Goal: Task Accomplishment & Management: Manage account settings

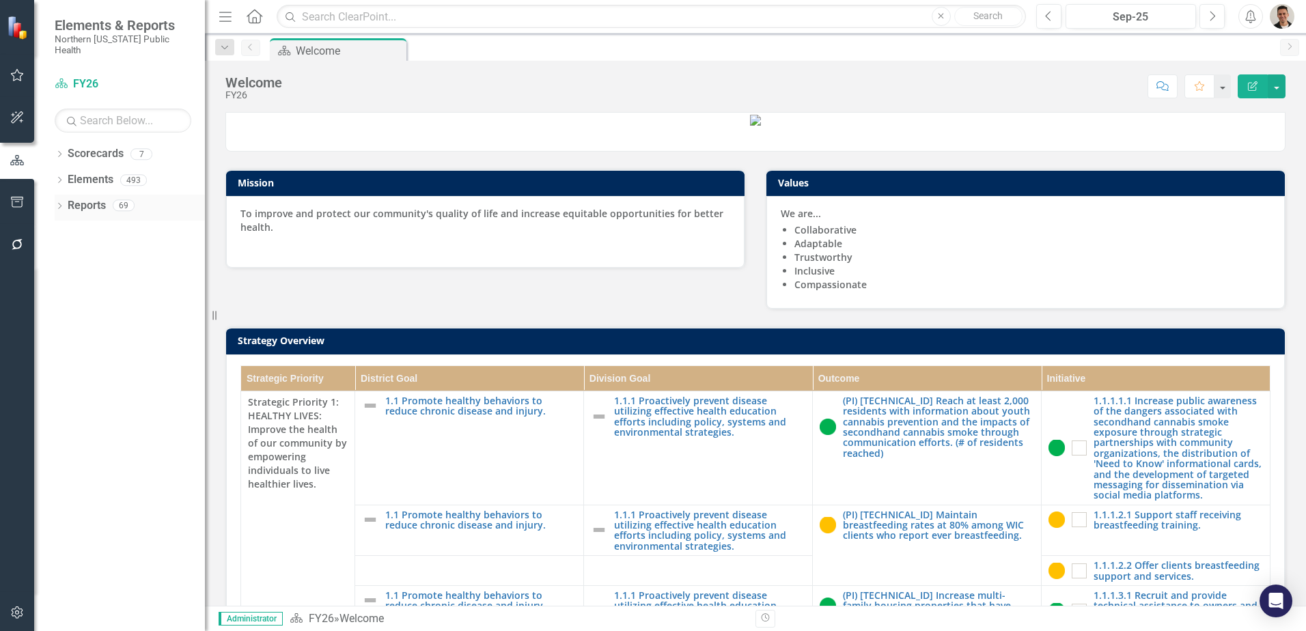
click at [59, 204] on icon "Dropdown" at bounding box center [60, 208] width 10 height 8
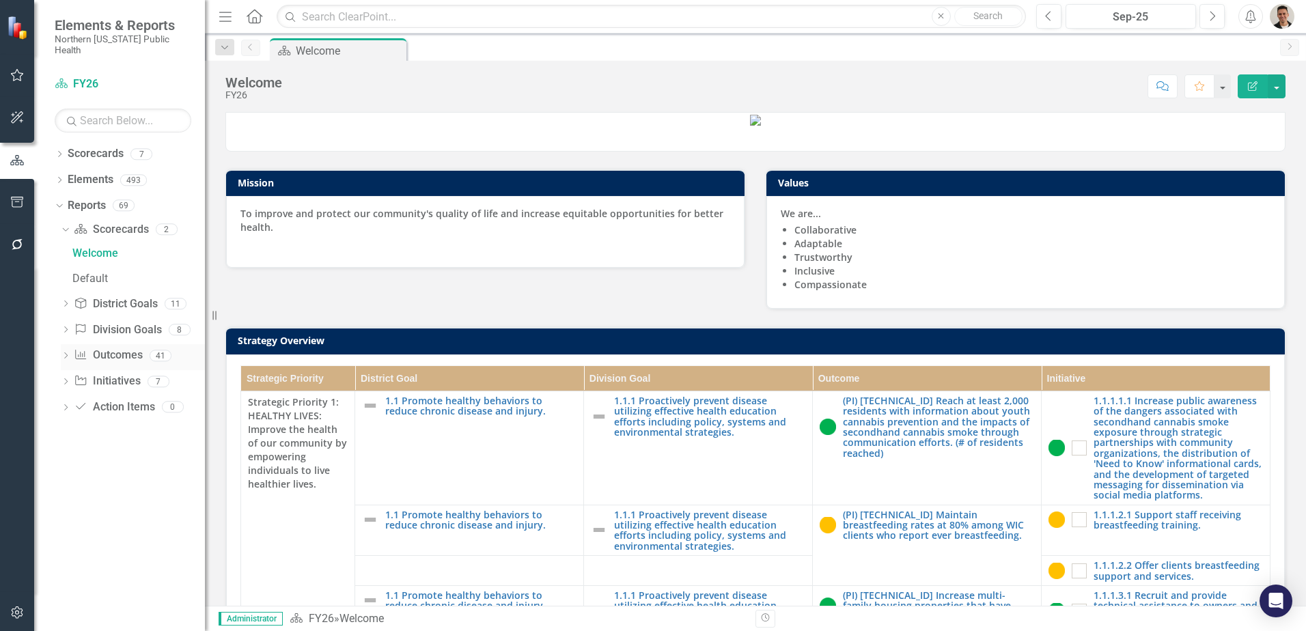
click at [66, 352] on div "Dropdown" at bounding box center [66, 358] width 10 height 12
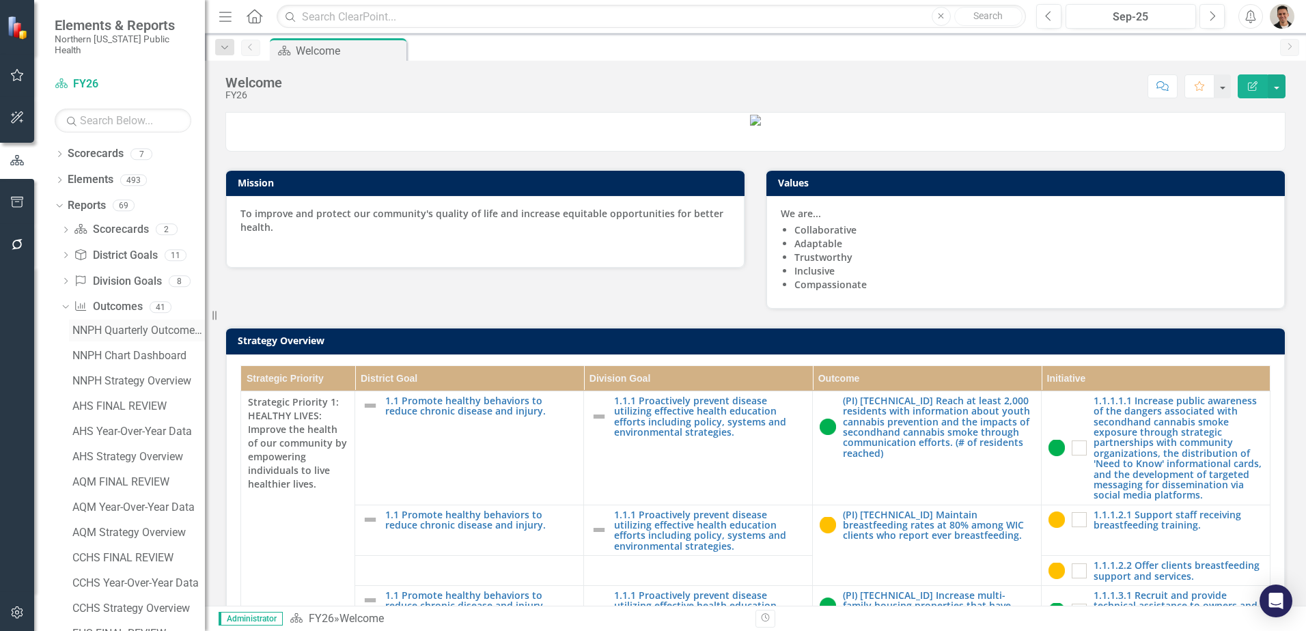
click at [126, 324] on div "NNPH Quarterly Outcomes Report" at bounding box center [138, 330] width 132 height 12
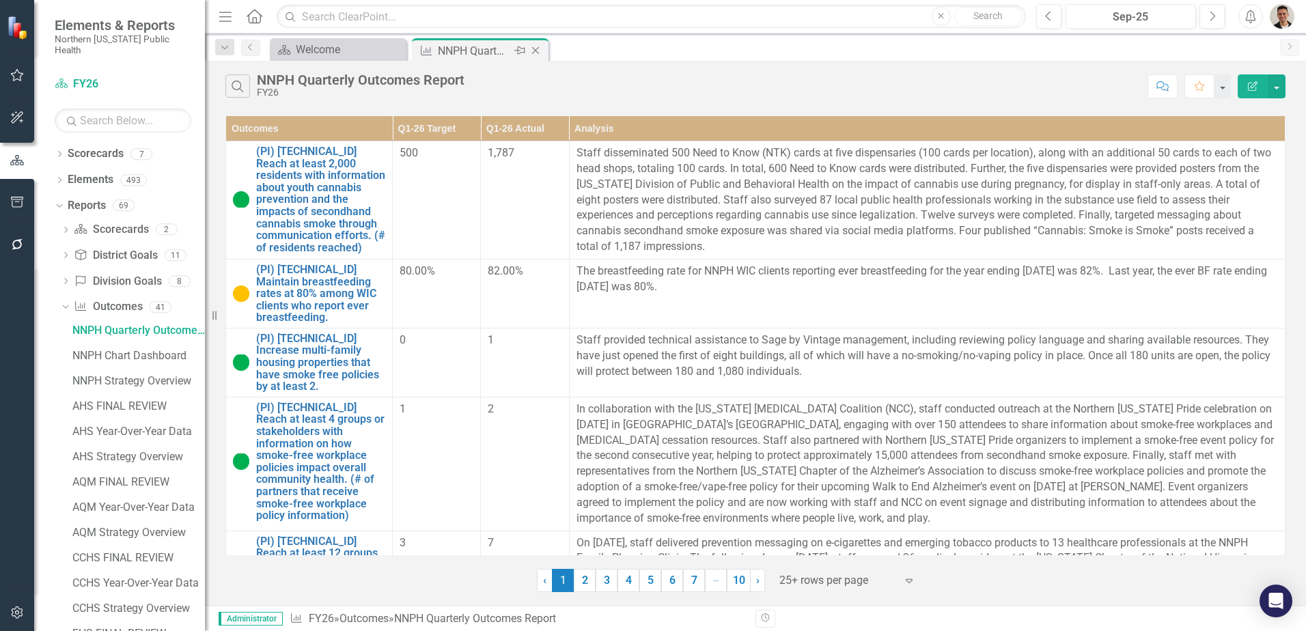
click at [537, 50] on icon "Close" at bounding box center [536, 50] width 14 height 11
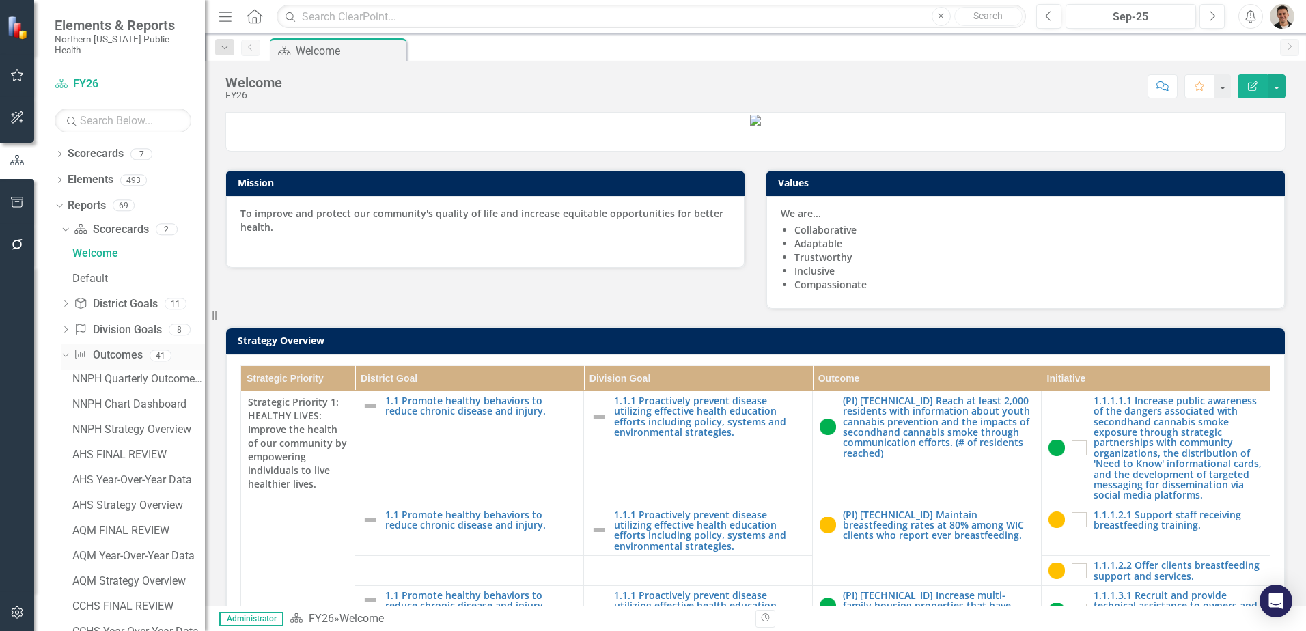
click at [68, 350] on div "Dropdown" at bounding box center [63, 355] width 12 height 10
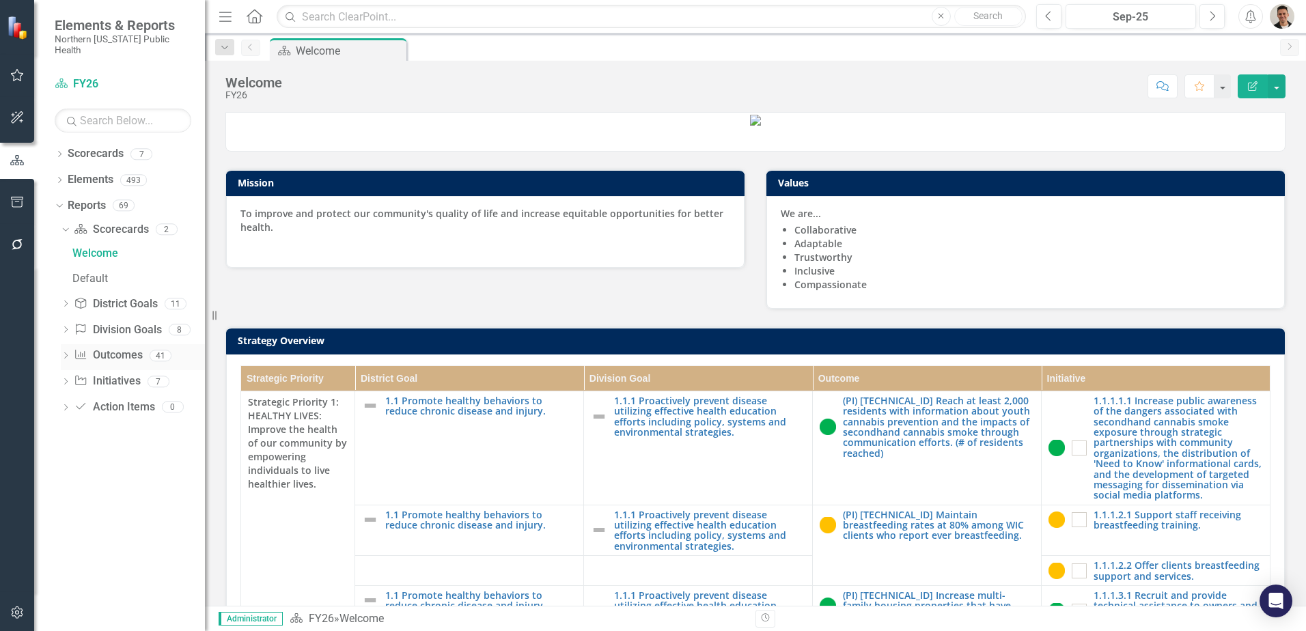
click at [104, 348] on link "Outcome Outcomes" at bounding box center [108, 356] width 68 height 16
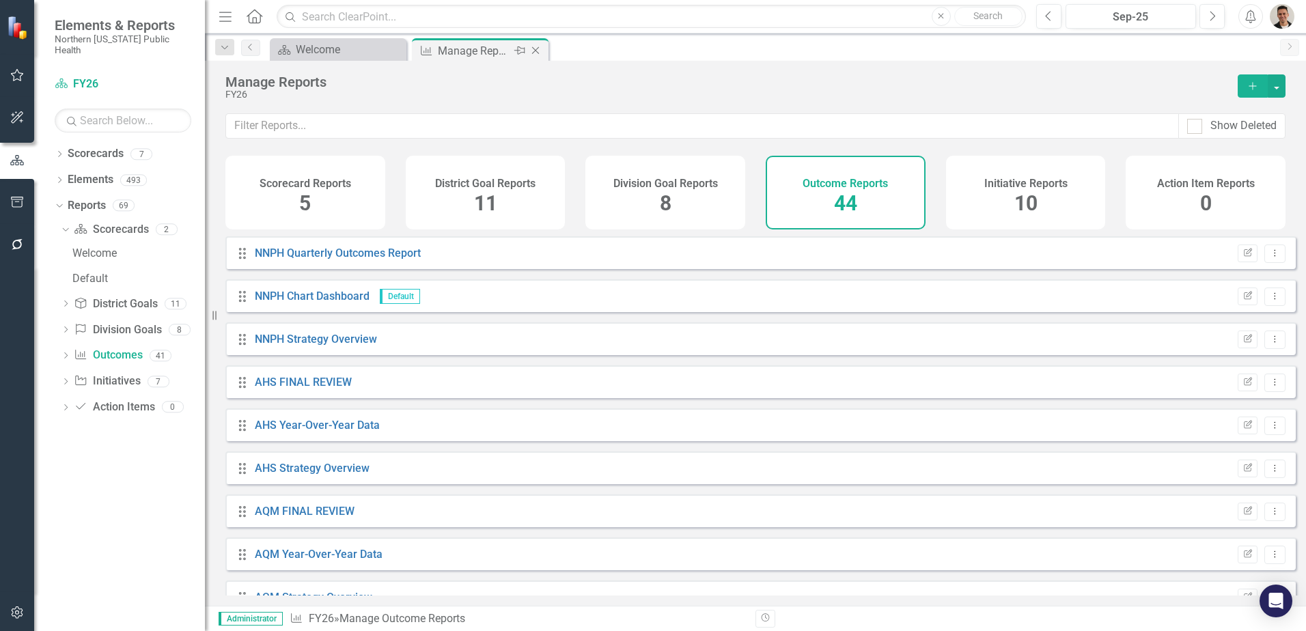
click at [540, 47] on icon "Close" at bounding box center [536, 50] width 14 height 11
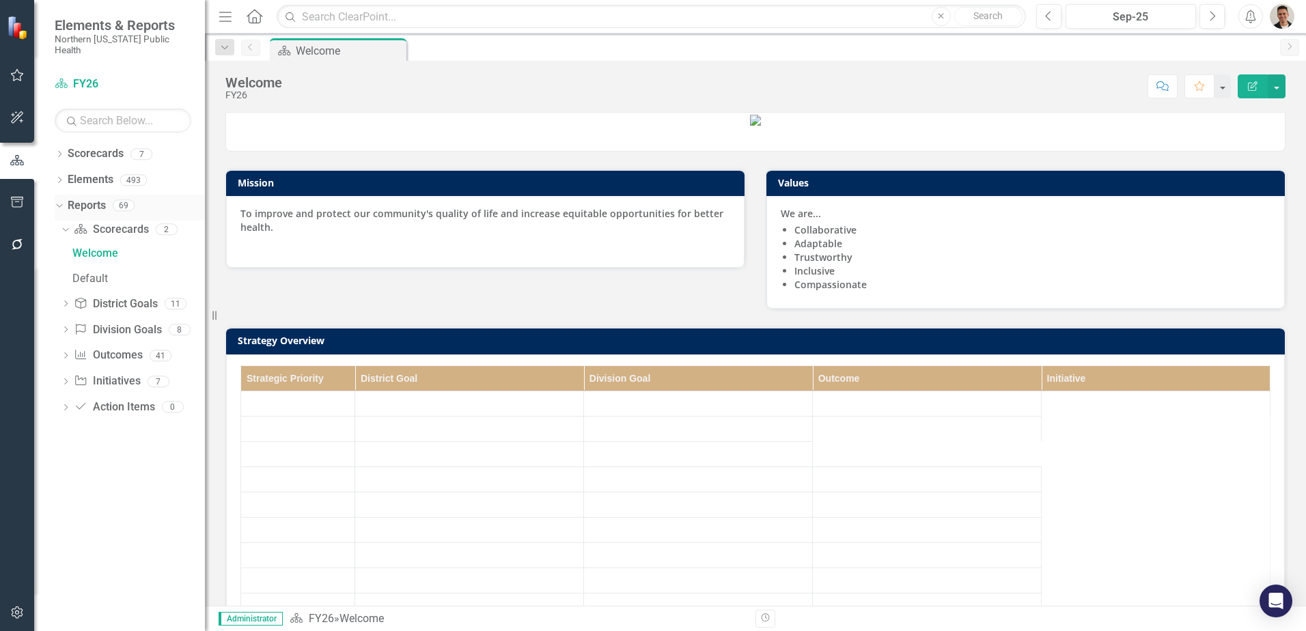
click at [61, 200] on icon "Dropdown" at bounding box center [58, 205] width 8 height 10
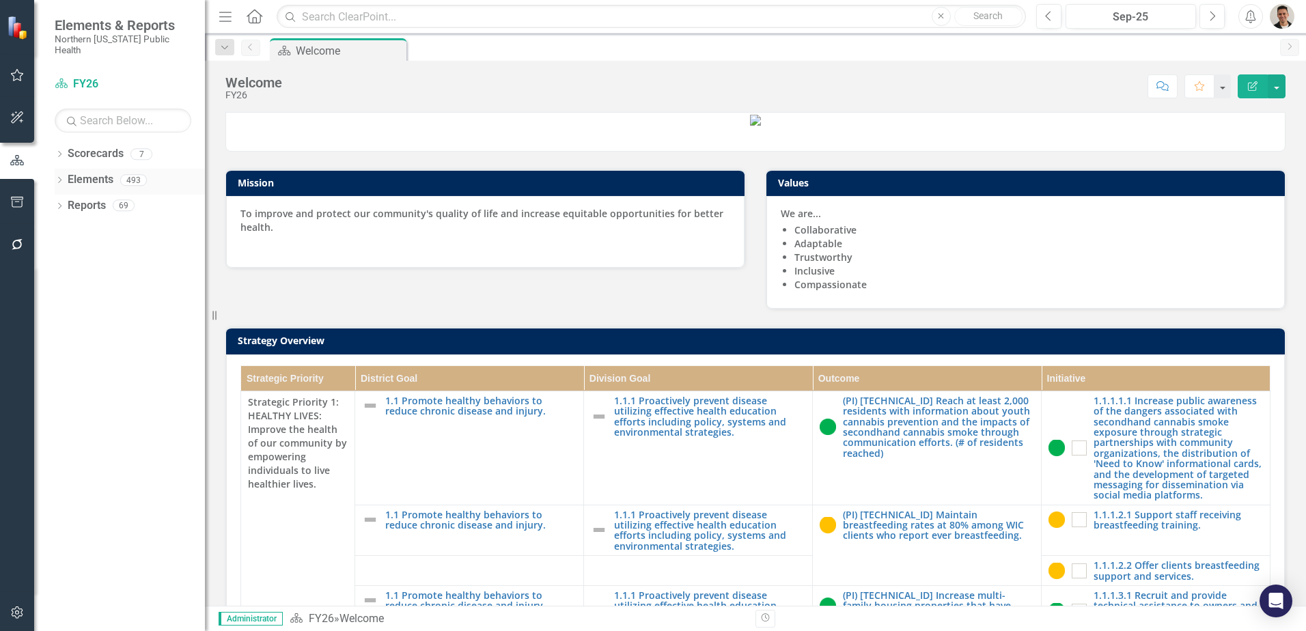
click at [61, 169] on div "Dropdown Elements 493" at bounding box center [130, 182] width 150 height 26
click at [61, 178] on icon "Dropdown" at bounding box center [60, 182] width 10 height 8
click at [125, 250] on link "Outcome Outcomes" at bounding box center [108, 258] width 68 height 16
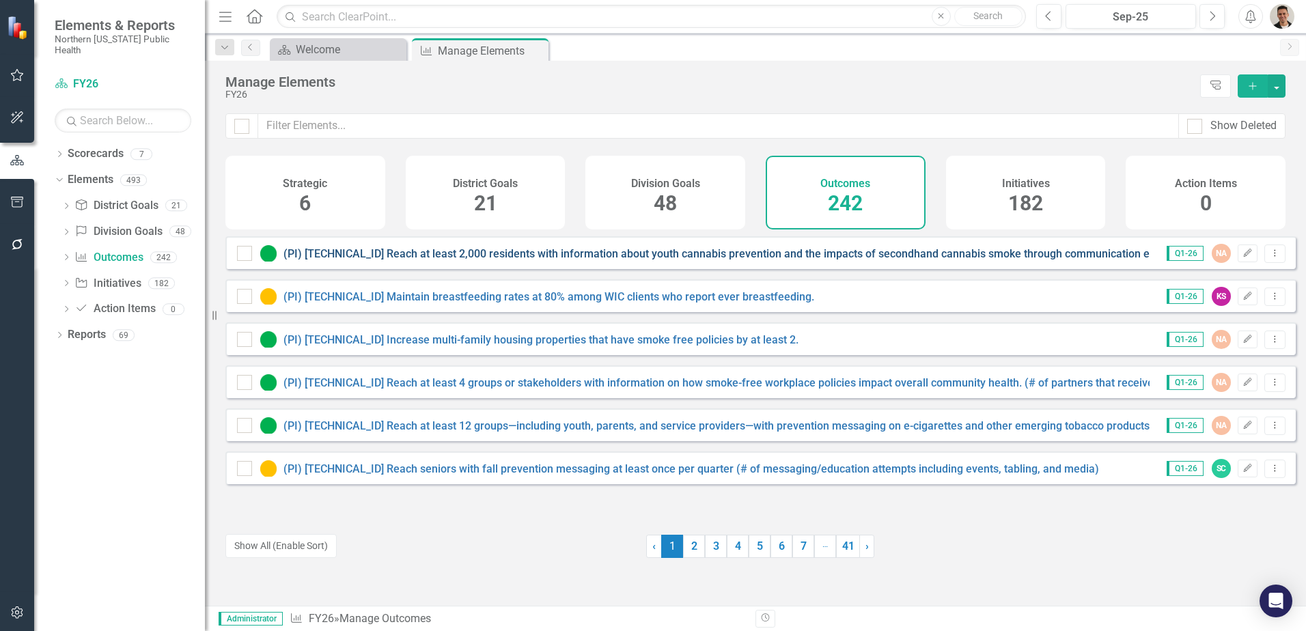
click at [529, 260] on link "(PI) [TECHNICAL_ID] Reach at least 2,000 residents with information about youth…" at bounding box center [792, 253] width 1018 height 13
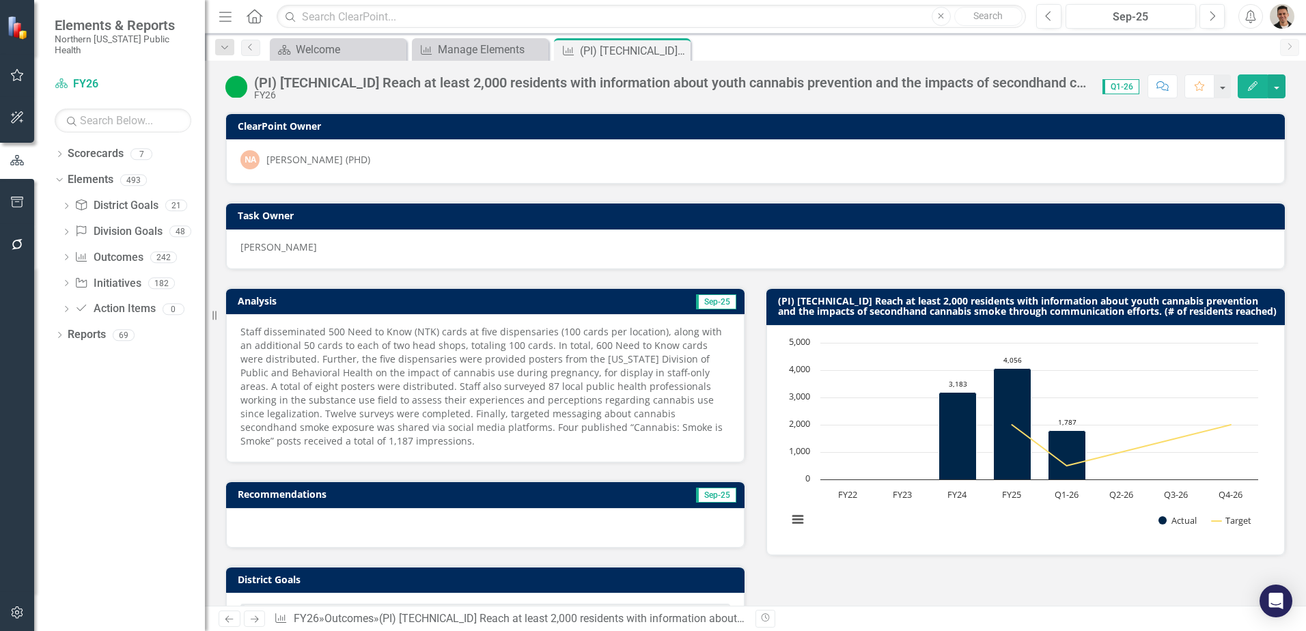
click at [883, 83] on div "(PI) [TECHNICAL_ID] Reach at least 2,000 residents with information about youth…" at bounding box center [671, 82] width 835 height 15
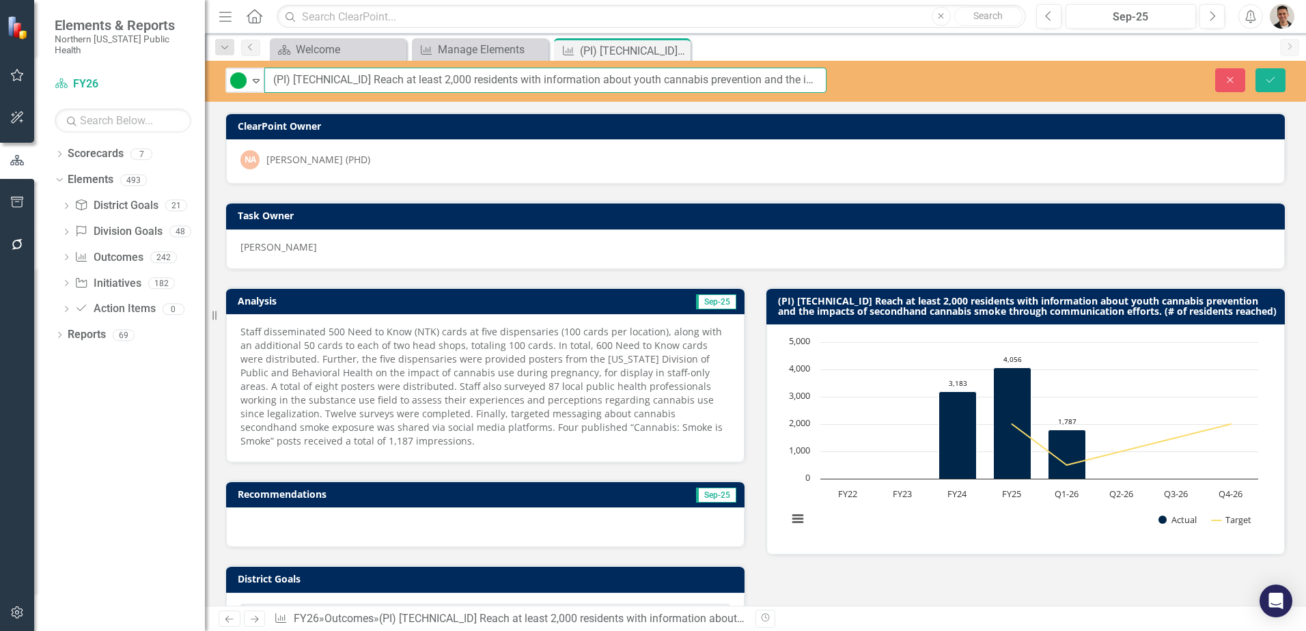
click at [695, 83] on input "(PI) [TECHNICAL_ID] Reach at least 2,000 residents with information about youth…" at bounding box center [545, 80] width 562 height 25
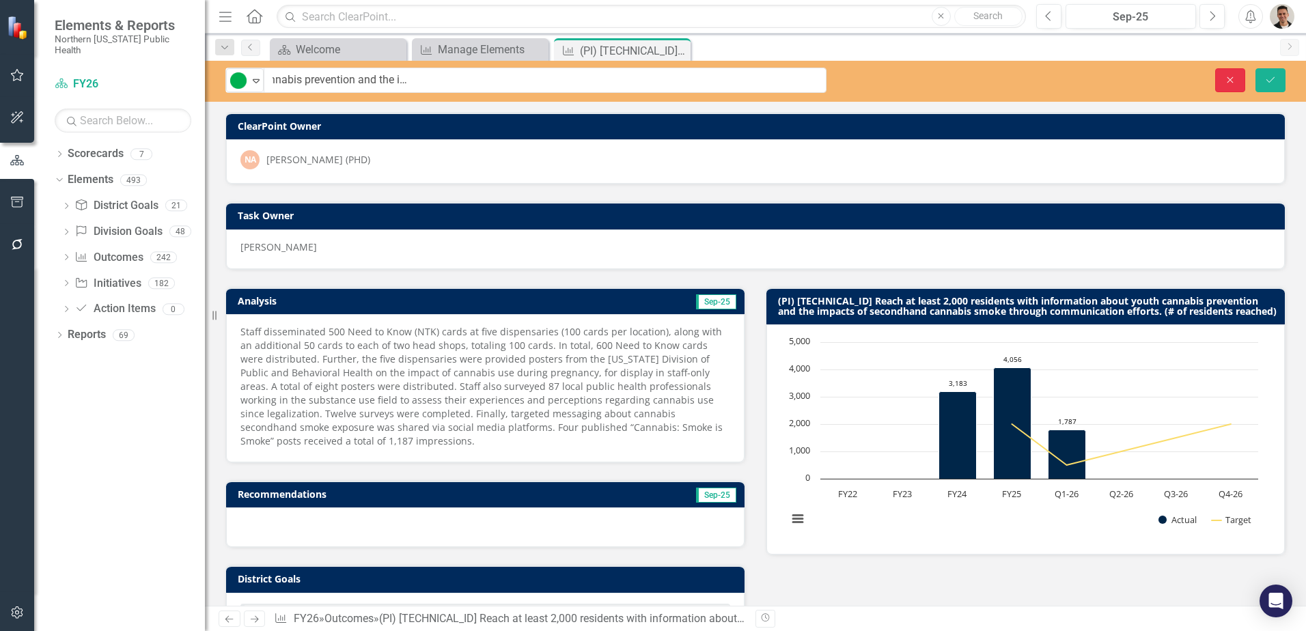
click at [1227, 80] on icon "Close" at bounding box center [1230, 80] width 12 height 10
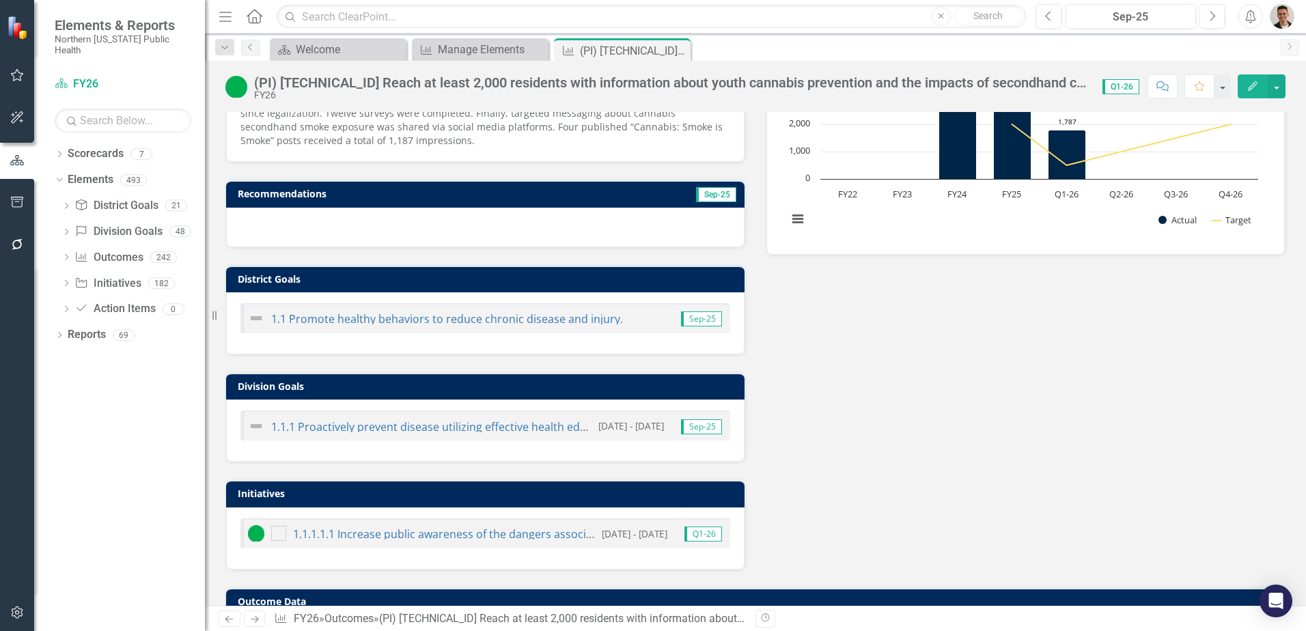
scroll to position [0, 0]
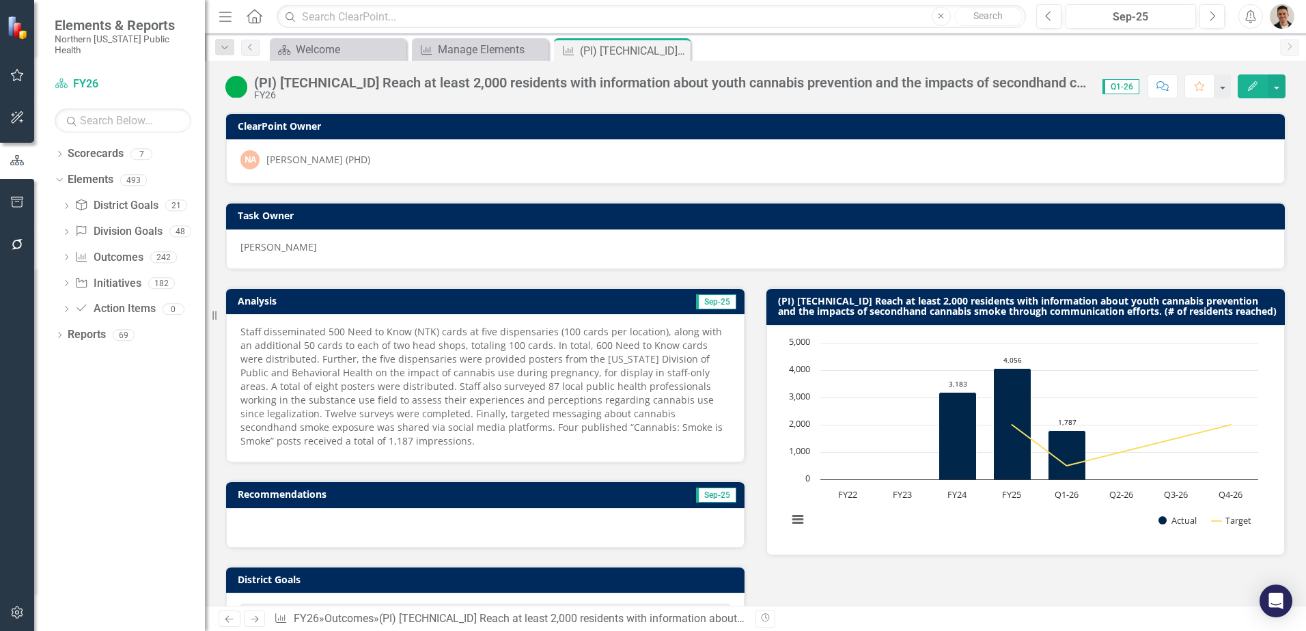
click at [518, 352] on span "Staff disseminated 500 Need to Know (NTK) cards at five dispensaries (100 cards…" at bounding box center [481, 386] width 482 height 122
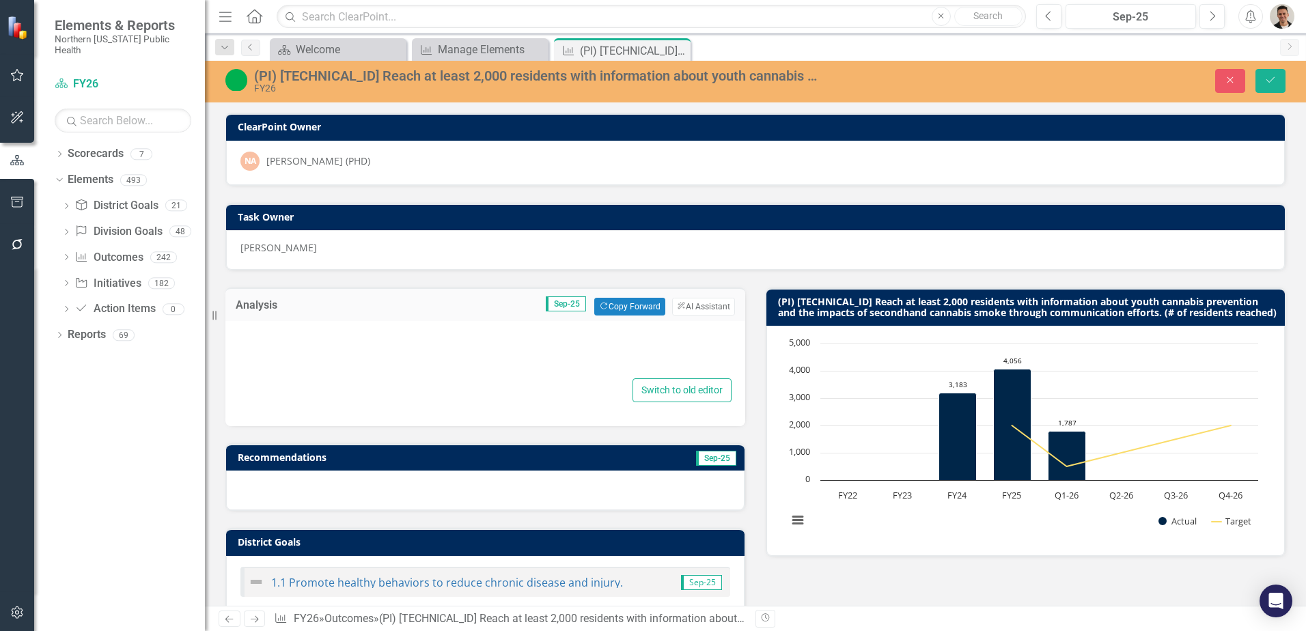
type textarea "<p><span lang="EN-US" xml:lang="EN-US" data-contrast="none">Staff disseminated …"
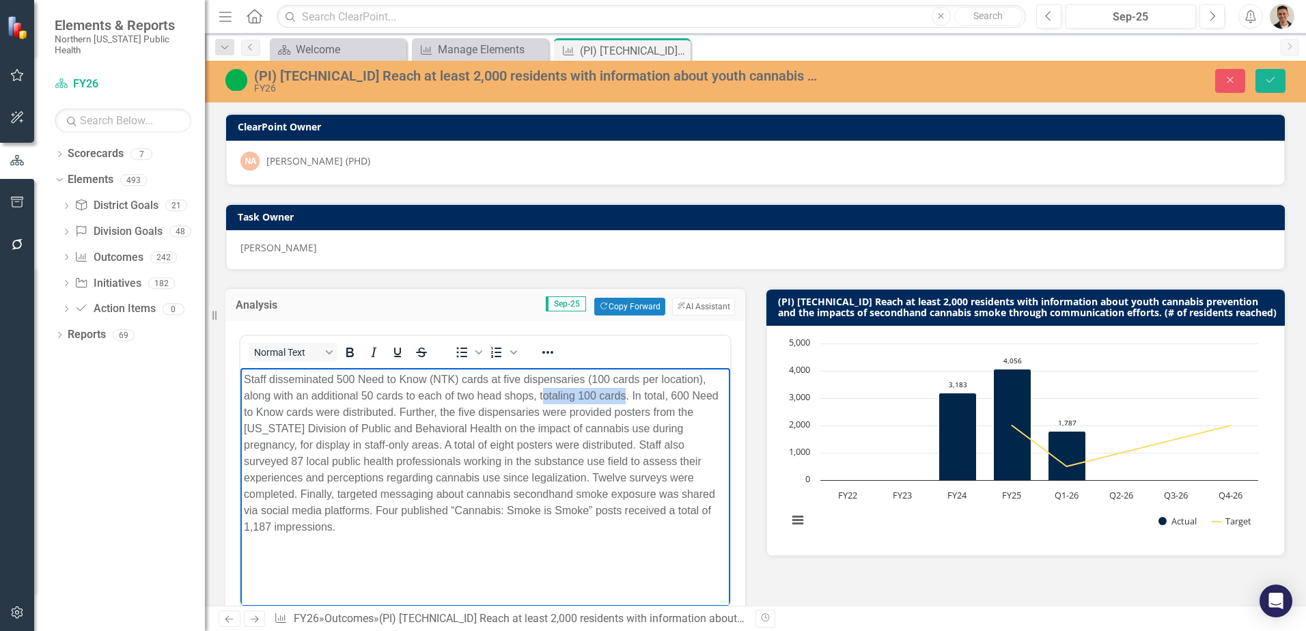
drag, startPoint x: 542, startPoint y: 397, endPoint x: 624, endPoint y: 394, distance: 82.0
click at [624, 394] on span "Staff disseminated 500 Need to Know (NTK) cards at five dispensaries (100 cards…" at bounding box center [481, 453] width 475 height 159
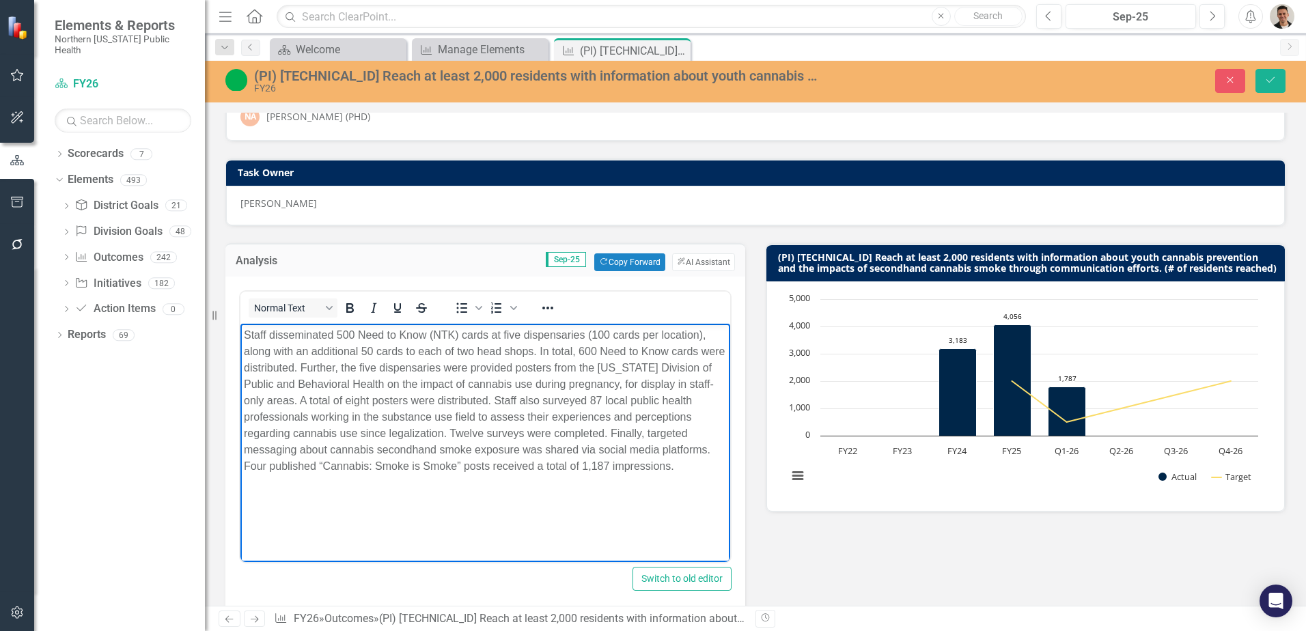
scroll to position [68, 0]
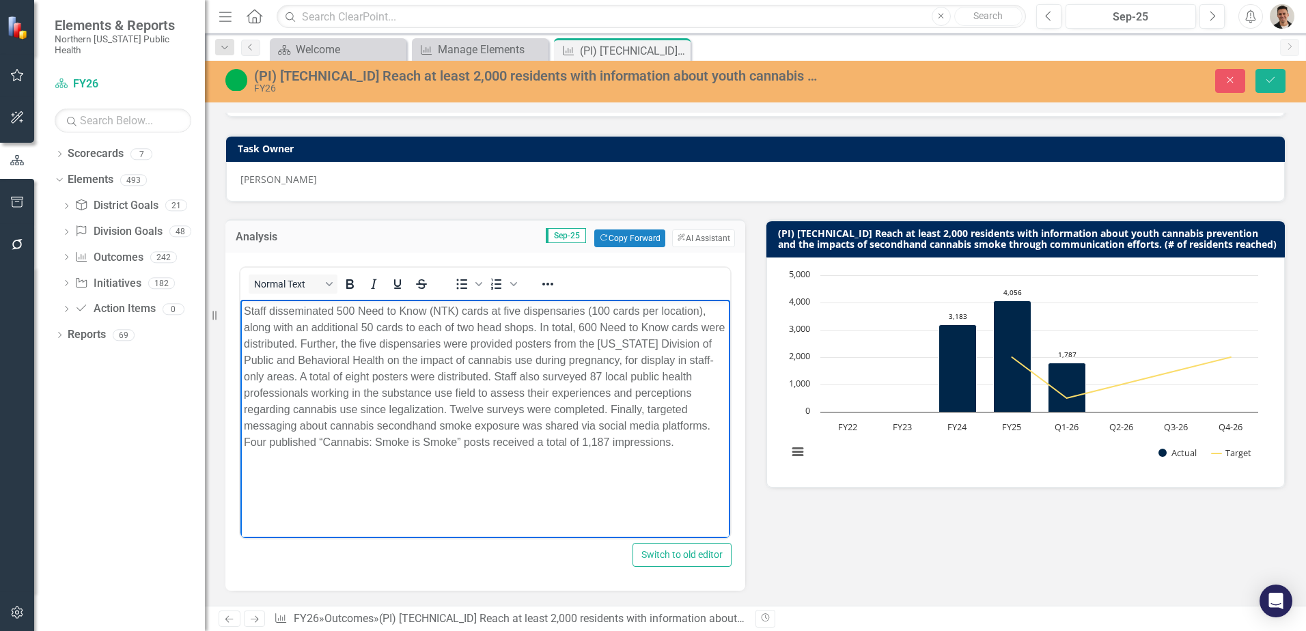
click at [621, 361] on span "Staff disseminated 500 Need to Know (NTK) cards at five dispensaries (100 cards…" at bounding box center [484, 376] width 481 height 143
drag, startPoint x: 496, startPoint y: 376, endPoint x: 552, endPoint y: 382, distance: 56.3
click at [496, 376] on span "Staff disseminated 500 Need to Know (NTK) cards at five dispensaries (100 cards…" at bounding box center [484, 376] width 481 height 143
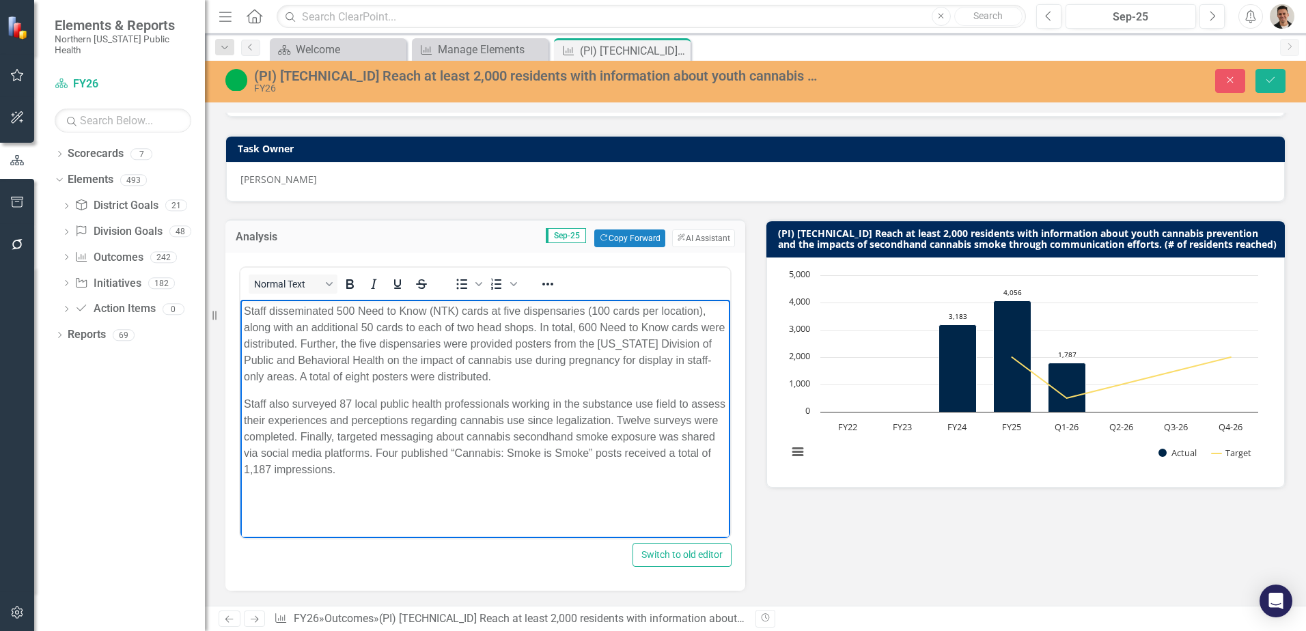
click at [367, 436] on span "Staff also surveyed 87 local public health professionals working in the substan…" at bounding box center [484, 436] width 481 height 77
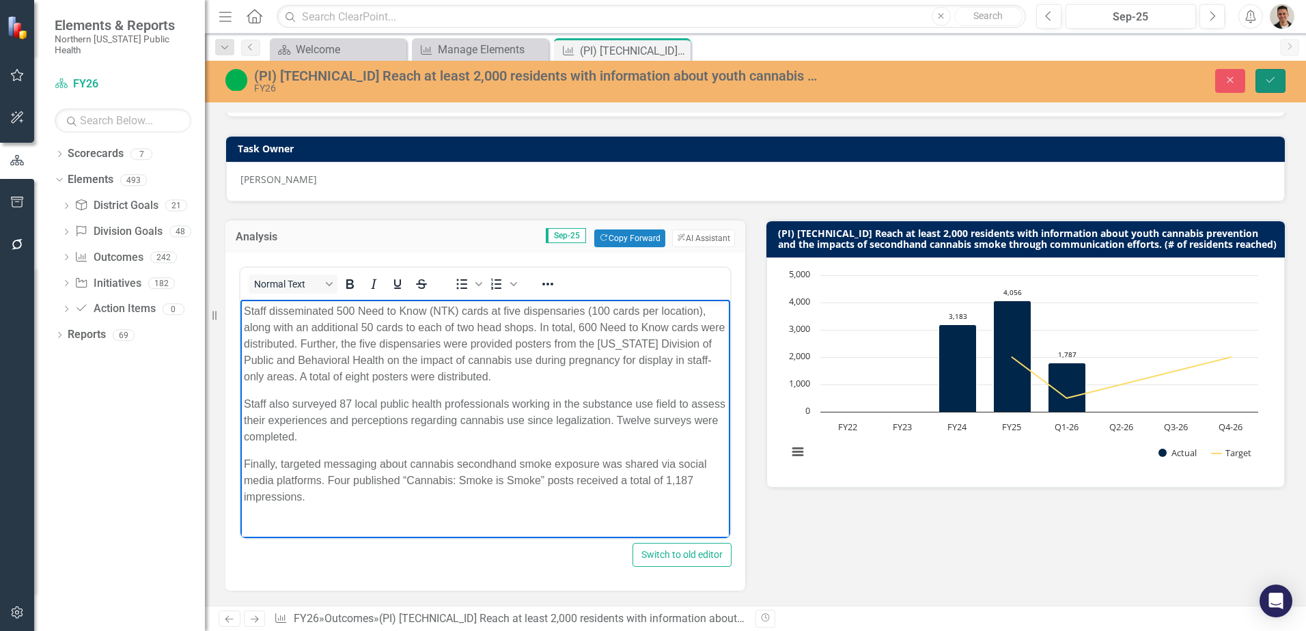
click at [1275, 76] on icon "Save" at bounding box center [1270, 80] width 12 height 10
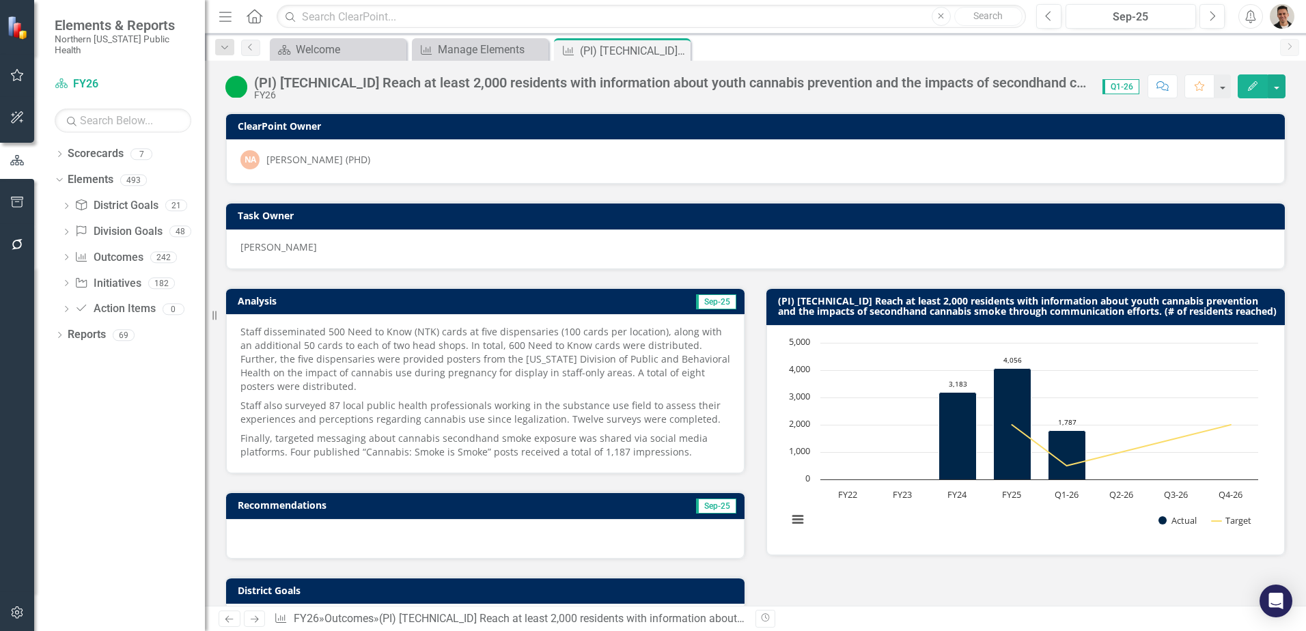
click at [473, 417] on span "Staff also surveyed 87 local public health professionals working in the substan…" at bounding box center [480, 412] width 480 height 27
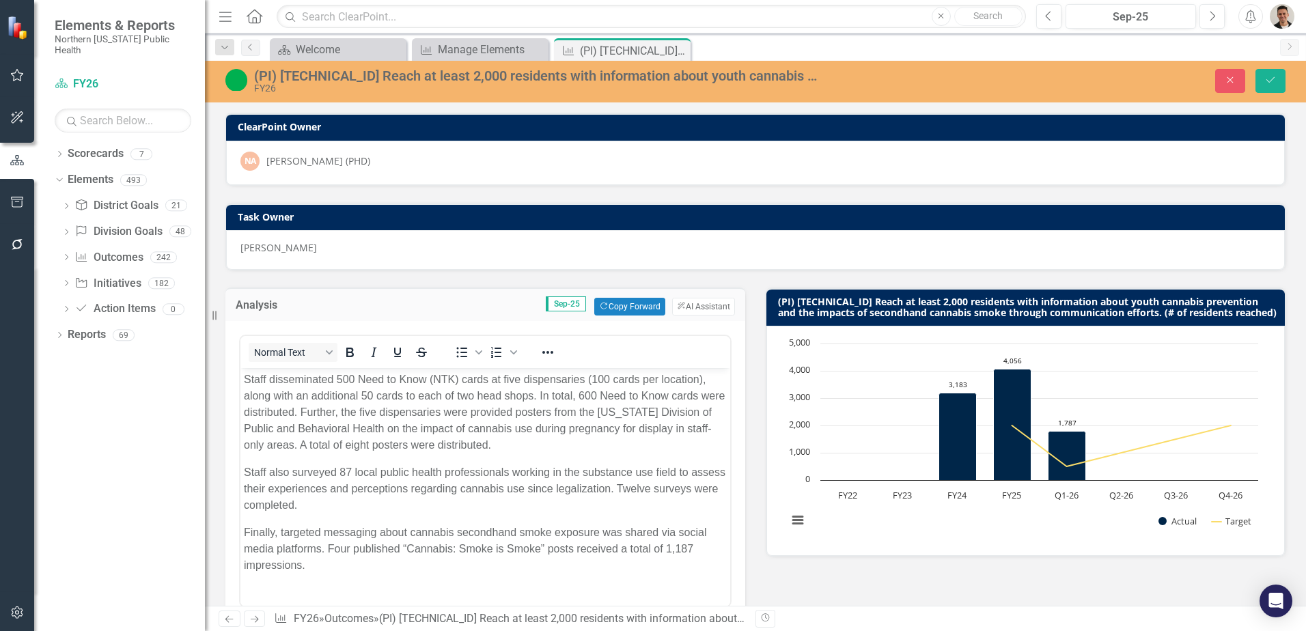
scroll to position [0, 0]
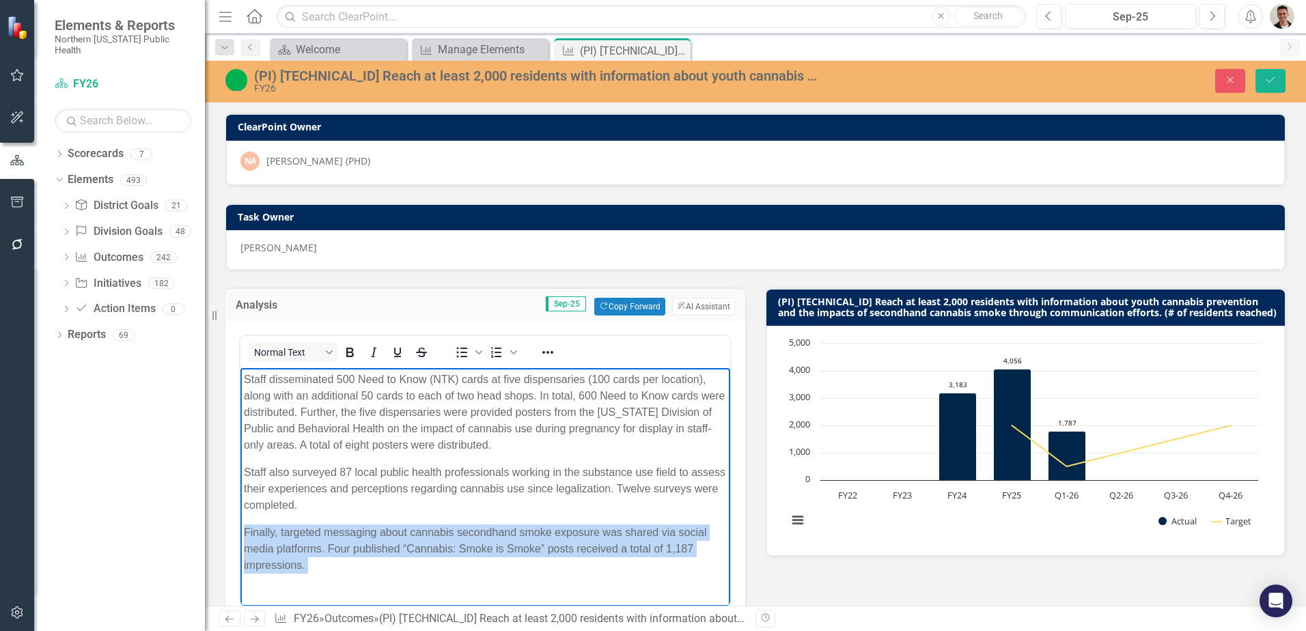
drag, startPoint x: 313, startPoint y: 560, endPoint x: 480, endPoint y: 901, distance: 379.3
click at [240, 532] on html "Staff disseminated 500 Need to Know (NTK) cards at five dispensaries (100 cards…" at bounding box center [485, 478] width 490 height 220
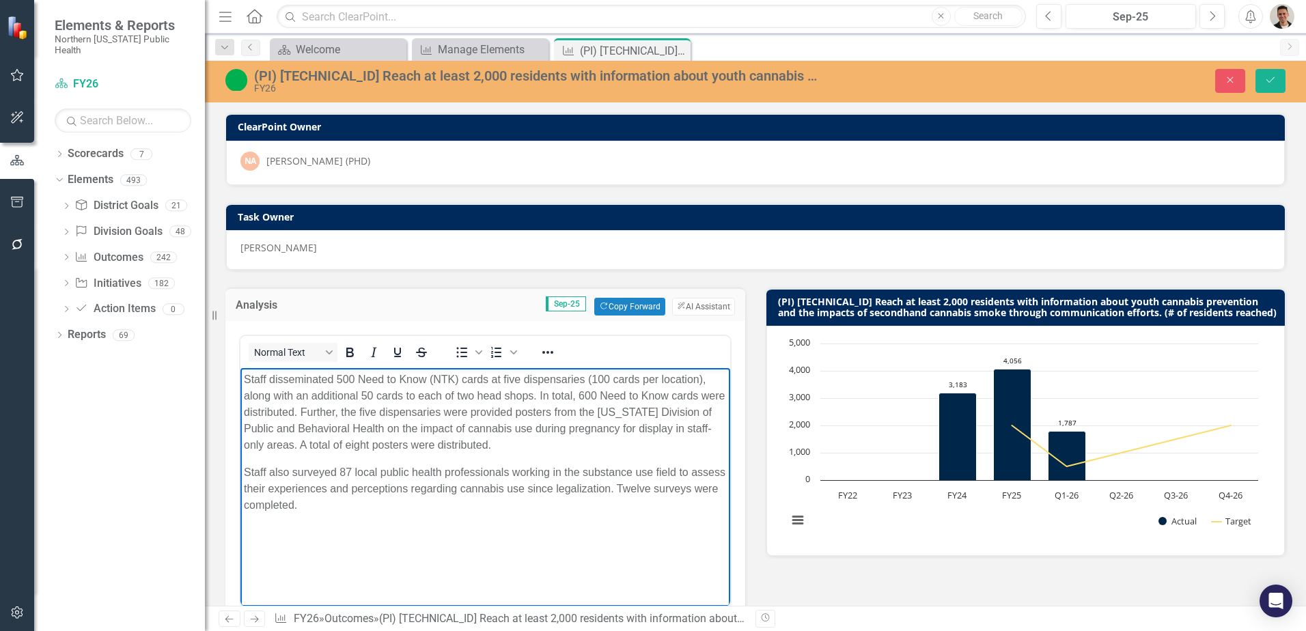
click at [499, 451] on p "Staff disseminated 500 Need to Know (NTK) cards at five dispensaries (100 cards…" at bounding box center [485, 413] width 483 height 82
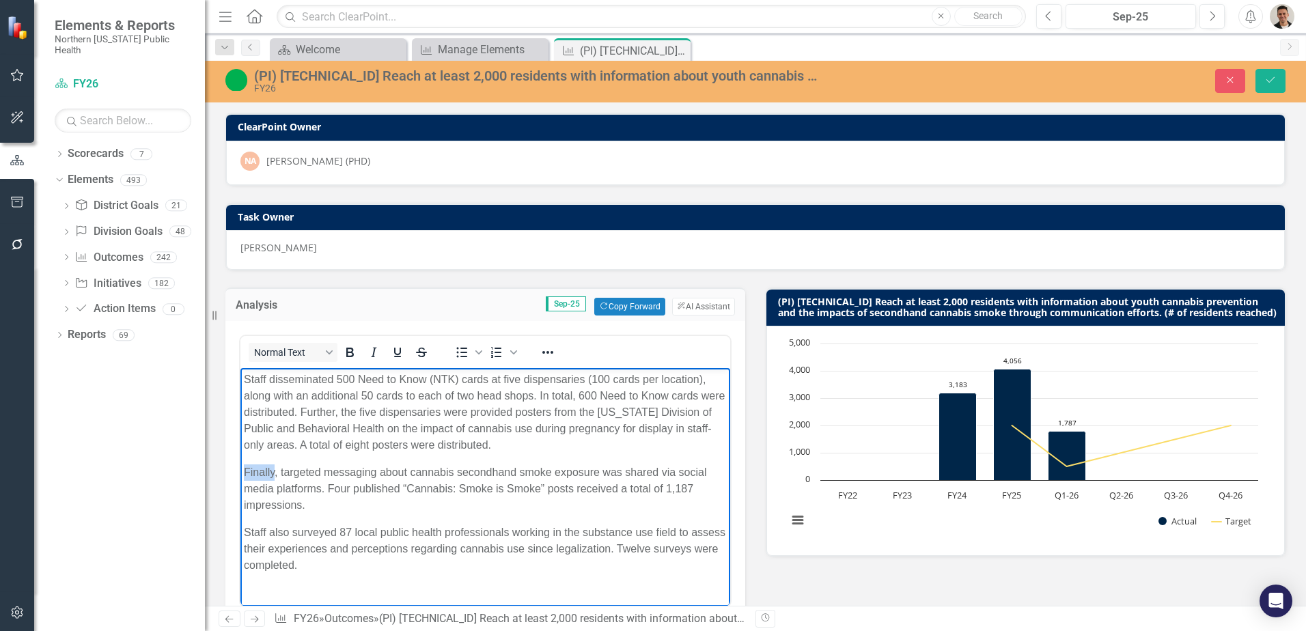
drag, startPoint x: 276, startPoint y: 471, endPoint x: 225, endPoint y: 473, distance: 51.3
click at [240, 473] on html "Staff disseminated 500 Need to Know (NTK) cards at five dispensaries (100 cards…" at bounding box center [485, 491] width 490 height 247
click at [244, 531] on span "Staff also surveyed 87 local public health professionals working in the substan…" at bounding box center [484, 549] width 481 height 44
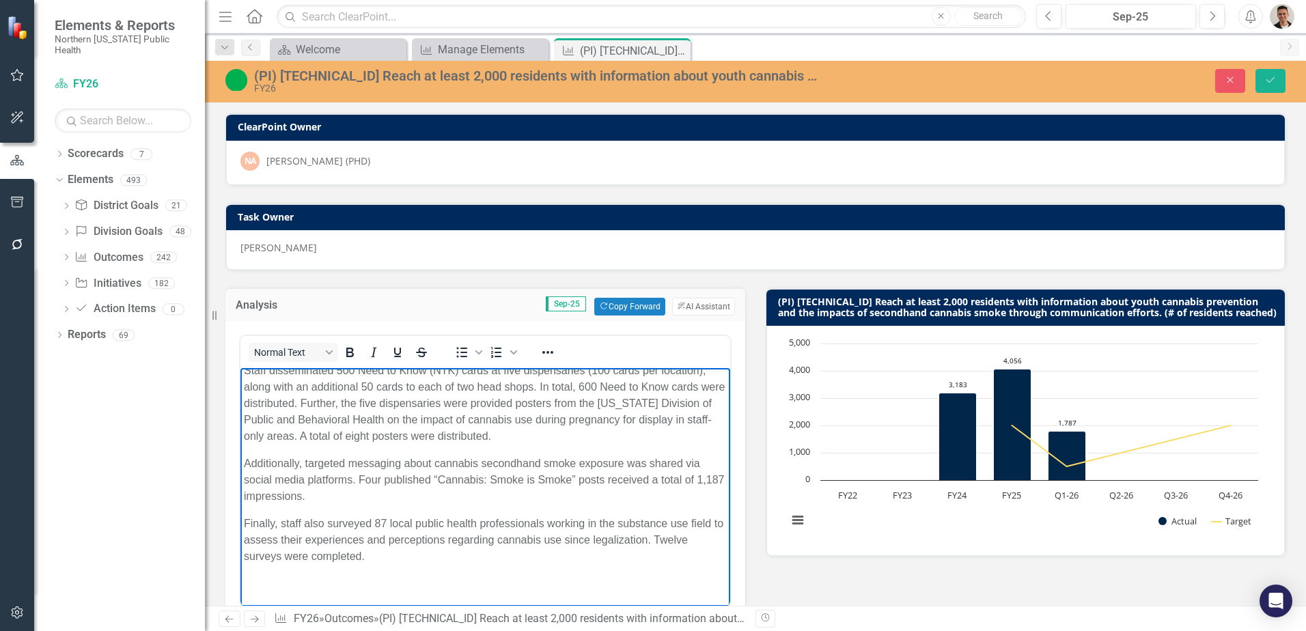
click at [385, 557] on p "Finally, staff also surveyed 87 local public health professionals working in th…" at bounding box center [485, 540] width 483 height 49
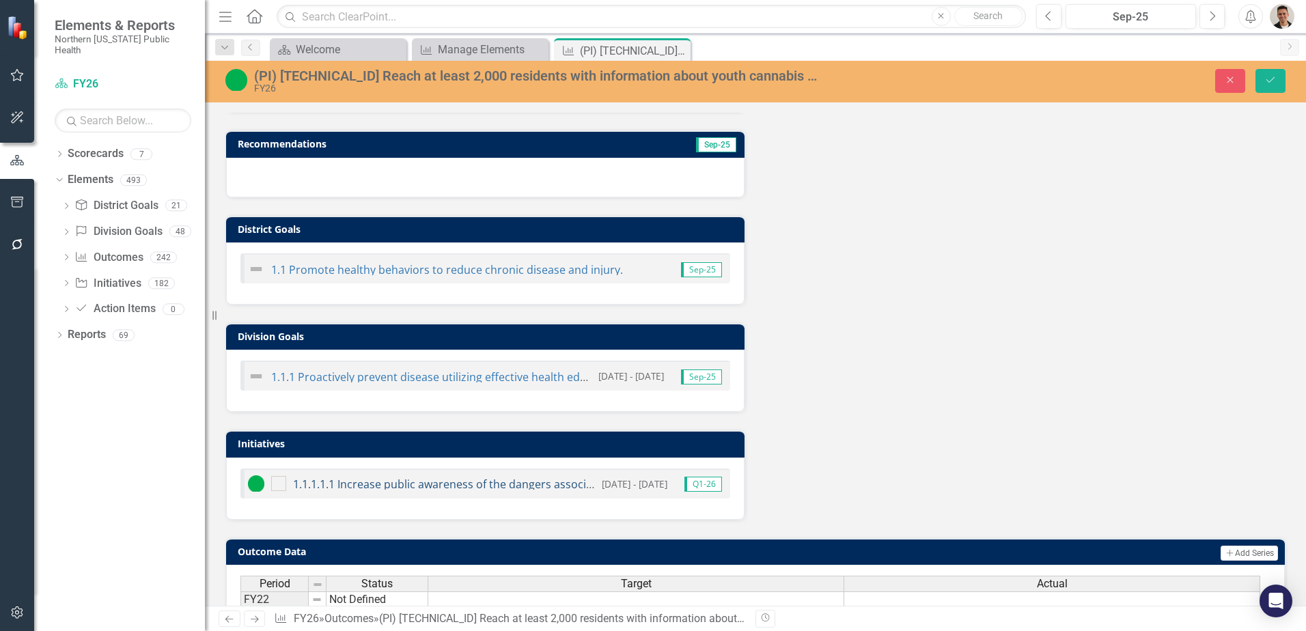
scroll to position [273, 0]
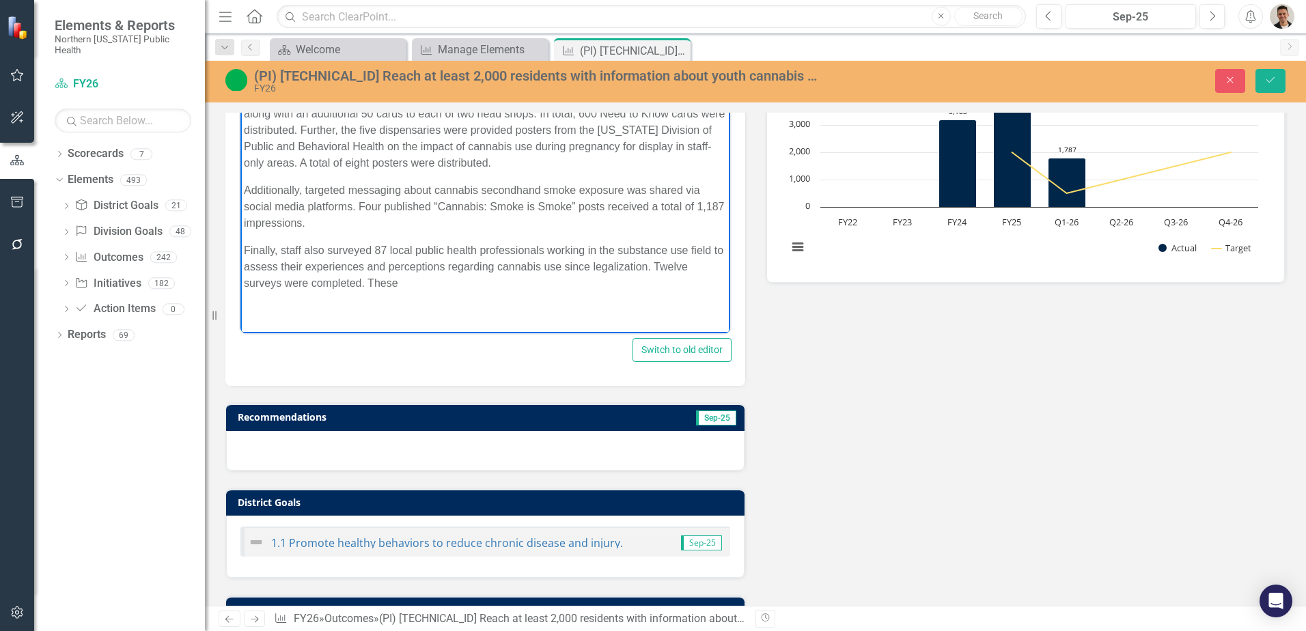
drag, startPoint x: 407, startPoint y: 286, endPoint x: 374, endPoint y: 288, distance: 32.8
click at [374, 288] on p "Finally, staff also surveyed 87 local public health professionals working in th…" at bounding box center [485, 266] width 483 height 49
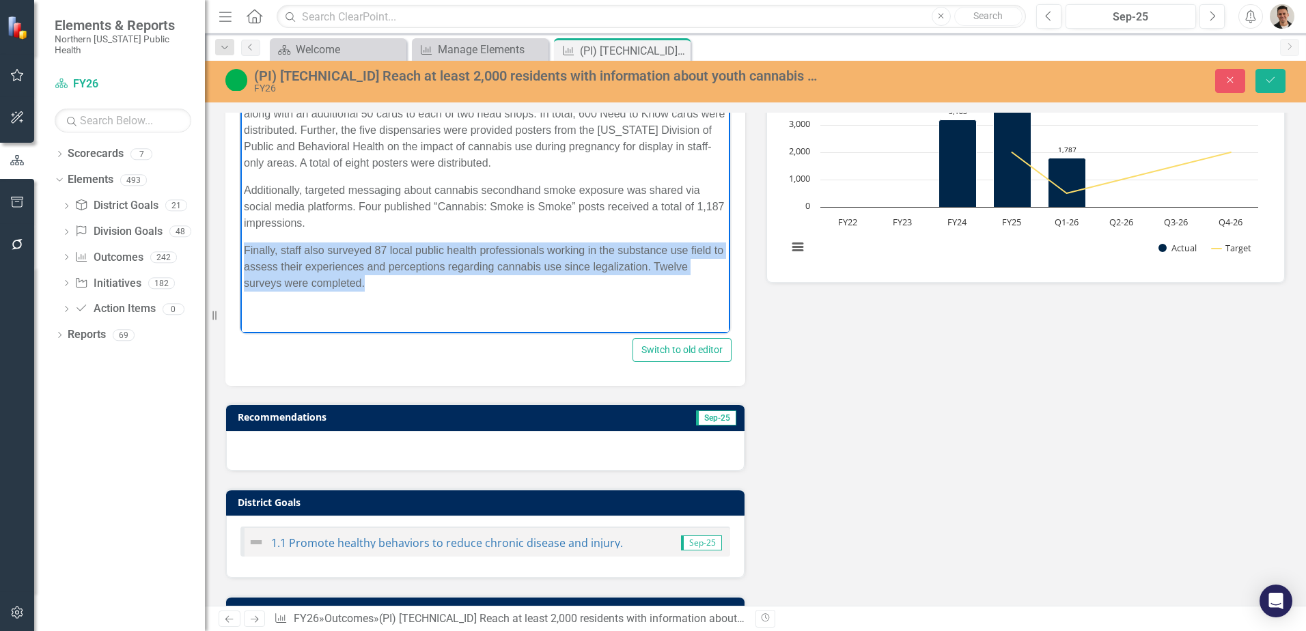
drag, startPoint x: 374, startPoint y: 282, endPoint x: 223, endPoint y: 249, distance: 154.6
click at [240, 249] on html "Staff disseminated 500 Need to Know (NTK) cards at five dispensaries (100 cards…" at bounding box center [485, 209] width 490 height 247
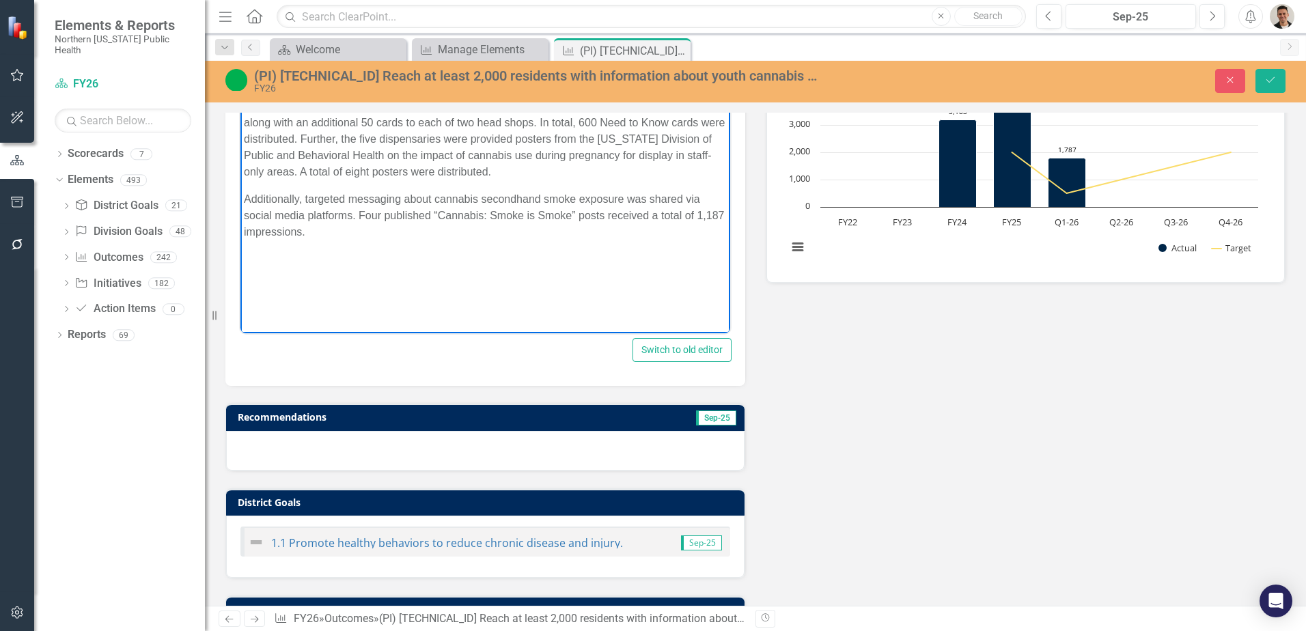
scroll to position [0, 0]
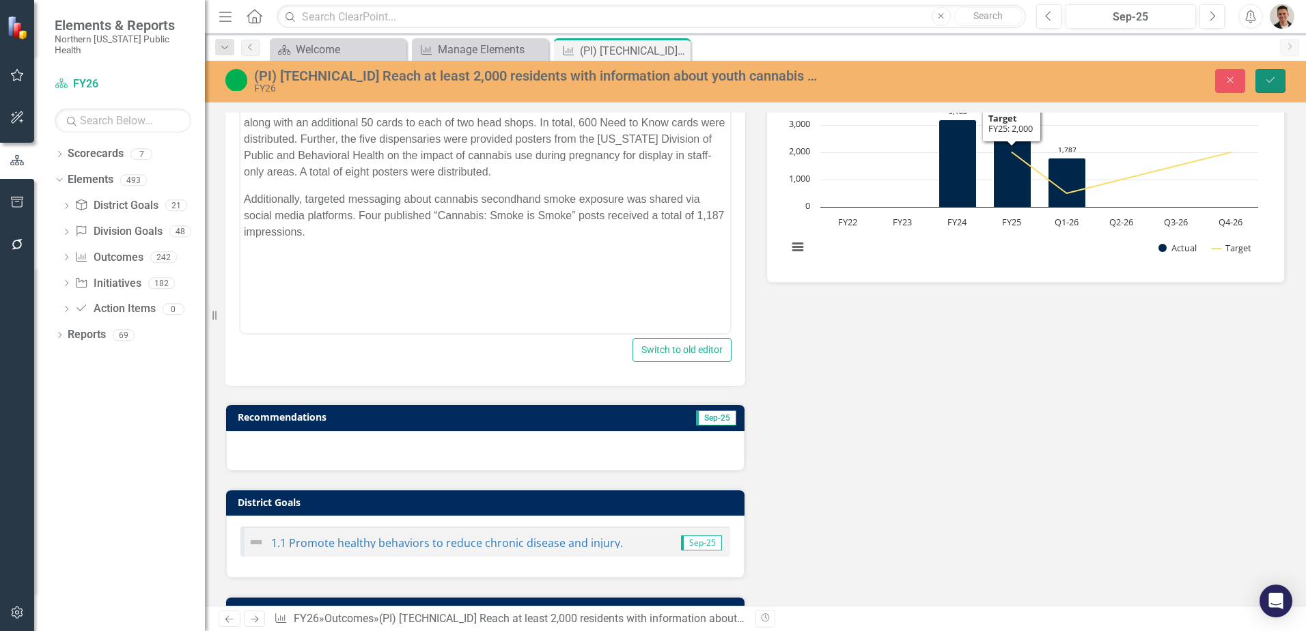
click at [1265, 77] on icon "Save" at bounding box center [1270, 80] width 12 height 10
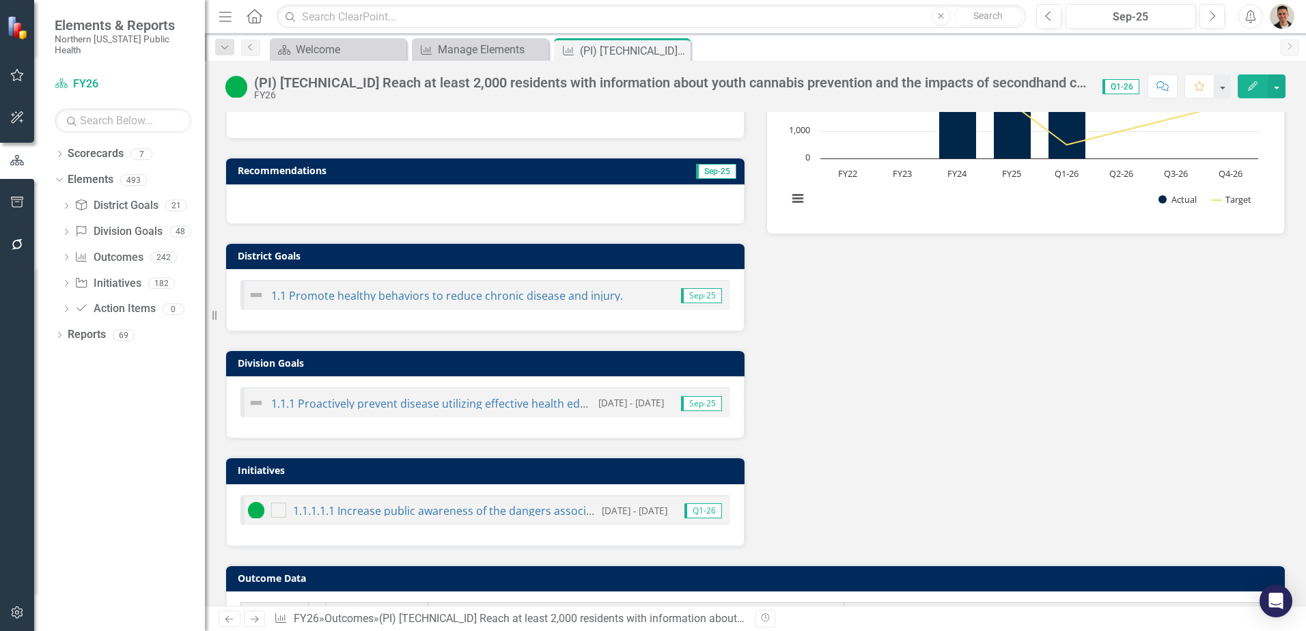
scroll to position [341, 0]
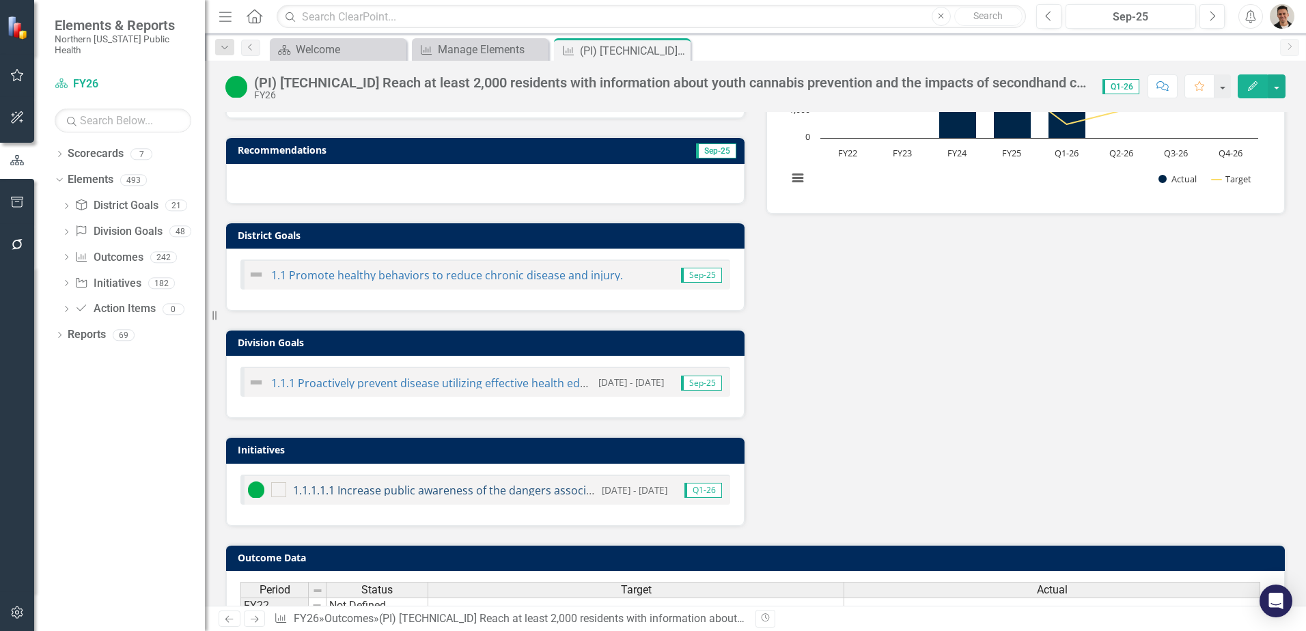
click at [404, 489] on link "1.1.1.1.1 Increase public awareness of the dangers associated with secondhand c…" at bounding box center [1102, 490] width 1619 height 15
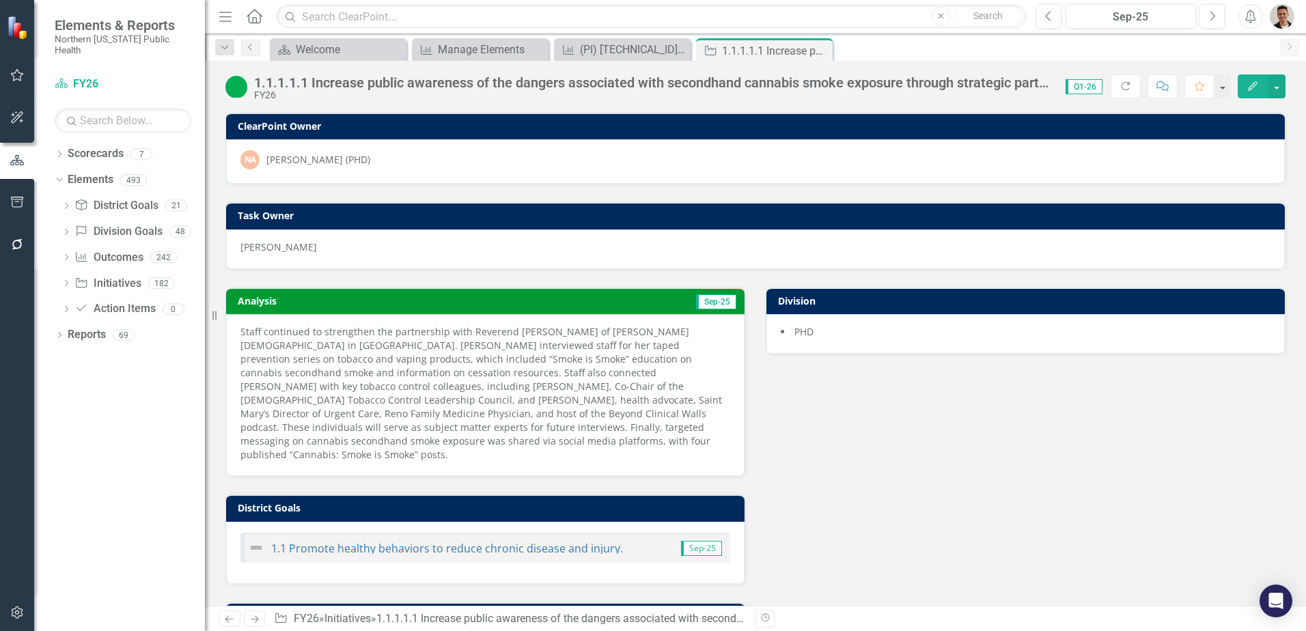
click at [413, 364] on span "Staff continued to strengthen the partnership with Reverend [PERSON_NAME] of [P…" at bounding box center [480, 393] width 481 height 136
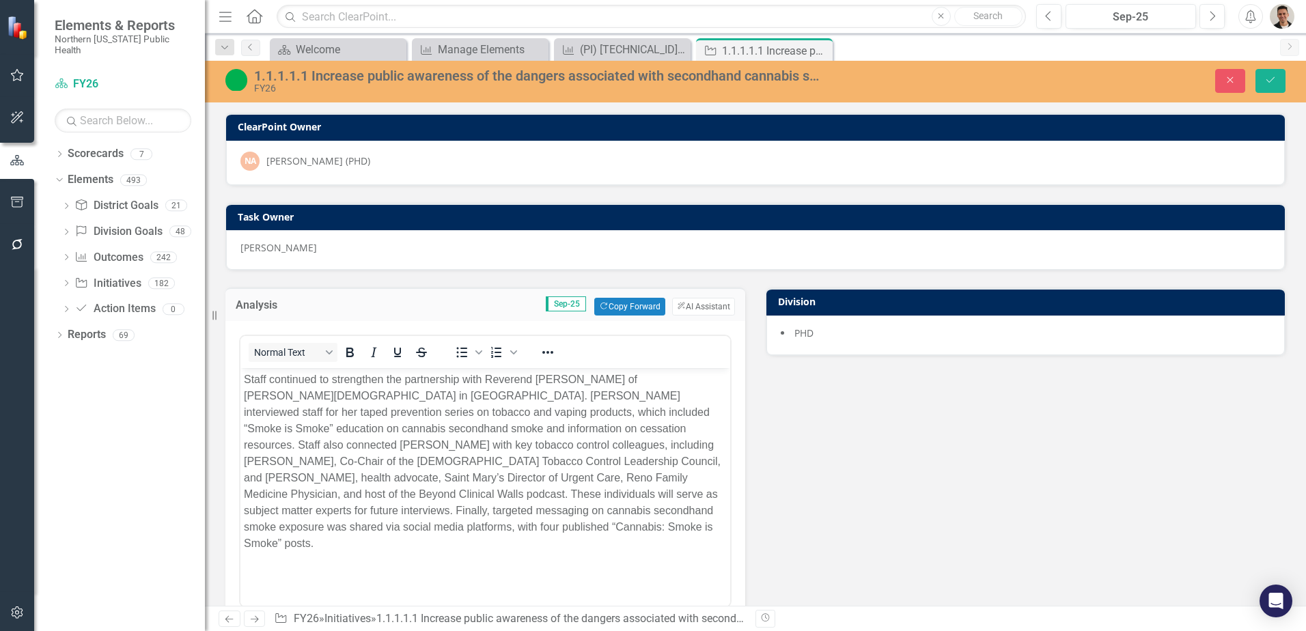
click at [665, 524] on p "Staff continued to strengthen the partnership with Reverend [PERSON_NAME] of [P…" at bounding box center [485, 462] width 483 height 180
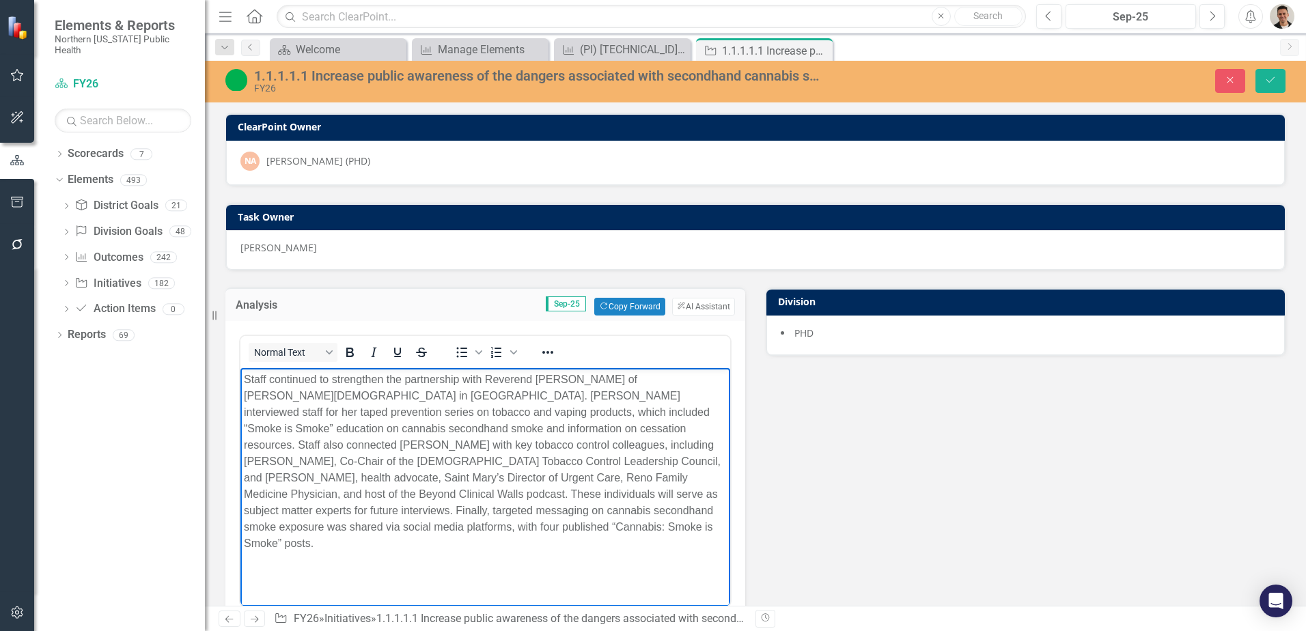
scroll to position [14, 0]
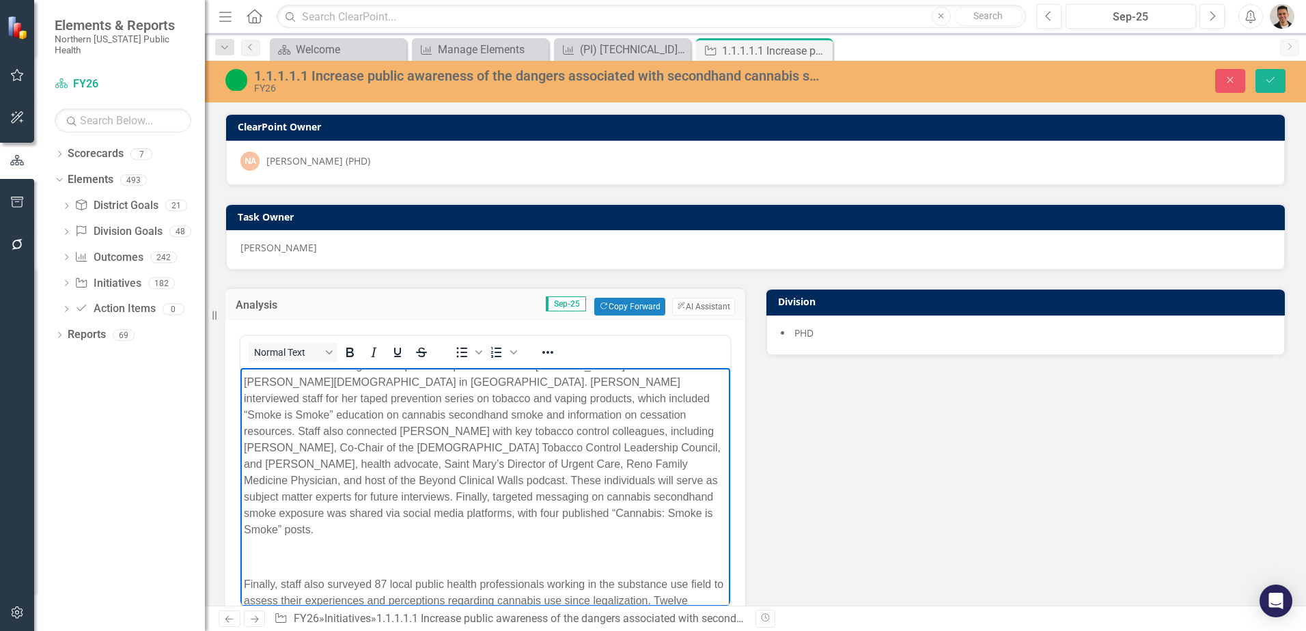
click at [479, 558] on body "Staff continued to strengthen the partnership with Reverend [PERSON_NAME] of [P…" at bounding box center [485, 496] width 490 height 285
click at [468, 549] on p "Rich Text Area. Press ALT-0 for help." at bounding box center [485, 557] width 483 height 16
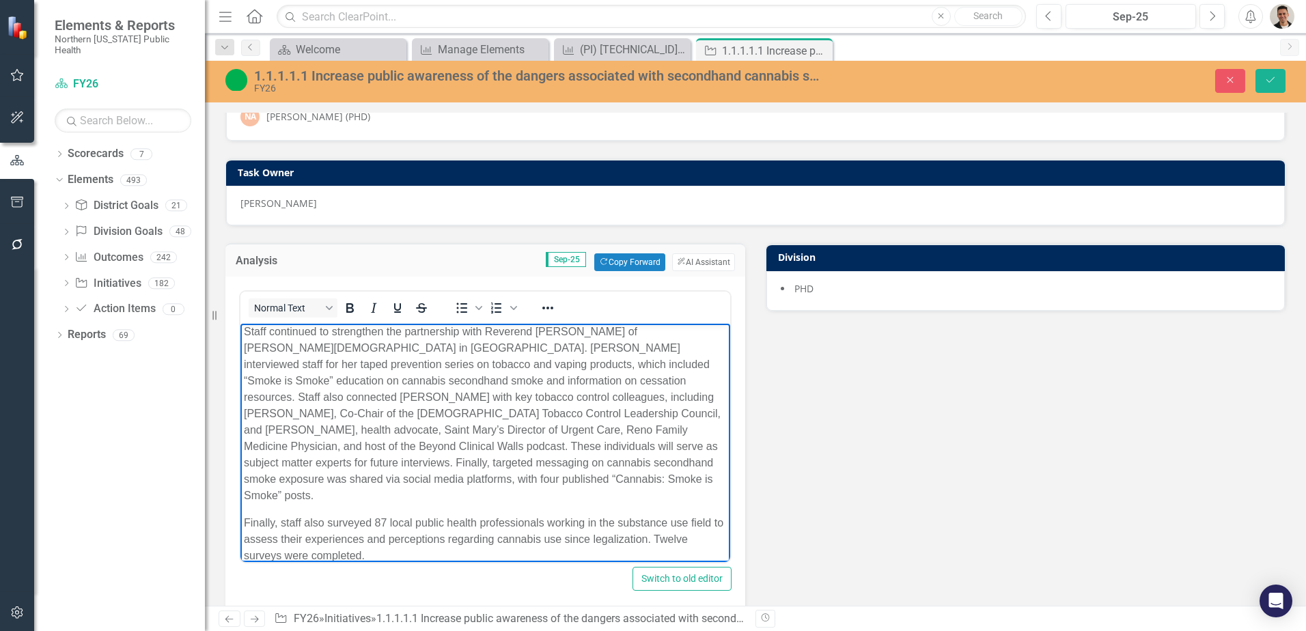
scroll to position [68, 0]
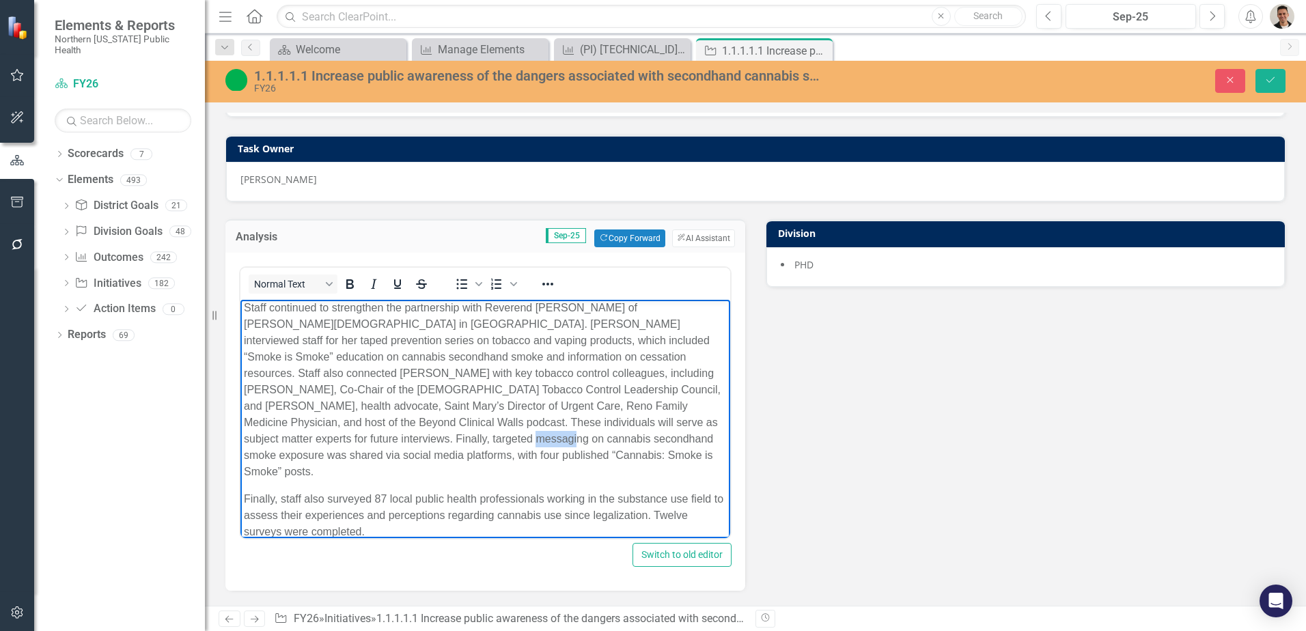
drag, startPoint x: 331, startPoint y: 435, endPoint x: 359, endPoint y: 432, distance: 28.8
click at [359, 432] on span "Staff continued to strengthen the partnership with Reverend [PERSON_NAME] of [P…" at bounding box center [482, 390] width 477 height 176
click at [328, 436] on span "Staff continued to strengthen the partnership with Reverend [PERSON_NAME] of [P…" at bounding box center [482, 390] width 477 height 176
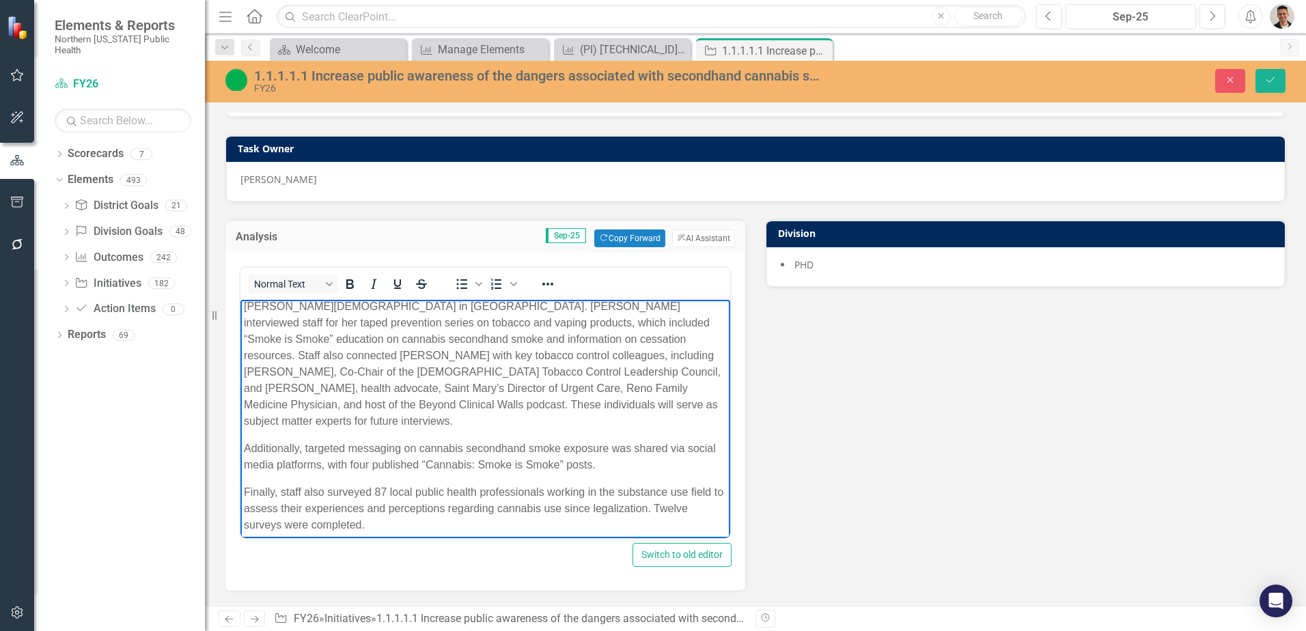
scroll to position [31, 0]
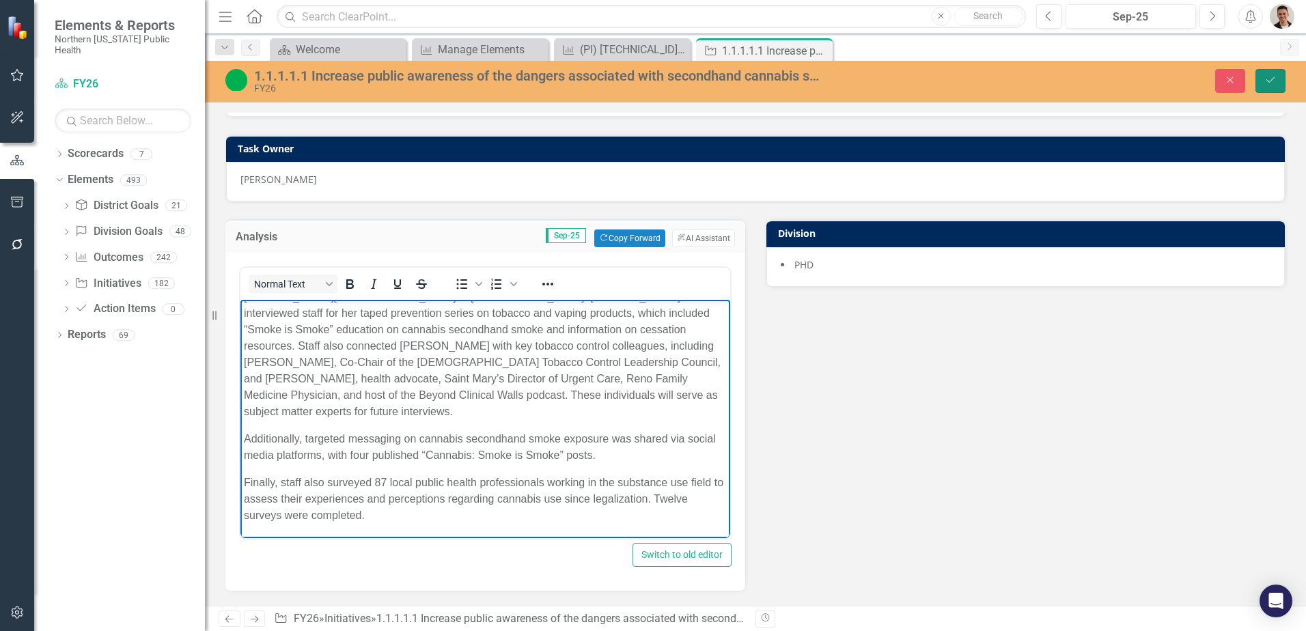
click at [1265, 73] on button "Save" at bounding box center [1270, 81] width 30 height 24
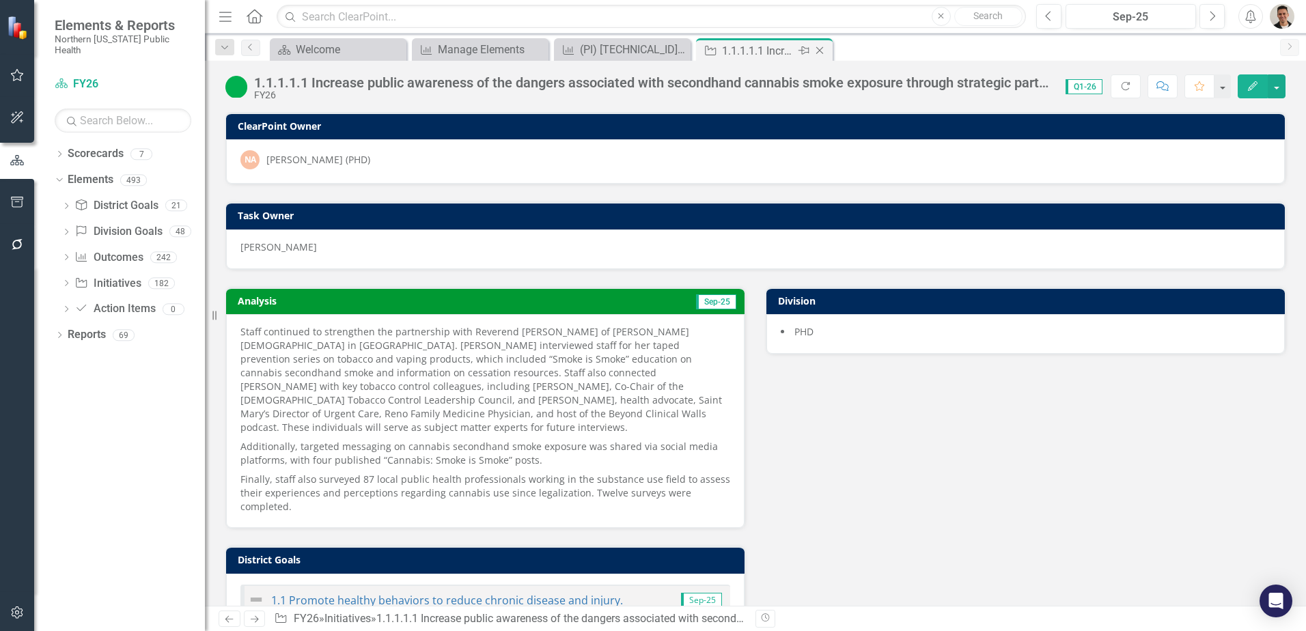
click at [818, 51] on icon "Close" at bounding box center [820, 50] width 14 height 11
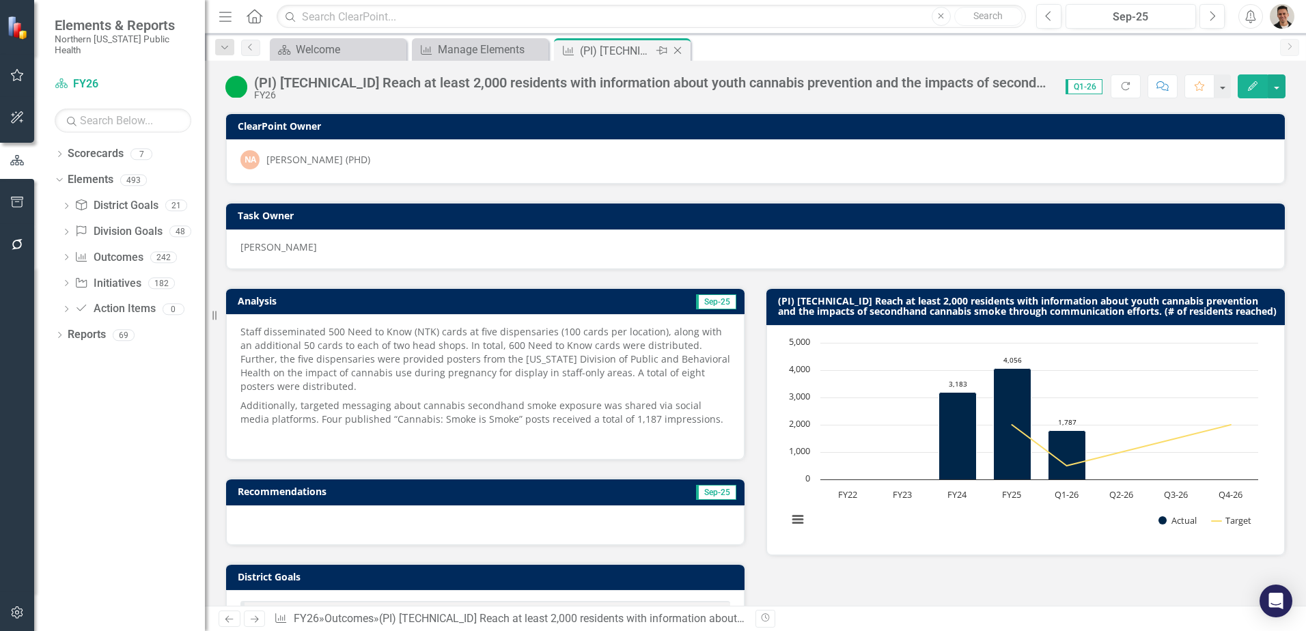
click at [680, 50] on icon "Close" at bounding box center [678, 50] width 14 height 11
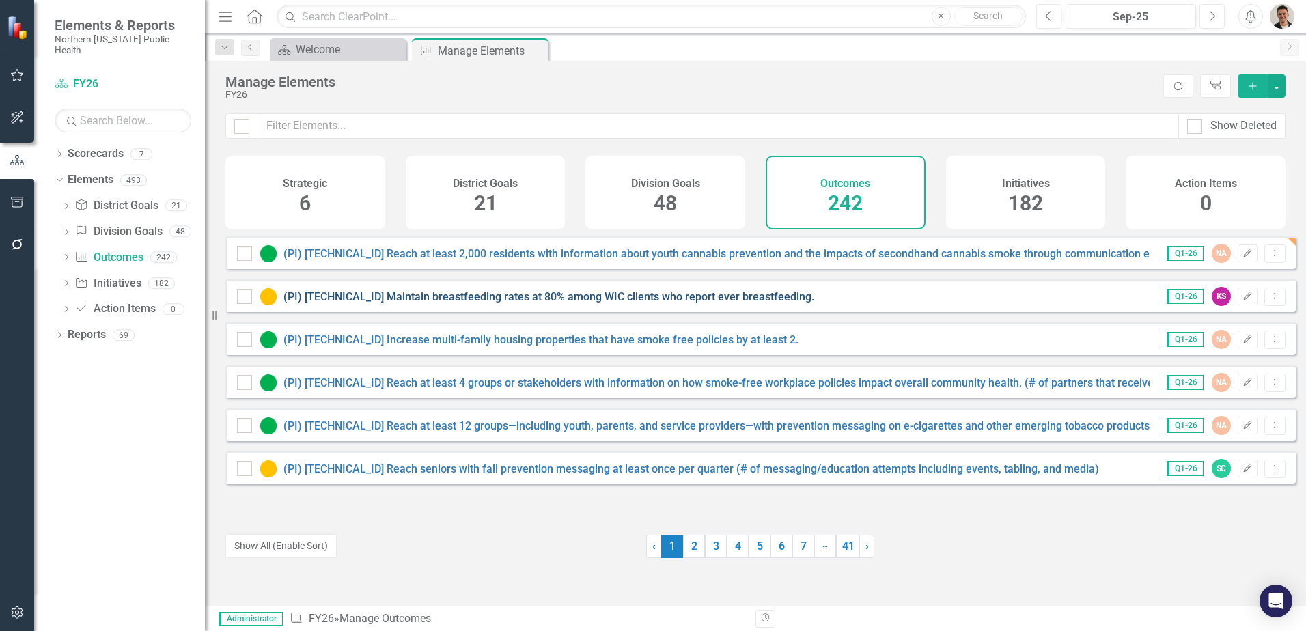
click at [429, 303] on link "(PI) [TECHNICAL_ID] Maintain breastfeeding rates at 80% among WIC clients who r…" at bounding box center [548, 296] width 531 height 13
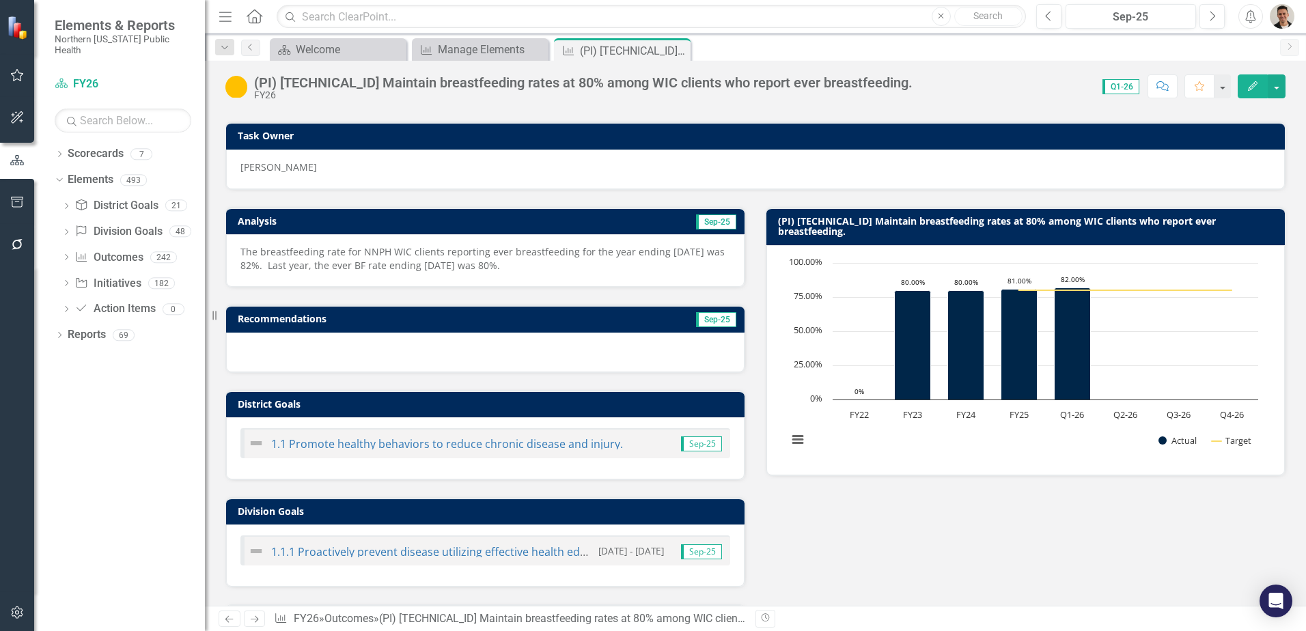
scroll to position [205, 0]
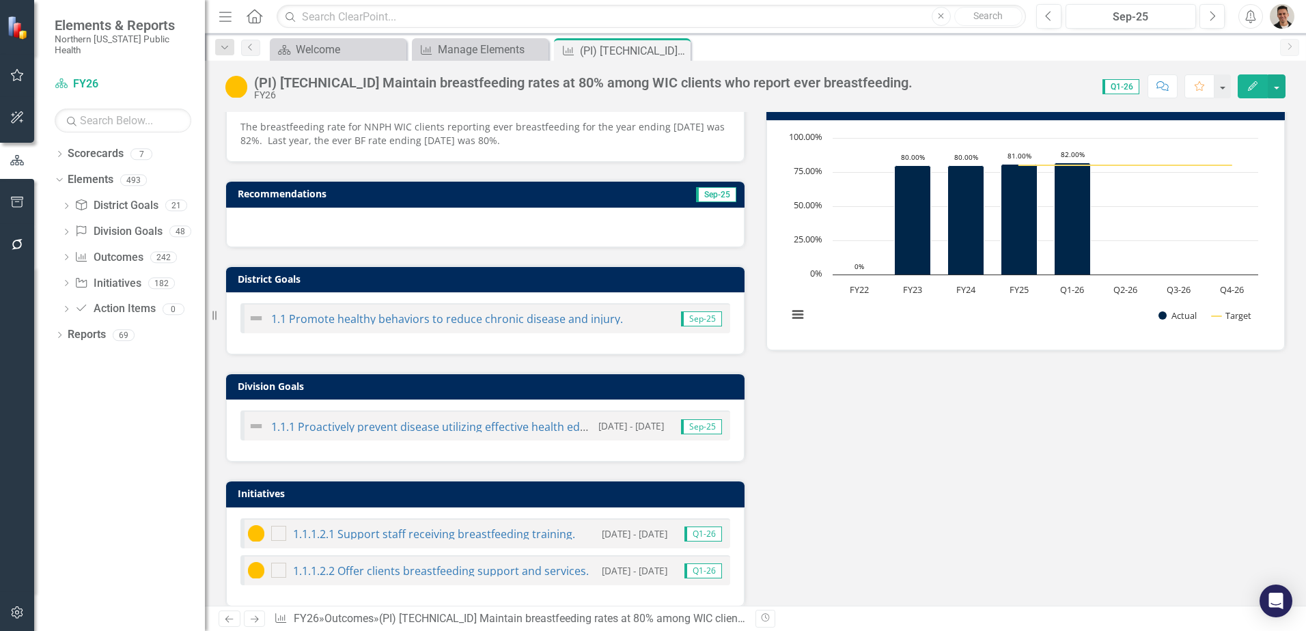
click at [429, 542] on div "1.1.1.2.1 Support staff receiving breastfeeding training." at bounding box center [411, 533] width 327 height 16
click at [434, 540] on link "1.1.1.2.1 Support staff receiving breastfeeding training." at bounding box center [434, 534] width 282 height 15
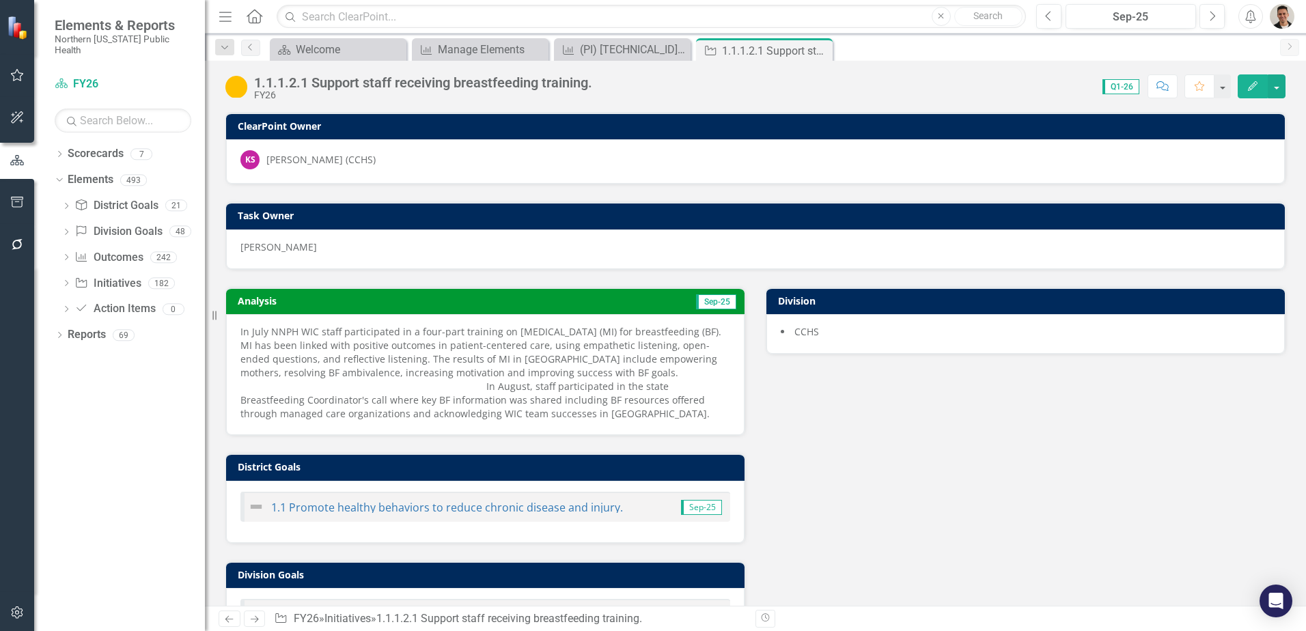
click at [255, 333] on p "In July NNPH WIC staff participated in a four-part training on [MEDICAL_DATA] (…" at bounding box center [485, 373] width 490 height 96
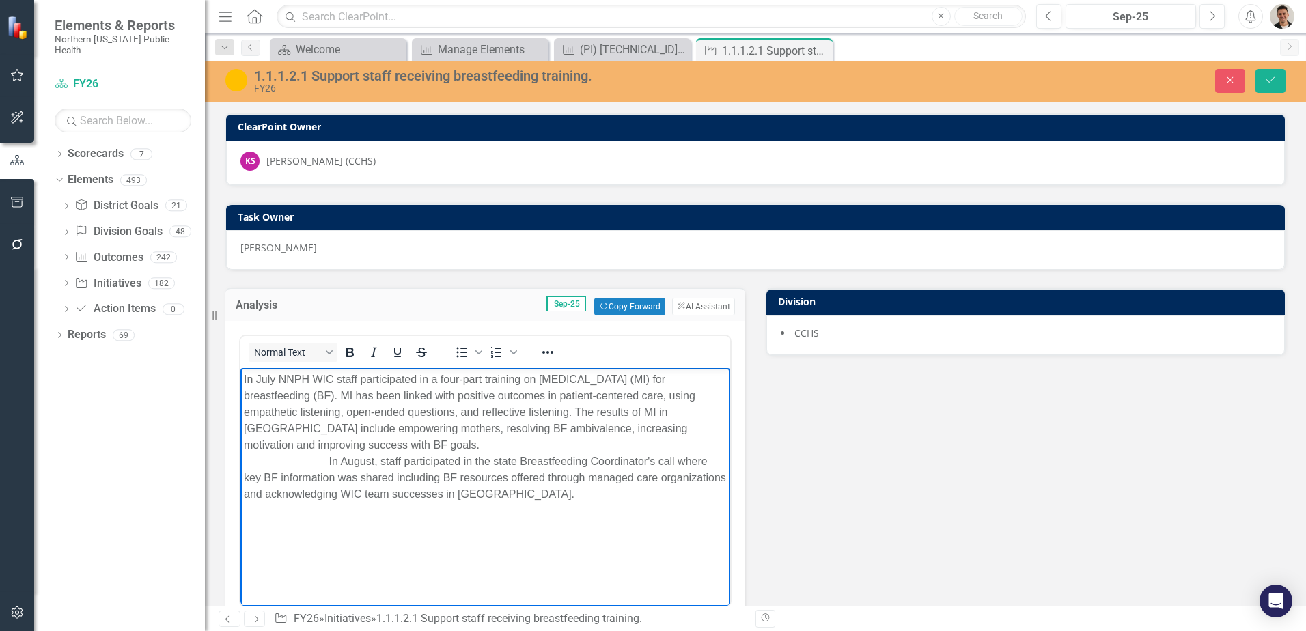
click at [248, 378] on p "In July NNPH WIC staff participated in a four-part training on [MEDICAL_DATA] (…" at bounding box center [485, 437] width 483 height 131
click at [368, 440] on p "In July, NNPH WIC staff participated in a four-part training on [MEDICAL_DATA] …" at bounding box center [485, 437] width 483 height 131
click at [681, 444] on p "In July, NNPH WIC staff participated in a four-part training on [MEDICAL_DATA] …" at bounding box center [485, 437] width 483 height 131
click at [298, 487] on p "In August, staff participated in the state Breastfeeding Coordinator's call whe…" at bounding box center [485, 488] width 483 height 49
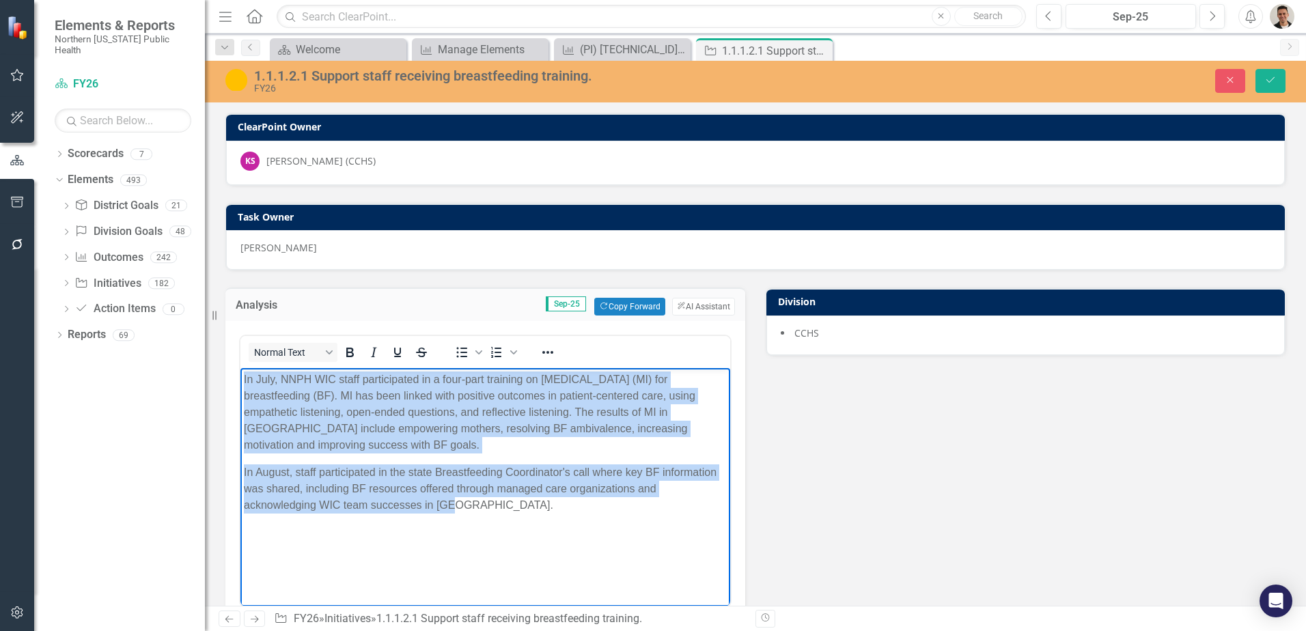
drag, startPoint x: 462, startPoint y: 507, endPoint x: 245, endPoint y: 362, distance: 261.0
click at [245, 368] on html "In July, NNPH WIC staff participated in a four-part training on [MEDICAL_DATA] …" at bounding box center [485, 470] width 490 height 205
copy body "In July, NNPH WIC staff participated in a four-part training on [MEDICAL_DATA] …"
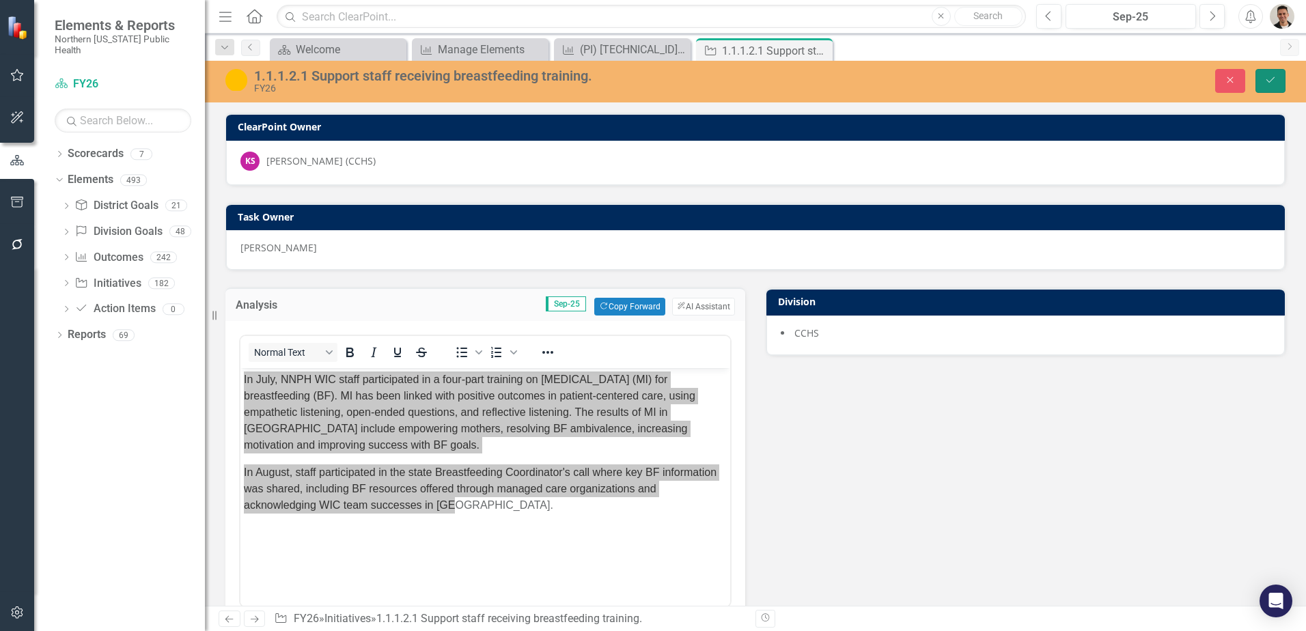
click at [1267, 81] on icon "Save" at bounding box center [1270, 80] width 12 height 10
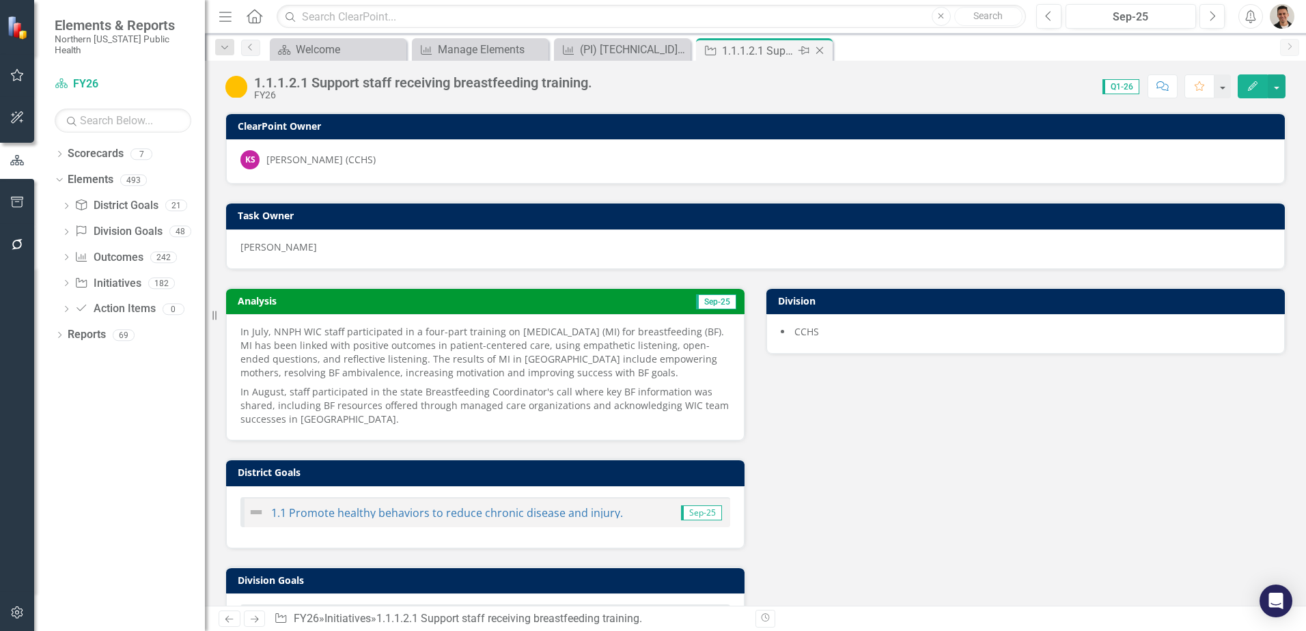
click at [820, 49] on icon "Close" at bounding box center [820, 50] width 14 height 11
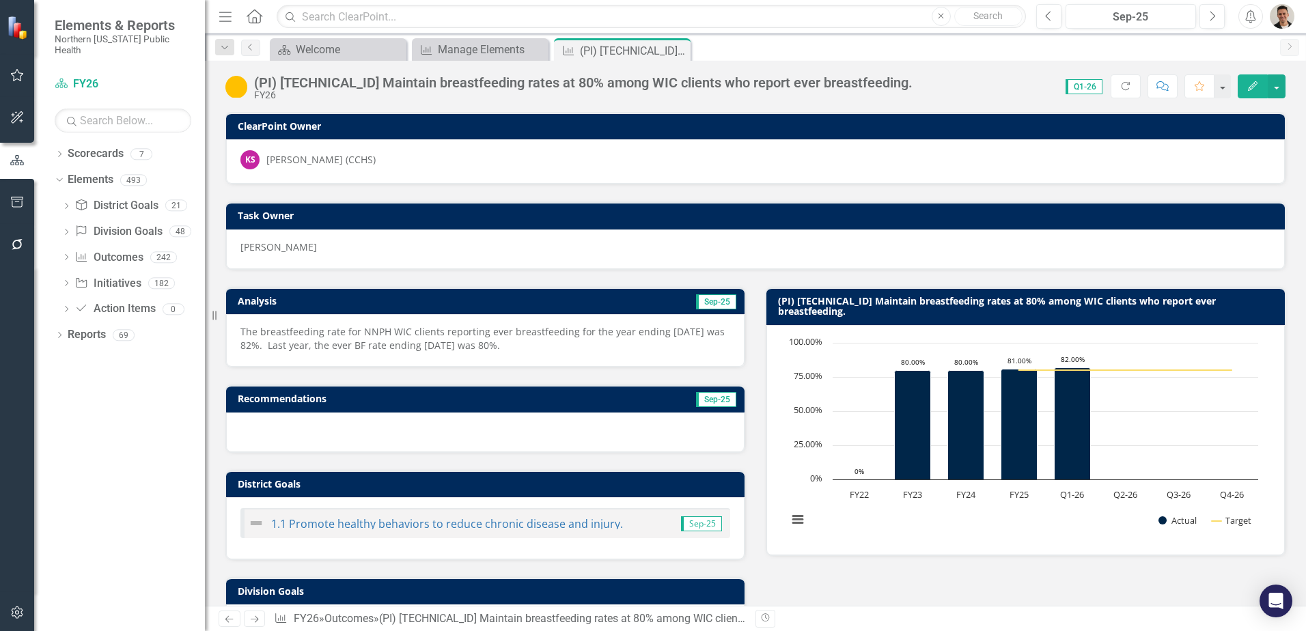
scroll to position [273, 0]
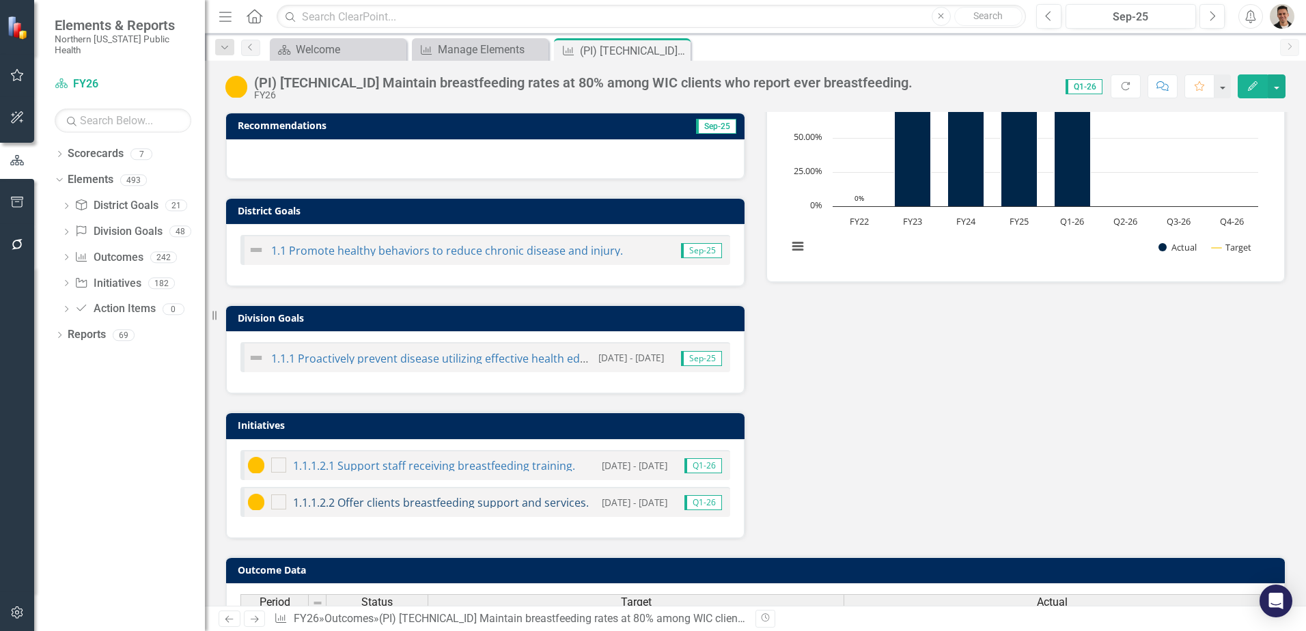
click at [378, 501] on link "1.1.1.2.2 Offer clients breastfeeding support and services." at bounding box center [441, 502] width 296 height 15
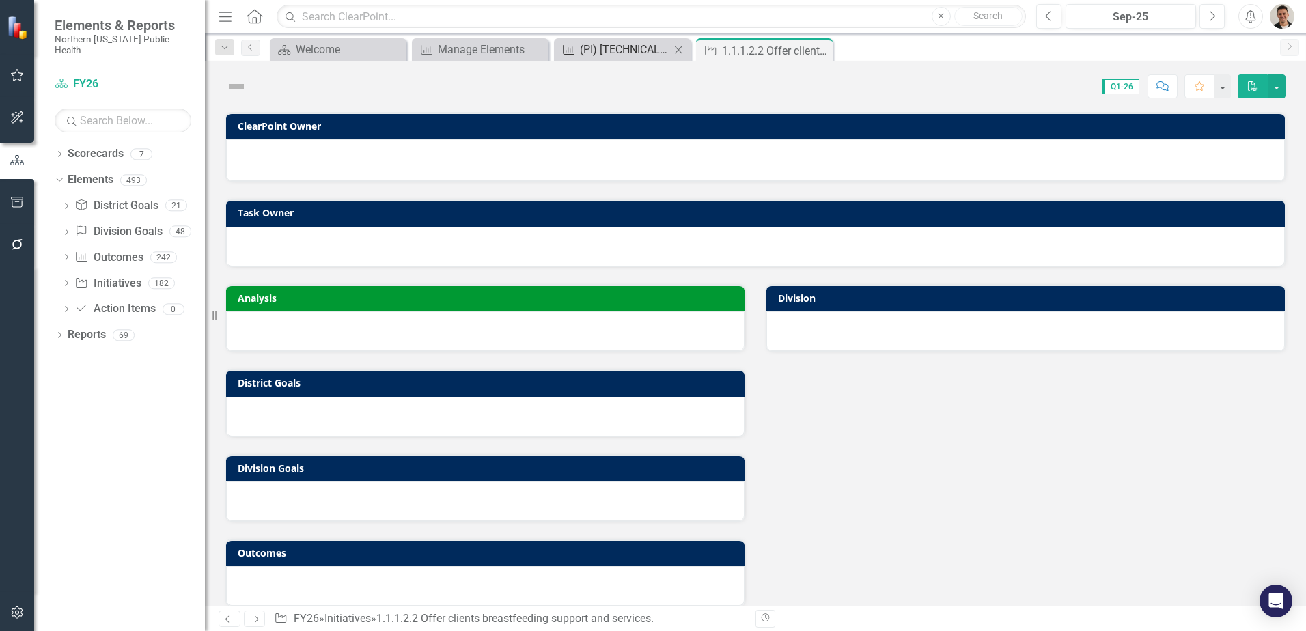
click at [628, 56] on div "(PI) [TECHNICAL_ID] Maintain breastfeeding rates at 80% among WIC clients who r…" at bounding box center [625, 49] width 90 height 17
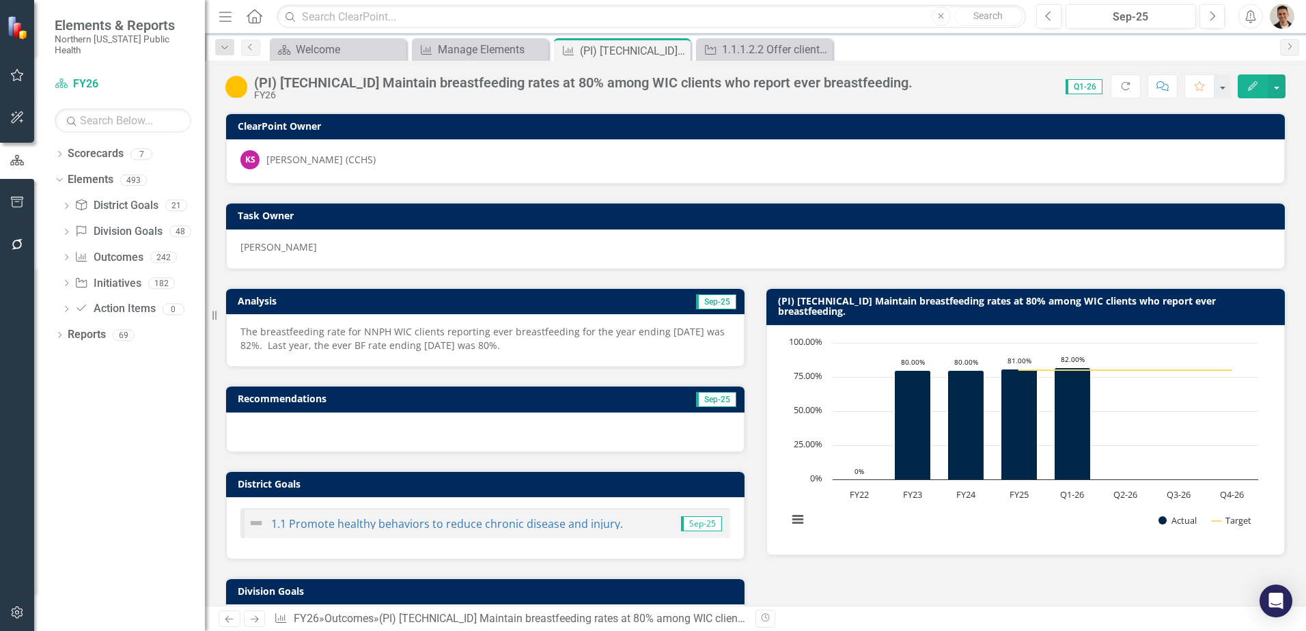
click at [240, 81] on img at bounding box center [236, 87] width 22 height 22
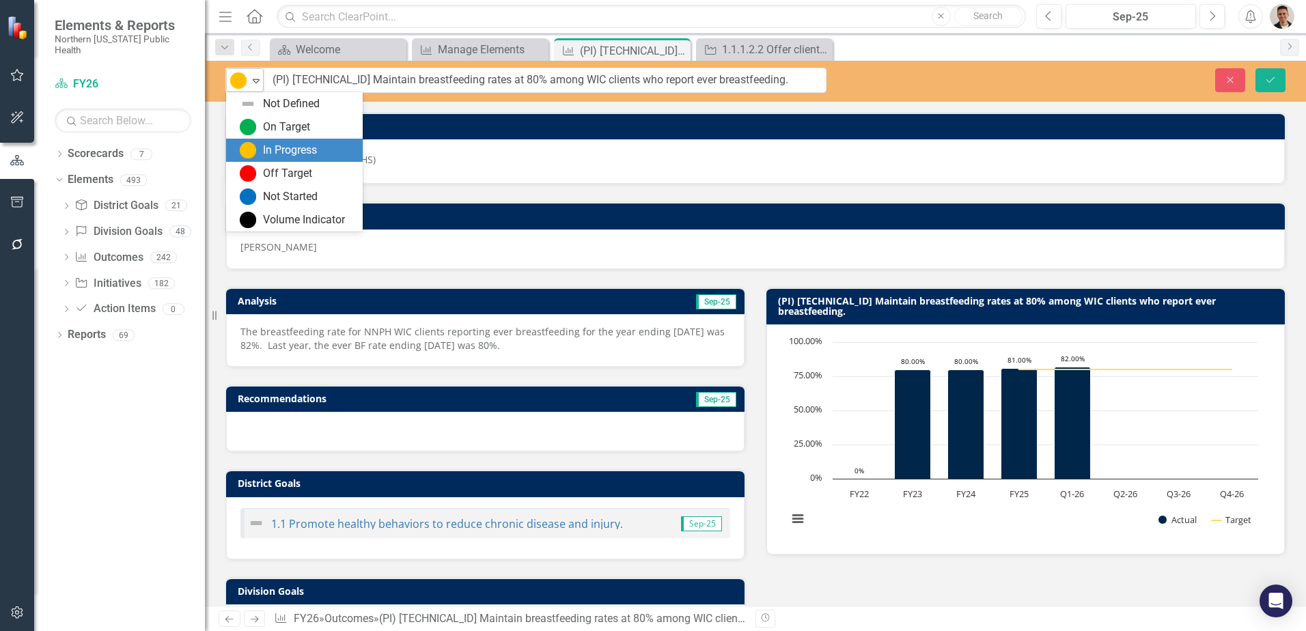
click at [260, 75] on icon "Expand" at bounding box center [256, 80] width 14 height 11
click at [279, 128] on div "On Target" at bounding box center [286, 128] width 47 height 16
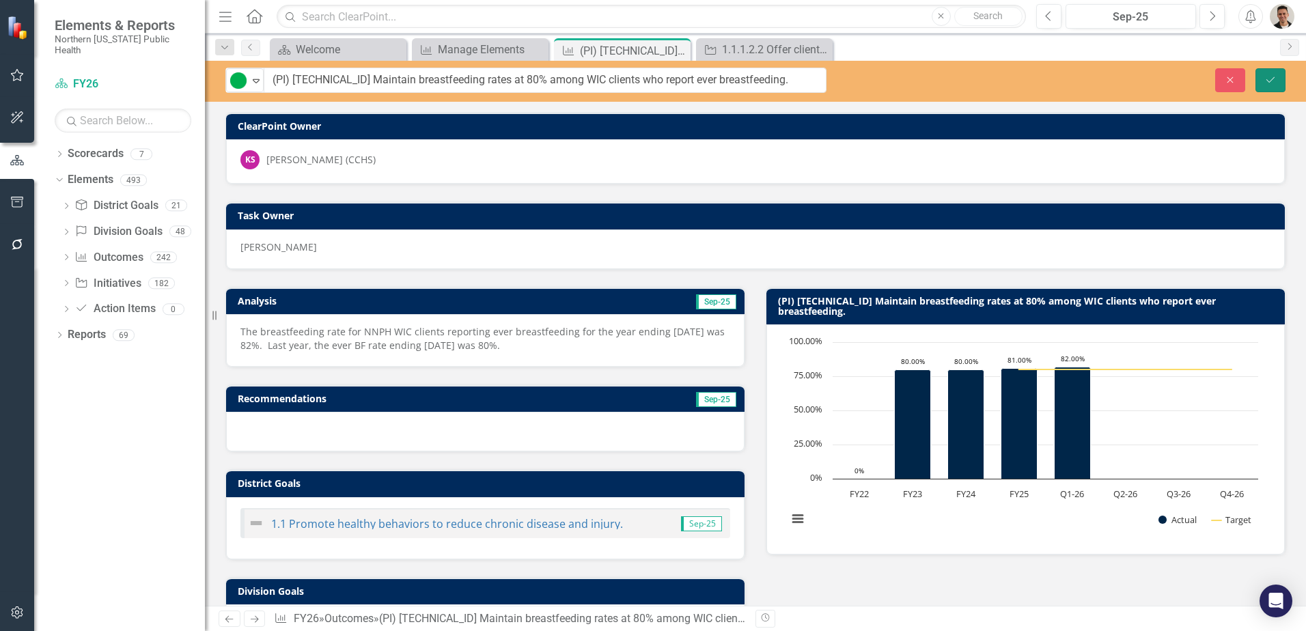
click at [1278, 81] on button "Save" at bounding box center [1270, 80] width 30 height 24
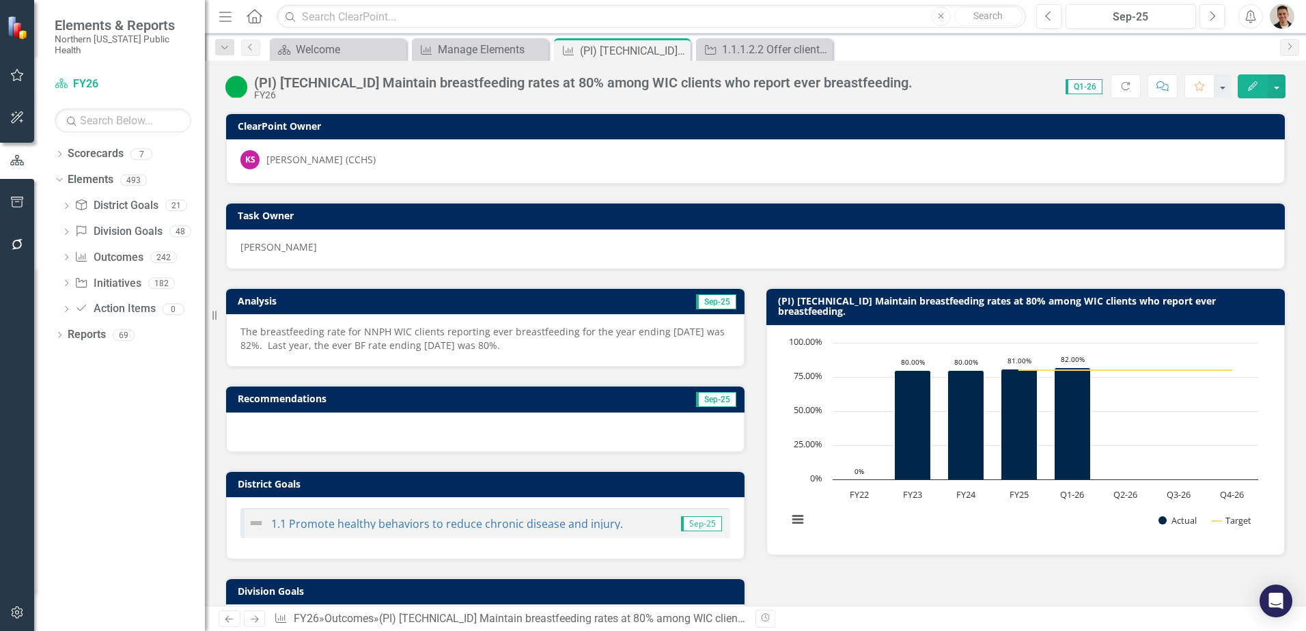
click at [533, 346] on p "The breastfeeding rate for NNPH WIC clients reporting ever breastfeeding for th…" at bounding box center [485, 338] width 490 height 27
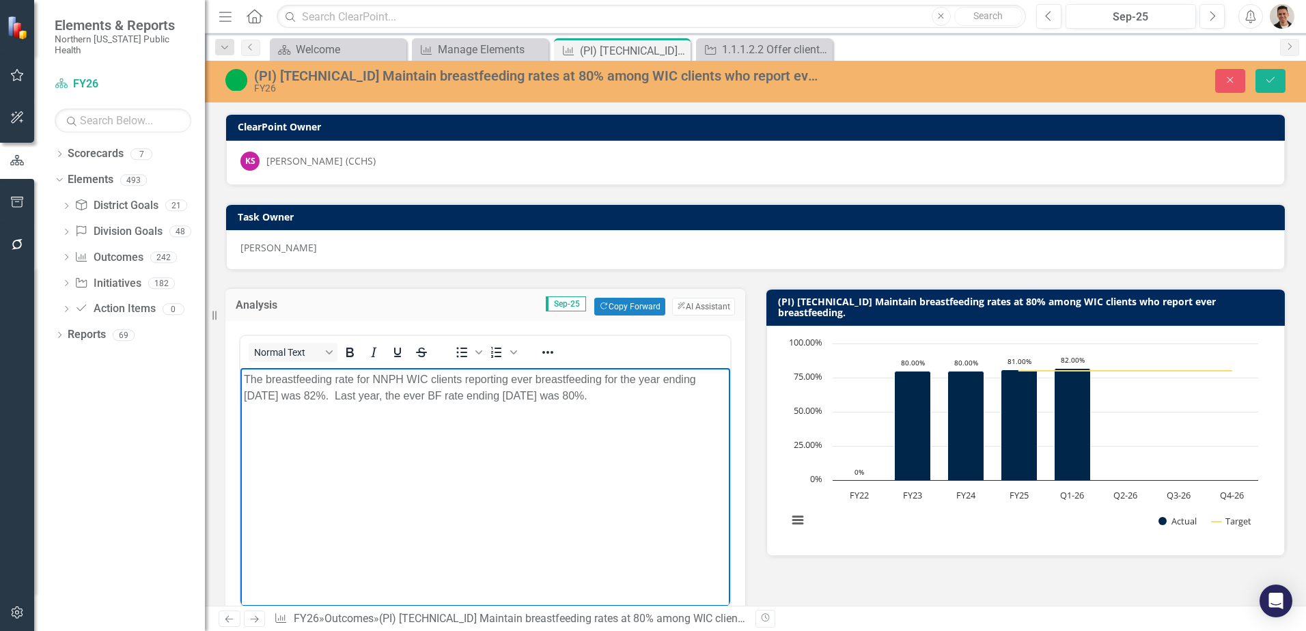
click at [721, 396] on p "The breastfeeding rate for NNPH WIC clients reporting ever breastfeeding for th…" at bounding box center [485, 388] width 483 height 33
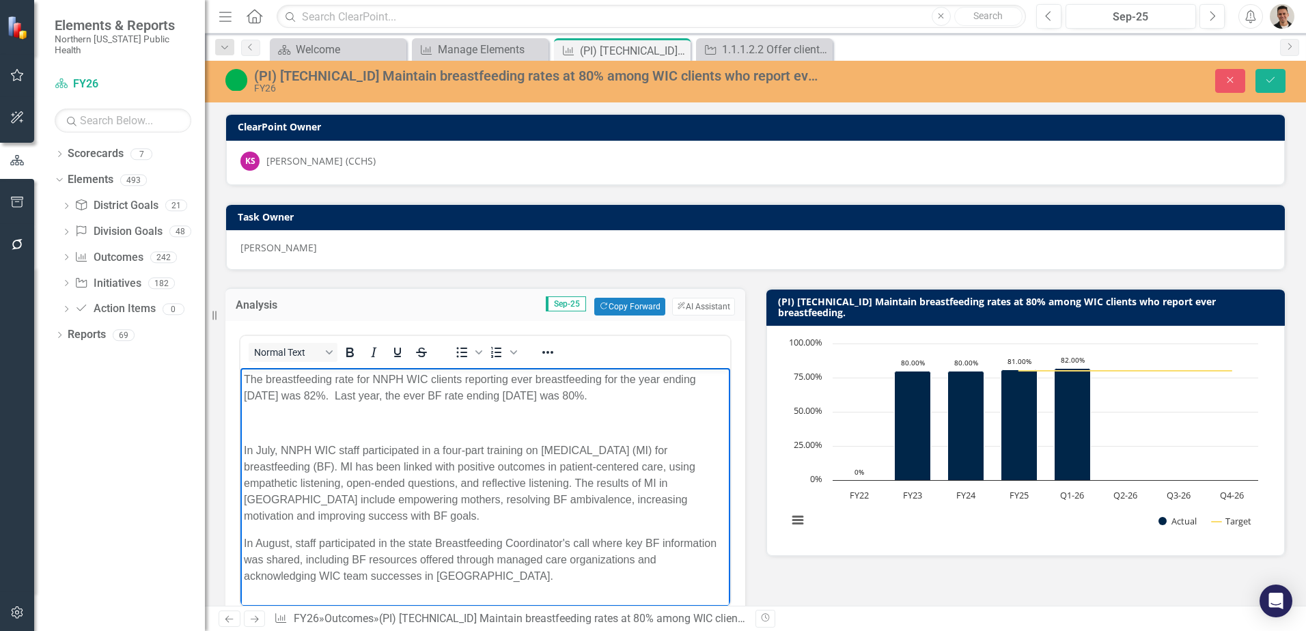
click at [409, 426] on p "Rich Text Area. Press ALT-0 for help." at bounding box center [485, 423] width 483 height 16
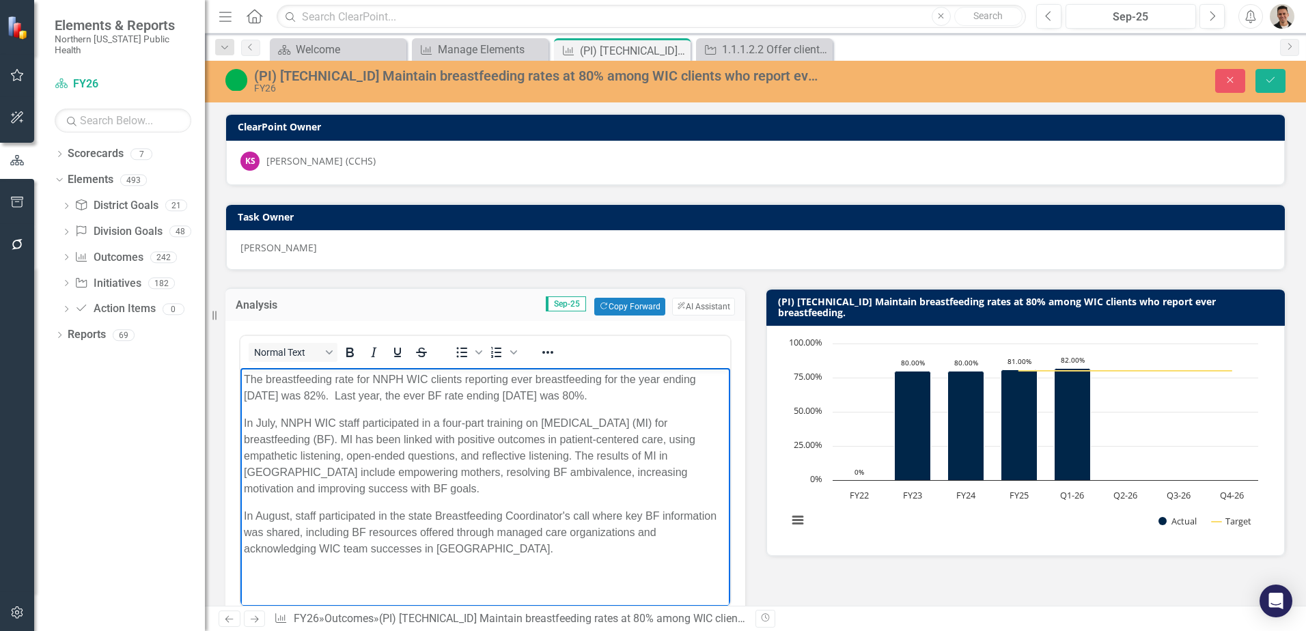
click at [246, 424] on p "In July, NNPH WIC staff participated in a four-part training on [MEDICAL_DATA] …" at bounding box center [485, 456] width 483 height 82
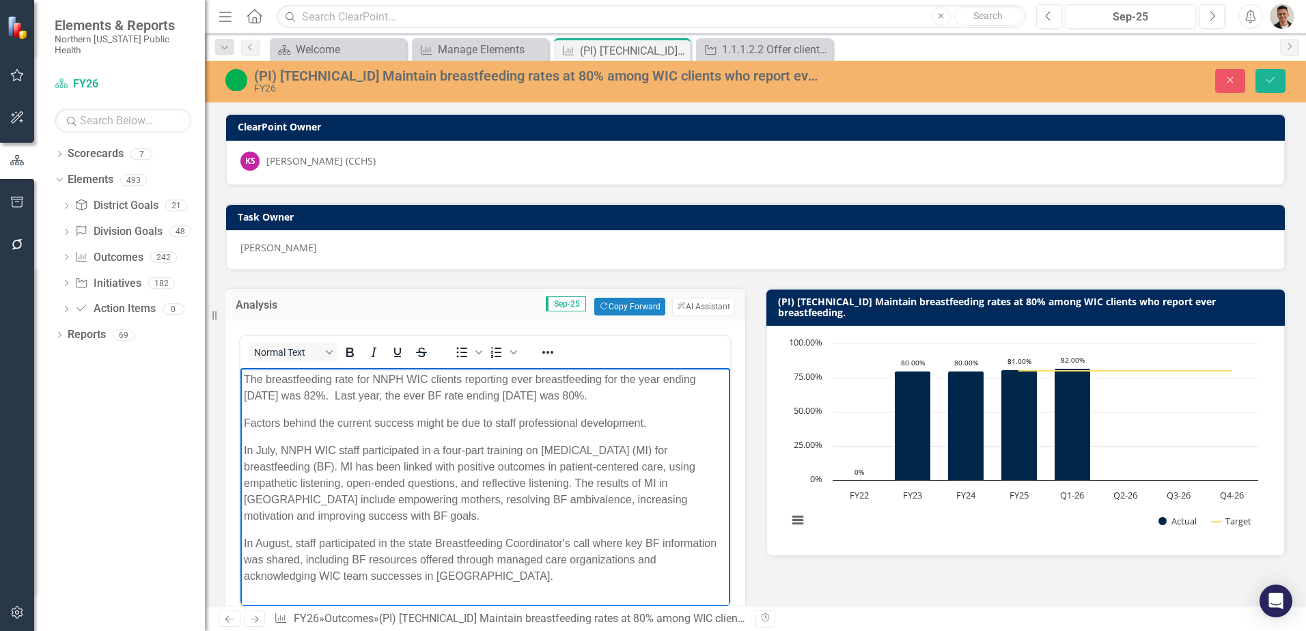
click at [659, 425] on p "Factors behind the current success might be due to staff professional developme…" at bounding box center [485, 423] width 483 height 16
drag, startPoint x: 240, startPoint y: 419, endPoint x: 282, endPoint y: 427, distance: 42.5
click at [243, 419] on body "The breastfeeding rate for NNPH WIC clients reporting ever breastfeeding for th…" at bounding box center [485, 483] width 490 height 231
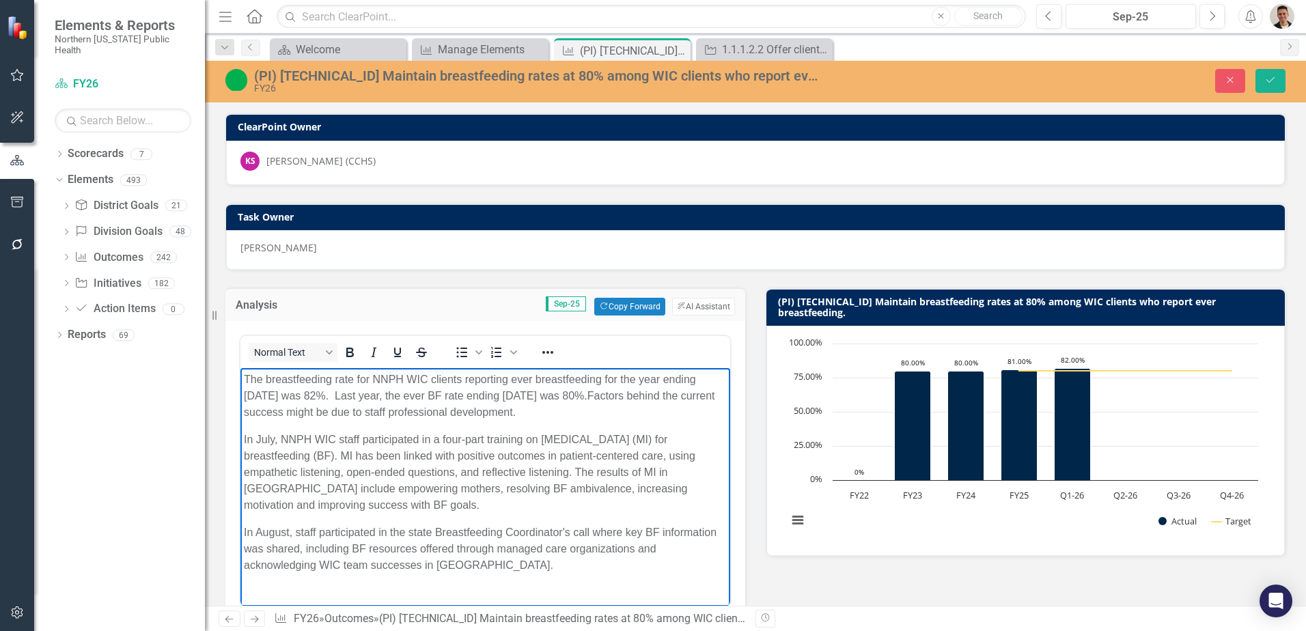
click at [658, 415] on p "The breastfeeding rate for NNPH WIC clients reporting ever breastfeeding for th…" at bounding box center [485, 396] width 483 height 49
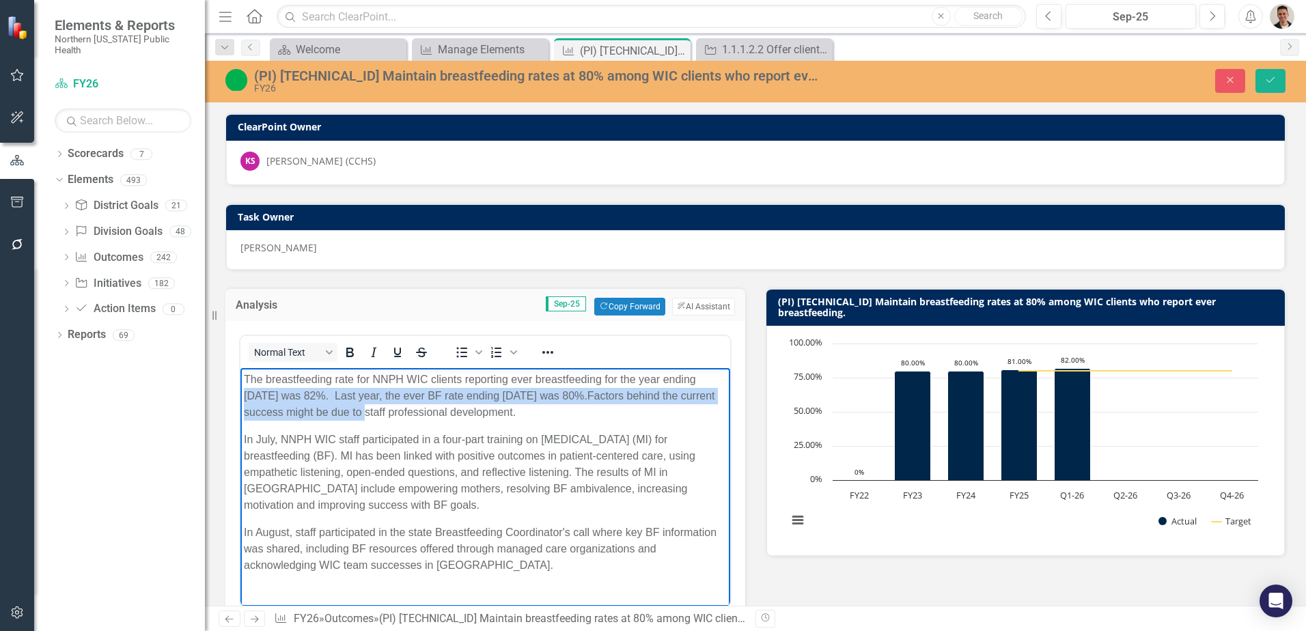
drag, startPoint x: 497, startPoint y: 408, endPoint x: 369, endPoint y: 769, distance: 382.5
click at [240, 400] on html "The breastfeeding rate for NNPH WIC clients reporting ever breastfeeding for th…" at bounding box center [485, 478] width 490 height 220
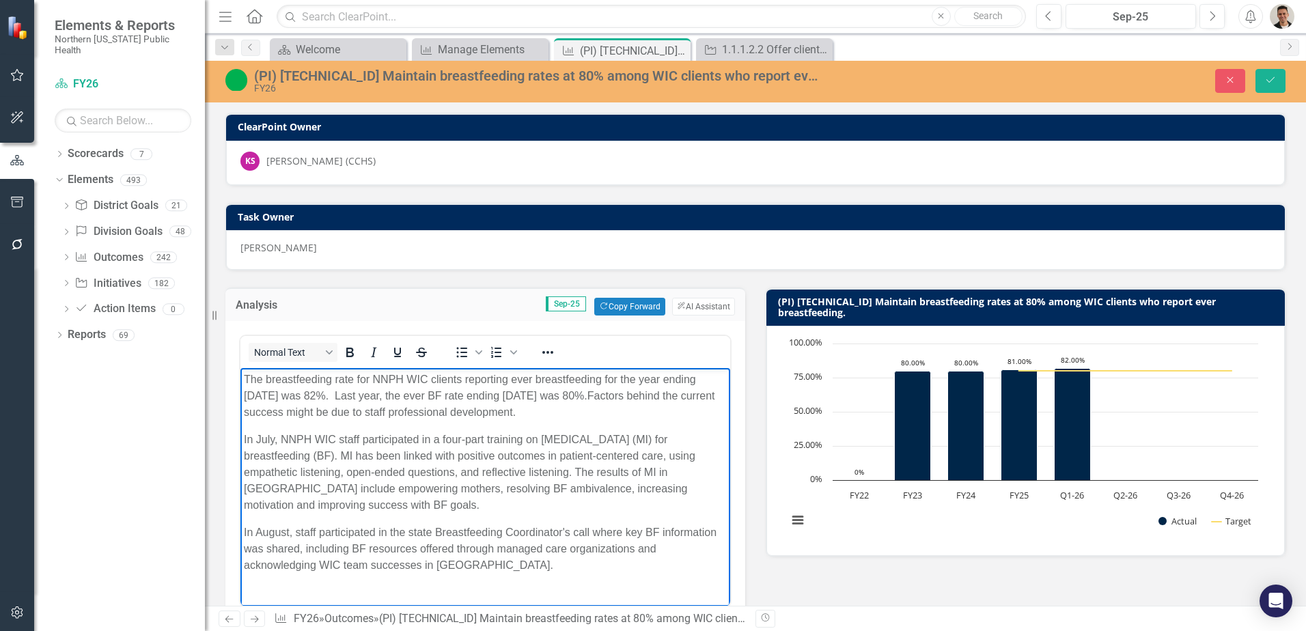
click at [550, 458] on p "In July, NNPH WIC staff participated in a four-part training on [MEDICAL_DATA] …" at bounding box center [485, 473] width 483 height 82
drag, startPoint x: 494, startPoint y: 410, endPoint x: 236, endPoint y: 411, distance: 257.5
click at [240, 411] on html "The breastfeeding rate for NNPH WIC clients reporting ever breastfeeding for th…" at bounding box center [485, 478] width 490 height 220
click at [412, 404] on p "The breastfeeding rate for NNPH WIC clients reporting ever breastfeeding for th…" at bounding box center [485, 396] width 483 height 49
click at [415, 421] on body "The breastfeeding rate for NNPH WIC clients reporting ever breastfeeding for th…" at bounding box center [485, 478] width 490 height 220
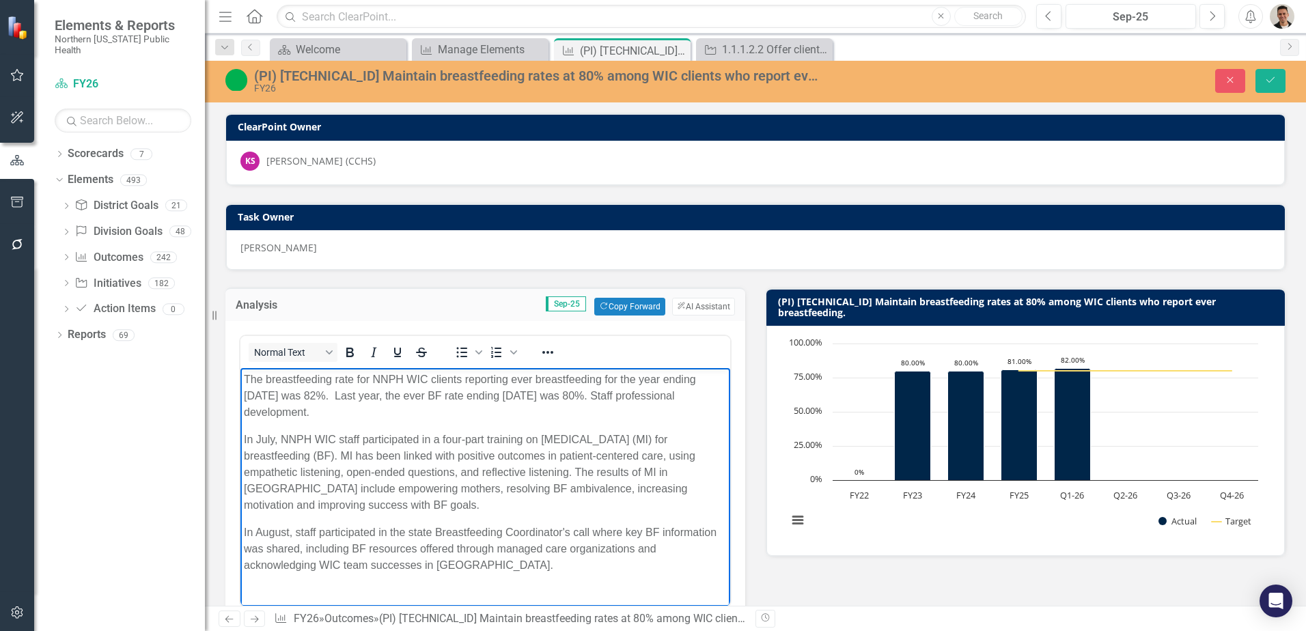
click at [416, 410] on p "The breastfeeding rate for NNPH WIC clients reporting ever breastfeeding for th…" at bounding box center [485, 396] width 483 height 49
click at [241, 410] on body "The breastfeeding rate for NNPH WIC clients reporting ever breastfeeding for th…" at bounding box center [485, 478] width 490 height 220
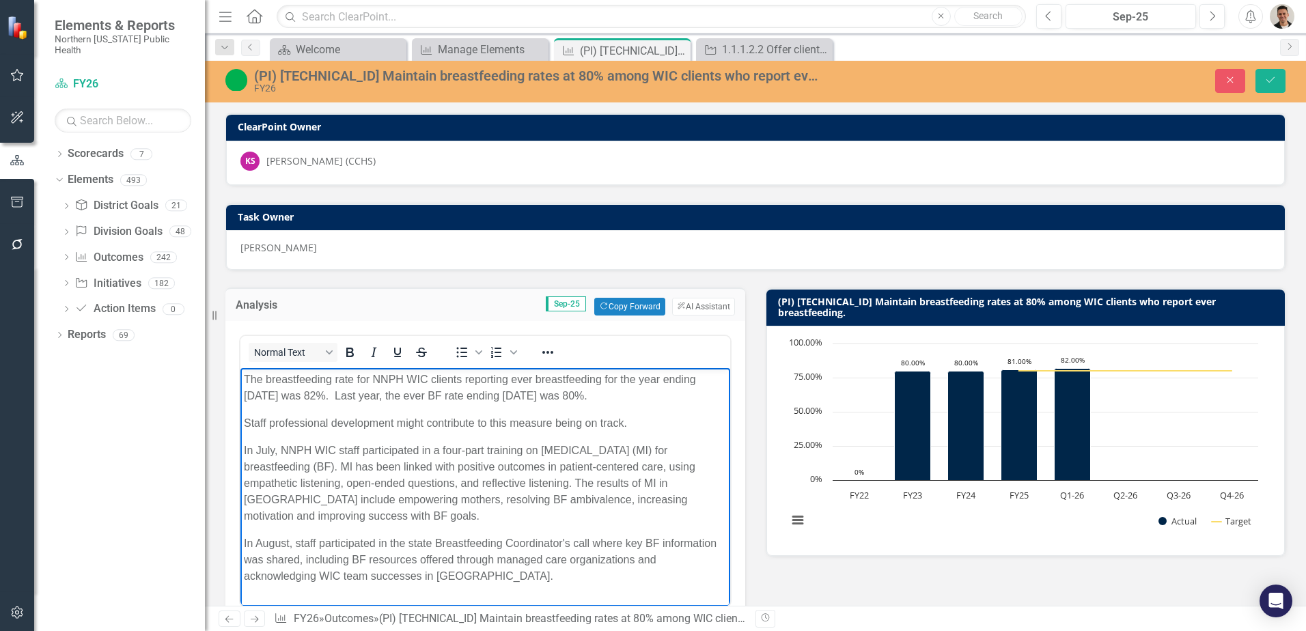
click at [244, 447] on p "In July, NNPH WIC staff participated in a four-part training on [MEDICAL_DATA] …" at bounding box center [485, 484] width 483 height 82
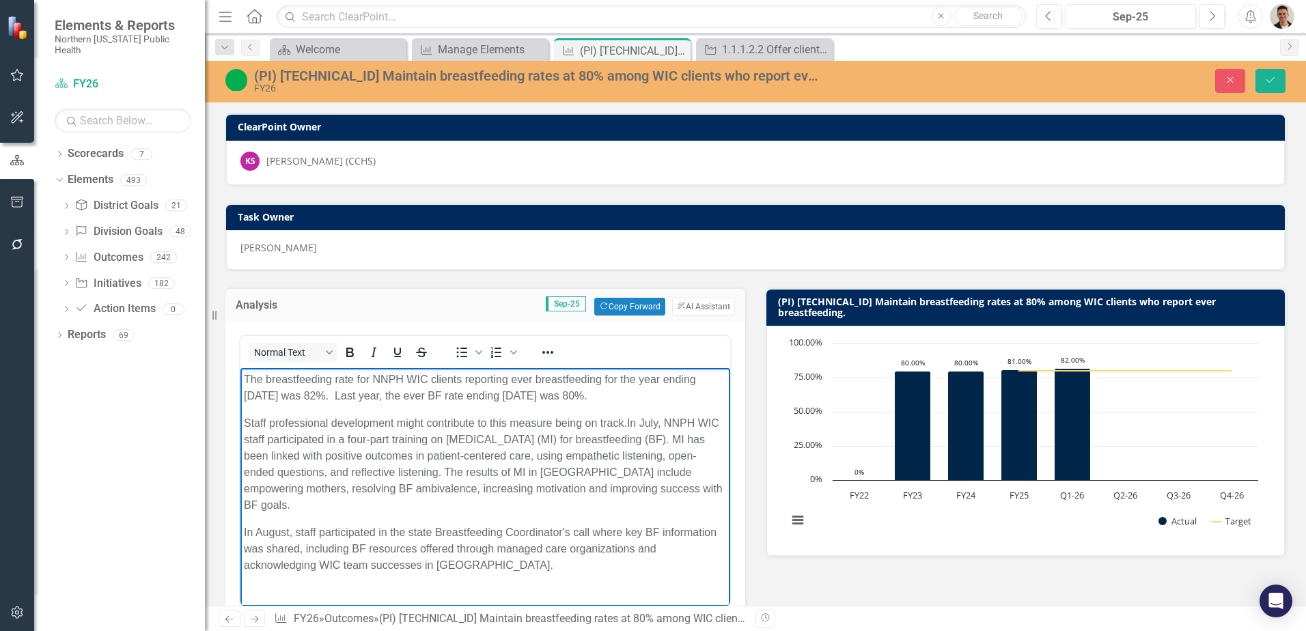
scroll to position [68, 0]
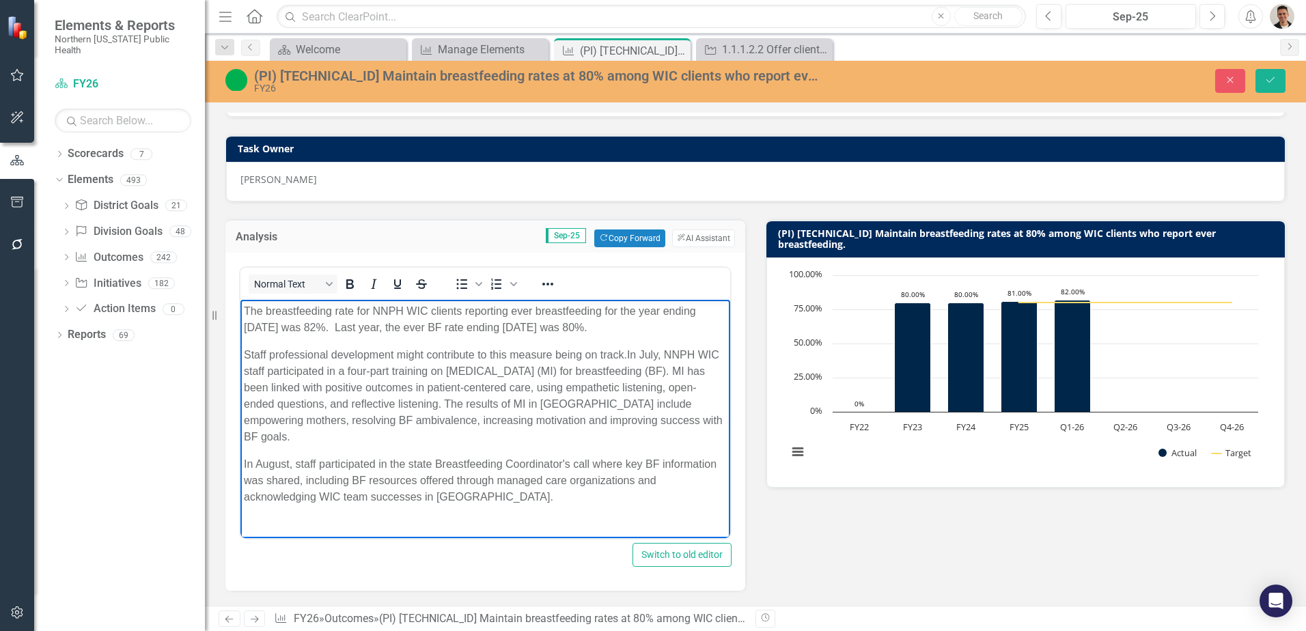
click at [346, 328] on p "The breastfeeding rate for NNPH WIC clients reporting ever breastfeeding for th…" at bounding box center [485, 319] width 483 height 33
click at [505, 371] on p "Staff professional development might contribute to this measure being on track.…" at bounding box center [485, 396] width 483 height 98
click at [672, 327] on p "The breastfeeding rate for NNPH WIC clients reporting ever breastfeeding for th…" at bounding box center [485, 319] width 483 height 33
click at [428, 417] on p "Staff professional development might contribute to this measure being on track.…" at bounding box center [485, 396] width 483 height 98
click at [245, 479] on p "In August, staff participated in the state Breastfeeding Coordinator's call whe…" at bounding box center [485, 480] width 483 height 49
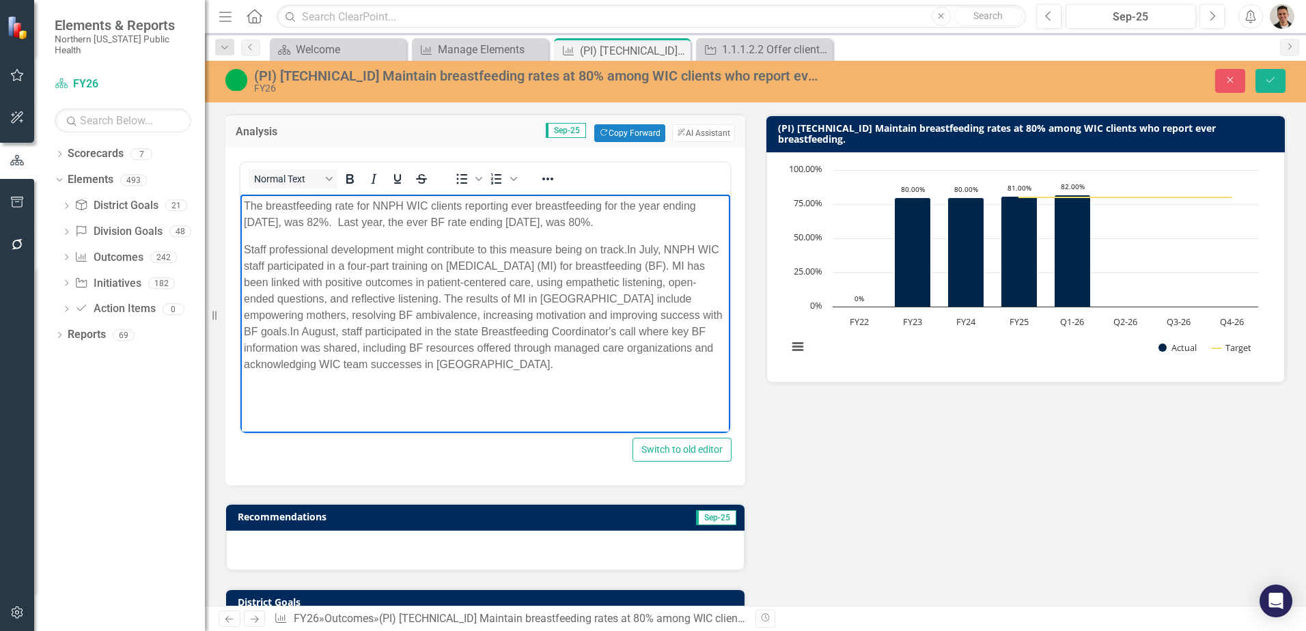
scroll to position [205, 0]
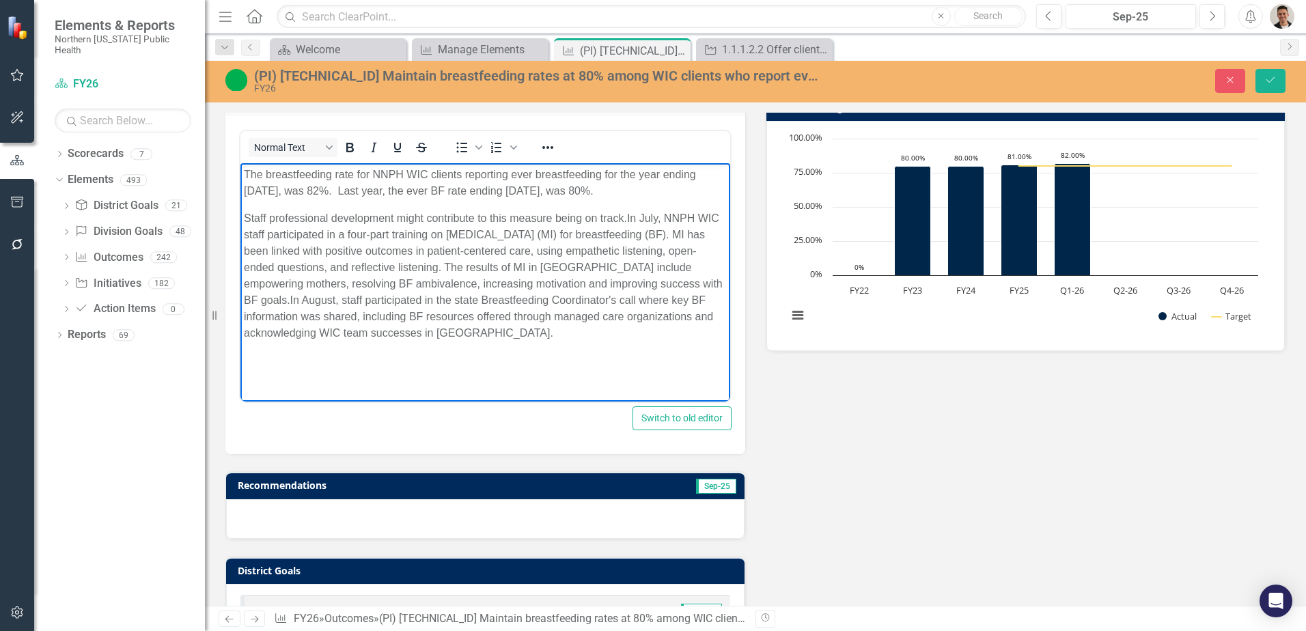
click at [659, 318] on p "Staff professional development might contribute to this measure being on track.…" at bounding box center [485, 275] width 483 height 131
click at [1278, 79] on button "Save" at bounding box center [1270, 81] width 30 height 24
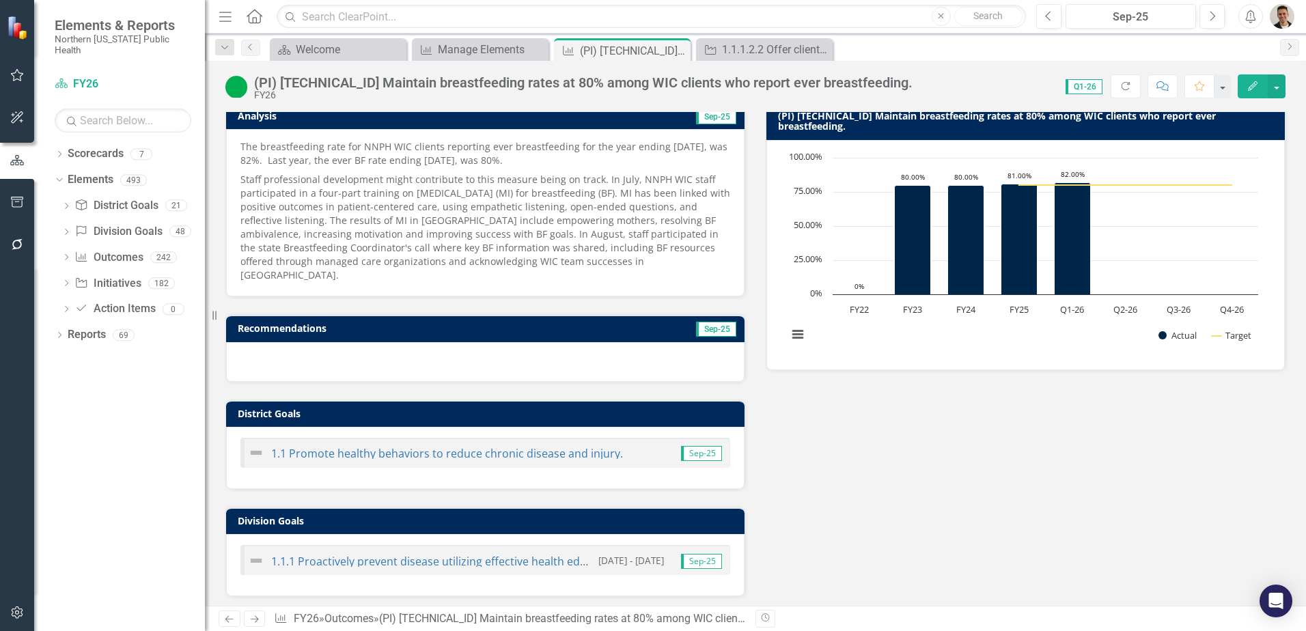
scroll to position [0, 0]
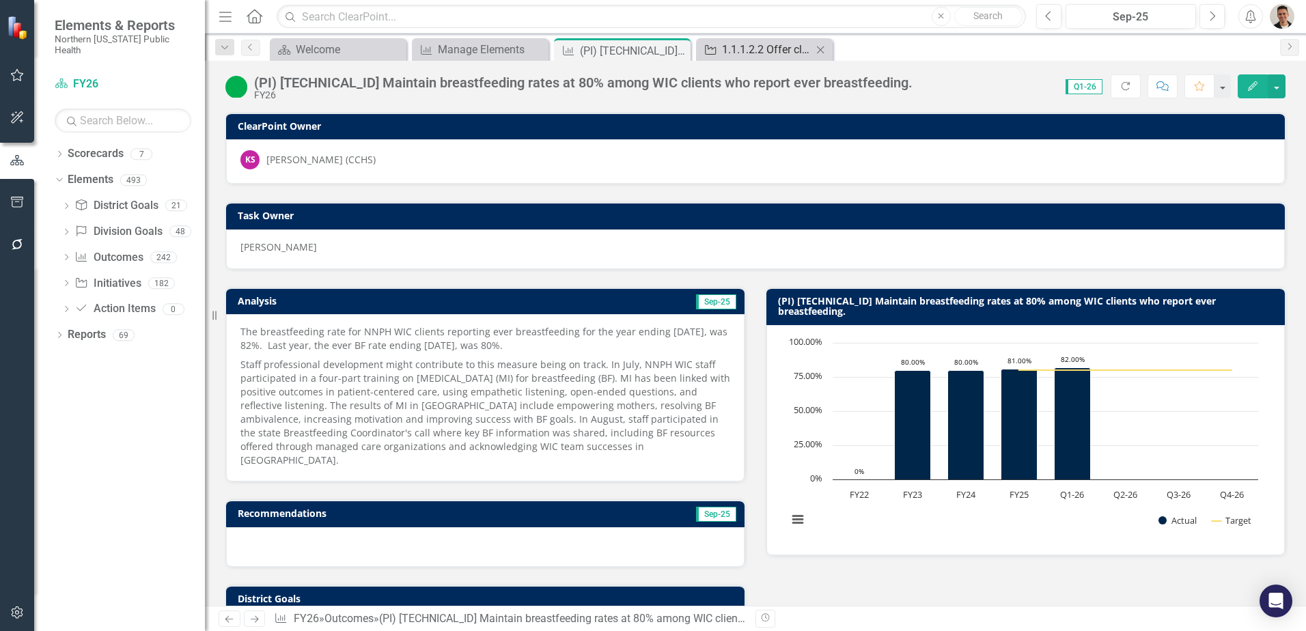
click at [761, 44] on div "1.1.1.2.2 Offer clients breastfeeding support and services." at bounding box center [767, 49] width 90 height 17
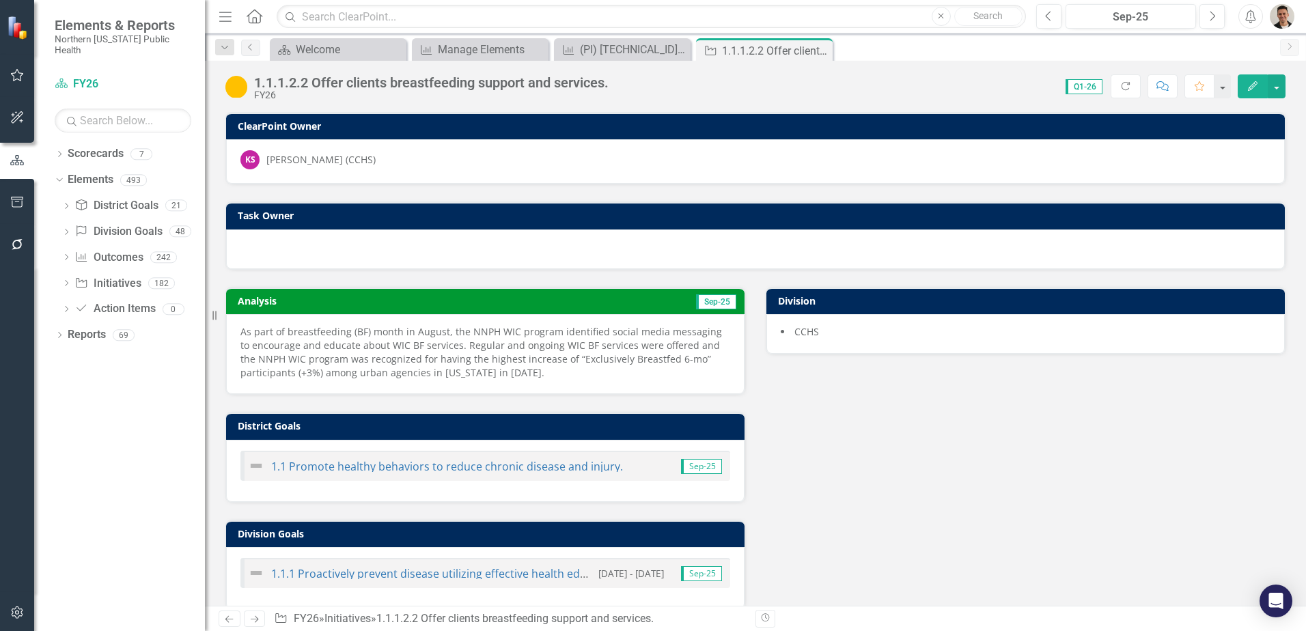
click at [647, 346] on p "As part of breastfeeding (BF) month in August, the NNPH WIC program identified …" at bounding box center [485, 352] width 490 height 55
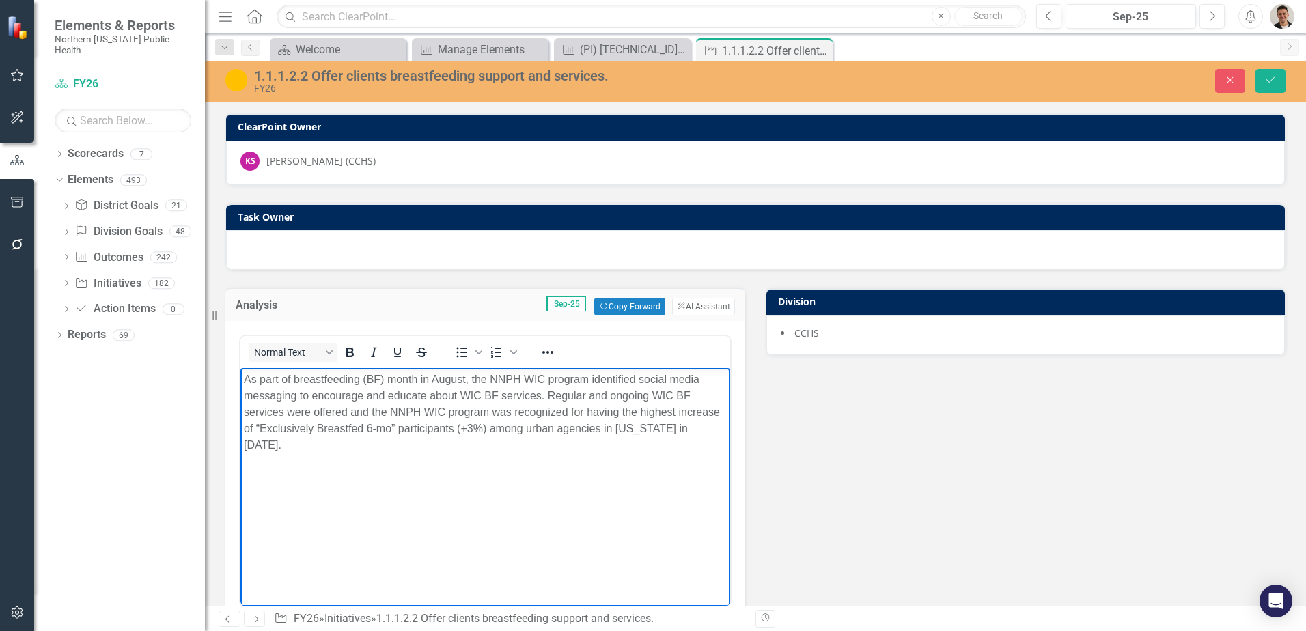
click at [348, 416] on p "As part of breastfeeding (BF) month in August, the NNPH WIC program identified …" at bounding box center [485, 413] width 483 height 82
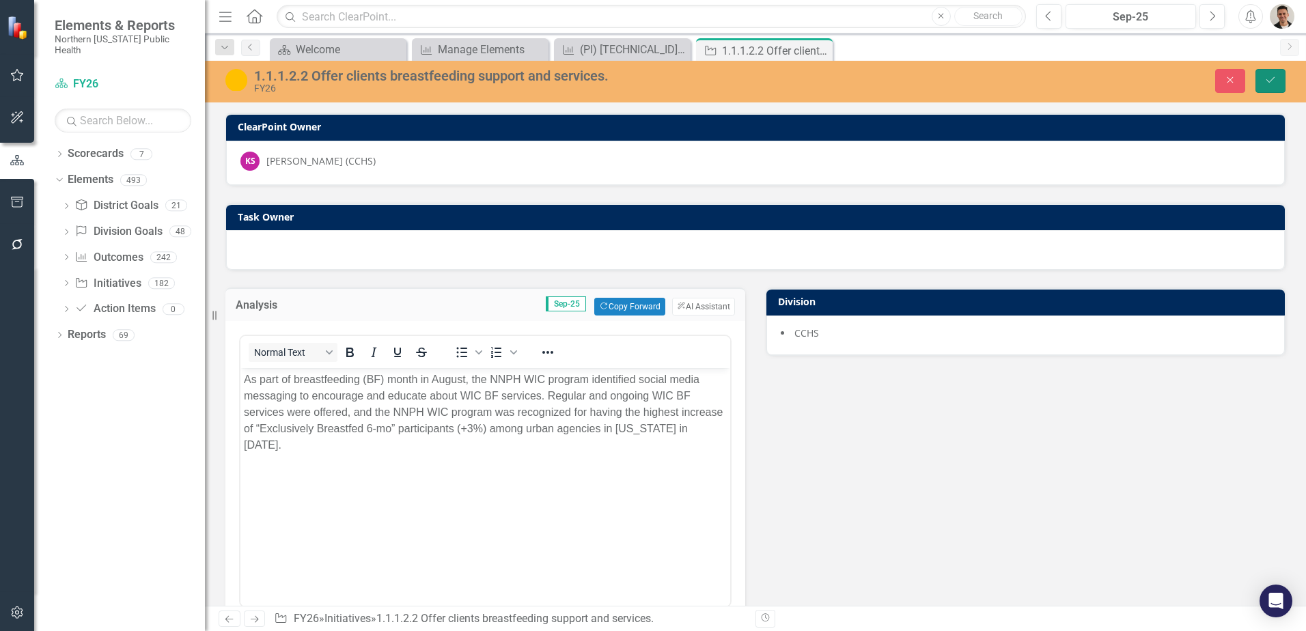
click at [1262, 87] on button "Save" at bounding box center [1270, 81] width 30 height 24
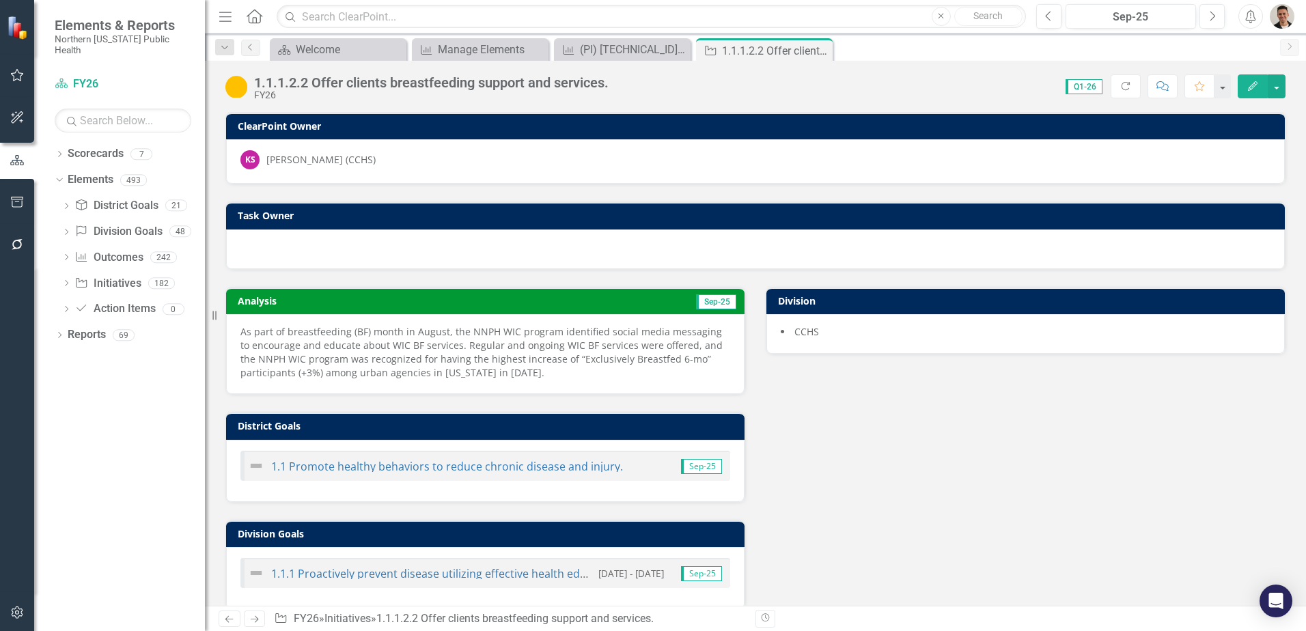
click at [238, 84] on img at bounding box center [236, 87] width 22 height 22
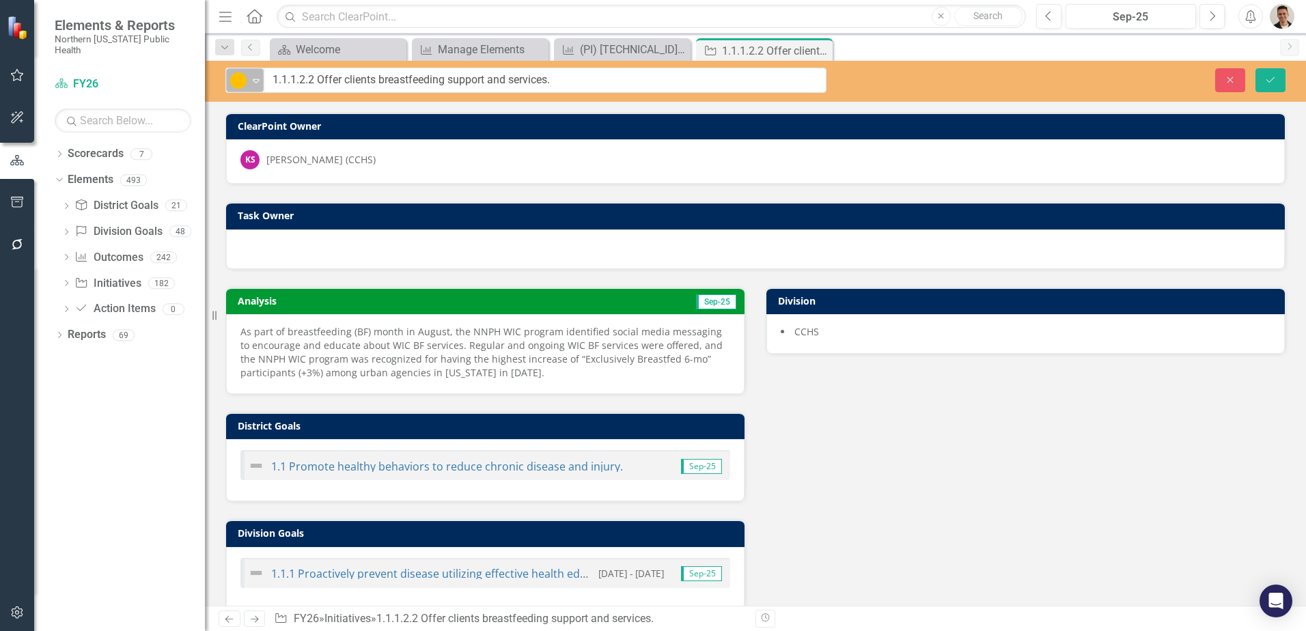
click at [253, 76] on icon "Expand" at bounding box center [256, 80] width 14 height 11
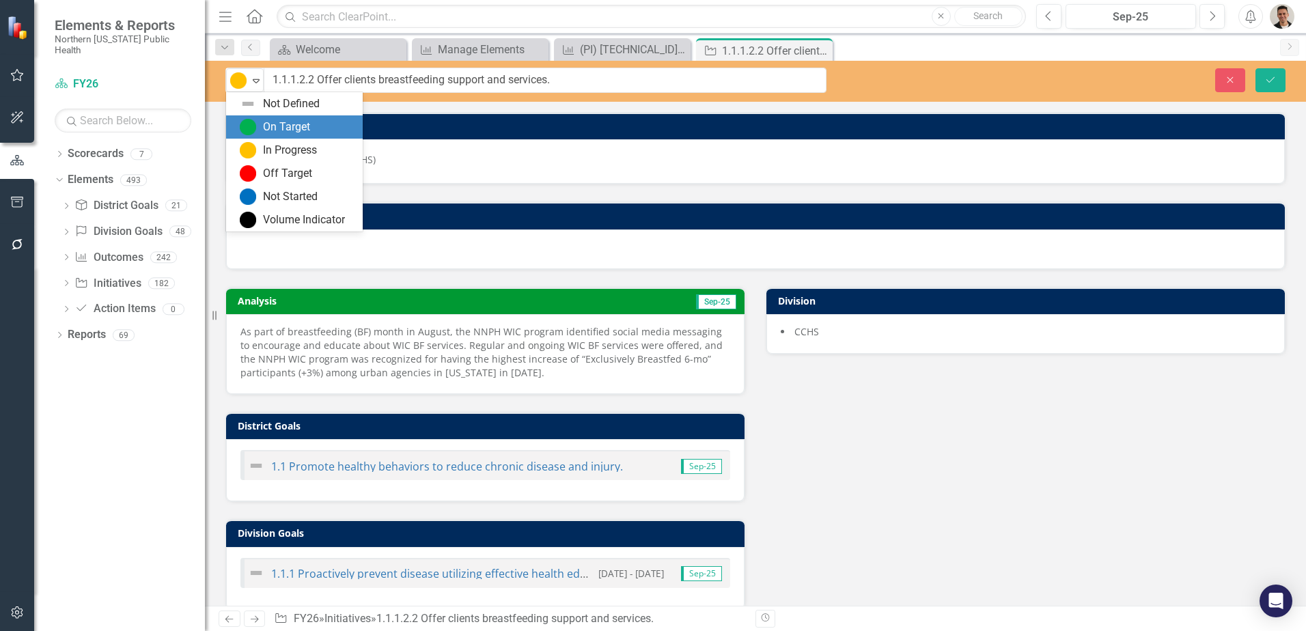
click at [263, 129] on div "On Target" at bounding box center [286, 128] width 47 height 16
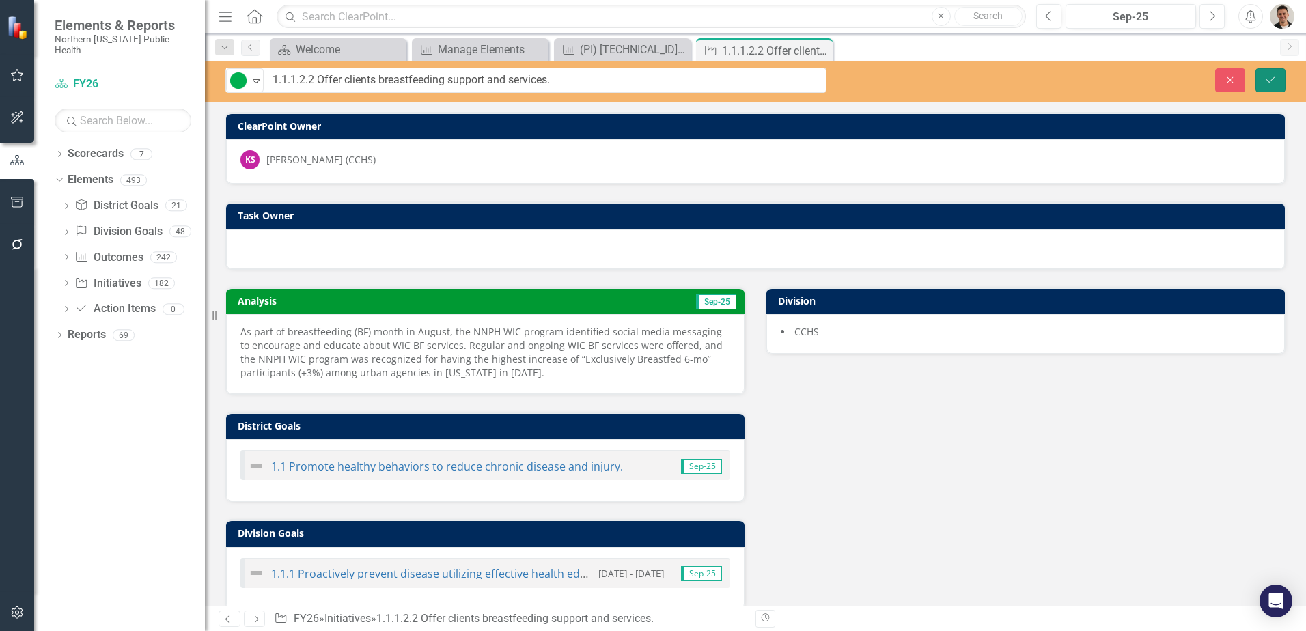
click at [1261, 75] on button "Save" at bounding box center [1270, 80] width 30 height 24
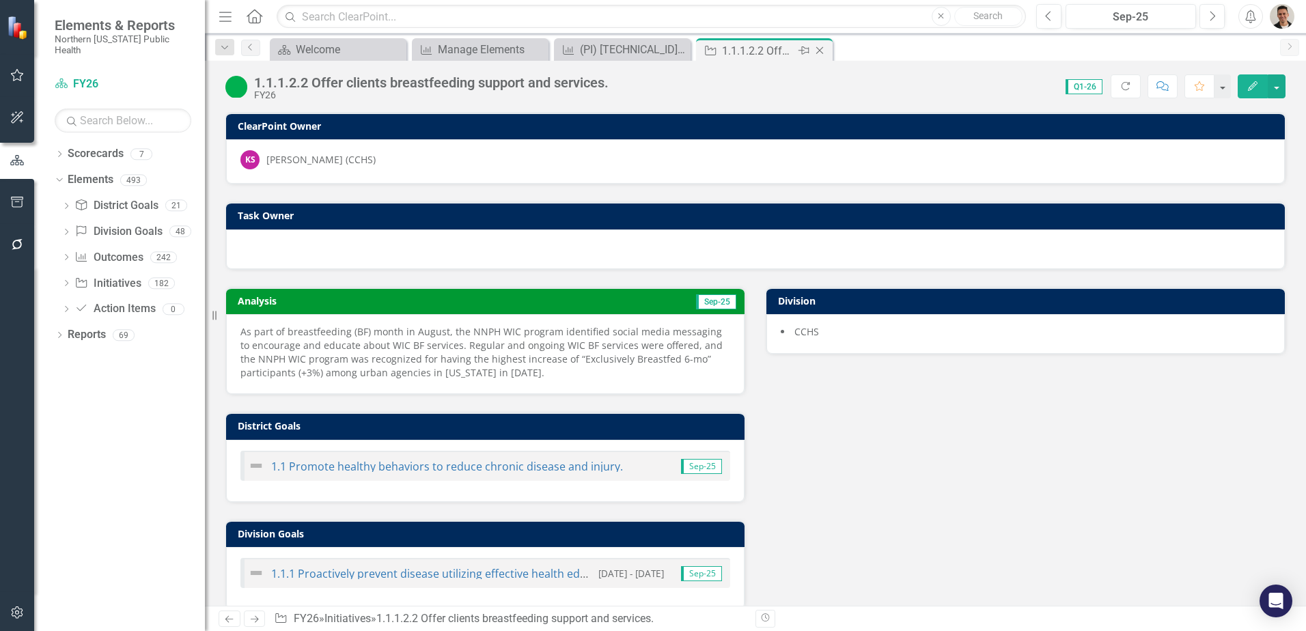
click at [821, 55] on icon "Close" at bounding box center [820, 50] width 14 height 11
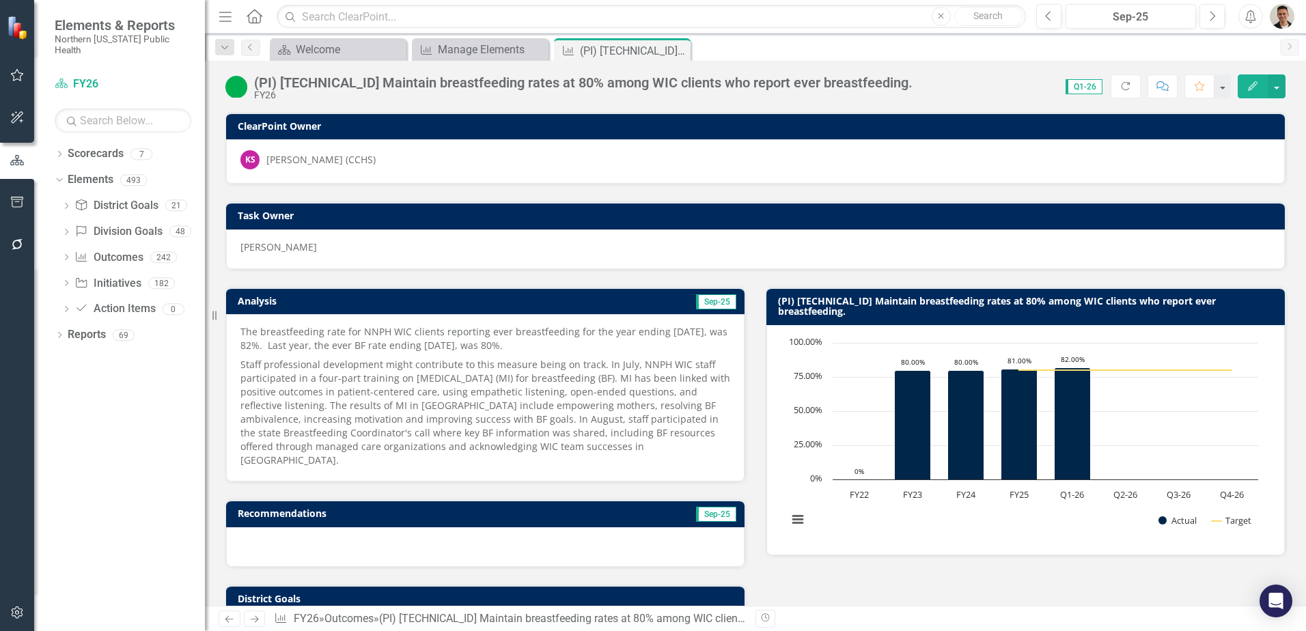
scroll to position [478, 0]
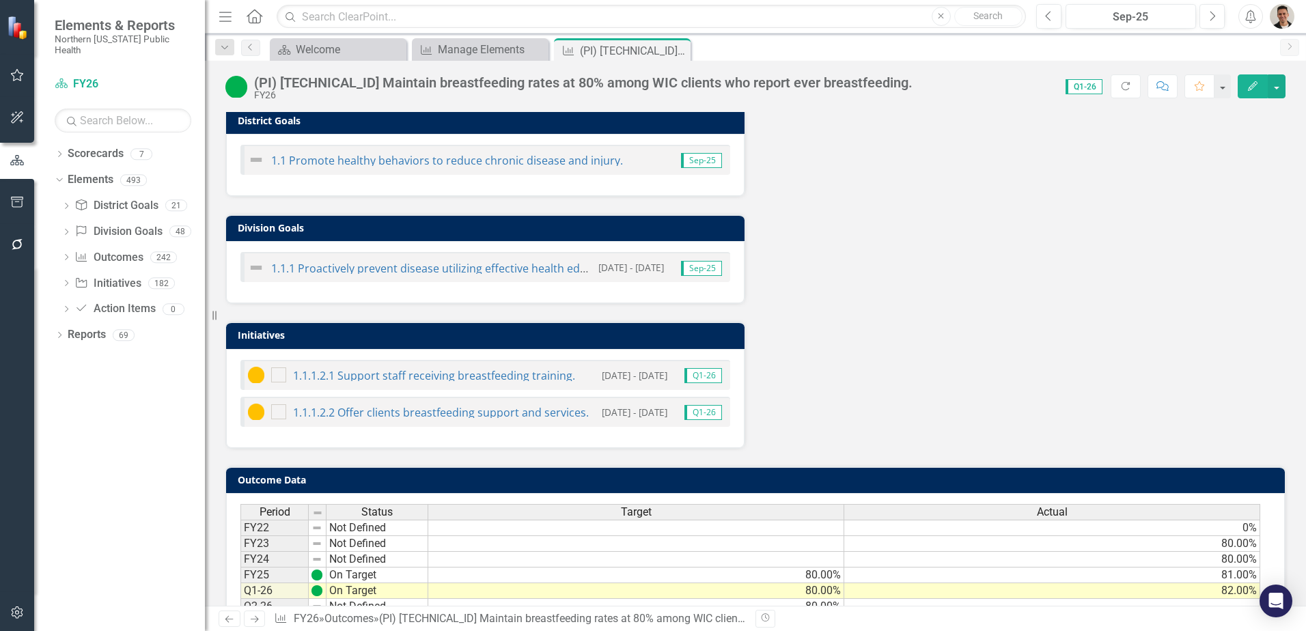
click at [255, 367] on img at bounding box center [256, 375] width 16 height 16
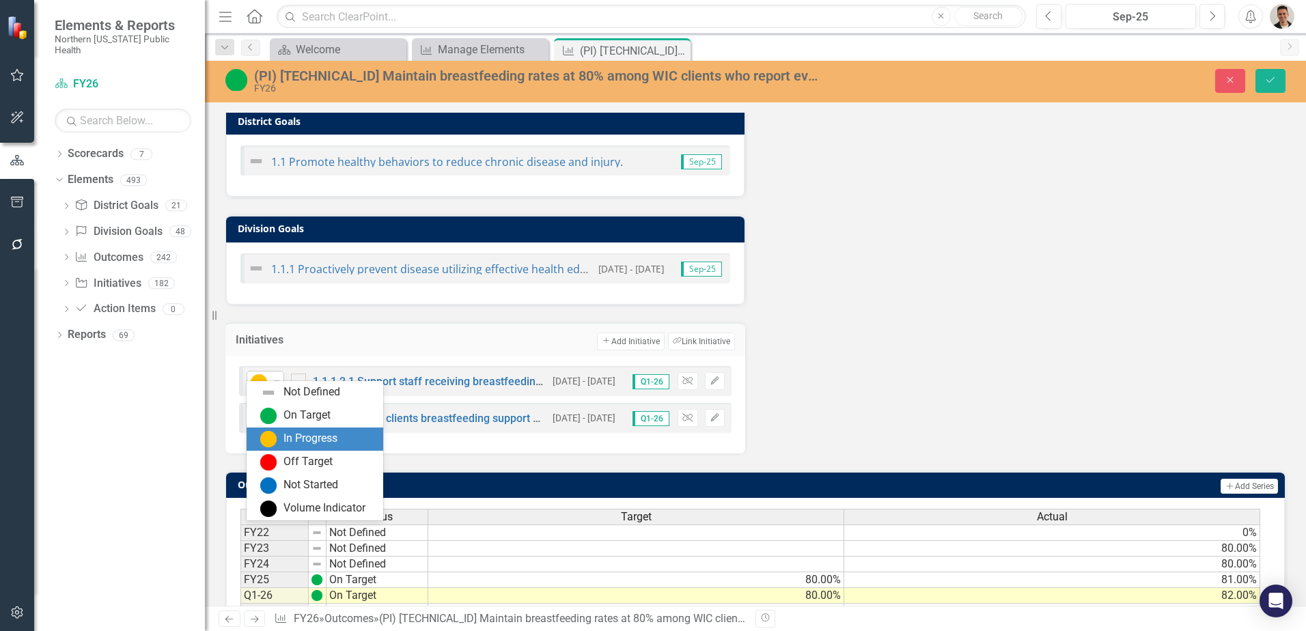
click at [261, 374] on img at bounding box center [259, 382] width 16 height 16
click at [298, 418] on div "On Target" at bounding box center [306, 416] width 47 height 16
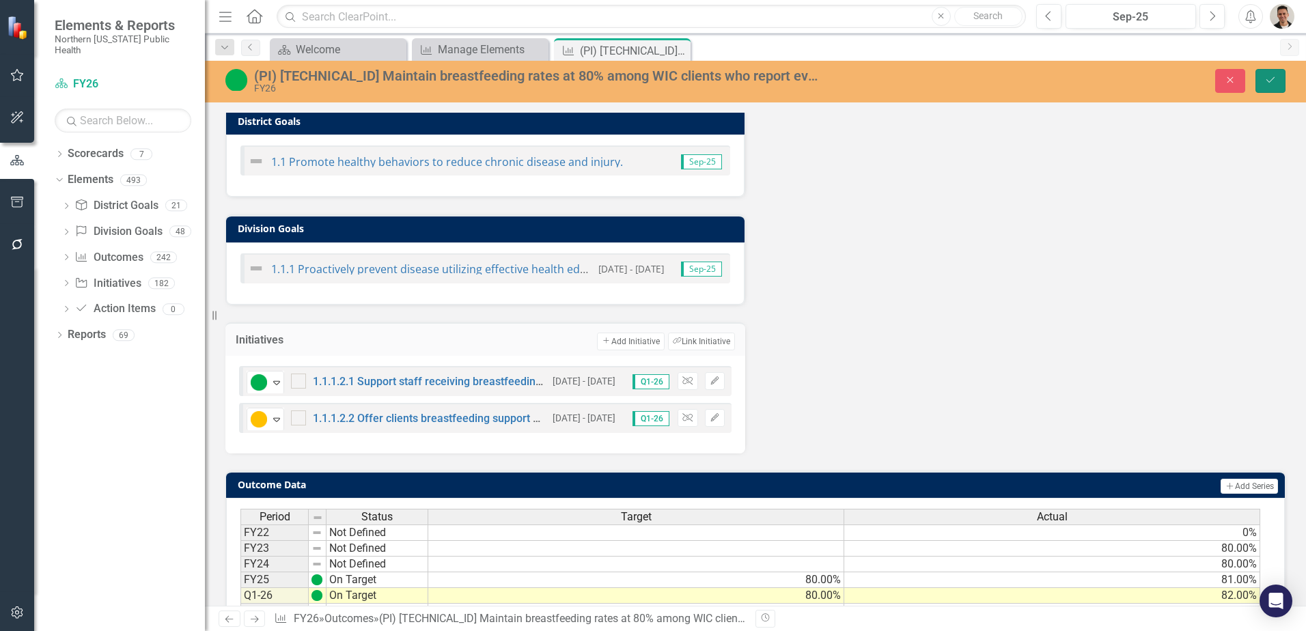
click at [1278, 76] on button "Save" at bounding box center [1270, 81] width 30 height 24
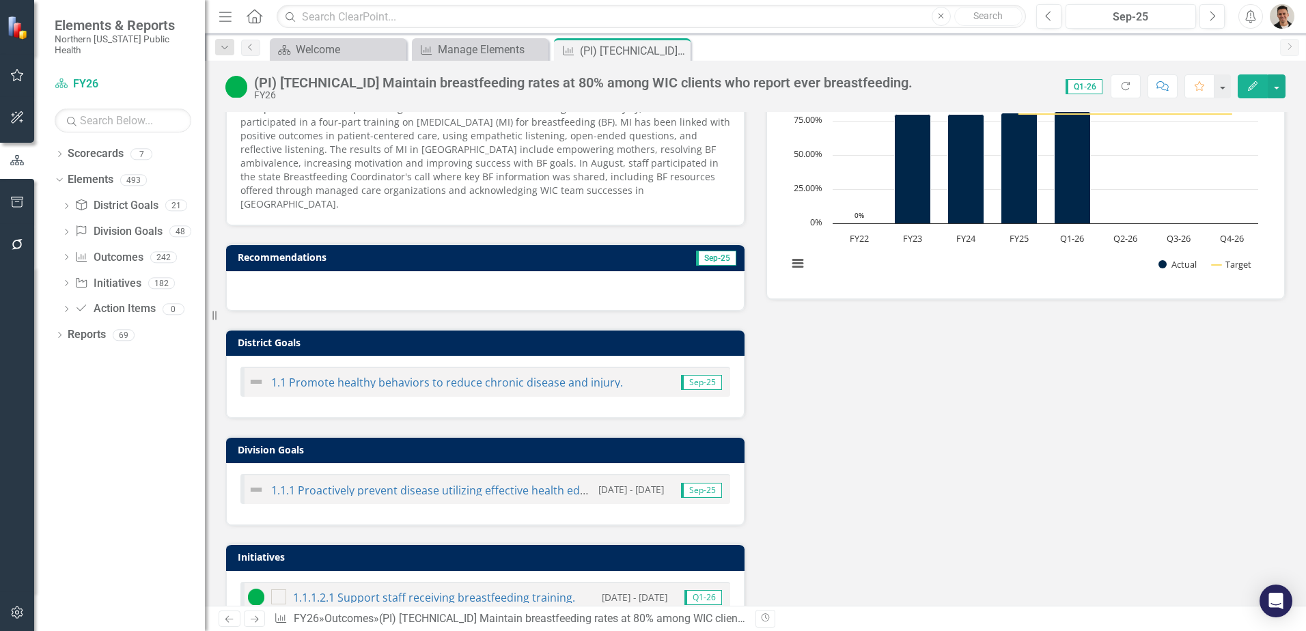
scroll to position [0, 0]
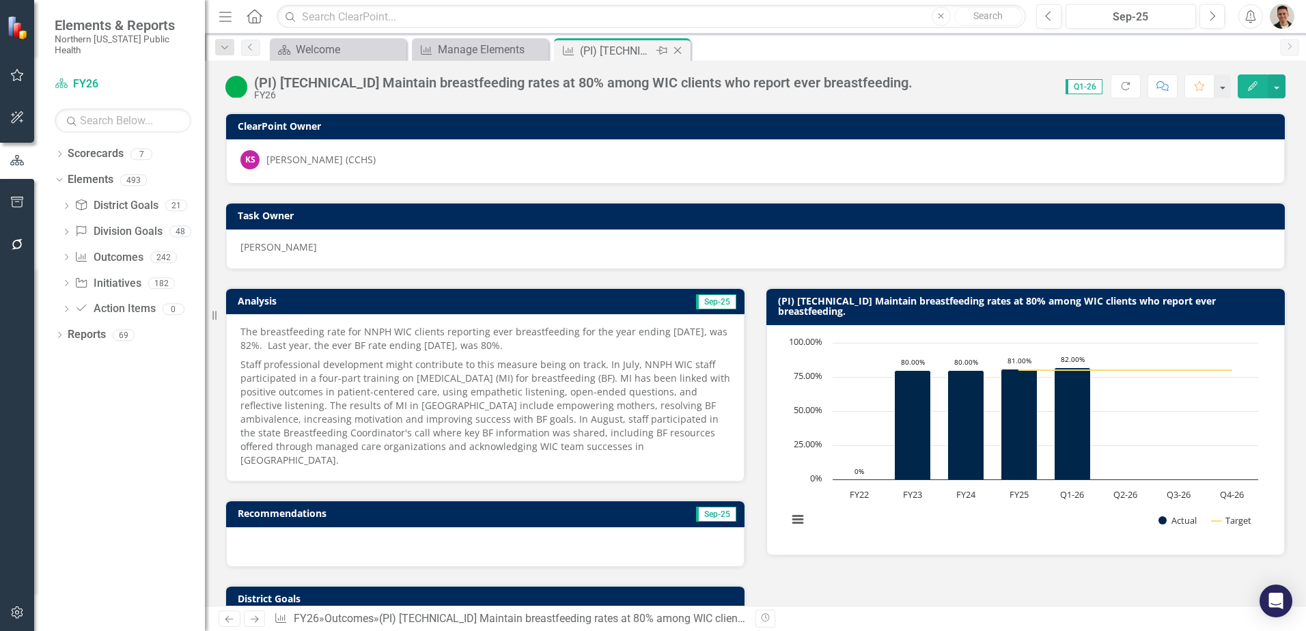
click at [677, 51] on icon "Close" at bounding box center [678, 50] width 14 height 11
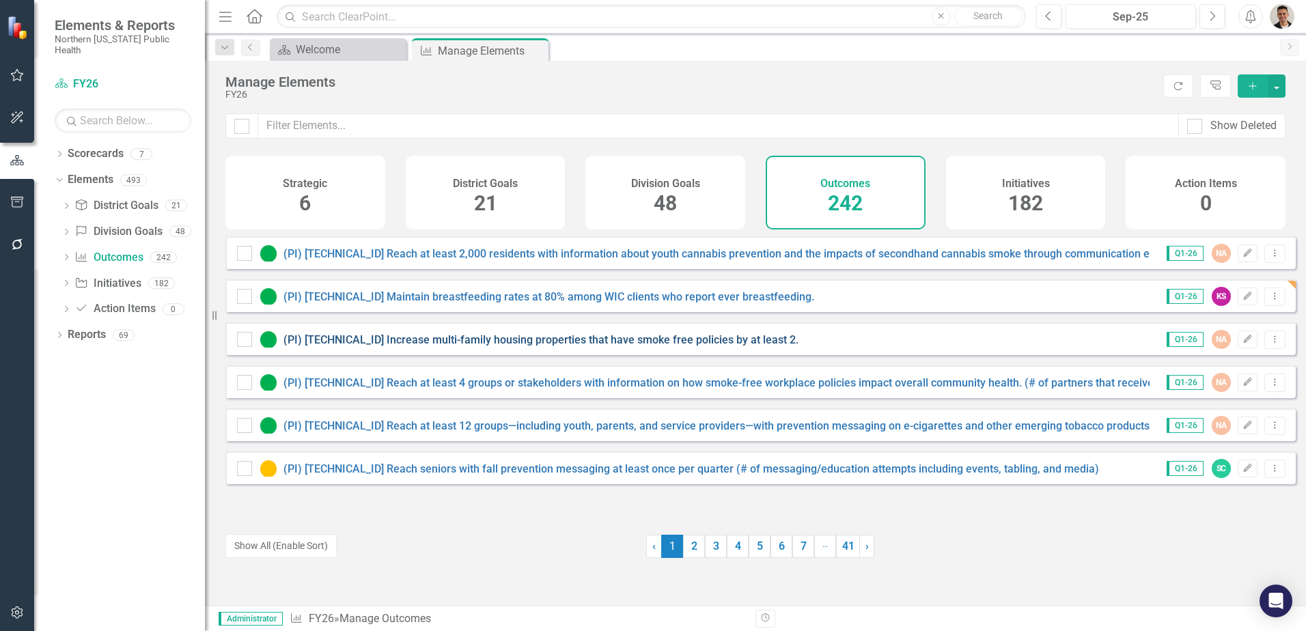
click at [370, 346] on link "(PI) [TECHNICAL_ID] Increase multi-family housing properties that have smoke fr…" at bounding box center [540, 339] width 515 height 13
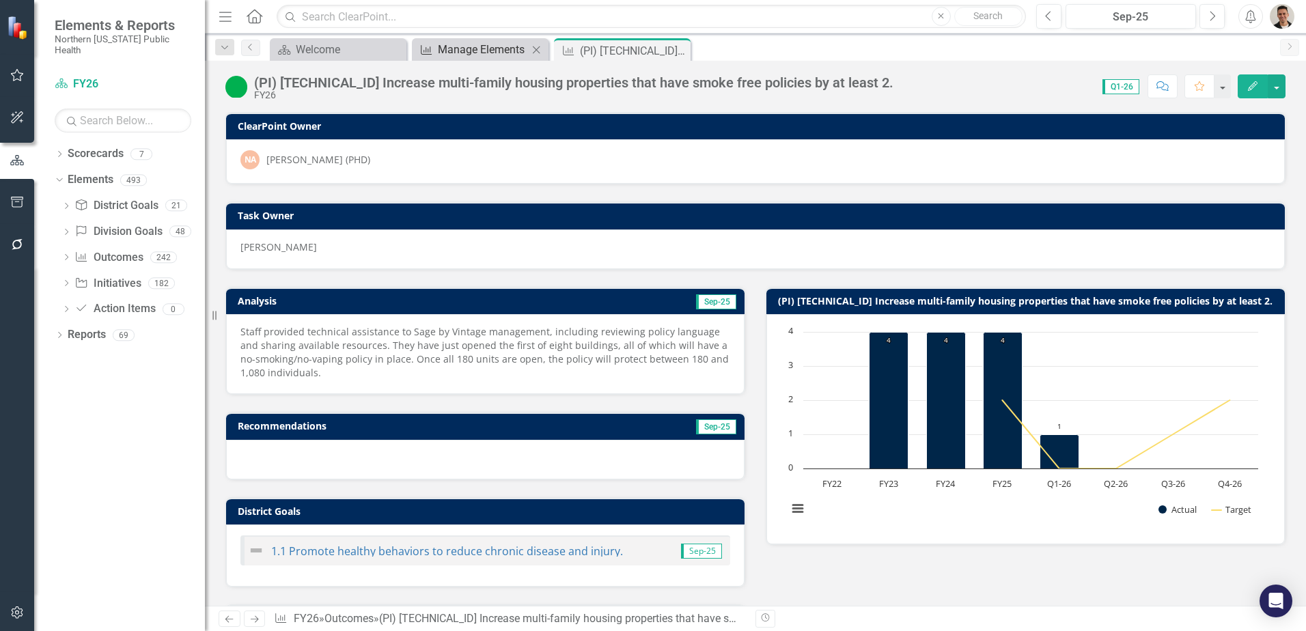
click at [481, 51] on div "Manage Elements" at bounding box center [483, 49] width 90 height 17
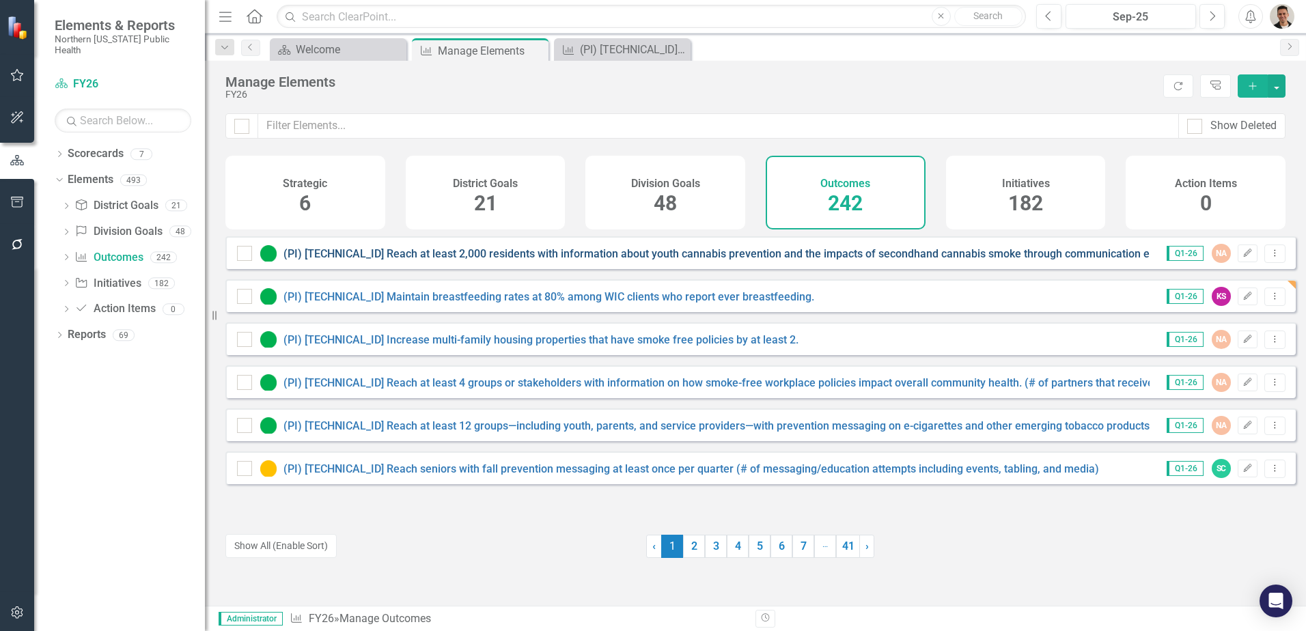
click at [600, 260] on link "(PI) [TECHNICAL_ID] Reach at least 2,000 residents with information about youth…" at bounding box center [792, 253] width 1018 height 13
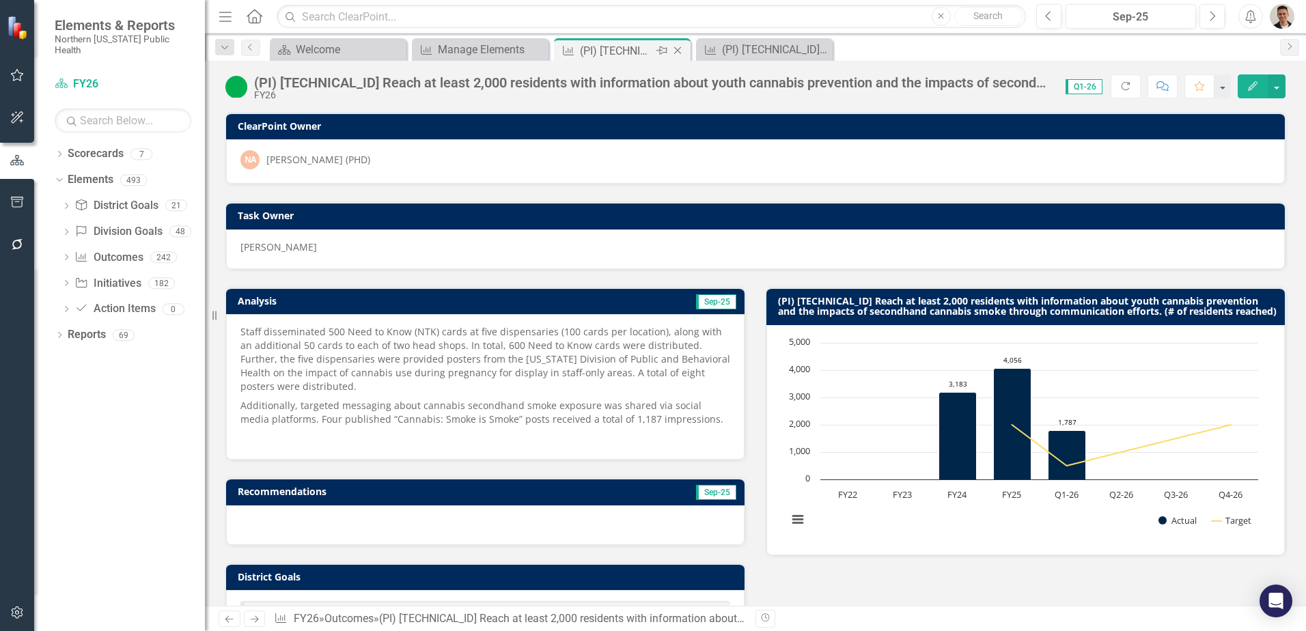
click at [675, 50] on icon "Close" at bounding box center [678, 50] width 14 height 11
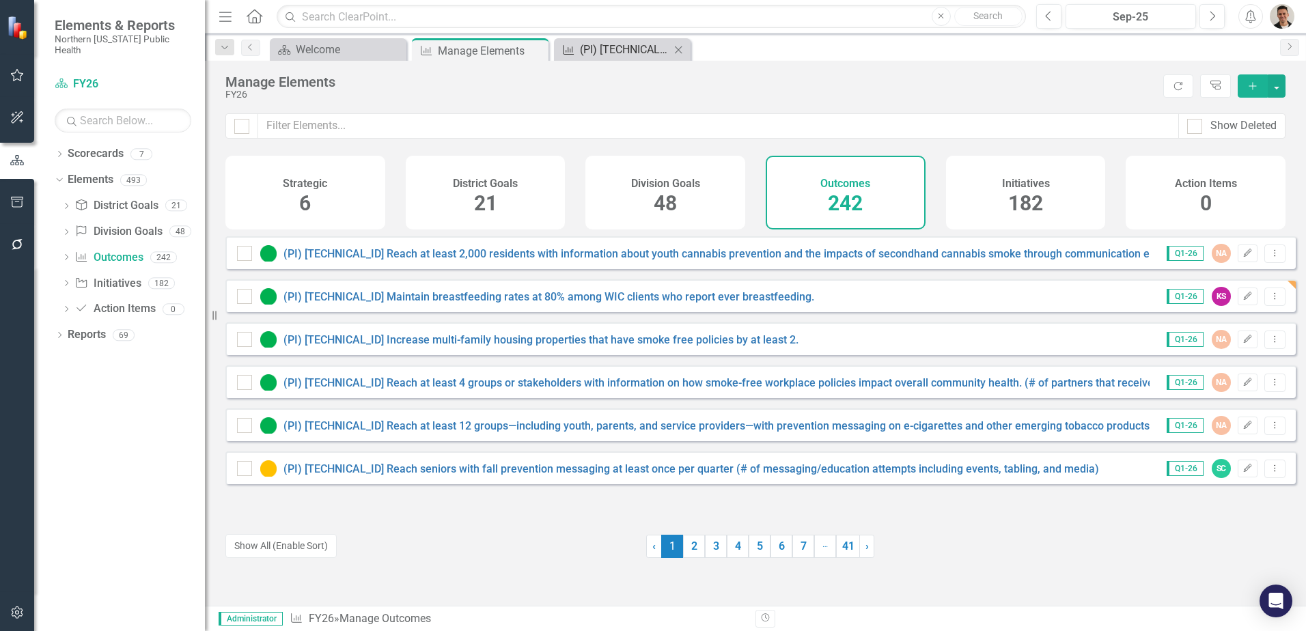
click at [612, 48] on div "(PI) [TECHNICAL_ID] Increase multi-family housing properties that have smoke fr…" at bounding box center [625, 49] width 90 height 17
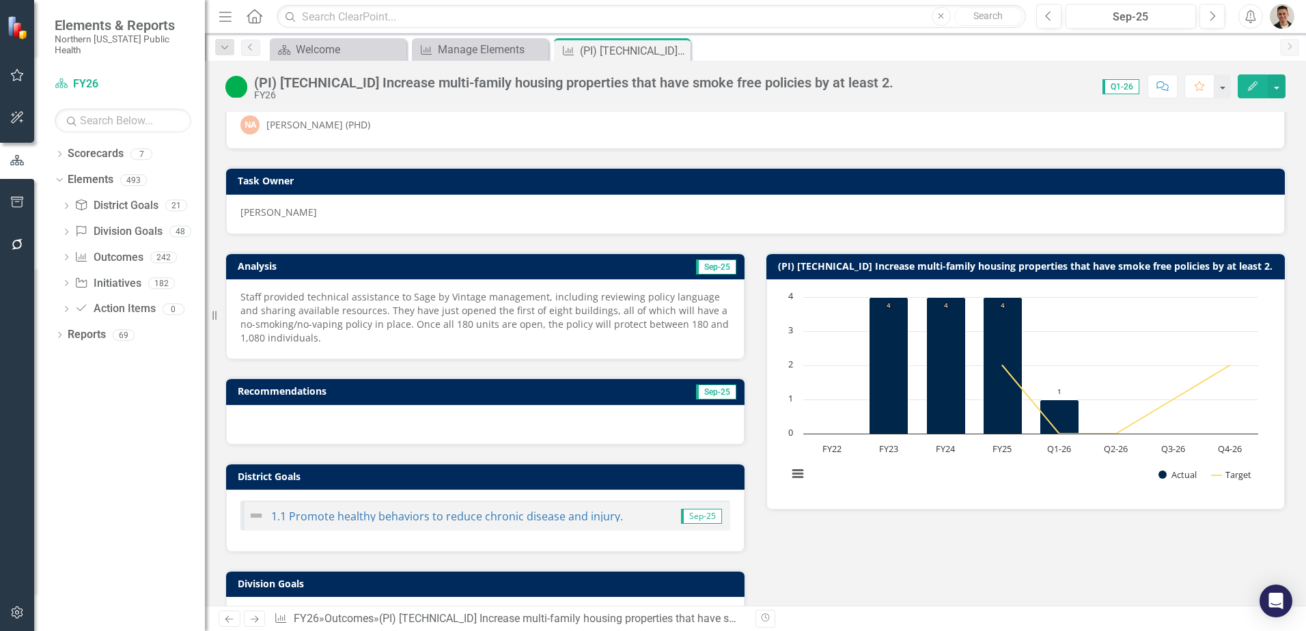
scroll to position [341, 0]
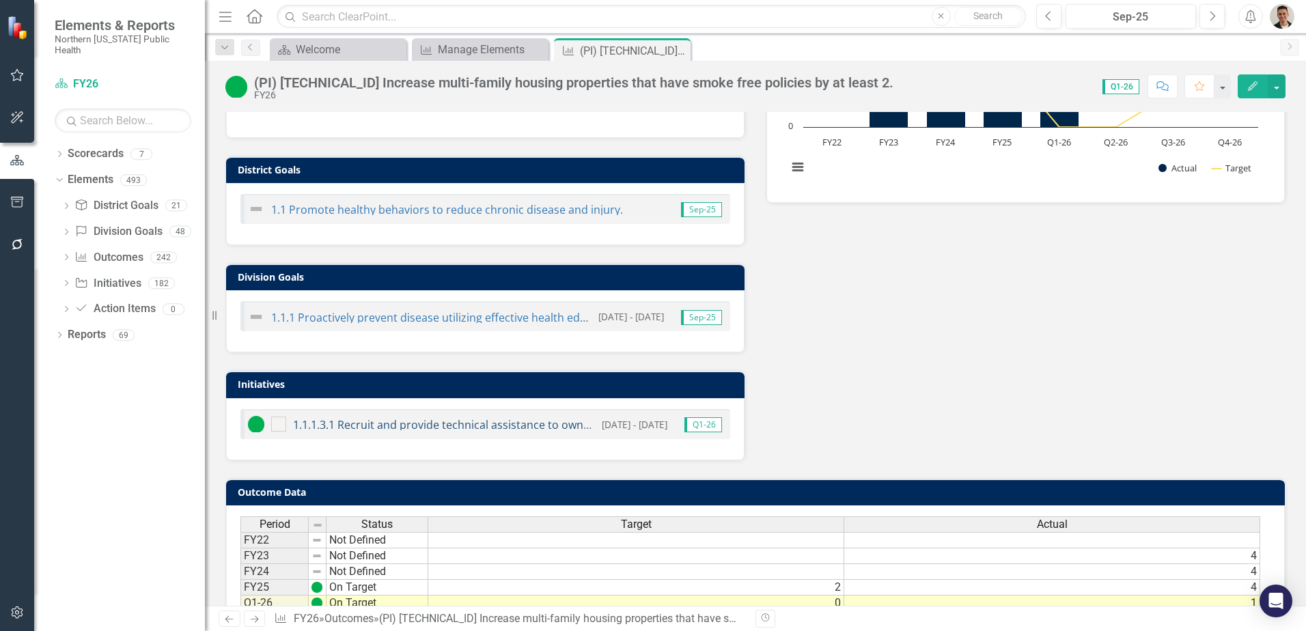
click at [380, 420] on link "1.1.1.3.1 Recruit and provide technical assistance to owners and managers of mu…" at bounding box center [570, 424] width 555 height 15
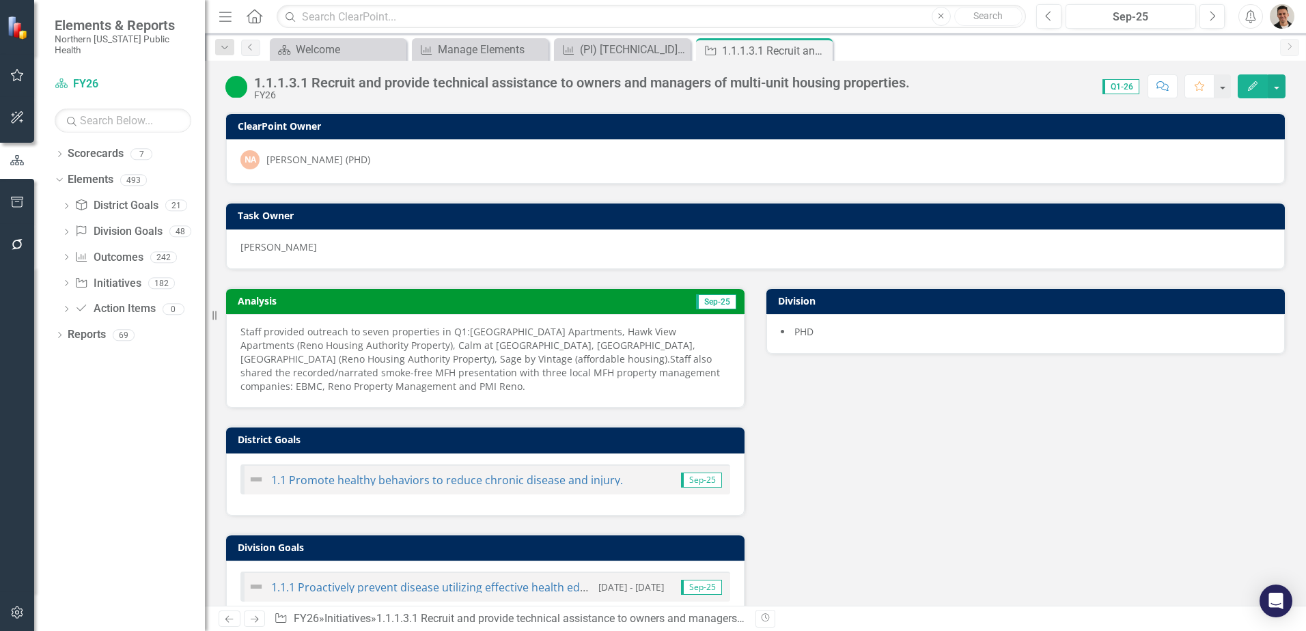
click at [478, 342] on span "[GEOGRAPHIC_DATA] Apartments, Hawk View Apartments (Reno Housing Authority Prop…" at bounding box center [467, 345] width 455 height 40
click at [478, 341] on span "[GEOGRAPHIC_DATA] Apartments, Hawk View Apartments (Reno Housing Authority Prop…" at bounding box center [467, 345] width 455 height 40
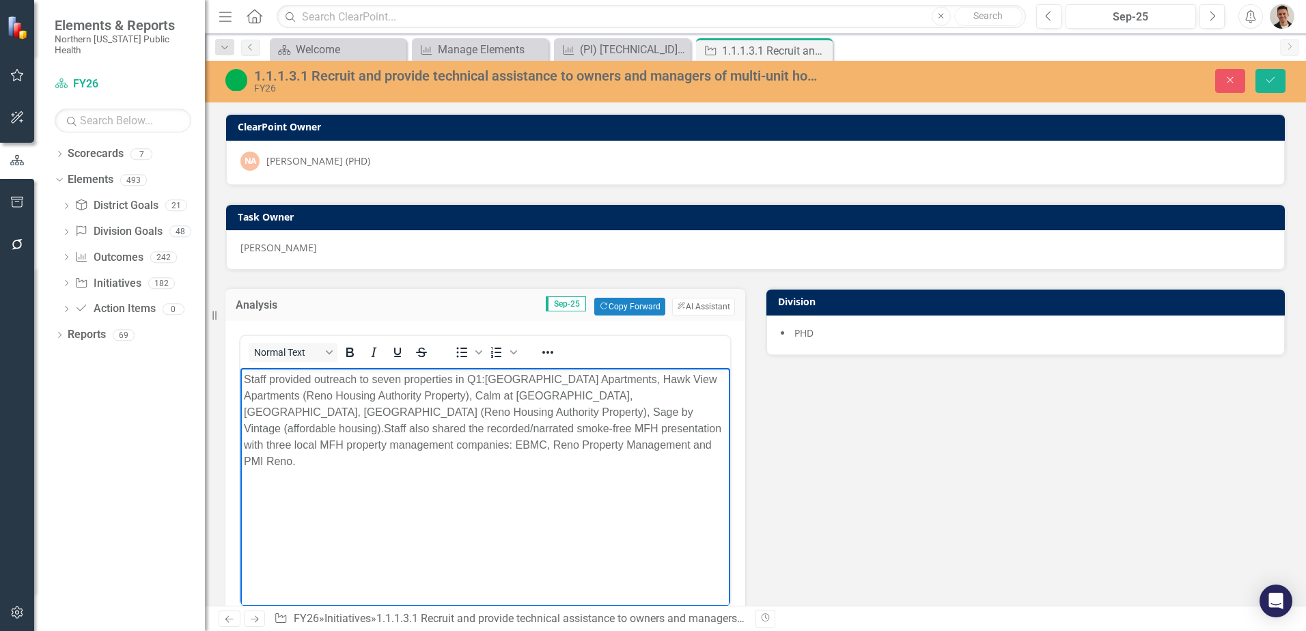
drag, startPoint x: 468, startPoint y: 384, endPoint x: 480, endPoint y: 379, distance: 12.6
click at [468, 383] on span "Staff provided outreach to seven properties in Q1:" at bounding box center [364, 380] width 241 height 12
drag, startPoint x: 543, startPoint y: 411, endPoint x: 564, endPoint y: 410, distance: 21.2
click at [543, 410] on span "[GEOGRAPHIC_DATA] Apartments, Hawk View Apartments (Reno Housing Authority Prop…" at bounding box center [481, 404] width 475 height 61
drag, startPoint x: 616, startPoint y: 443, endPoint x: 985, endPoint y: 759, distance: 485.8
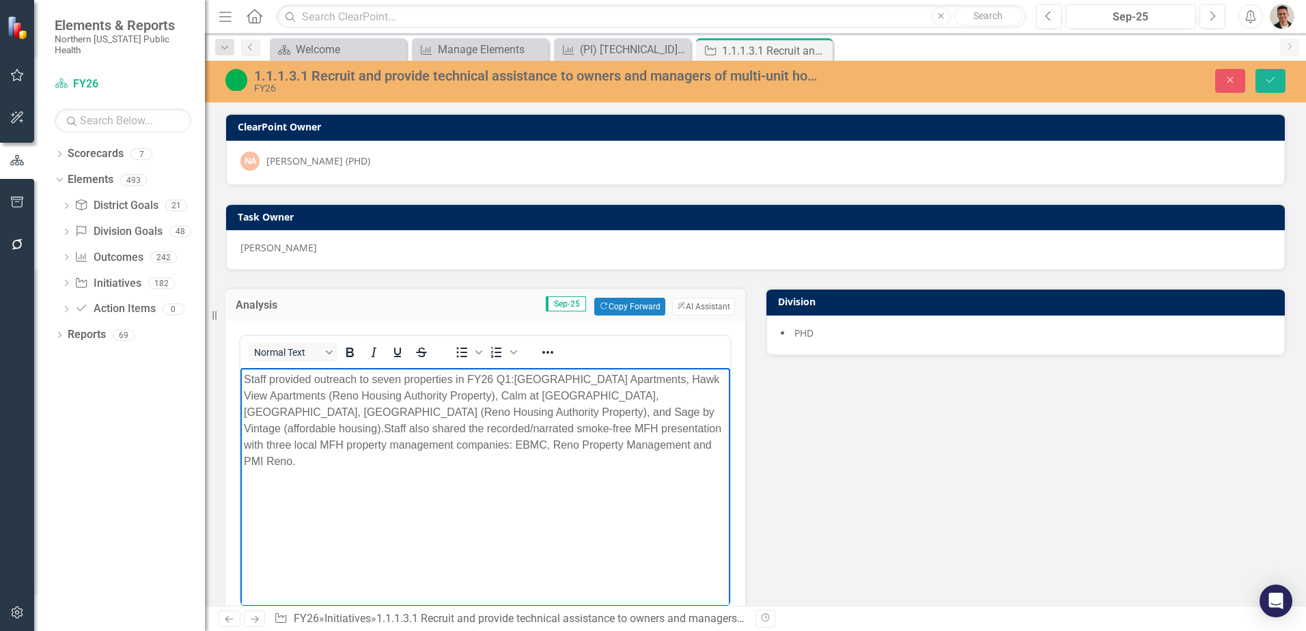
click at [616, 443] on span "Staff also shared the recorded/narrated smoke-free MFH presentation with three …" at bounding box center [482, 445] width 477 height 44
click at [1283, 74] on button "Save" at bounding box center [1270, 81] width 30 height 24
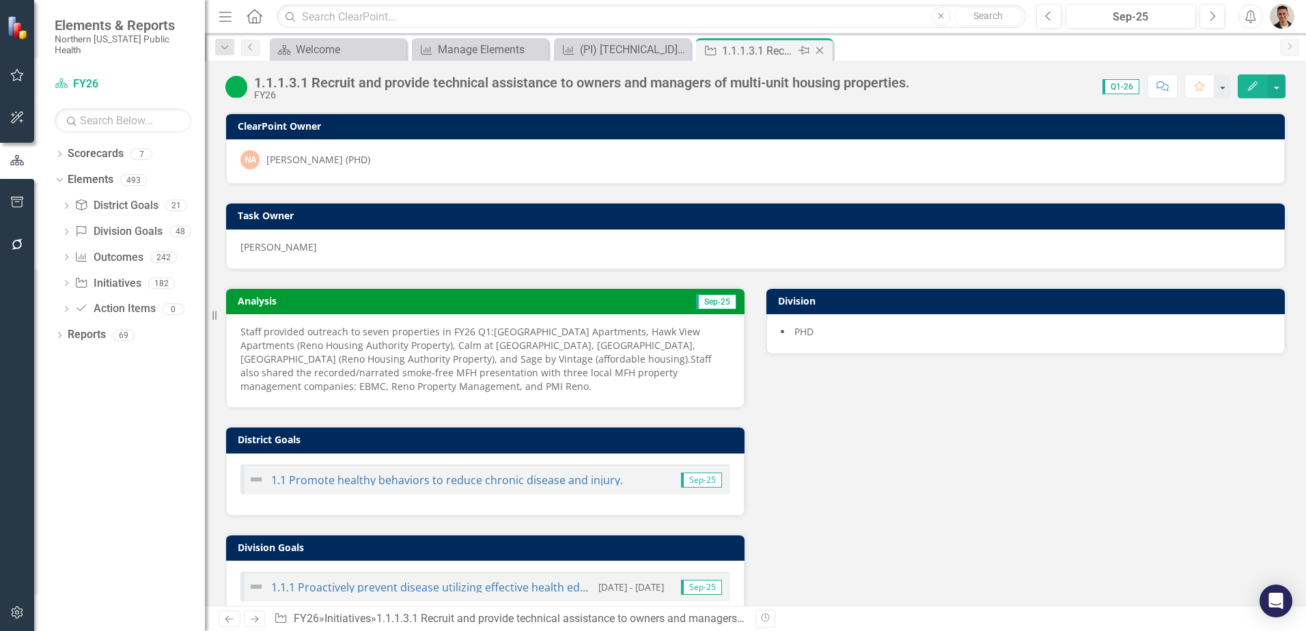
click at [828, 55] on div "Close" at bounding box center [820, 50] width 17 height 17
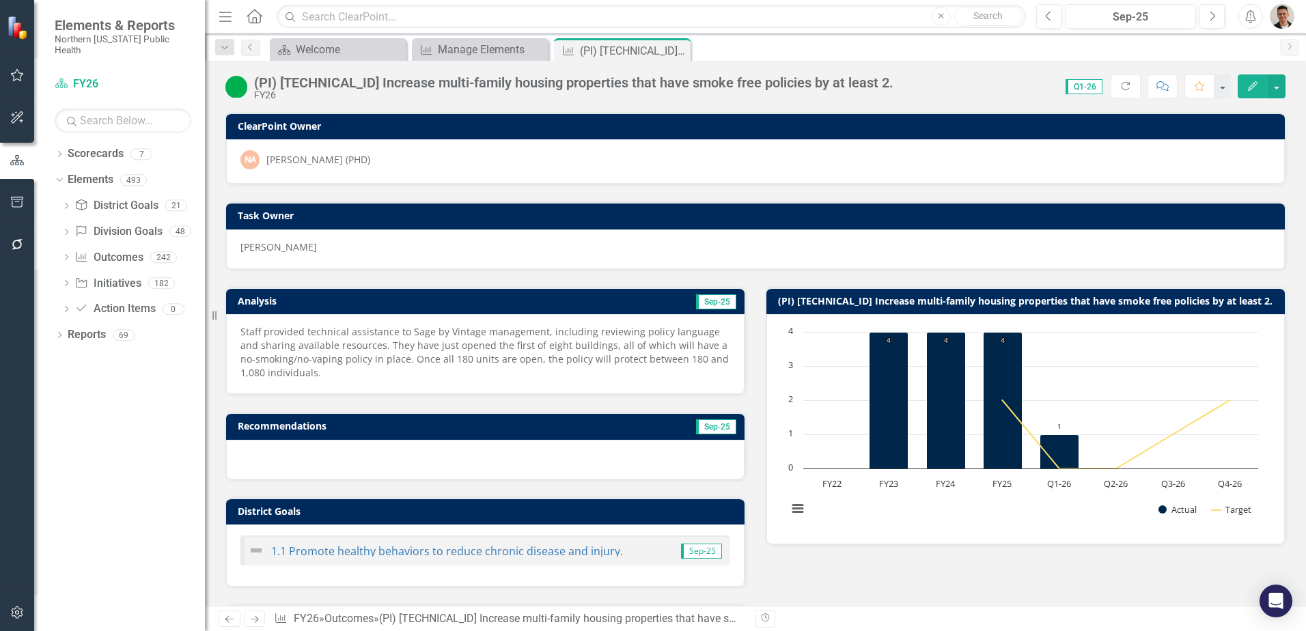
click at [0, 0] on icon "Close" at bounding box center [0, 0] width 0 height 0
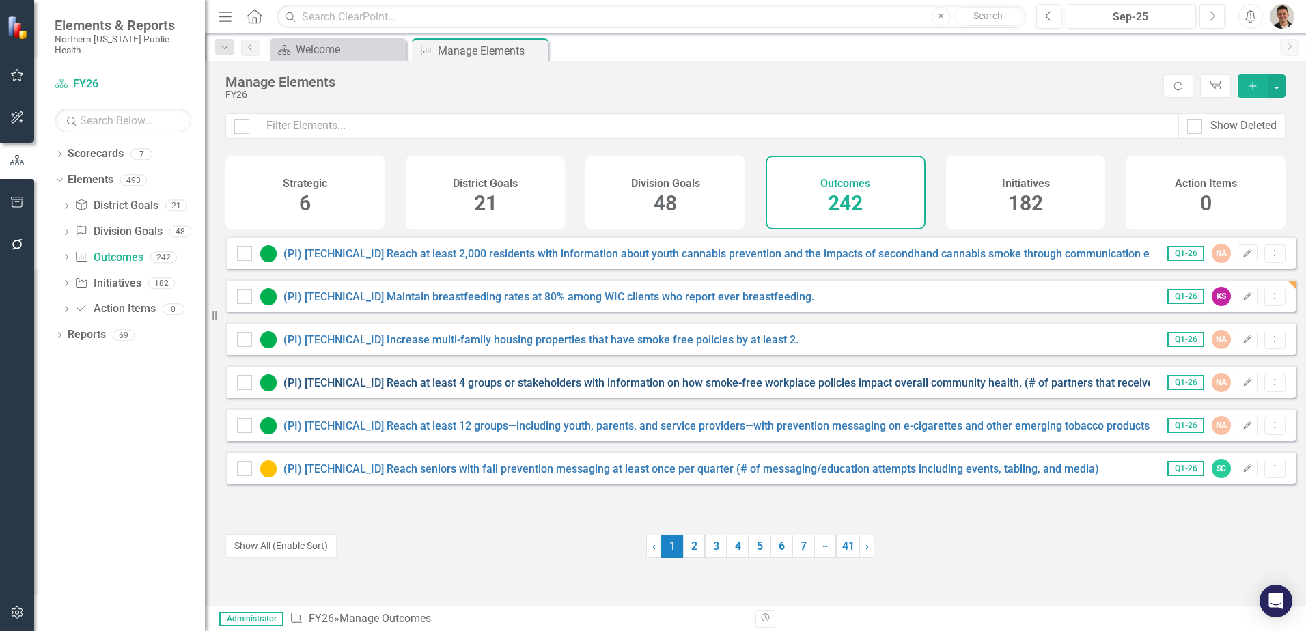
click at [402, 389] on link "(PI) [TECHNICAL_ID] Reach at least 4 groups or stakeholders with information on…" at bounding box center [822, 382] width 1078 height 13
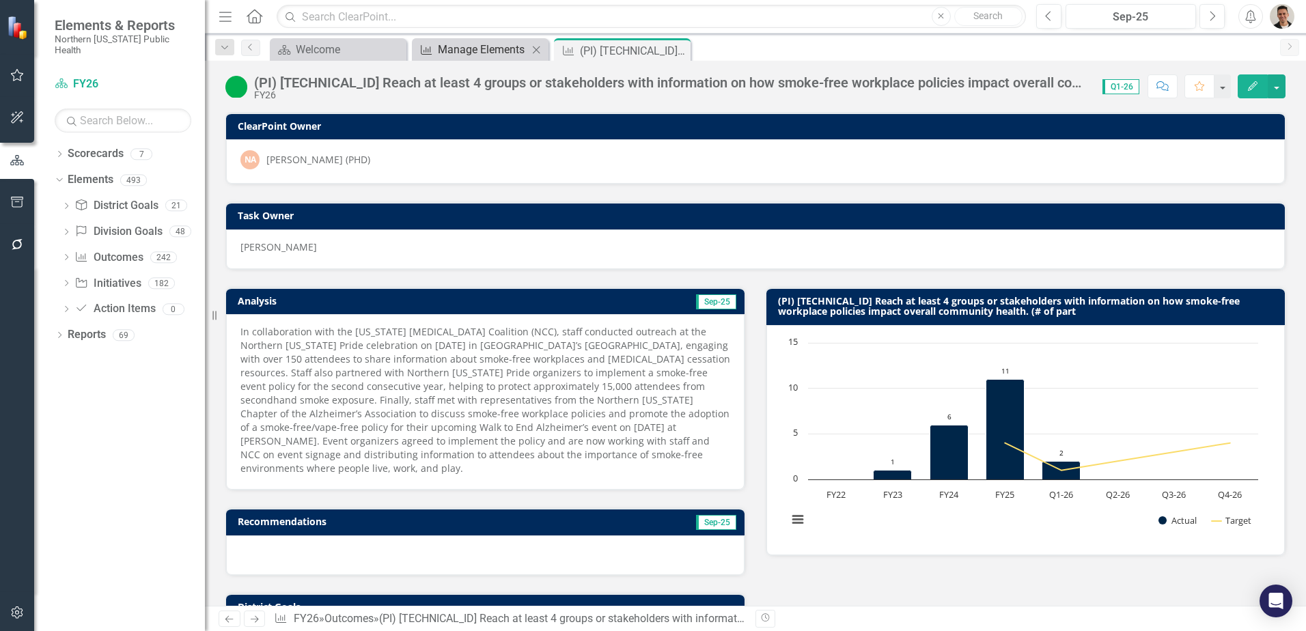
click at [512, 45] on div "Manage Elements" at bounding box center [483, 49] width 90 height 17
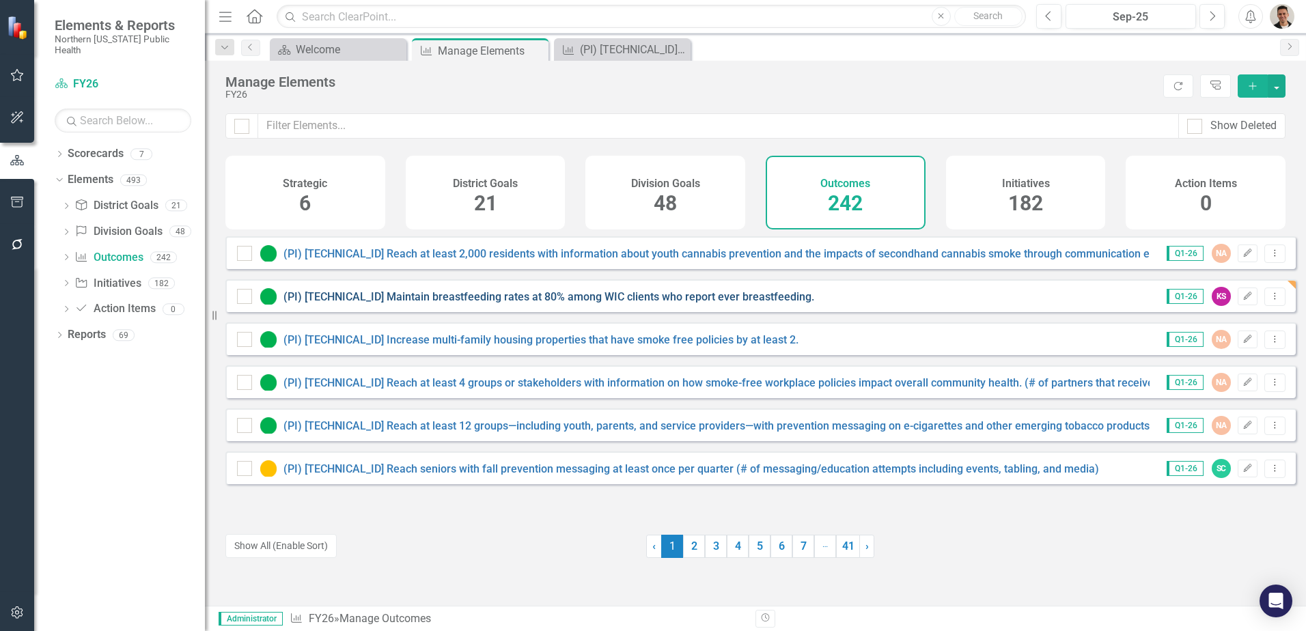
click at [412, 303] on link "(PI) [TECHNICAL_ID] Maintain breastfeeding rates at 80% among WIC clients who r…" at bounding box center [548, 296] width 531 height 13
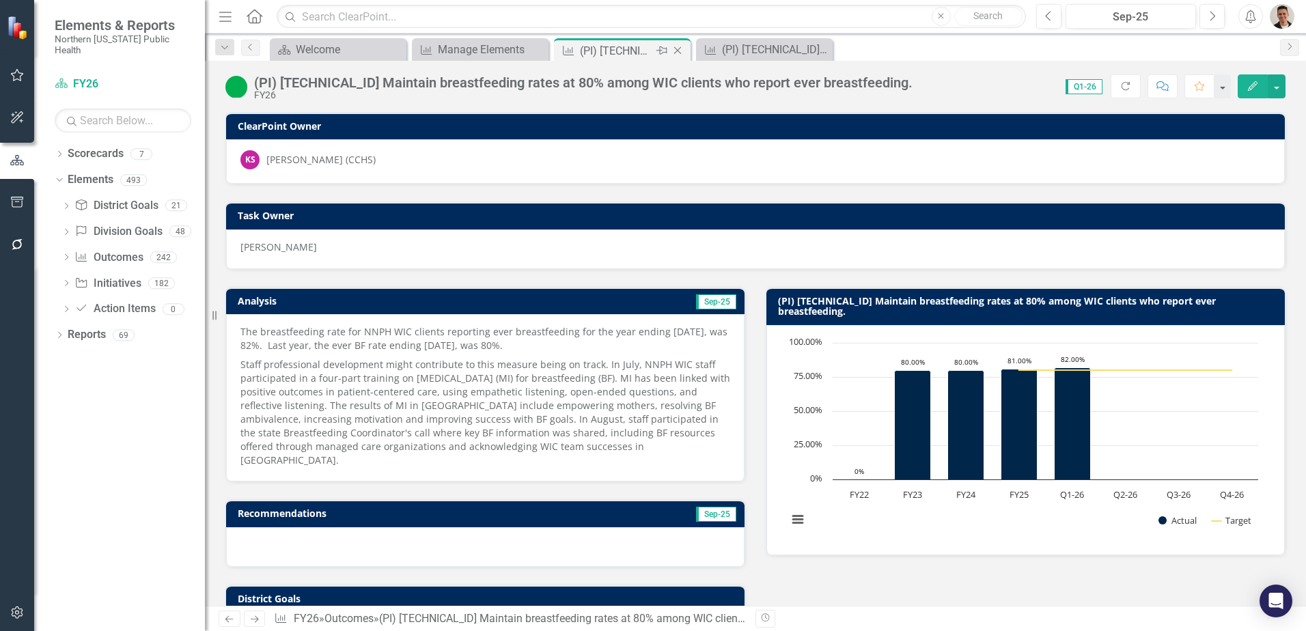
click at [681, 46] on icon "Close" at bounding box center [678, 50] width 14 height 11
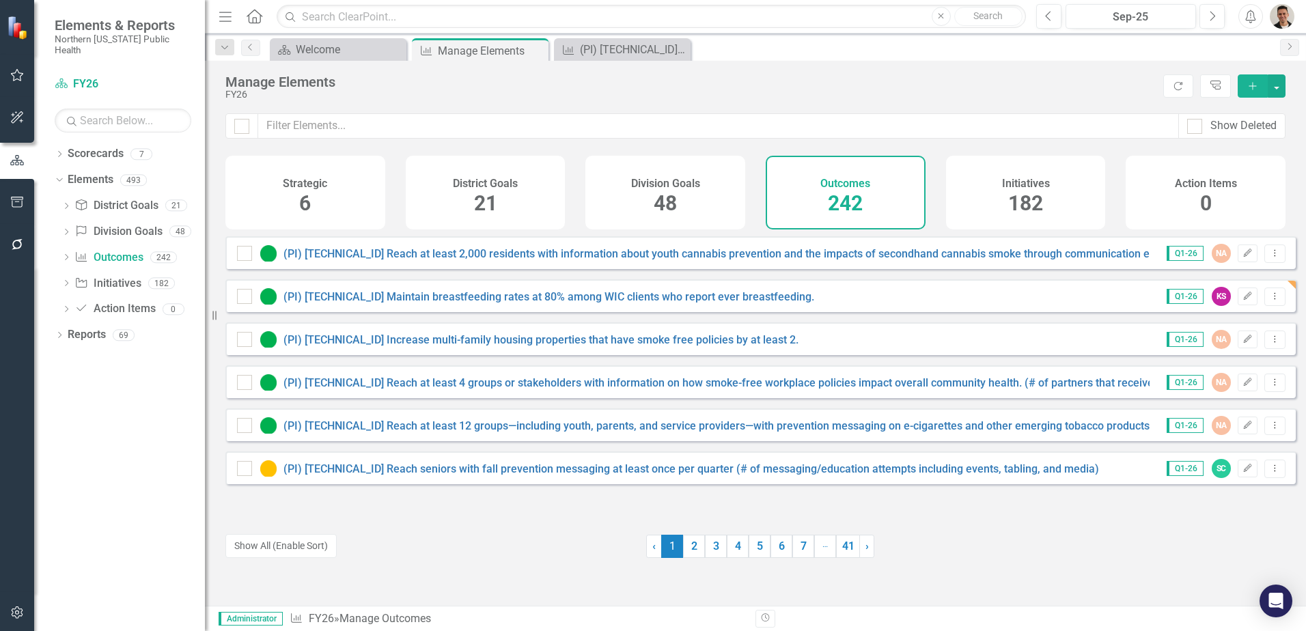
click at [384, 355] on div "(PI) [TECHNICAL_ID] Increase multi-family housing properties that have smoke fr…" at bounding box center [760, 338] width 1070 height 33
click at [391, 346] on link "(PI) [TECHNICAL_ID] Increase multi-family housing properties that have smoke fr…" at bounding box center [540, 339] width 515 height 13
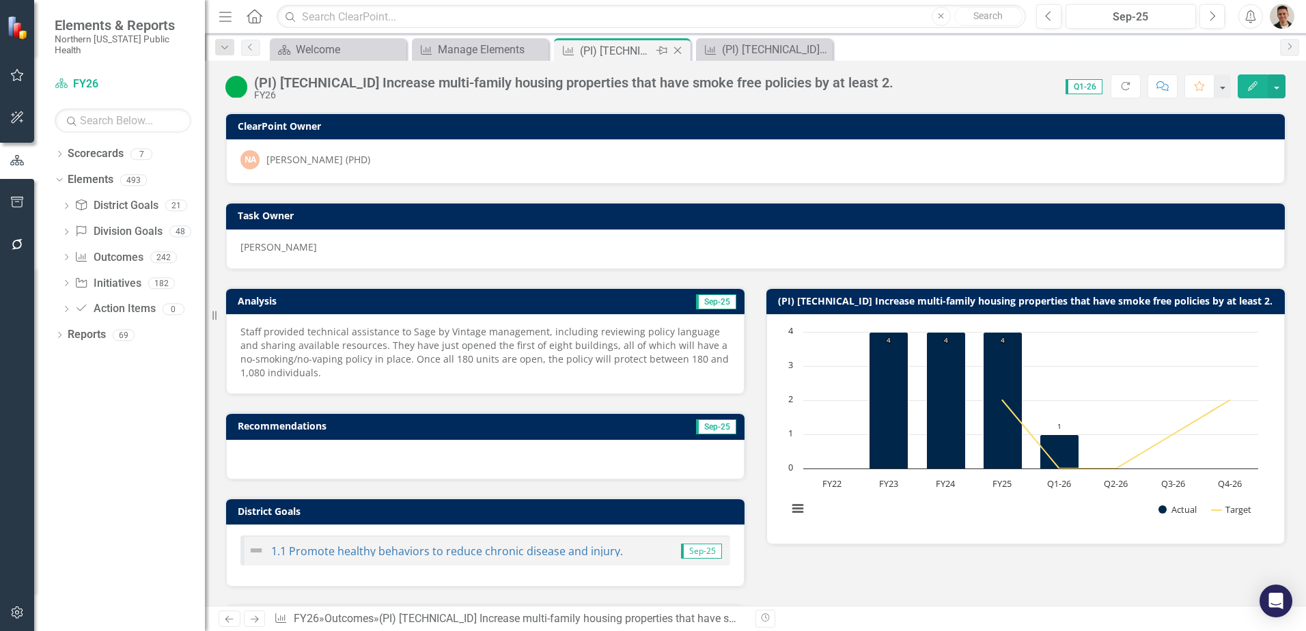
click at [680, 51] on icon "Close" at bounding box center [678, 50] width 14 height 11
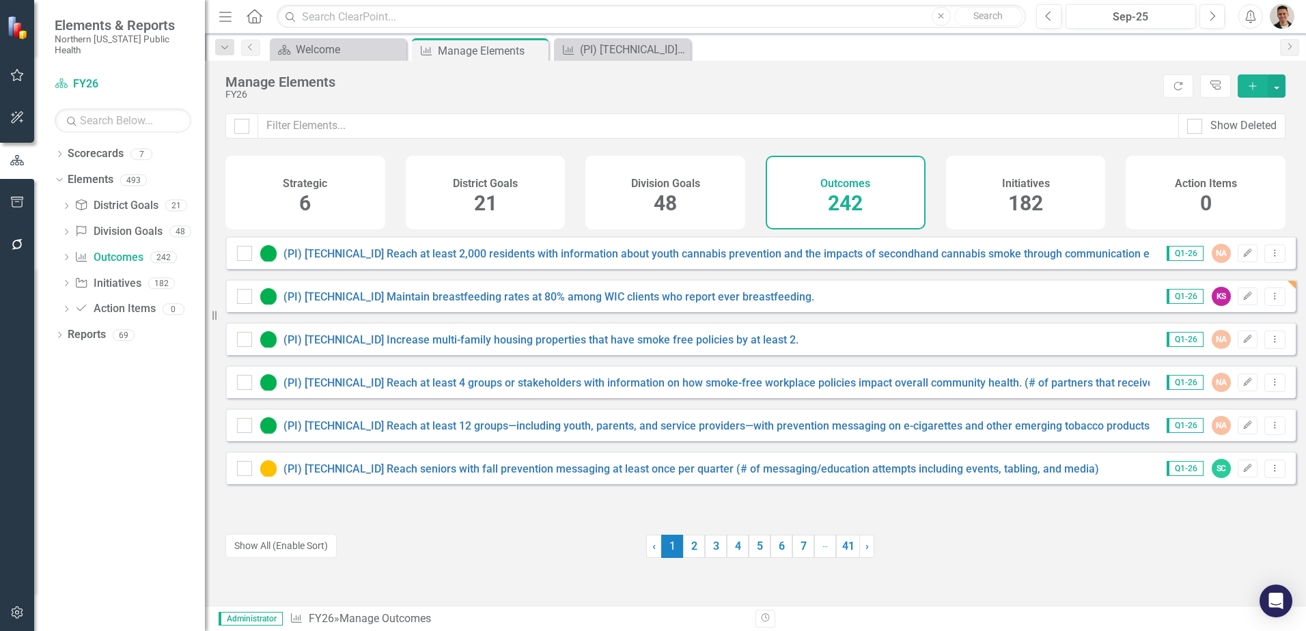
click at [591, 64] on div "Manage Elements FY26 Refresh Tree Explorer Add" at bounding box center [755, 87] width 1101 height 53
click at [600, 53] on div "(PI) [TECHNICAL_ID] Reach at least 4 groups or stakeholders with information on…" at bounding box center [625, 49] width 90 height 17
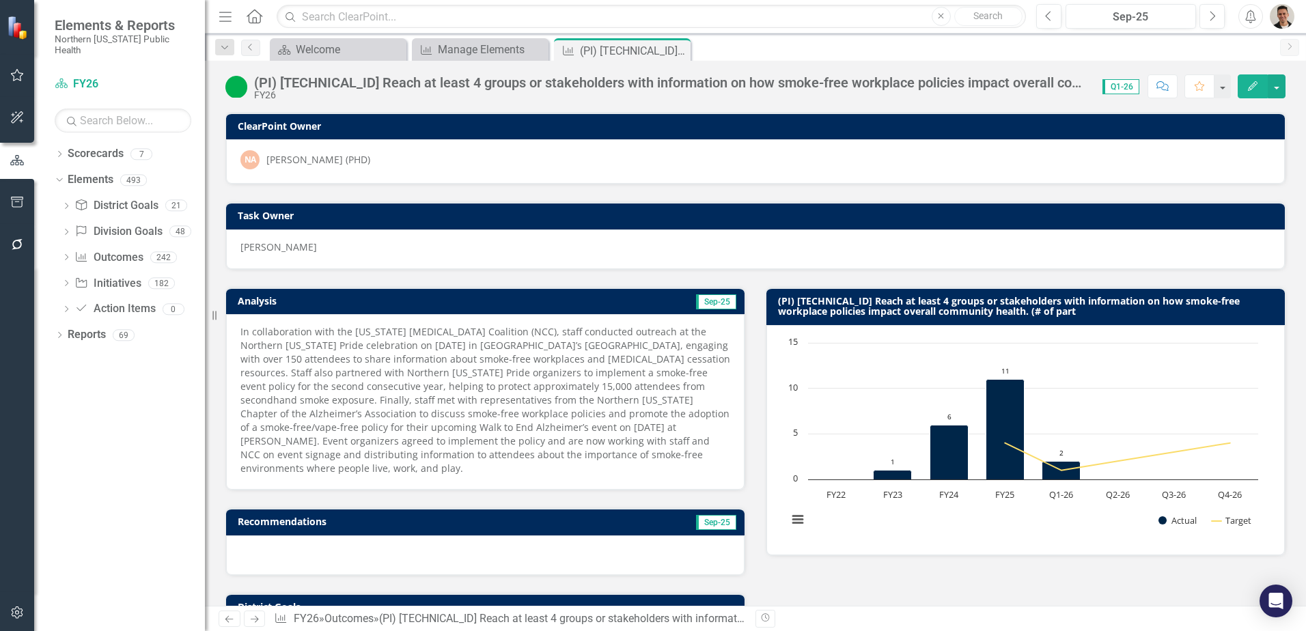
click at [486, 83] on div "(PI) [TECHNICAL_ID] Reach at least 4 groups or stakeholders with information on…" at bounding box center [671, 82] width 835 height 15
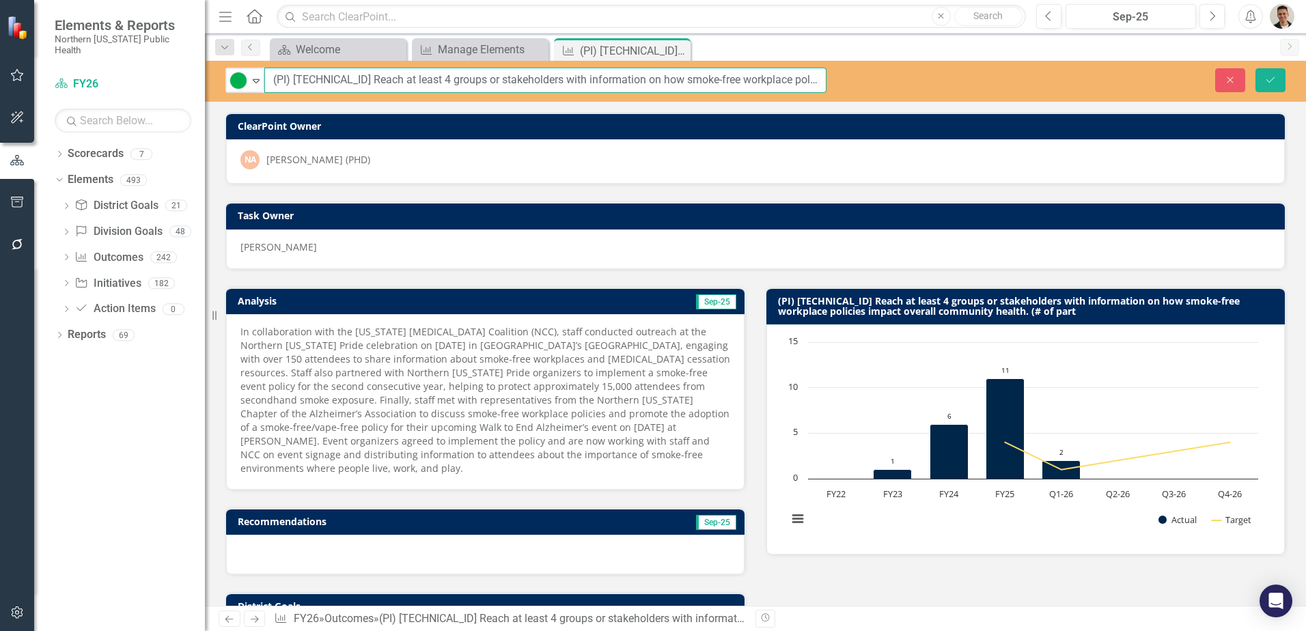
click at [770, 71] on input "(PI) [TECHNICAL_ID] Reach at least 4 groups or stakeholders with information on…" at bounding box center [545, 80] width 562 height 25
click at [1234, 82] on icon "Close" at bounding box center [1230, 80] width 12 height 10
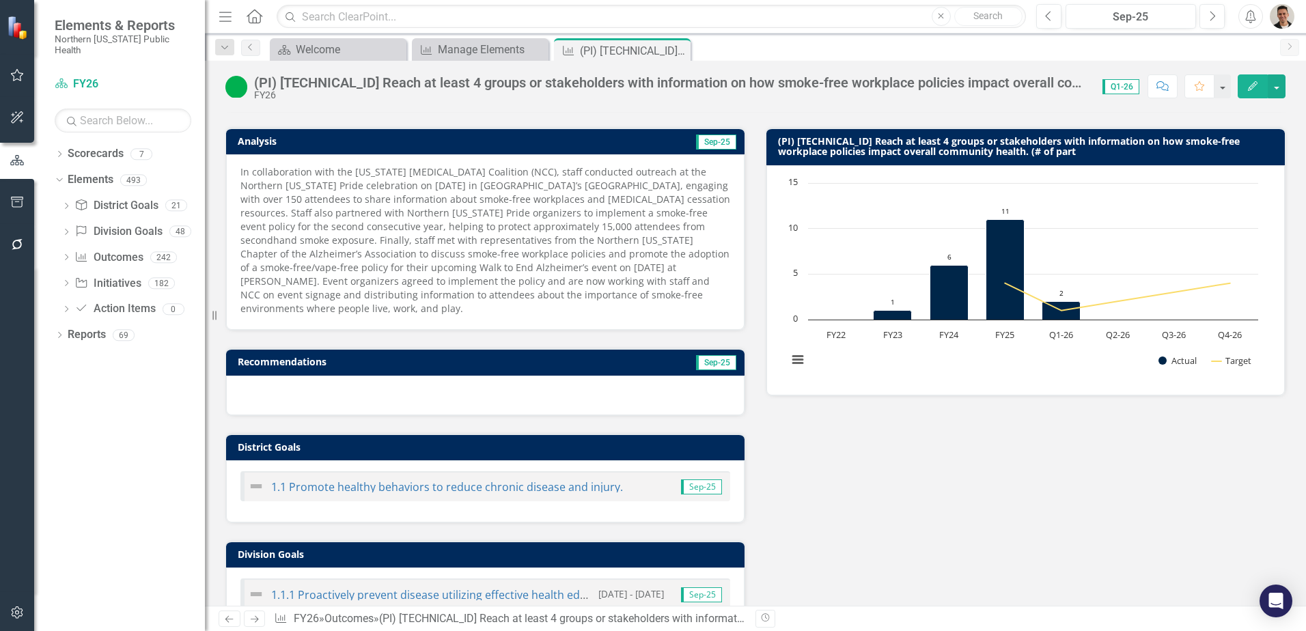
scroll to position [341, 0]
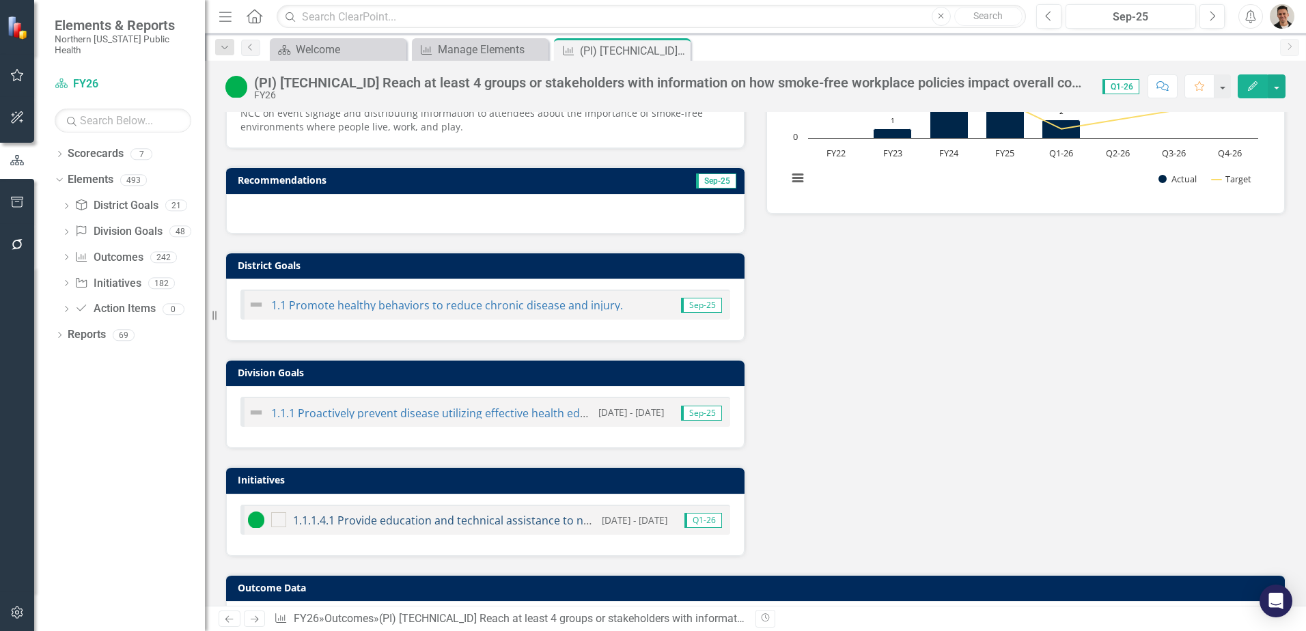
click at [389, 513] on link "1.1.1.4.1 Provide education and technical assistance to new and current communi…" at bounding box center [611, 520] width 636 height 15
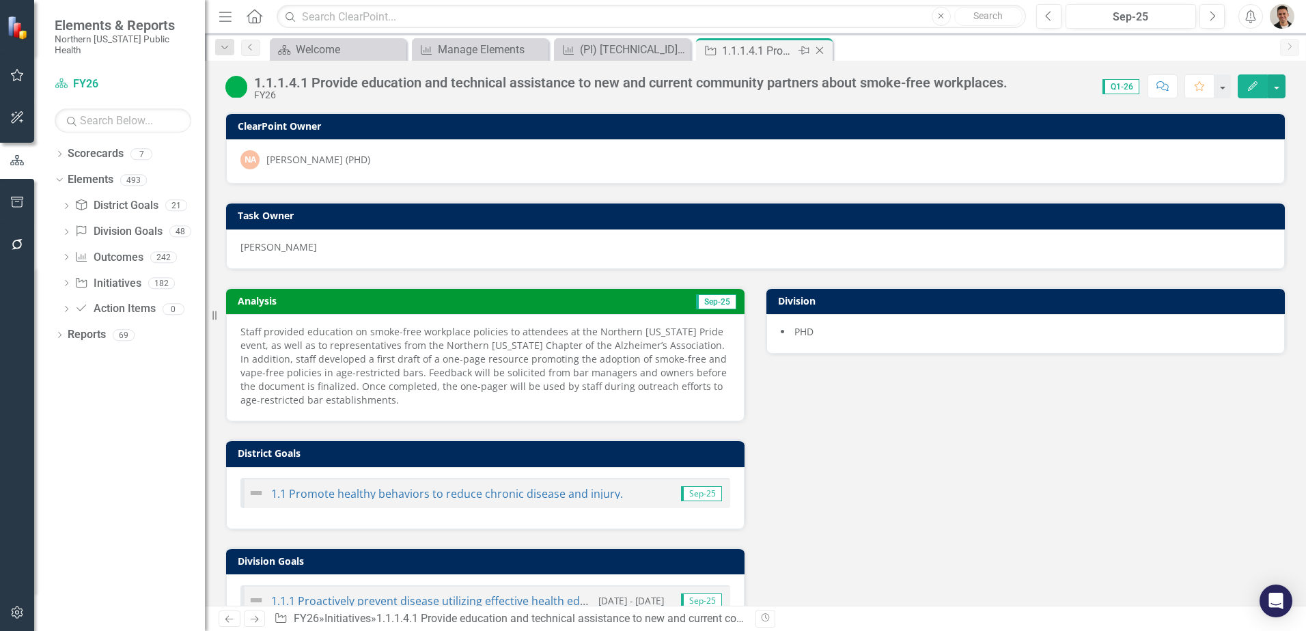
click at [825, 51] on icon "Close" at bounding box center [820, 50] width 14 height 11
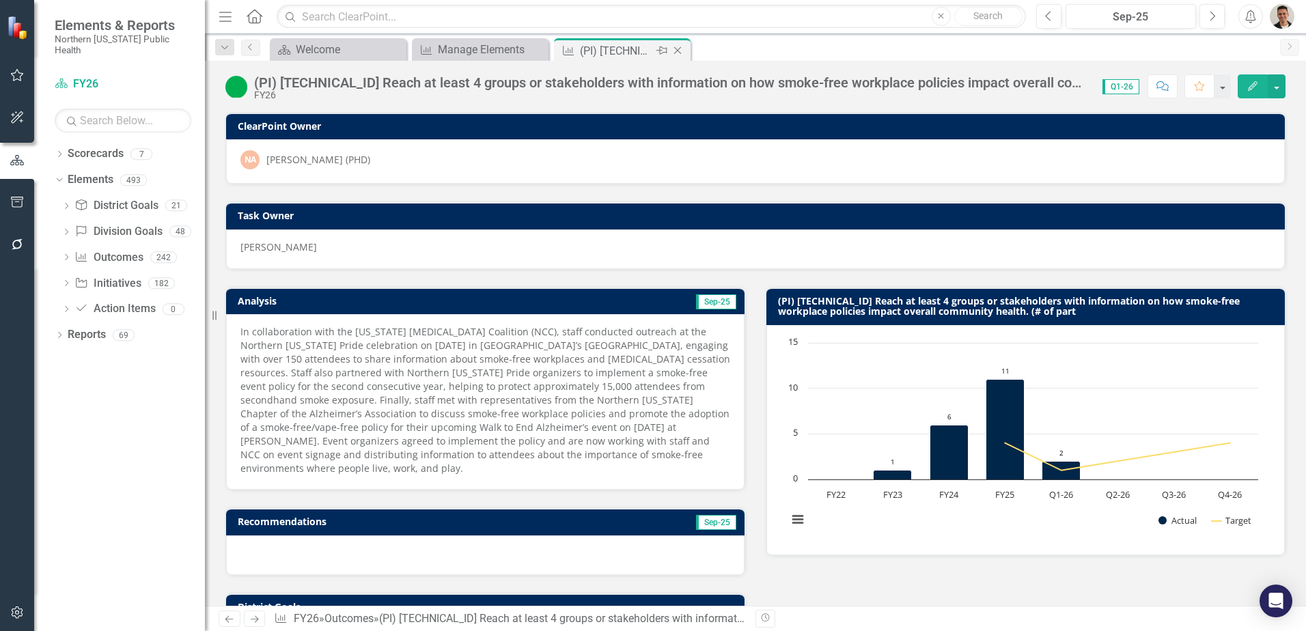
click at [680, 51] on icon "Close" at bounding box center [678, 50] width 14 height 11
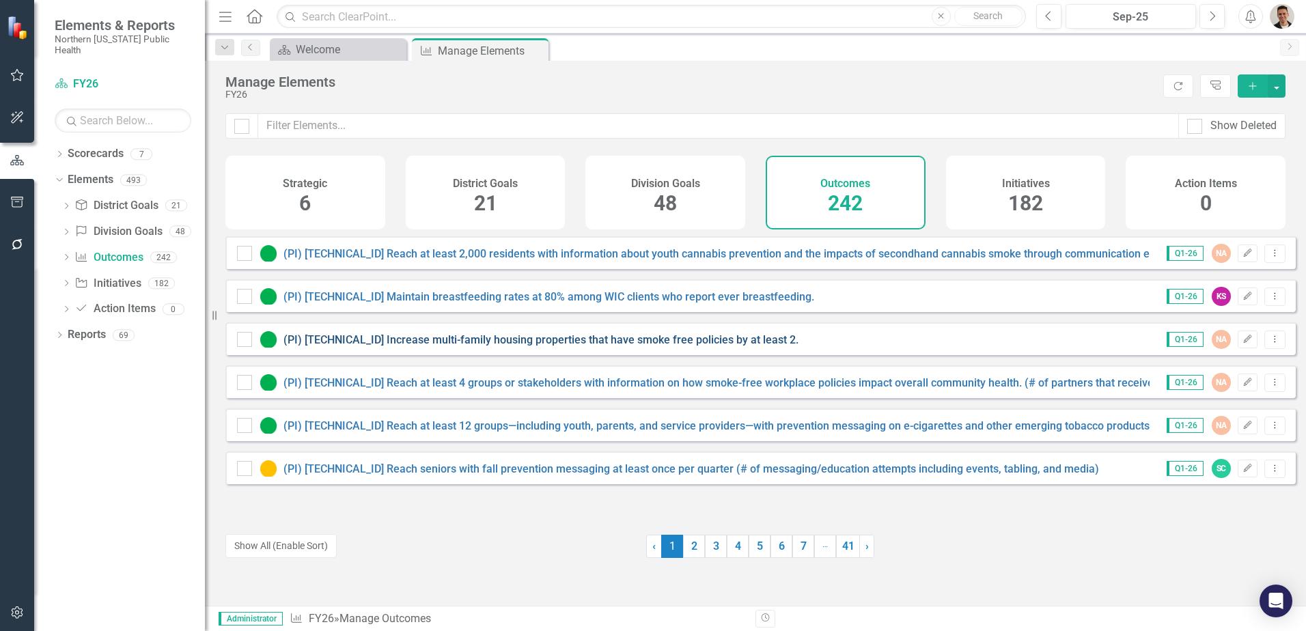
click at [530, 346] on link "(PI) [TECHNICAL_ID] Increase multi-family housing properties that have smoke fr…" at bounding box center [540, 339] width 515 height 13
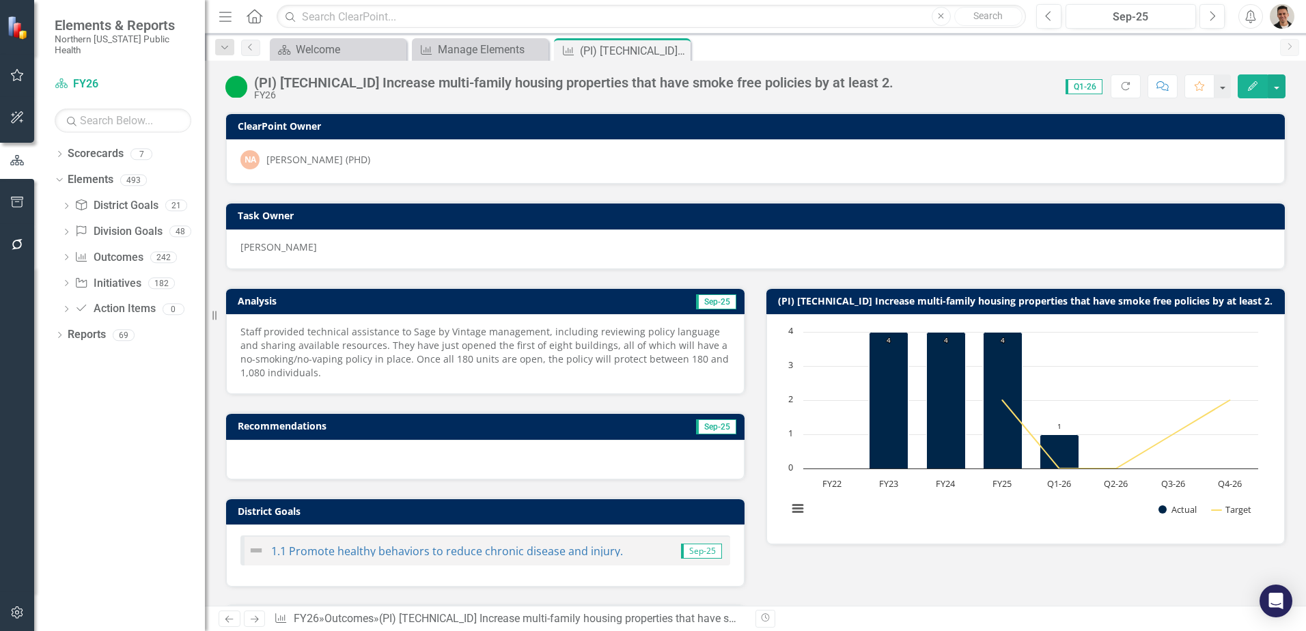
click at [774, 83] on div "(PI) [TECHNICAL_ID] Increase multi-family housing properties that have smoke fr…" at bounding box center [573, 82] width 639 height 15
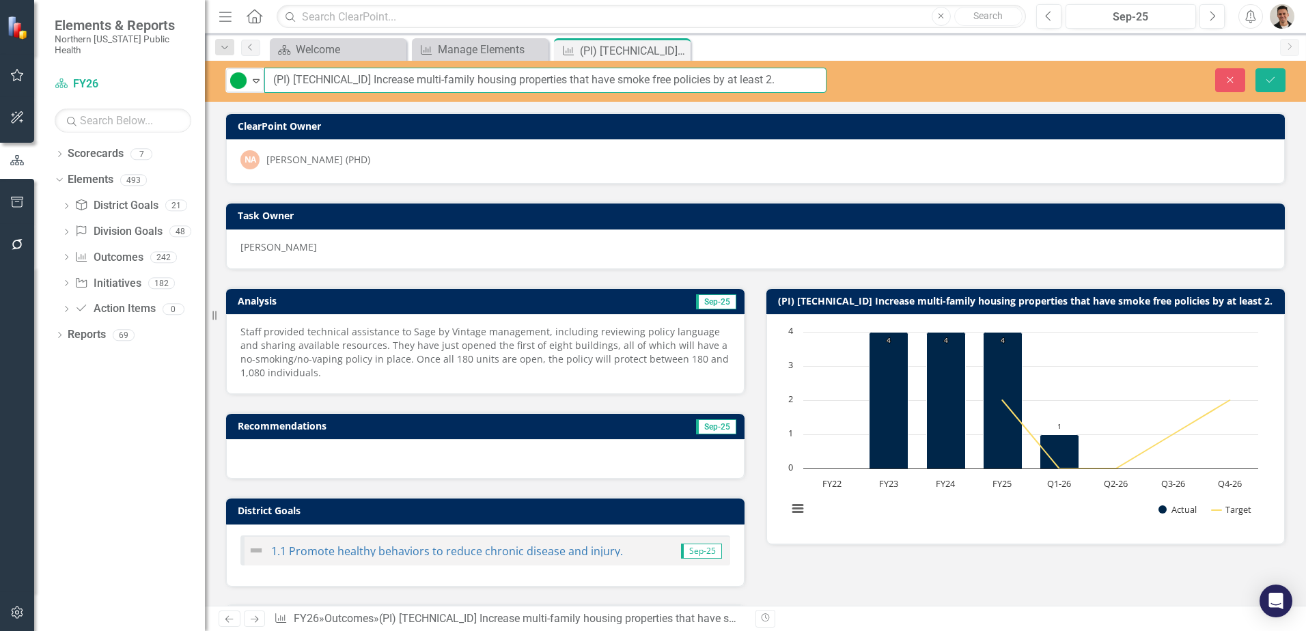
click at [610, 79] on input "(PI) [TECHNICAL_ID] Increase multi-family housing properties that have smoke fr…" at bounding box center [545, 80] width 562 height 25
type input "(PI) [TECHNICAL_ID] Increase multi-family housing properties that have smoke-fr…"
click at [1269, 76] on icon "Save" at bounding box center [1270, 80] width 12 height 10
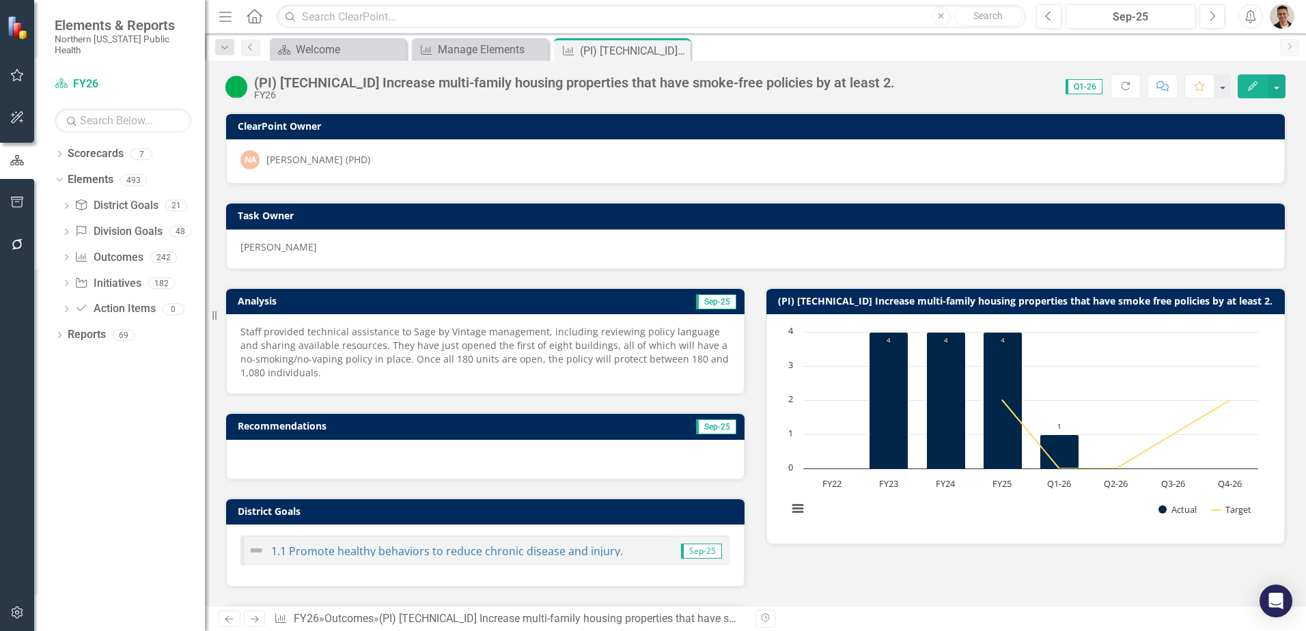
click at [956, 302] on h3 "(PI) [TECHNICAL_ID] Increase multi-family housing properties that have smoke fr…" at bounding box center [1028, 301] width 500 height 10
click at [956, 301] on h3 "(PI) [TECHNICAL_ID] Increase multi-family housing properties that have smoke fr…" at bounding box center [1028, 301] width 500 height 10
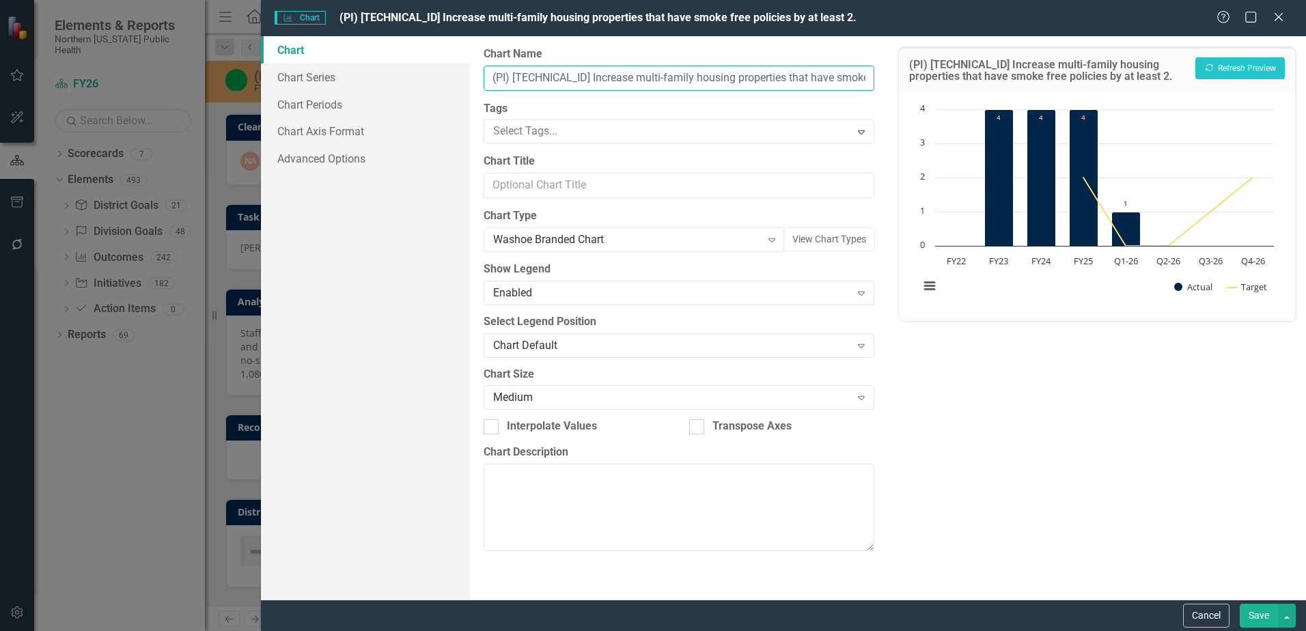
click at [830, 79] on input "(PI) [TECHNICAL_ID] Increase multi-family housing properties that have smoke fr…" at bounding box center [679, 78] width 391 height 25
type input "(PI) [TECHNICAL_ID] Increase multi-family housing properties that have smoke-fr…"
click at [1248, 608] on button "Save" at bounding box center [1259, 616] width 38 height 24
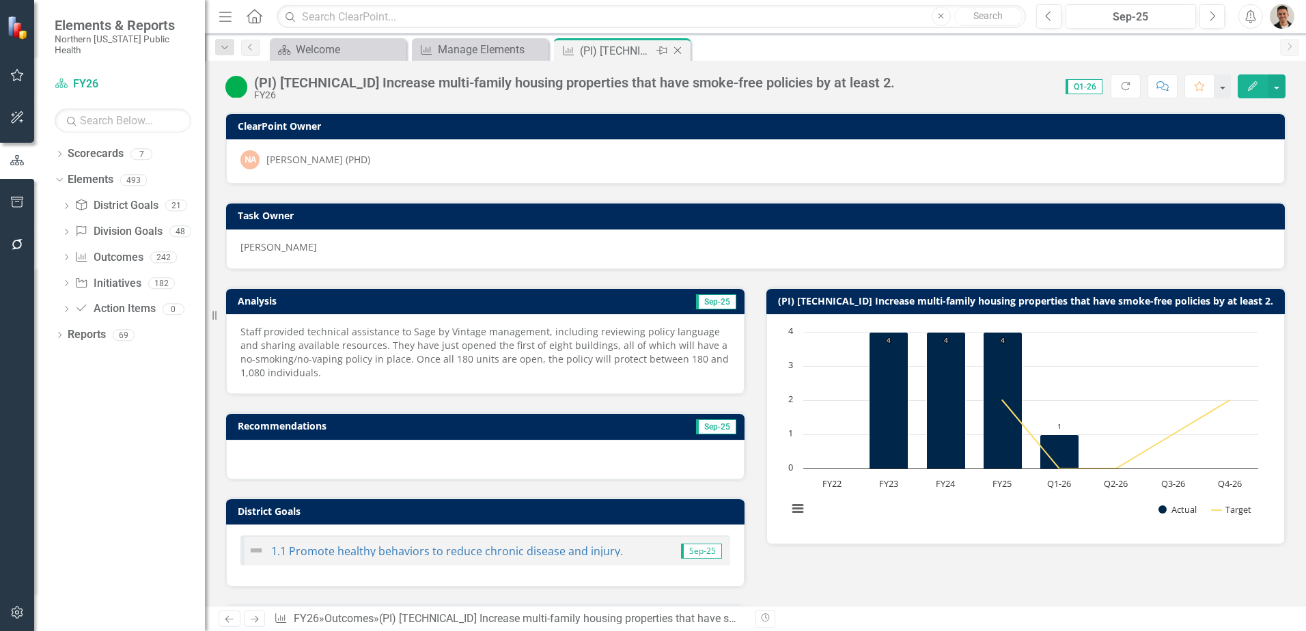
click at [683, 51] on icon "Close" at bounding box center [678, 50] width 14 height 11
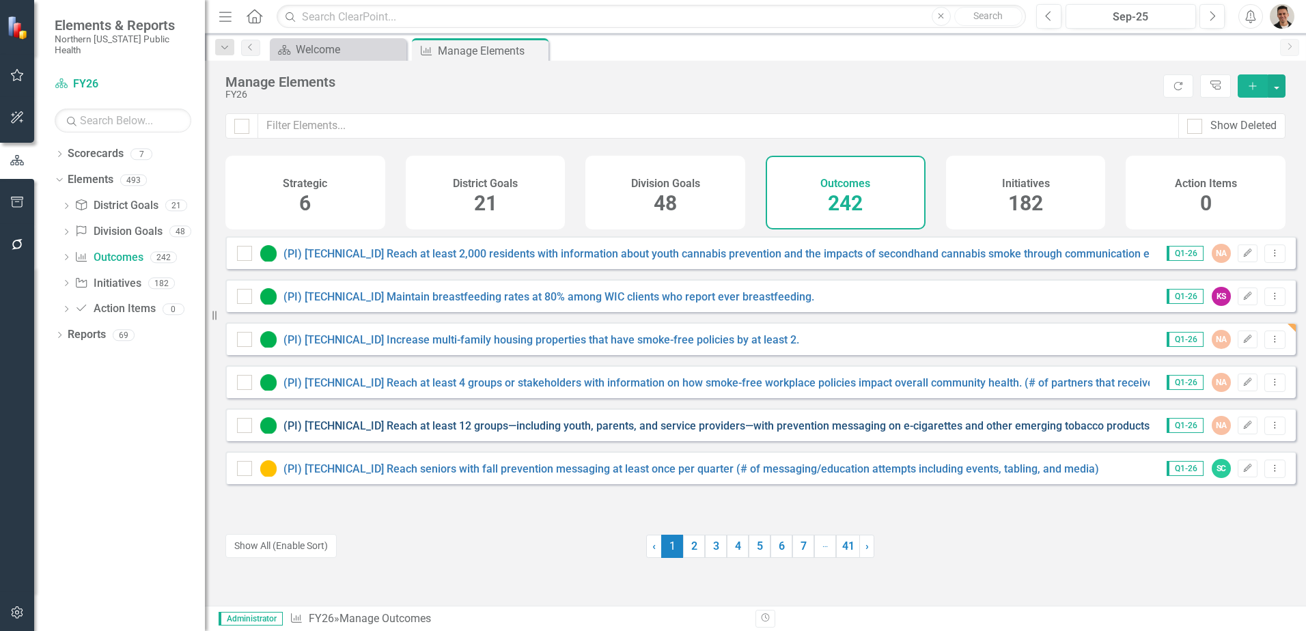
click at [426, 432] on link "(PI) [TECHNICAL_ID] Reach at least 12 groups—including youth, parents, and serv…" at bounding box center [804, 425] width 1042 height 13
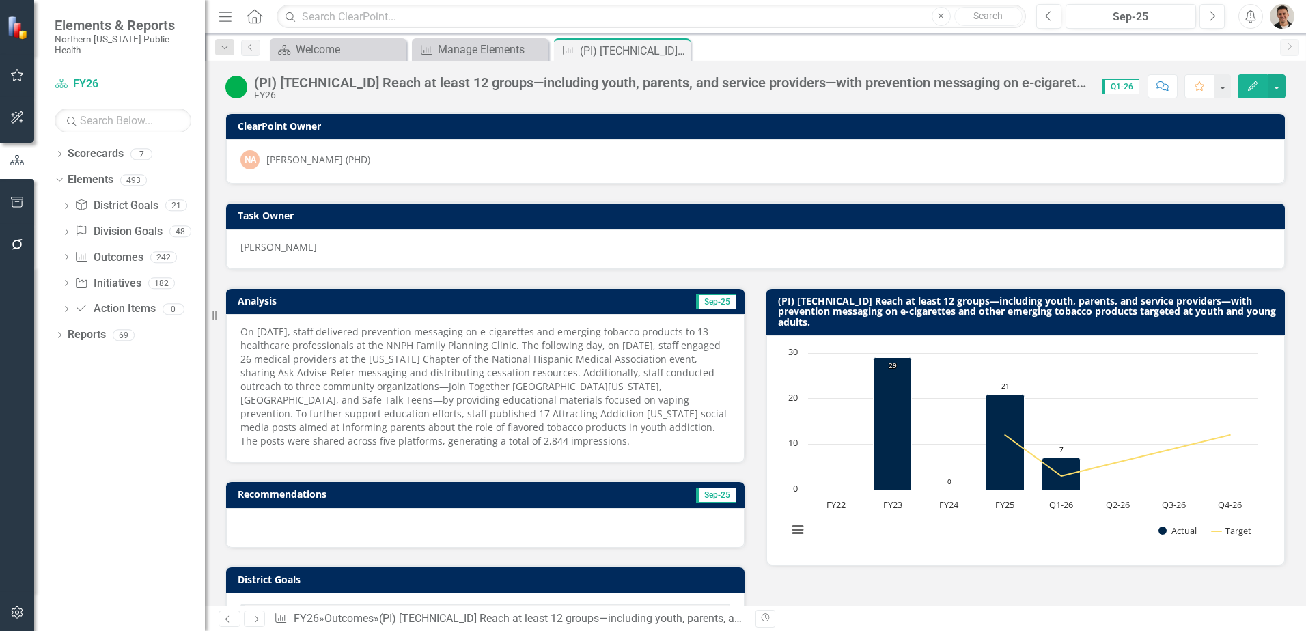
click at [849, 72] on div "(PI) [TECHNICAL_ID] Reach at least 12 groups—including youth, parents, and serv…" at bounding box center [755, 81] width 1101 height 41
click at [849, 78] on div "(PI) [TECHNICAL_ID] Reach at least 12 groups—including youth, parents, and serv…" at bounding box center [671, 82] width 835 height 15
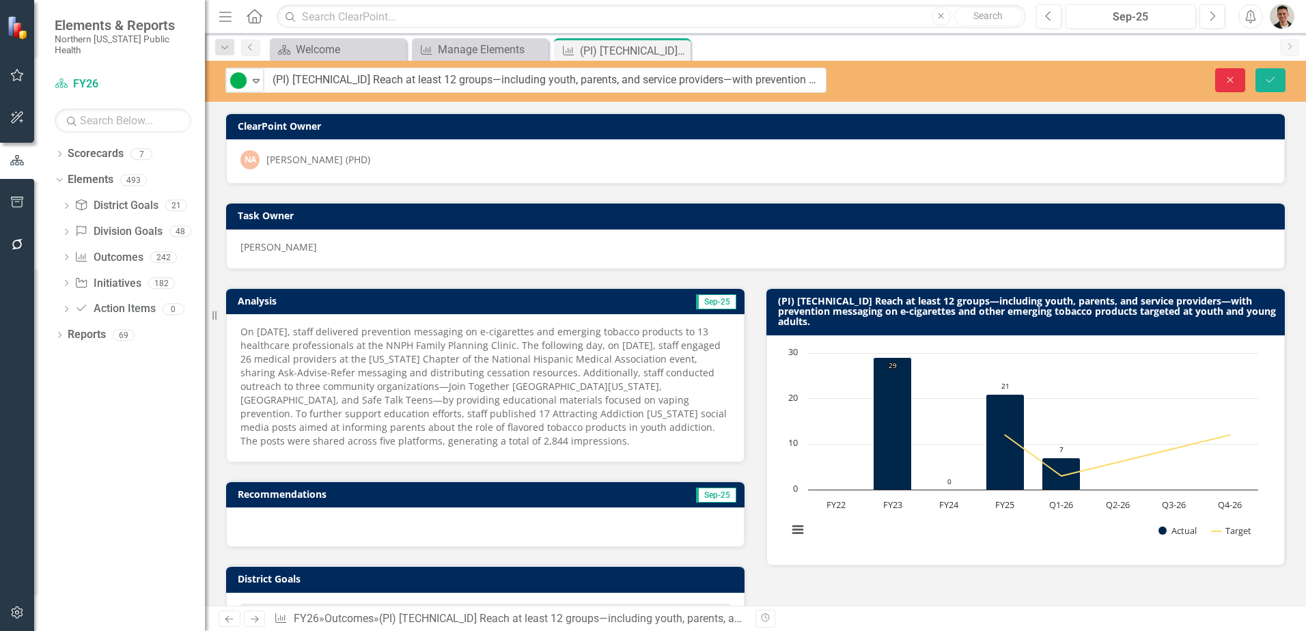
click at [1221, 74] on button "Close" at bounding box center [1230, 80] width 30 height 24
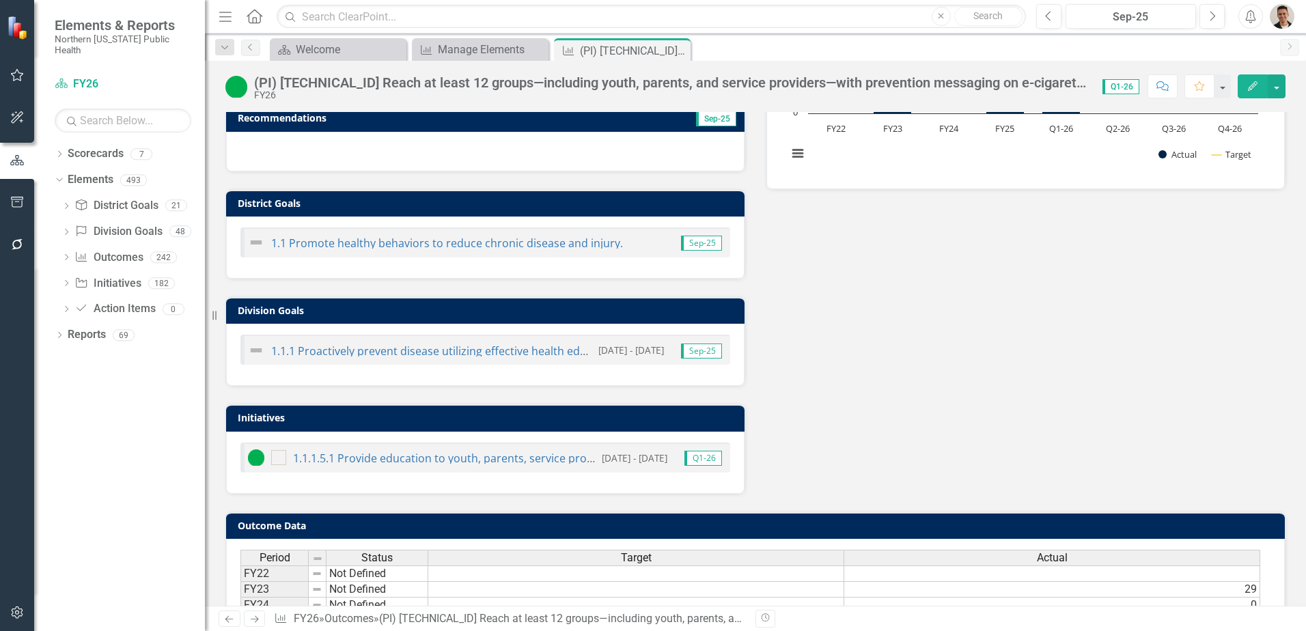
scroll to position [498, 0]
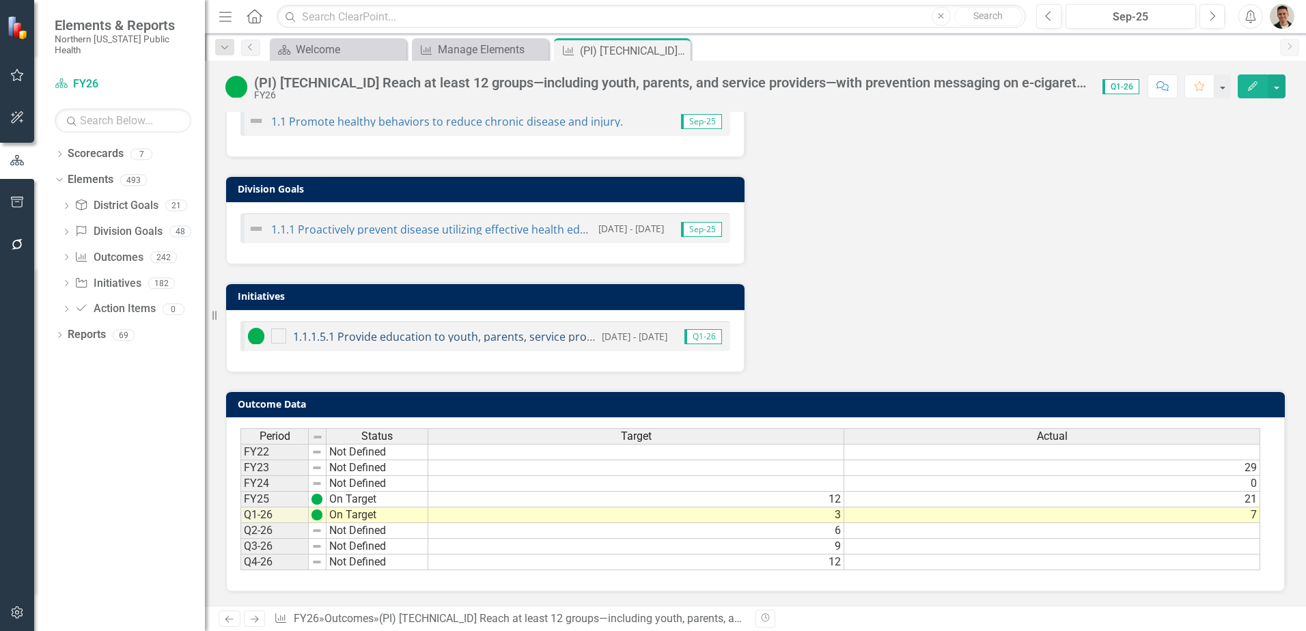
click at [445, 337] on link "1.1.1.5.1 Provide education to youth, parents, service providers, and decision-…" at bounding box center [1021, 336] width 1456 height 15
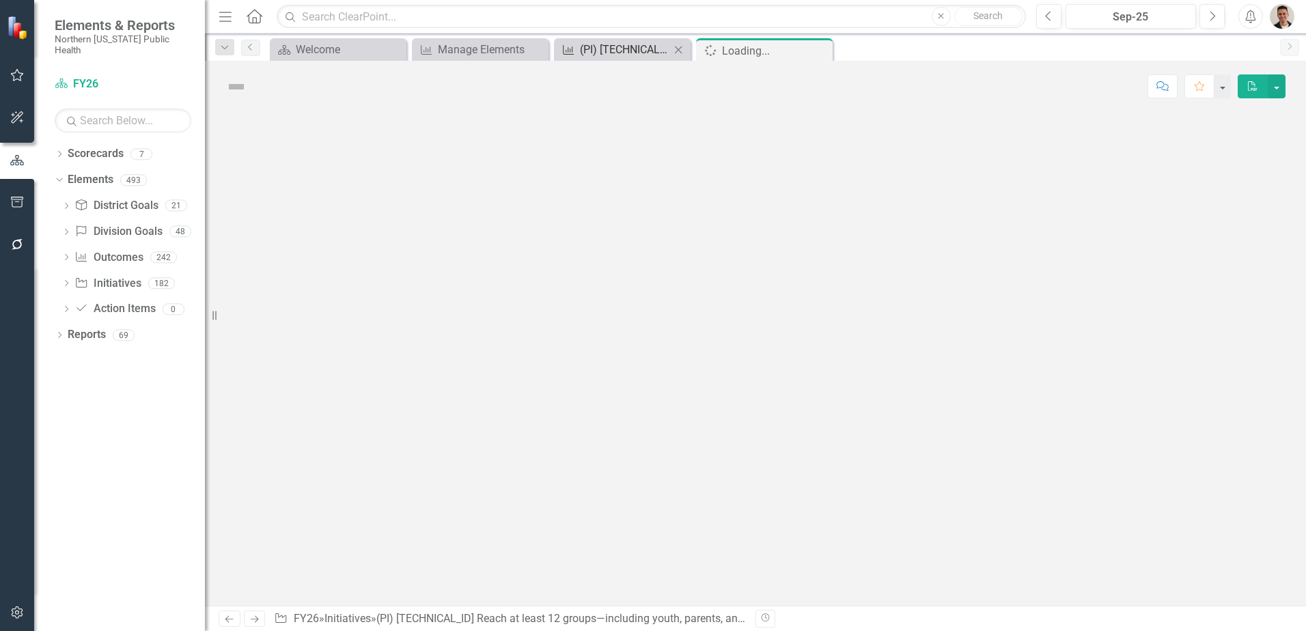
click at [632, 47] on div "(PI) [TECHNICAL_ID] Reach at least 12 groups—including youth, parents, and serv…" at bounding box center [625, 49] width 90 height 17
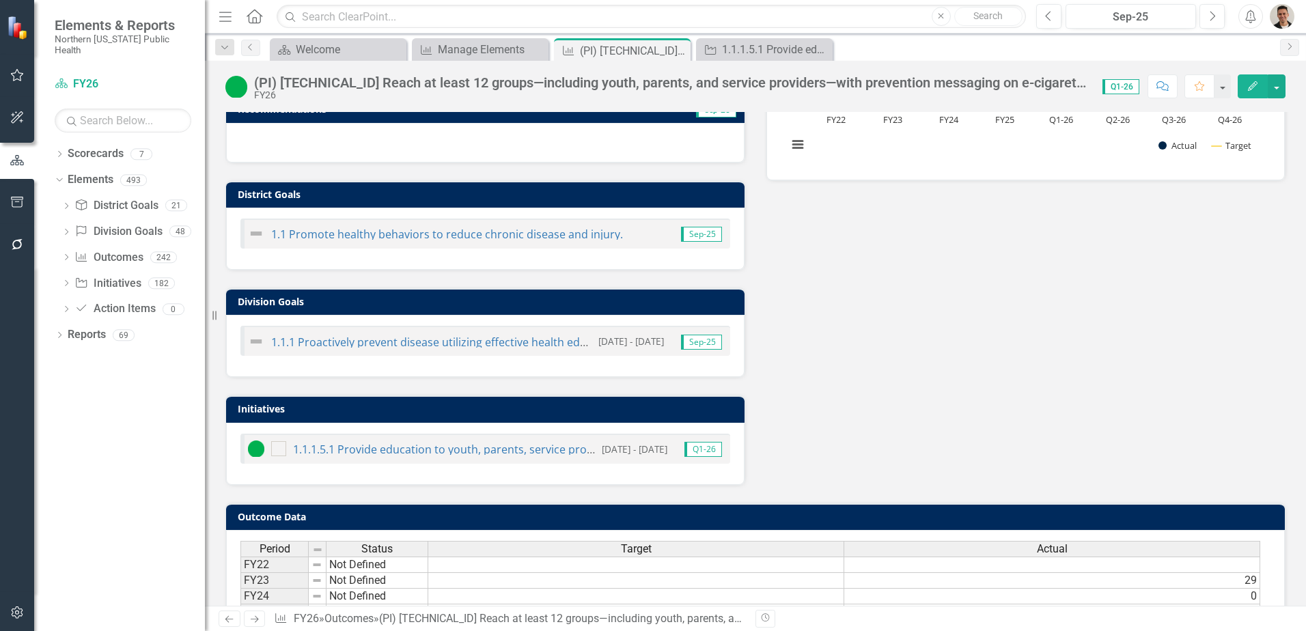
scroll to position [498, 0]
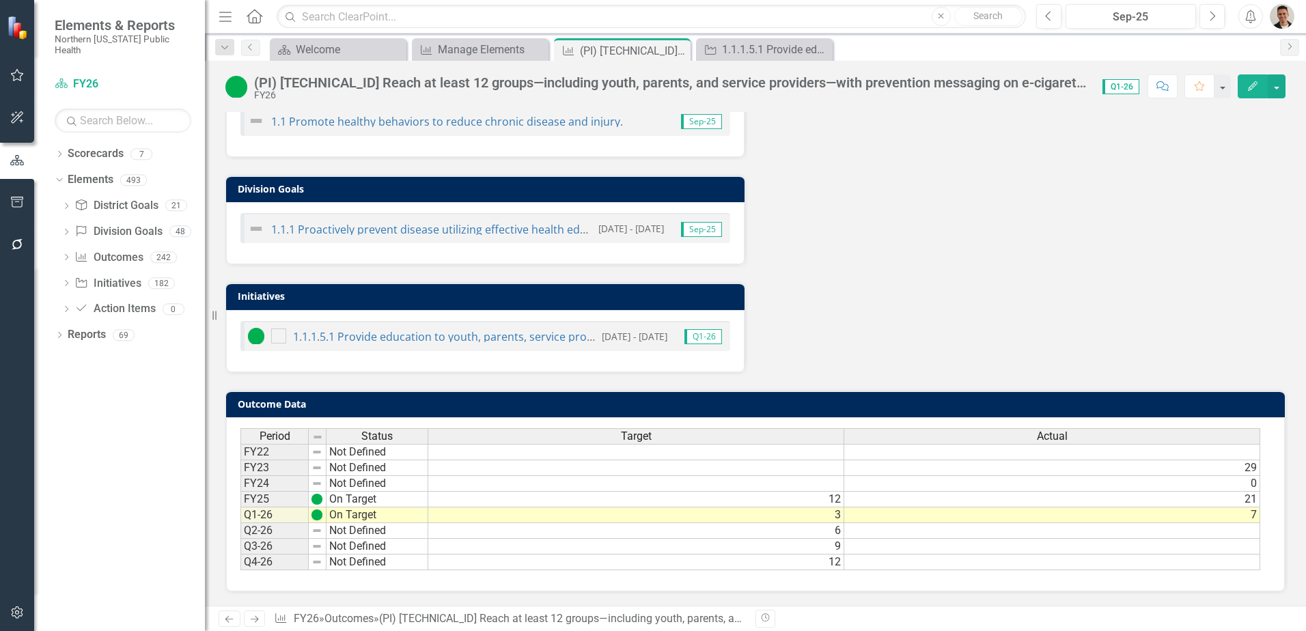
click at [1081, 515] on td "7" at bounding box center [1052, 515] width 416 height 16
click at [1082, 514] on td "7" at bounding box center [1052, 515] width 416 height 16
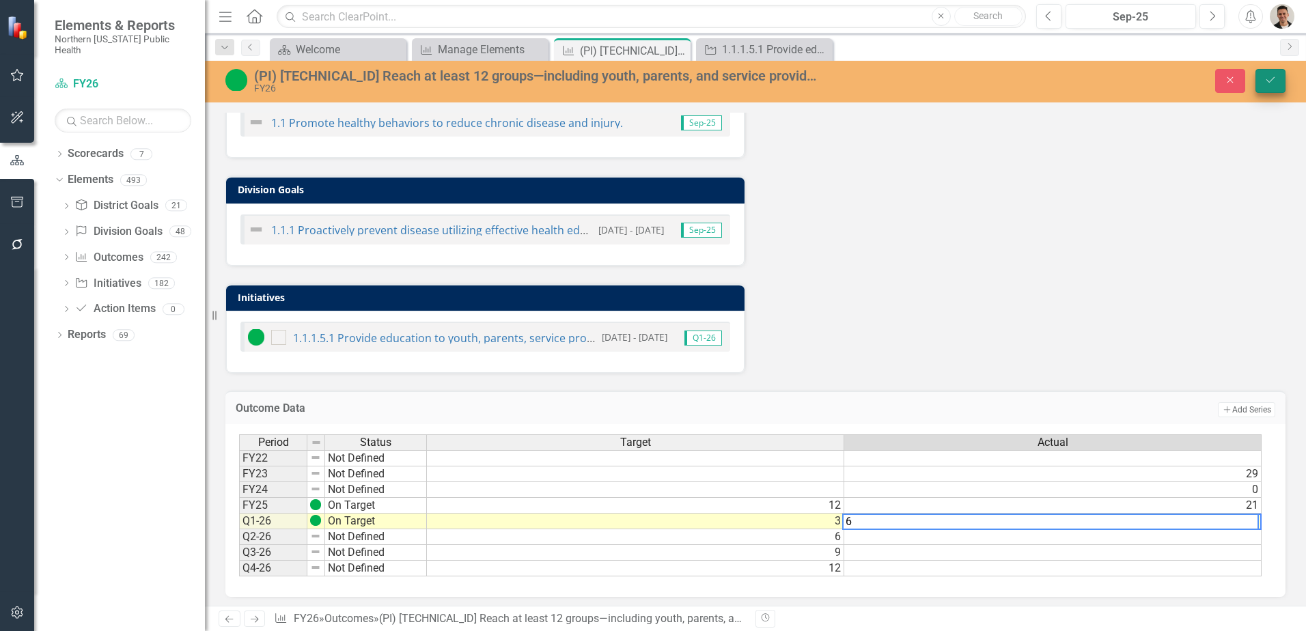
type textarea "6"
click at [1270, 82] on icon "Save" at bounding box center [1270, 80] width 12 height 10
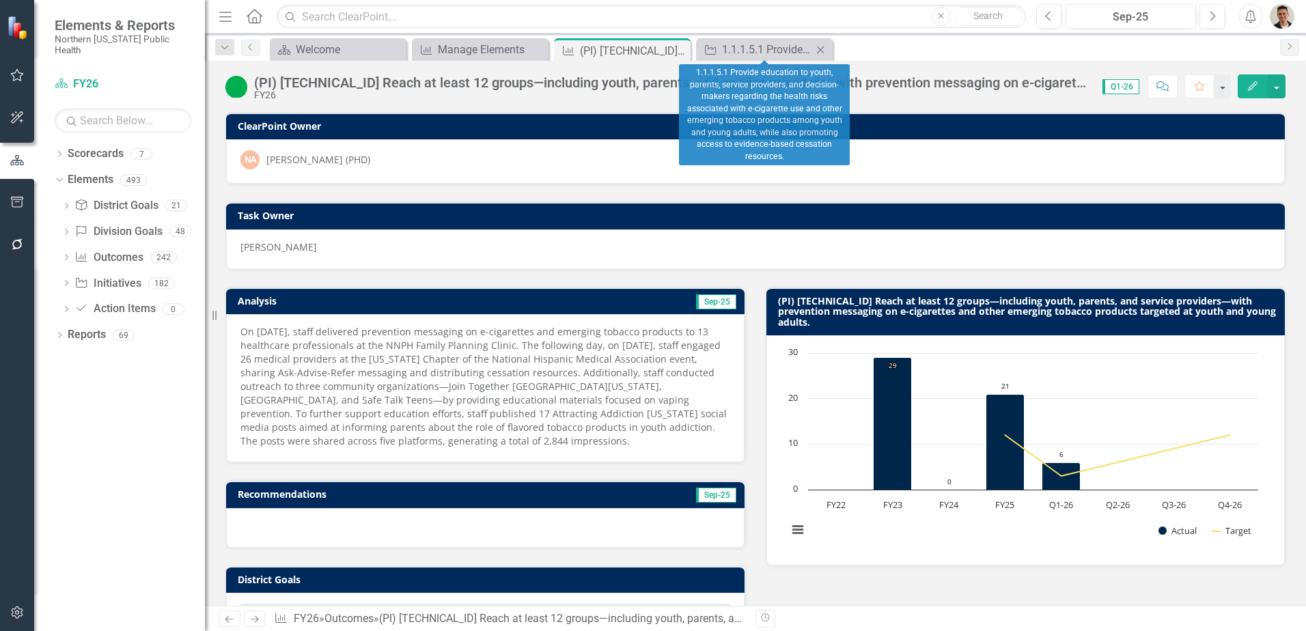
click at [755, 40] on div "Initiative 1.1.1.5.1 Provide education to youth, parents, service providers, an…" at bounding box center [764, 49] width 137 height 23
click at [756, 51] on div "1.1.1.5.1 Provide education to youth, parents, service providers, and decision-…" at bounding box center [767, 49] width 90 height 17
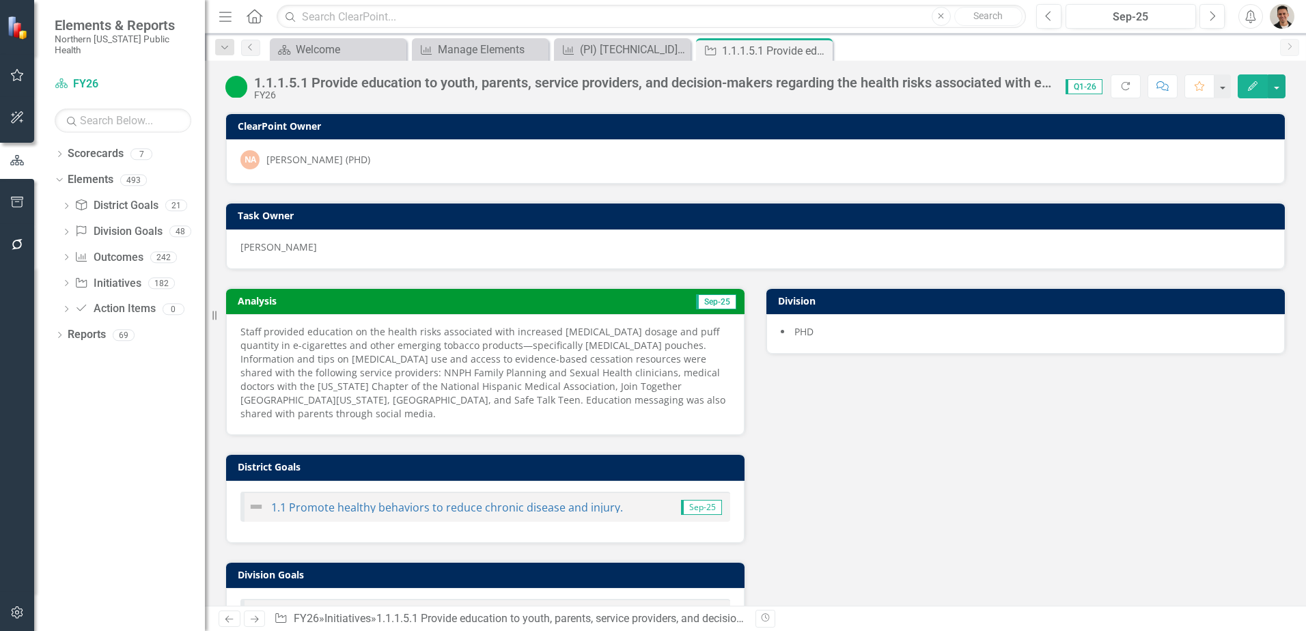
click at [481, 354] on p "Staff provided education on the health risks associated with increased [MEDICAL…" at bounding box center [485, 373] width 490 height 96
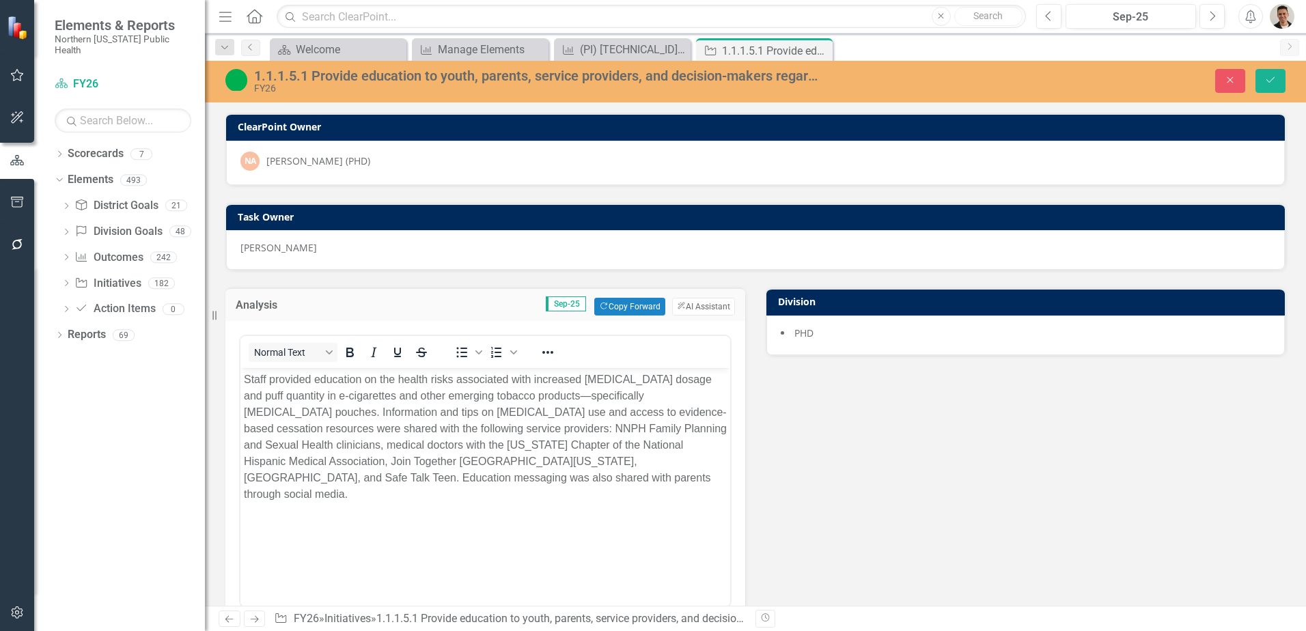
click at [550, 400] on p "Staff provided education on the health risks associated with increased [MEDICAL…" at bounding box center [485, 437] width 483 height 131
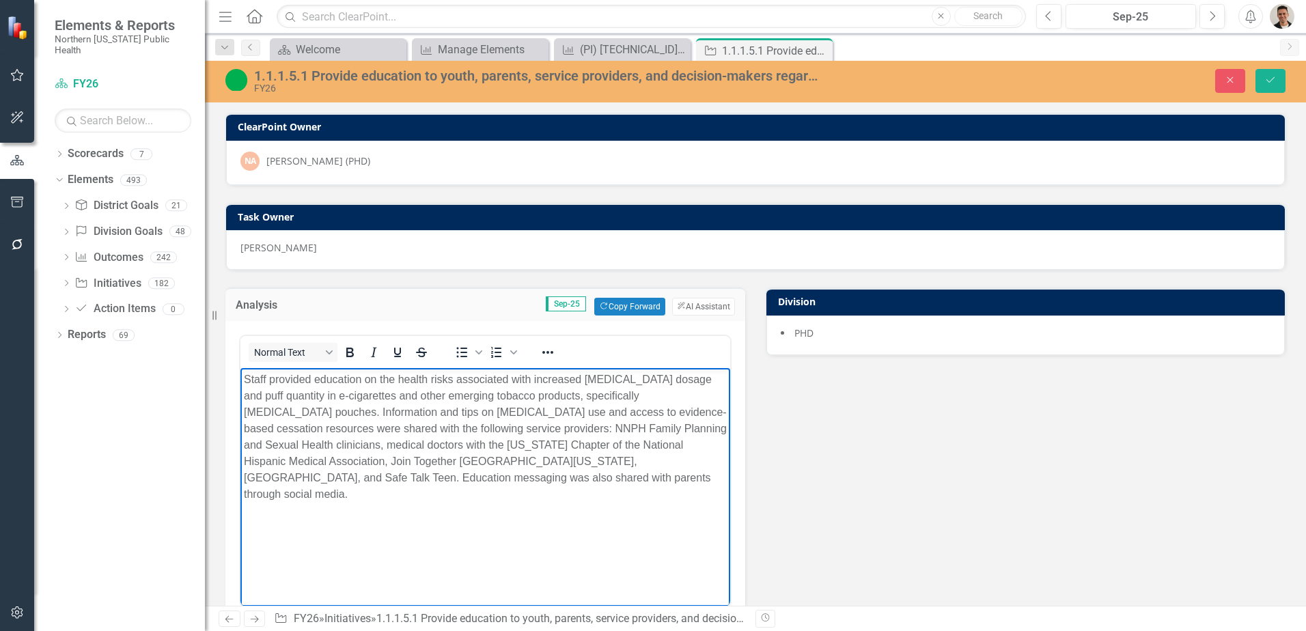
click at [557, 465] on p "Staff provided education on the health risks associated with increased [MEDICAL…" at bounding box center [485, 437] width 483 height 131
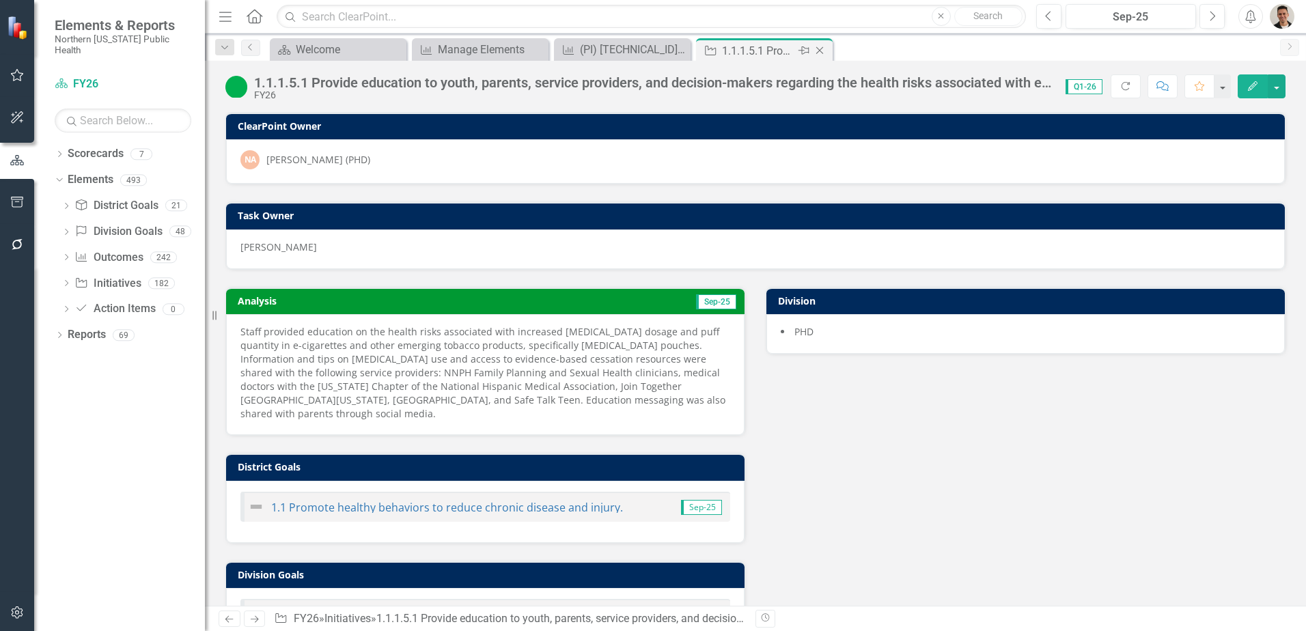
click at [822, 53] on icon "Close" at bounding box center [820, 50] width 14 height 11
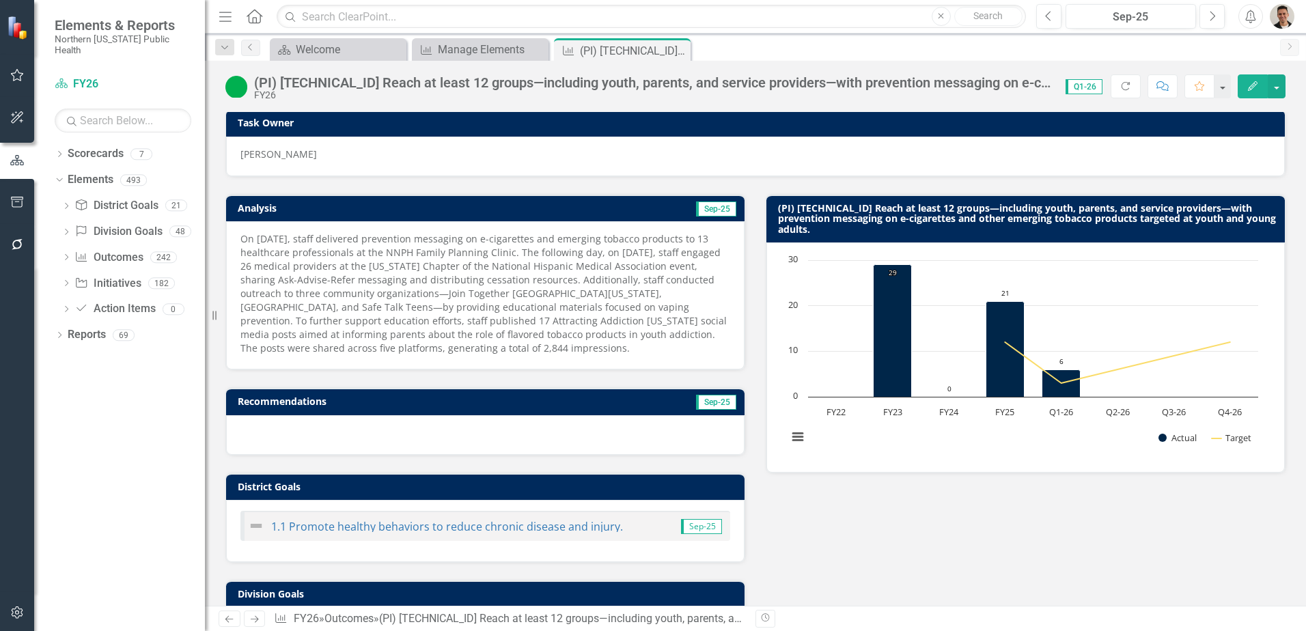
scroll to position [137, 0]
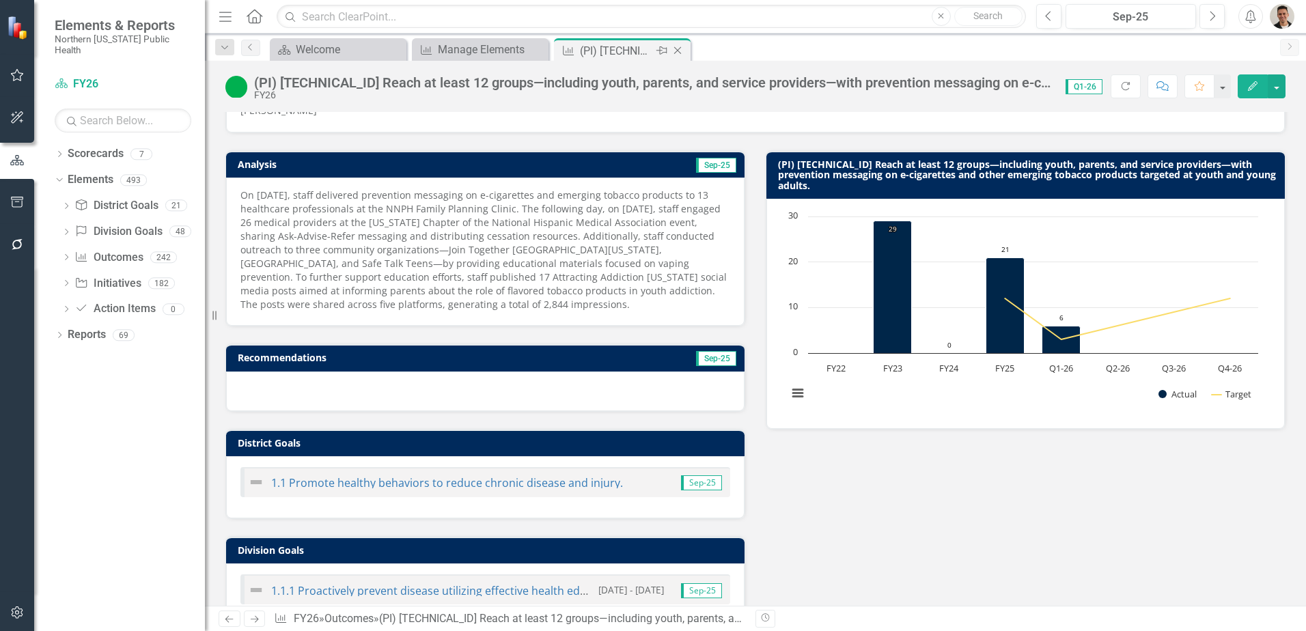
click at [678, 53] on icon "Close" at bounding box center [678, 50] width 14 height 11
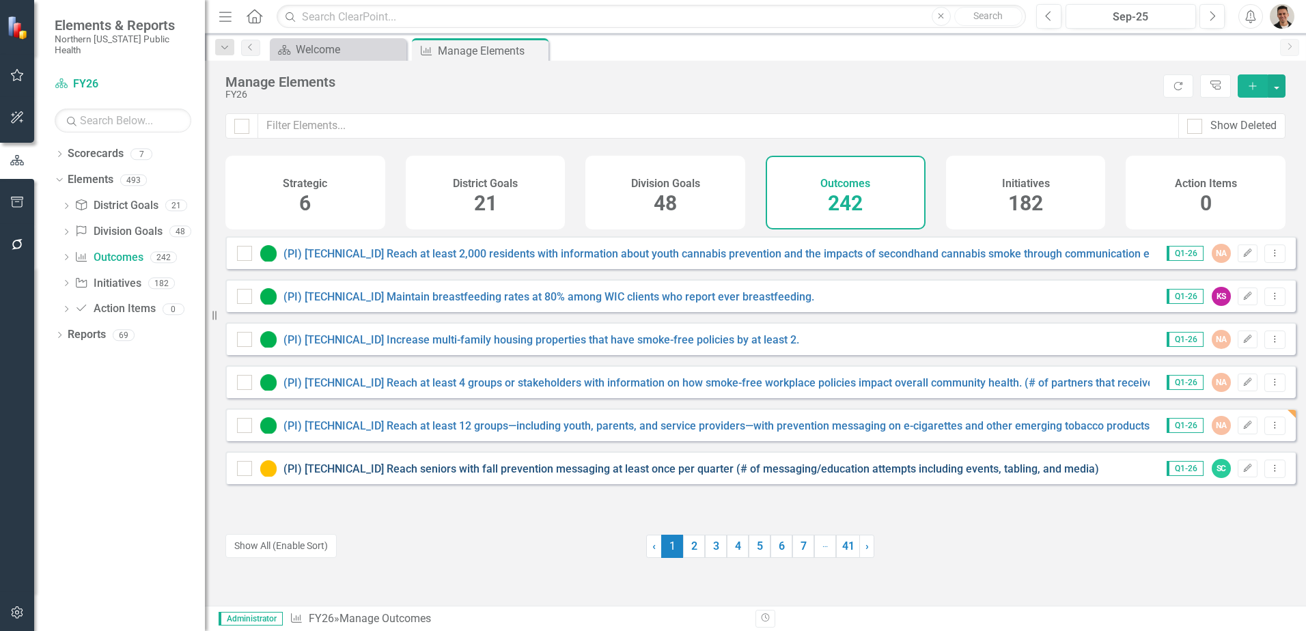
click at [512, 475] on link "(PI) [TECHNICAL_ID] Reach seniors with fall prevention messaging at least once …" at bounding box center [690, 468] width 815 height 13
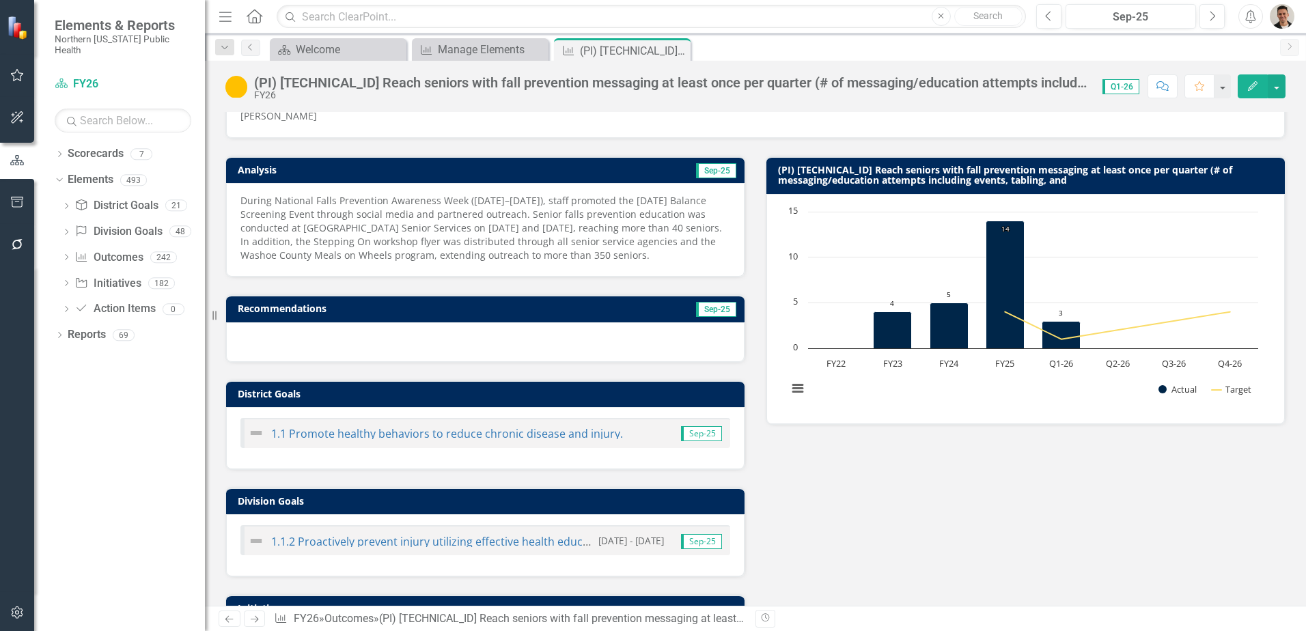
scroll to position [273, 0]
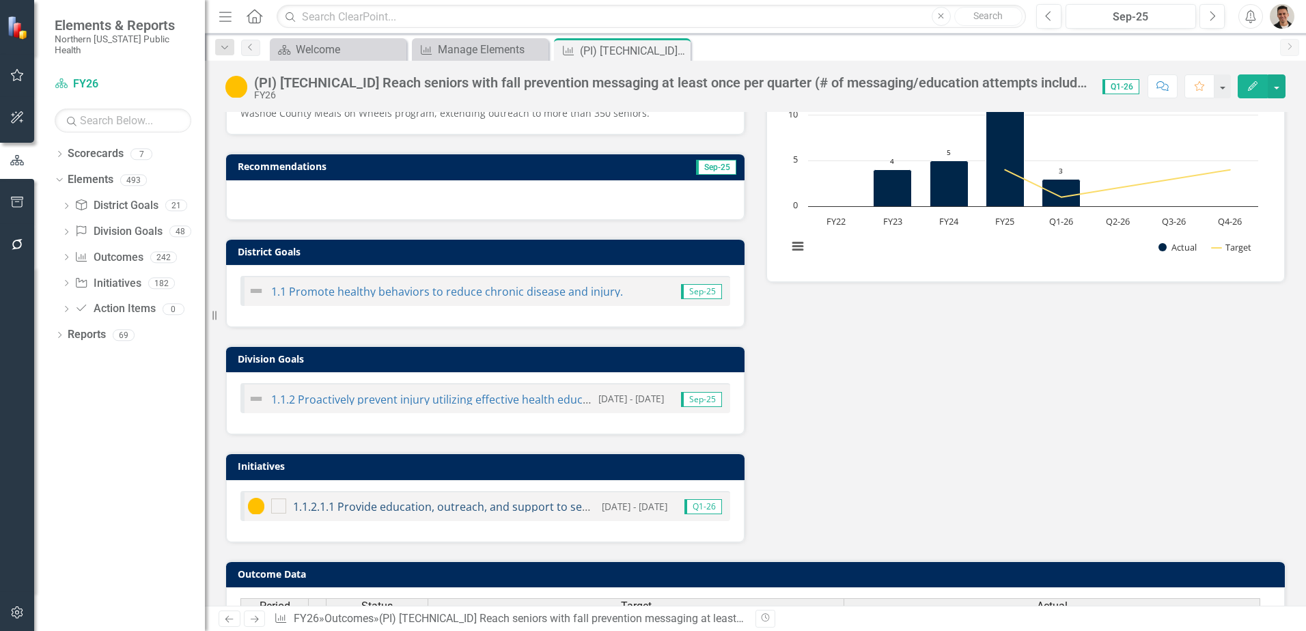
click at [361, 509] on link "1.1.2.1.1 Provide education, outreach, and support to seniors and senior groups…" at bounding box center [563, 506] width 540 height 15
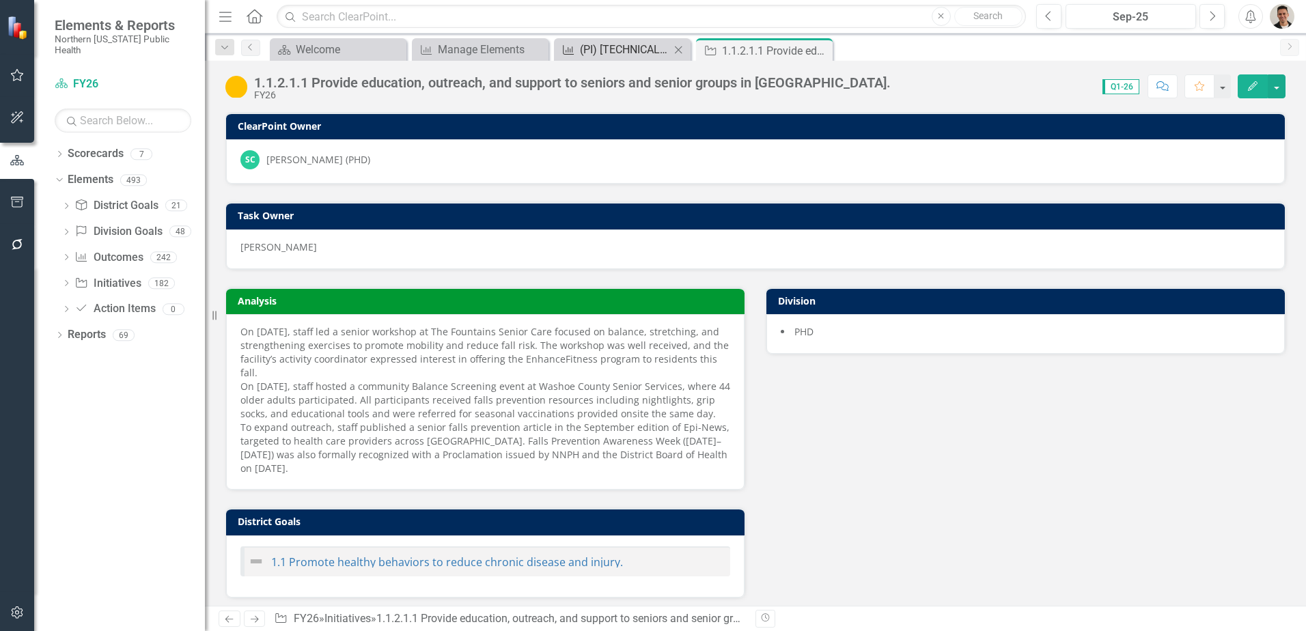
click at [634, 54] on div "(PI) [TECHNICAL_ID] Reach seniors with fall prevention messaging at least once …" at bounding box center [625, 49] width 90 height 17
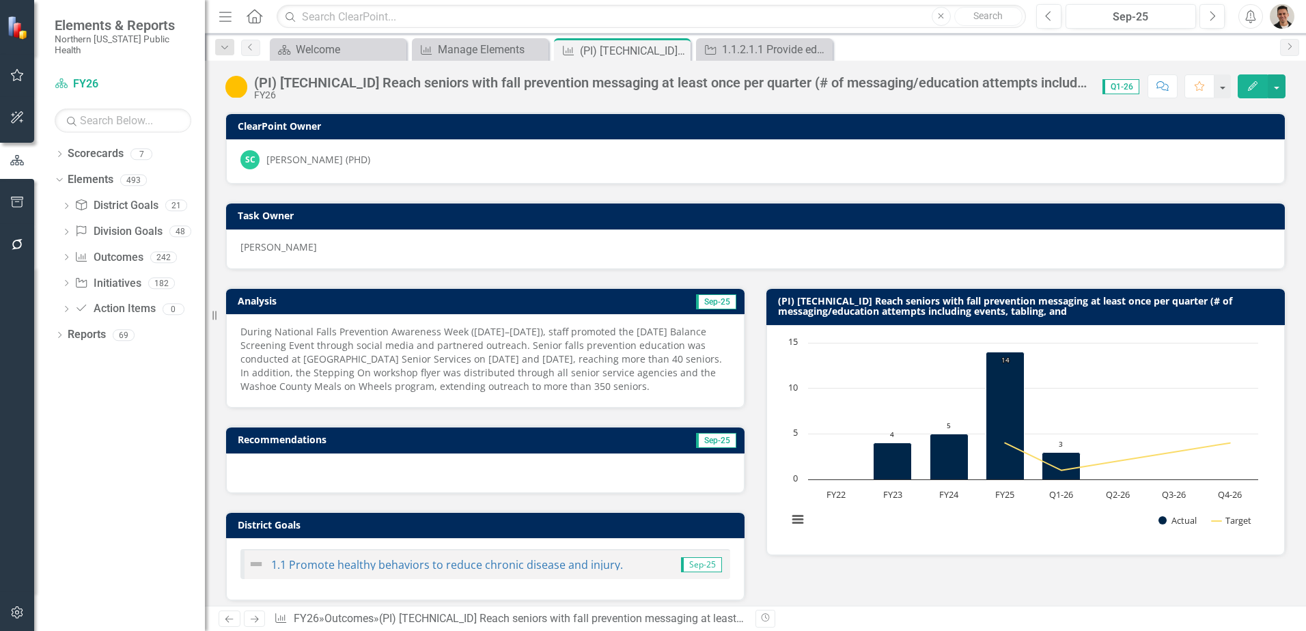
click at [240, 79] on img at bounding box center [236, 87] width 22 height 22
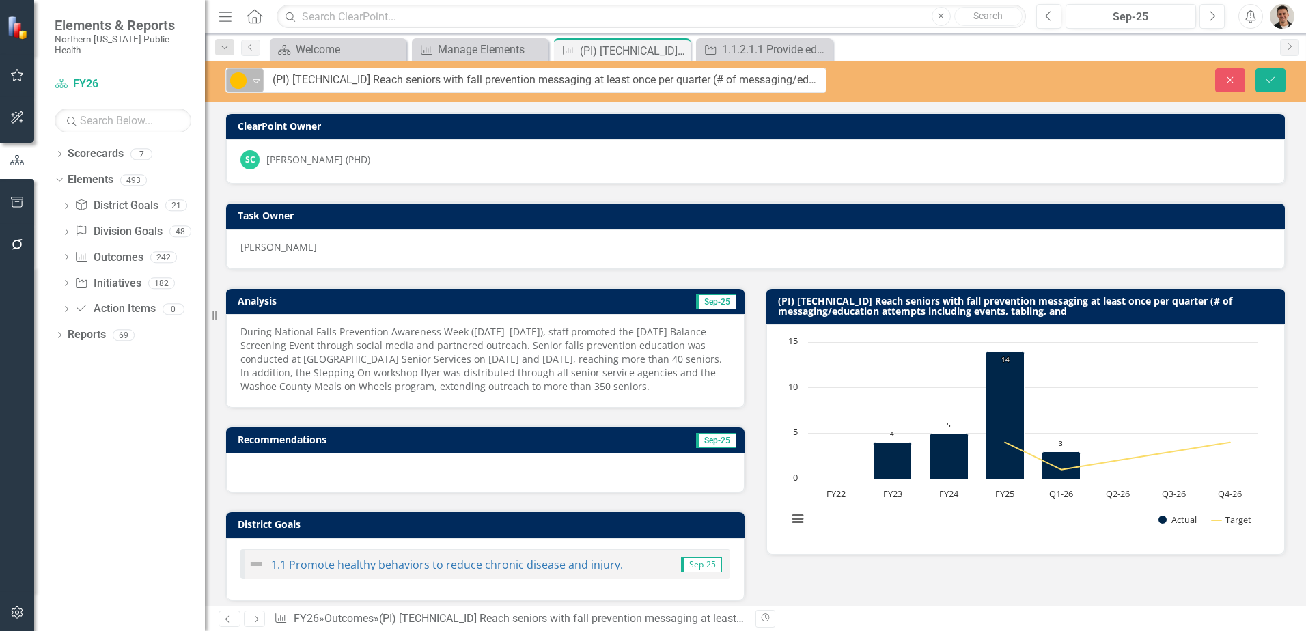
click at [247, 78] on div "In Progress" at bounding box center [239, 80] width 18 height 16
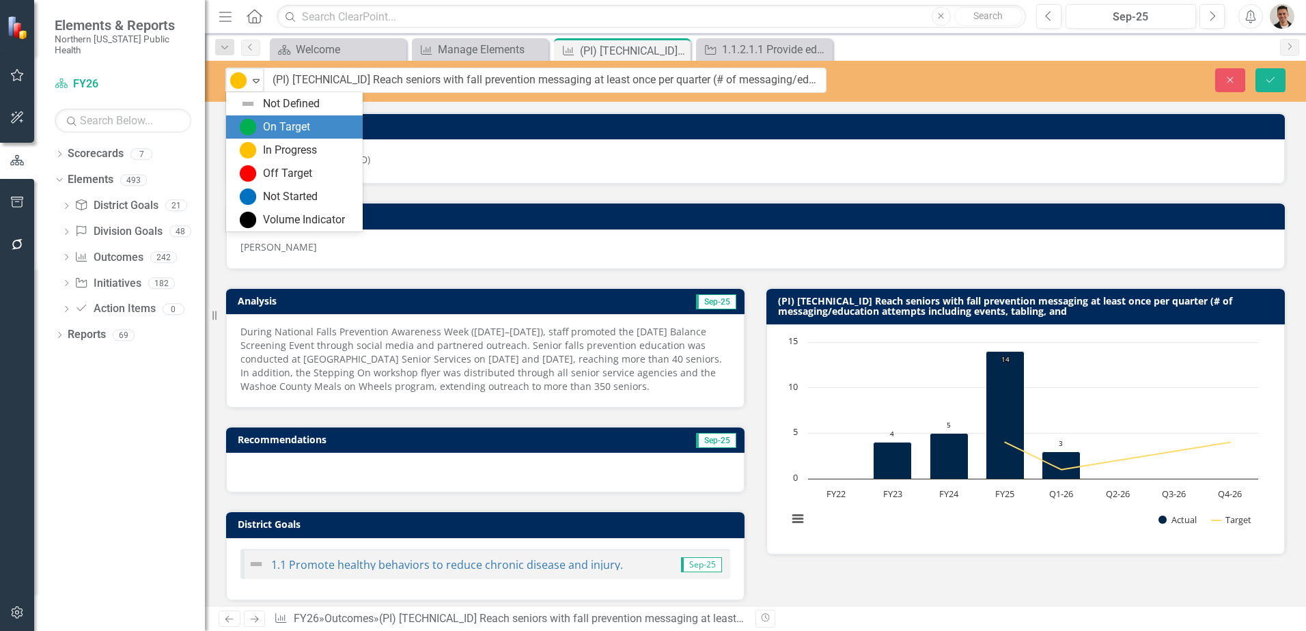
click at [298, 134] on div "On Target" at bounding box center [286, 128] width 47 height 16
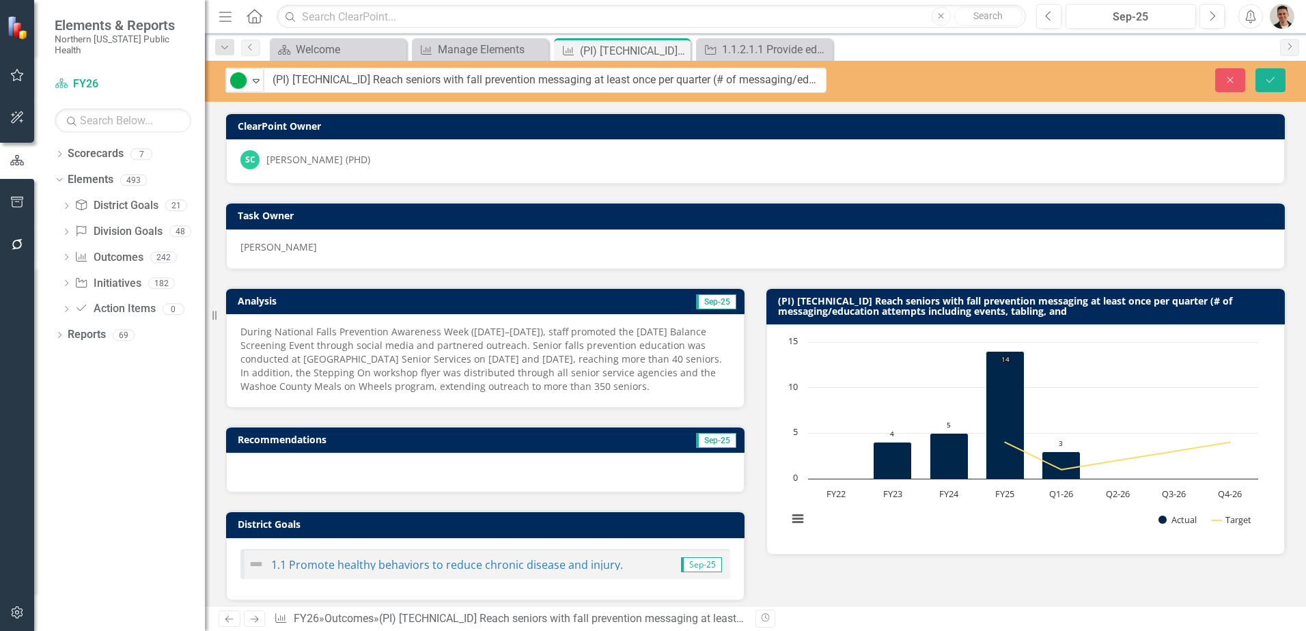
click at [561, 351] on span "During National Falls Prevention Awareness Week ([DATE]–[DATE]), staff promoted…" at bounding box center [480, 359] width 481 height 68
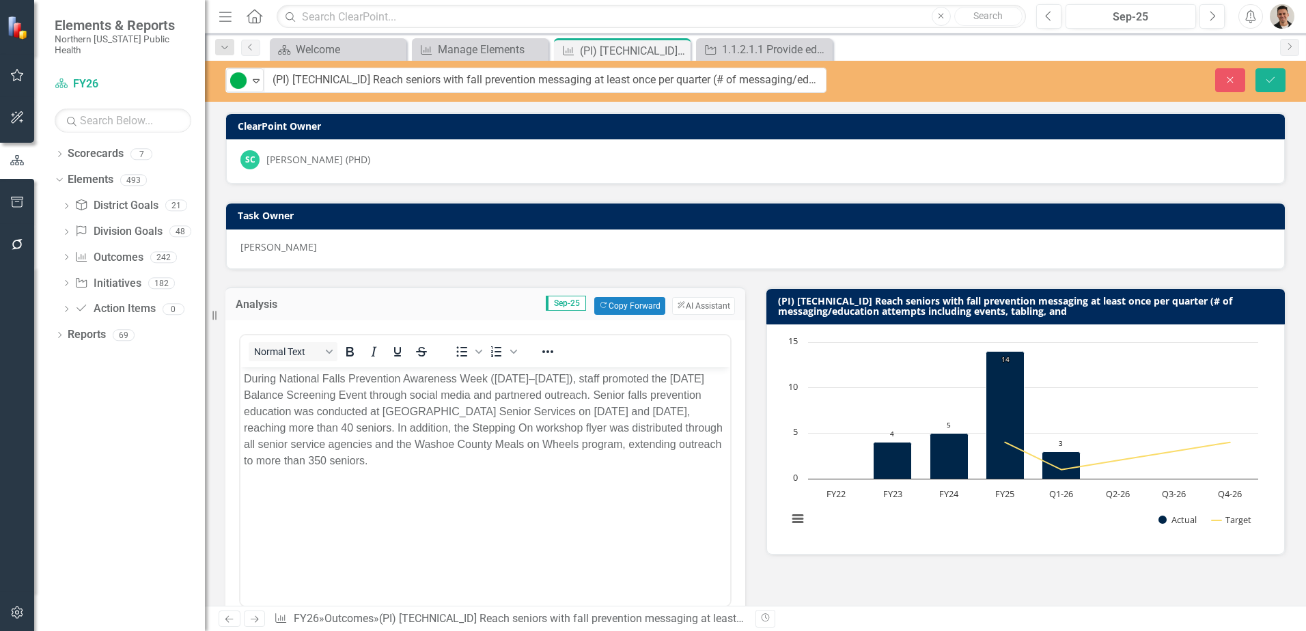
click at [611, 394] on span "During National Falls Prevention Awareness Week ([DATE]–[DATE]), staff promoted…" at bounding box center [483, 419] width 479 height 94
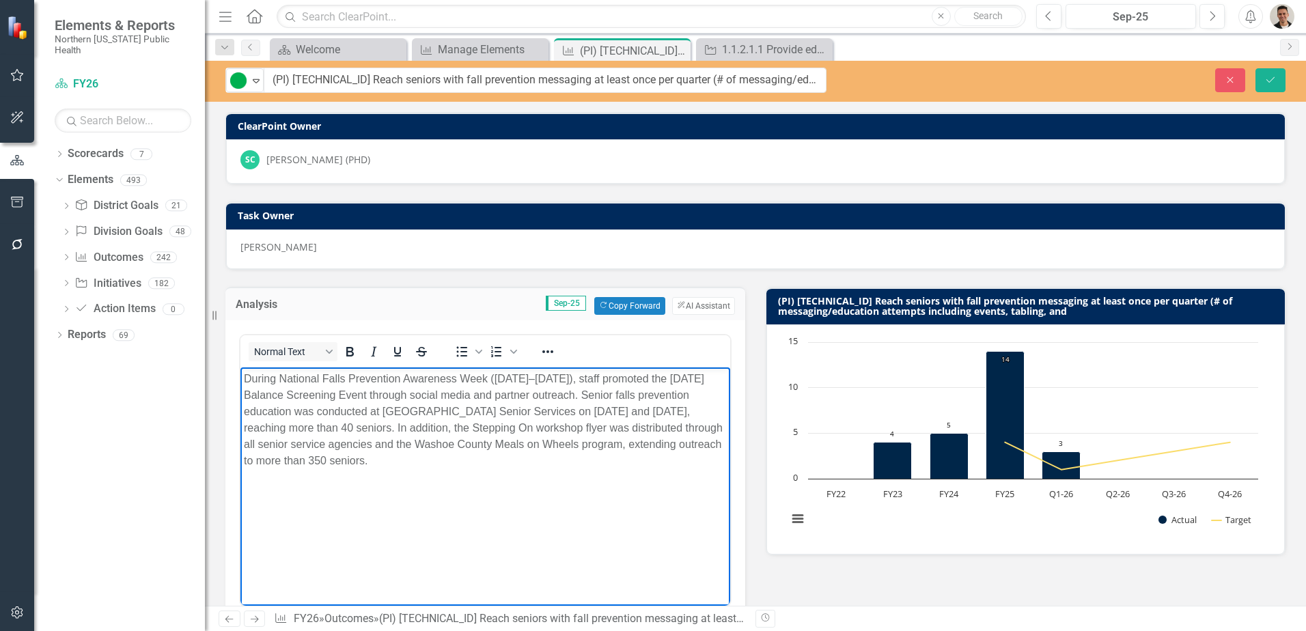
click at [653, 393] on span "During National Falls Prevention Awareness Week (September 22–26, 2025), staff …" at bounding box center [483, 419] width 479 height 94
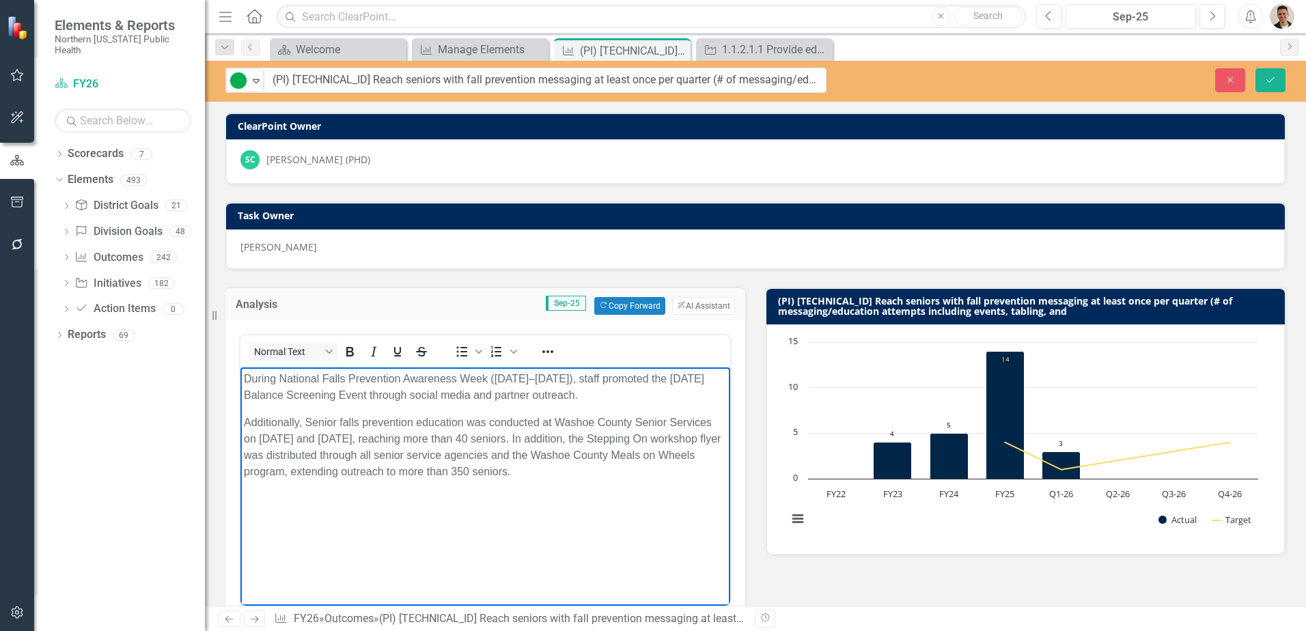
drag, startPoint x: 312, startPoint y: 421, endPoint x: 393, endPoint y: 404, distance: 82.5
click at [312, 421] on span "Additionally, Senior falls prevention education was conducted at Washoe County …" at bounding box center [482, 446] width 477 height 61
click at [513, 443] on span "Additionally, senior falls prevention education was conducted at Washoe County …" at bounding box center [484, 446] width 481 height 61
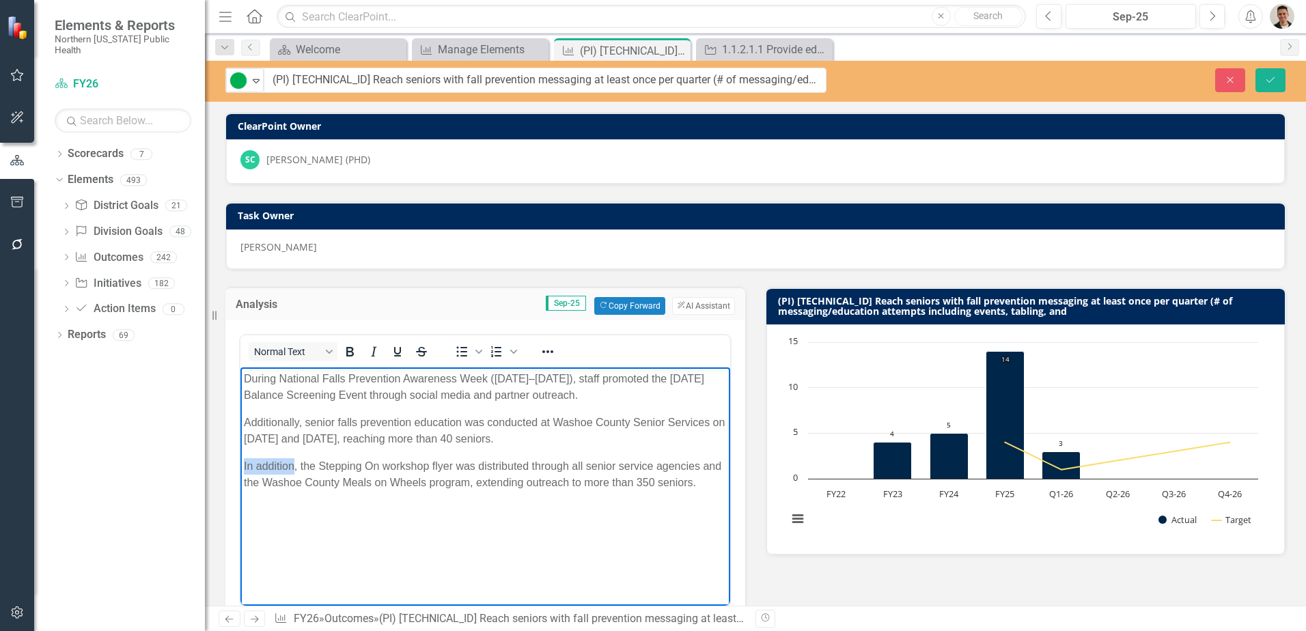
drag, startPoint x: 294, startPoint y: 465, endPoint x: 208, endPoint y: 468, distance: 86.1
click at [240, 468] on html "During National Falls Prevention Awareness Week (September 22–26, 2025), staff …" at bounding box center [485, 469] width 490 height 205
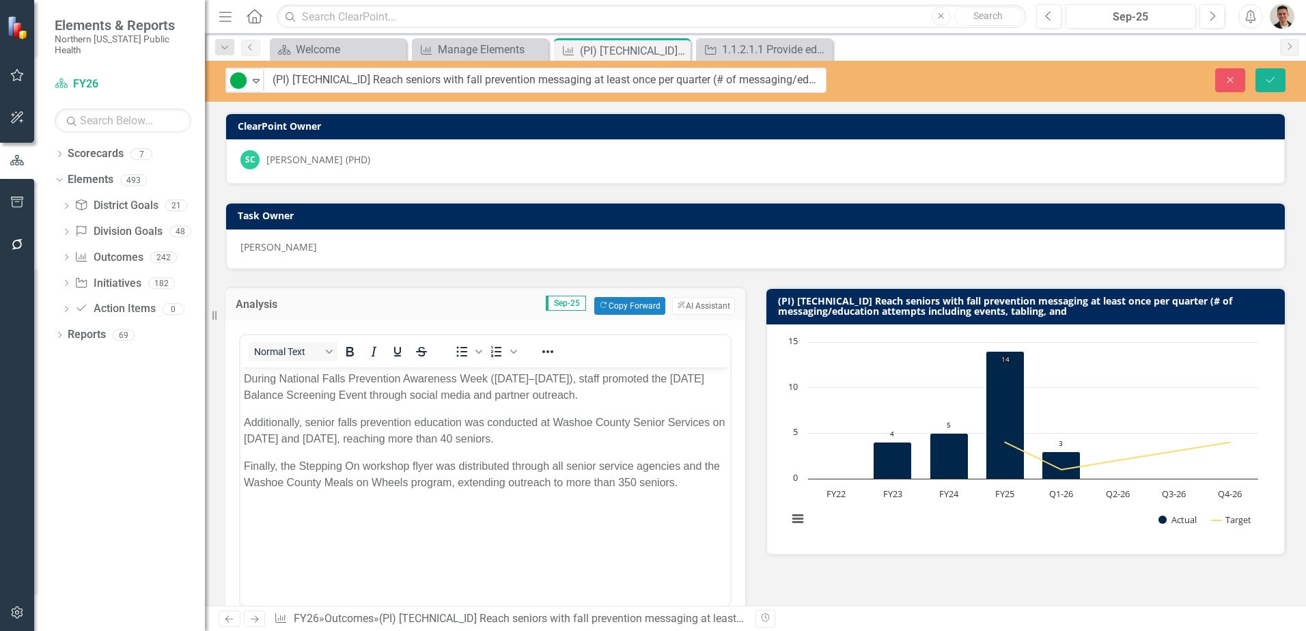
click at [1285, 76] on div "Close Save" at bounding box center [1076, 80] width 438 height 24
click at [1284, 76] on button "Save" at bounding box center [1270, 80] width 30 height 24
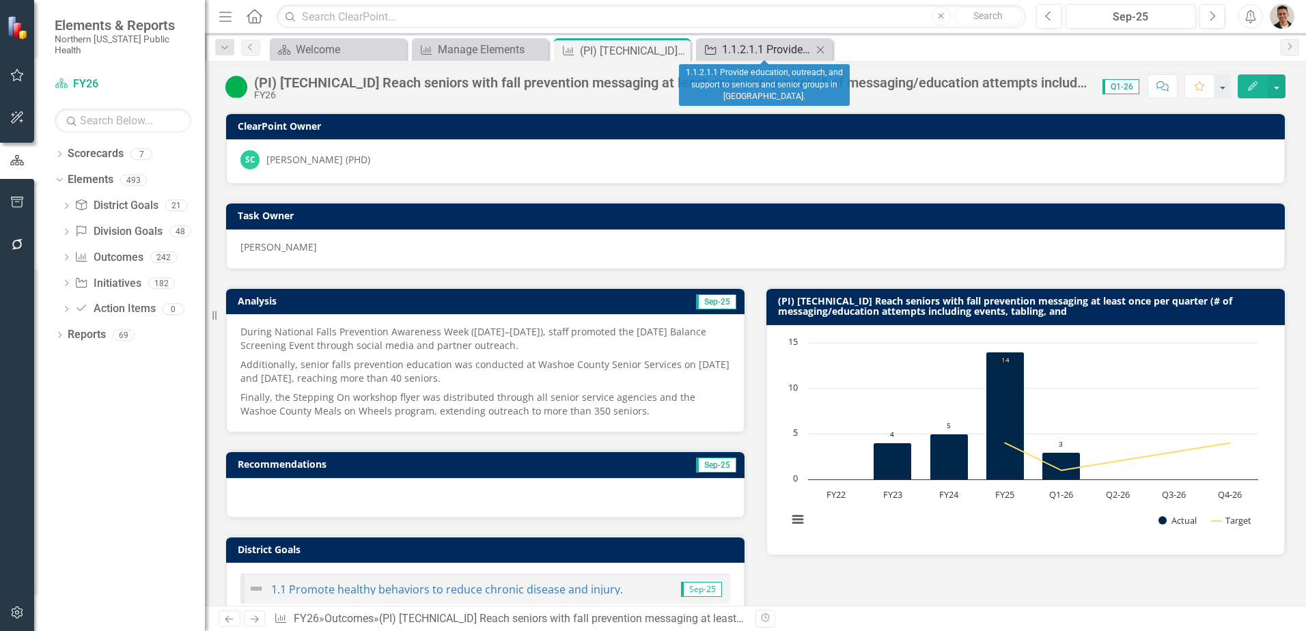
click at [739, 52] on div "1.1.2.1.1 Provide education, outreach, and support to seniors and senior groups…" at bounding box center [767, 49] width 90 height 17
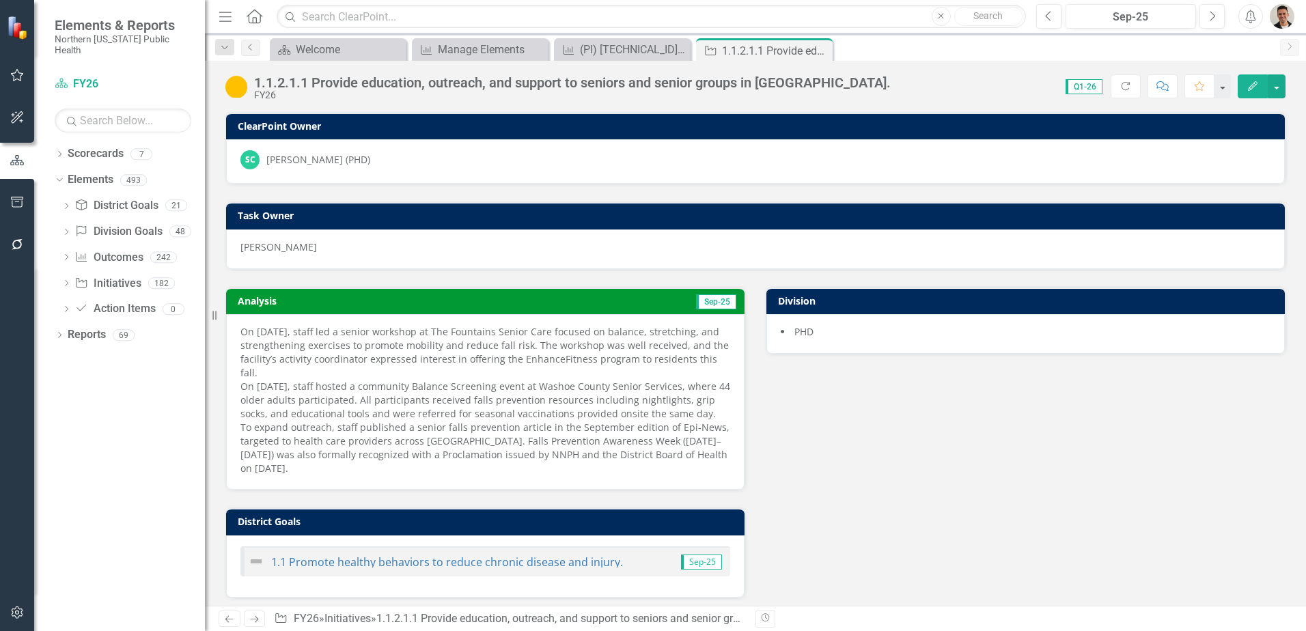
click at [296, 369] on p "On September 9, staff led a senior workshop at The Fountains Senior Care focuse…" at bounding box center [485, 352] width 490 height 55
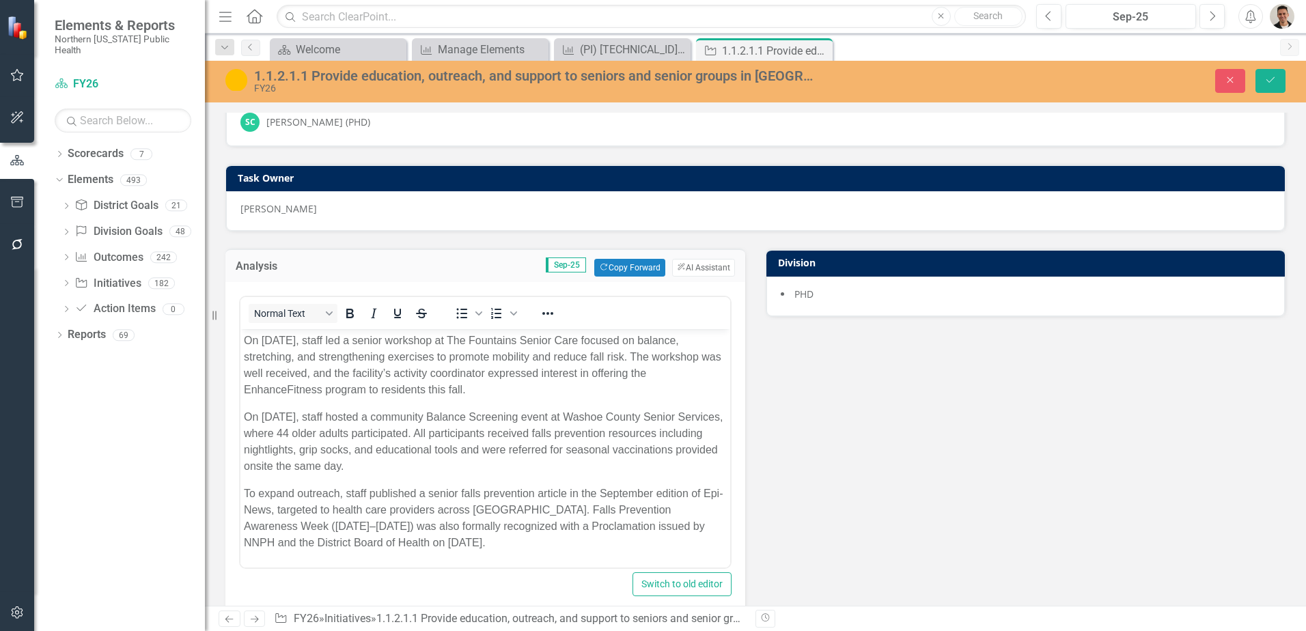
scroll to position [68, 0]
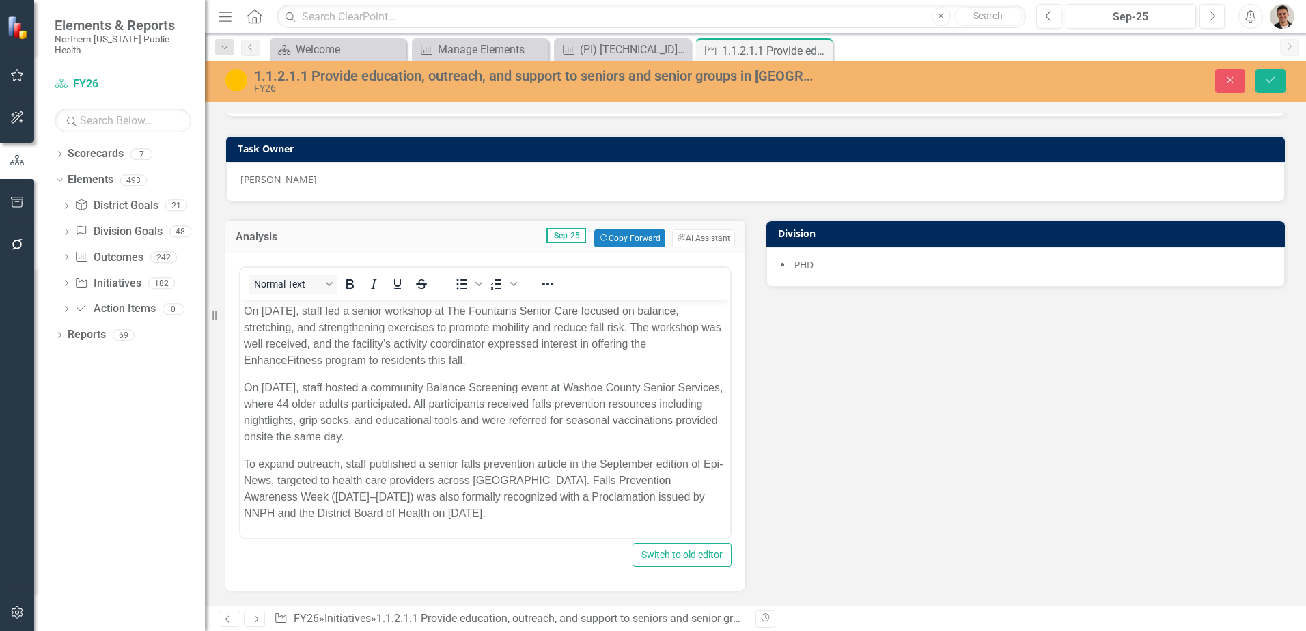
click at [531, 428] on p "On September 25, staff hosted a community Balance Screening event at Washoe Cou…" at bounding box center [485, 413] width 483 height 66
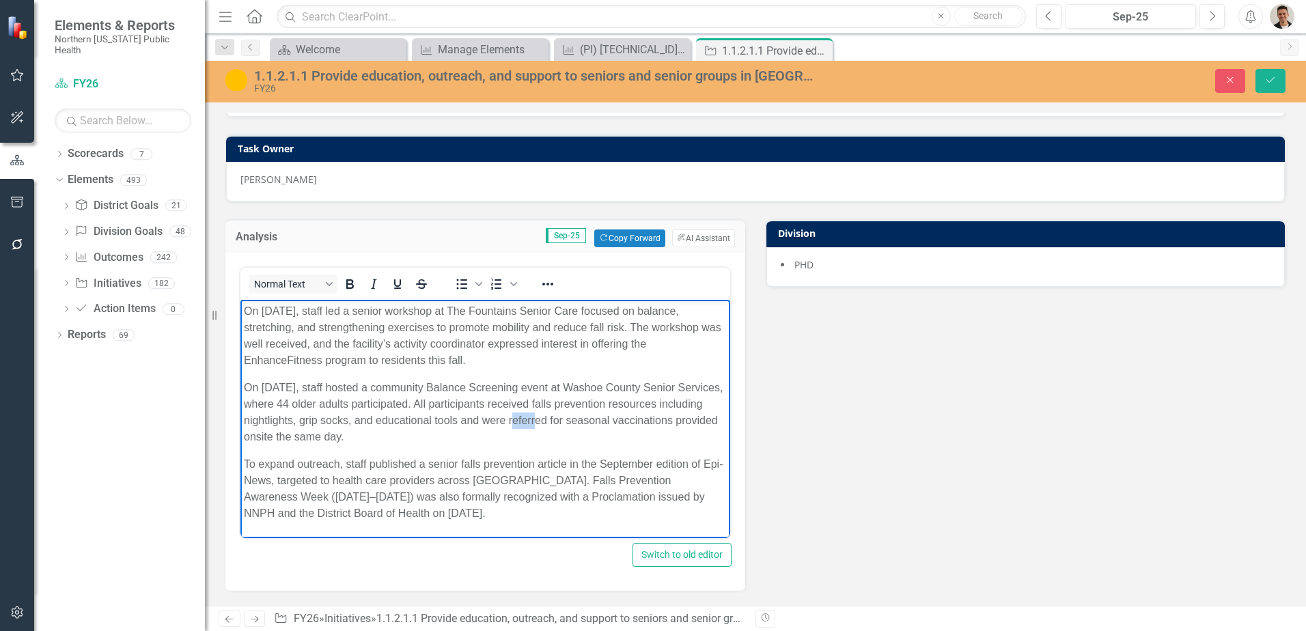
click at [531, 428] on p "On September 25, staff hosted a community Balance Screening event at Washoe Cou…" at bounding box center [485, 413] width 483 height 66
click at [533, 415] on span "On September 25, staff hosted a community Balance Screening event at Washoe Cou…" at bounding box center [483, 412] width 479 height 61
click at [526, 424] on span "On September 25, staff hosted a community Balance Screening event at Washoe Cou…" at bounding box center [483, 412] width 479 height 61
click at [481, 458] on span "To expand outreach, staff published a senior falls prevention article in the Se…" at bounding box center [483, 488] width 479 height 61
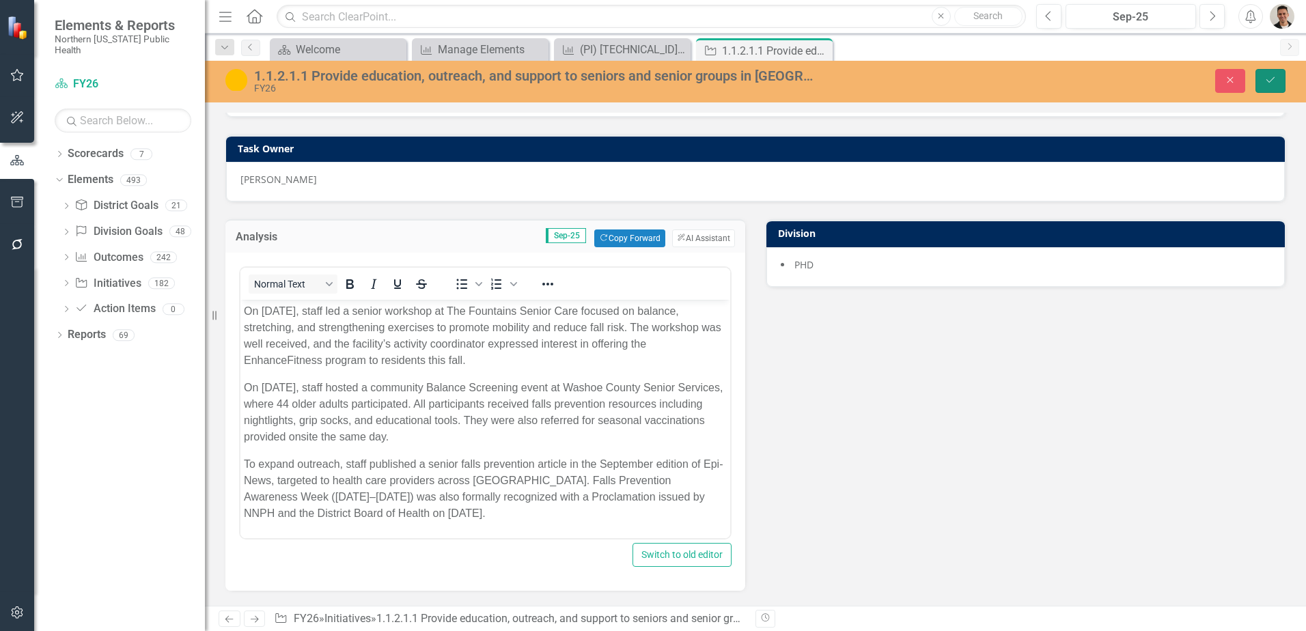
click at [1281, 80] on button "Save" at bounding box center [1270, 81] width 30 height 24
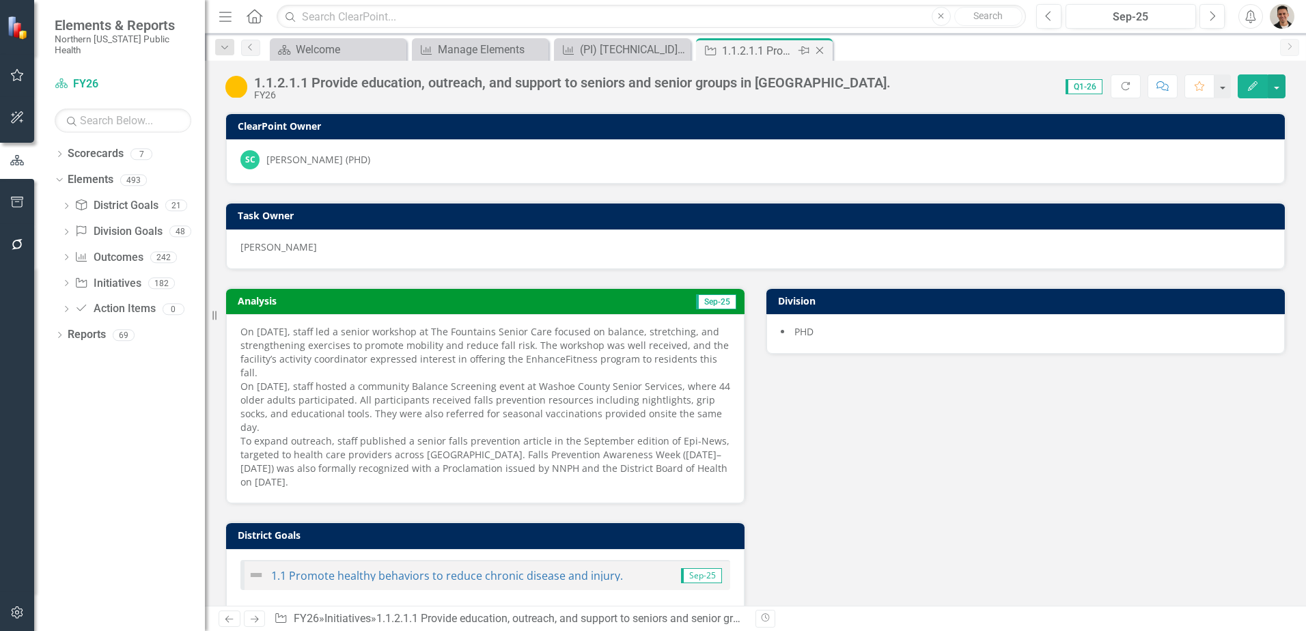
click at [817, 48] on icon at bounding box center [820, 51] width 8 height 8
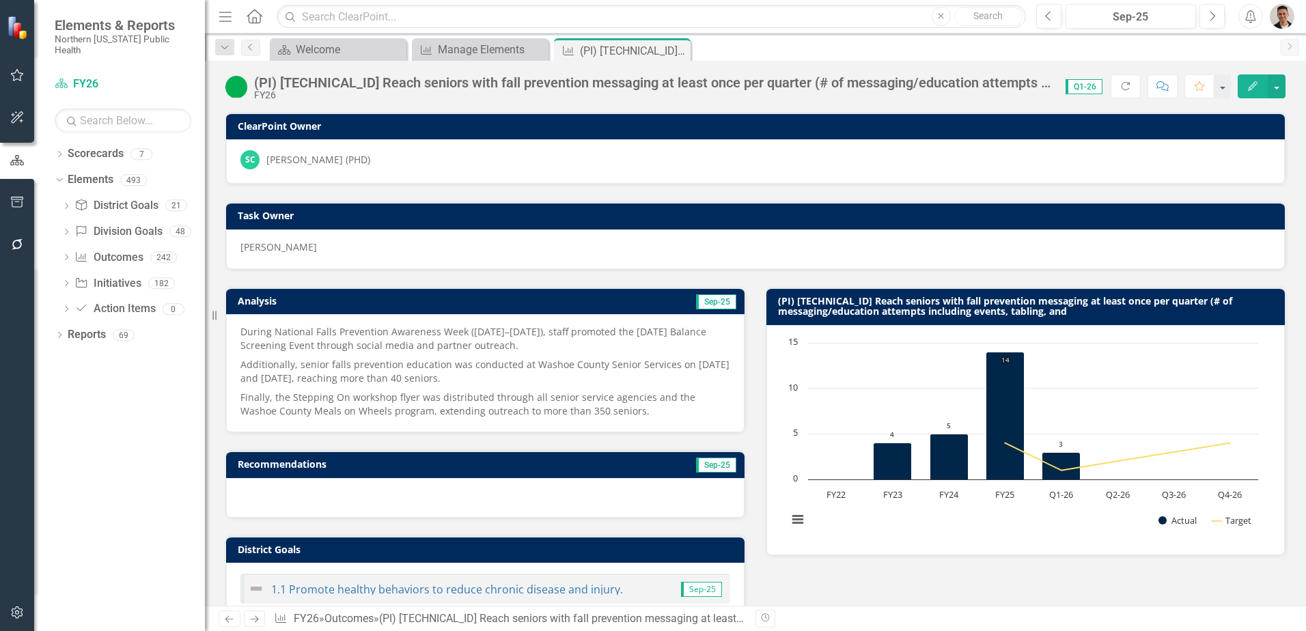
scroll to position [462, 0]
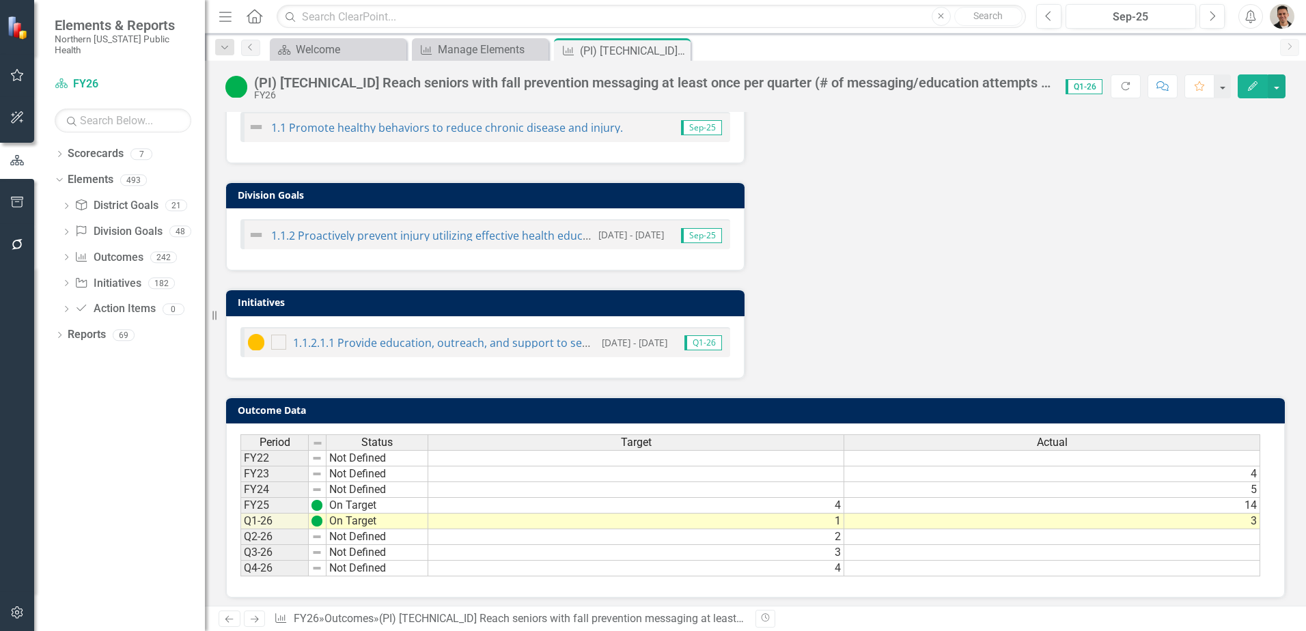
click at [255, 340] on img at bounding box center [256, 342] width 16 height 16
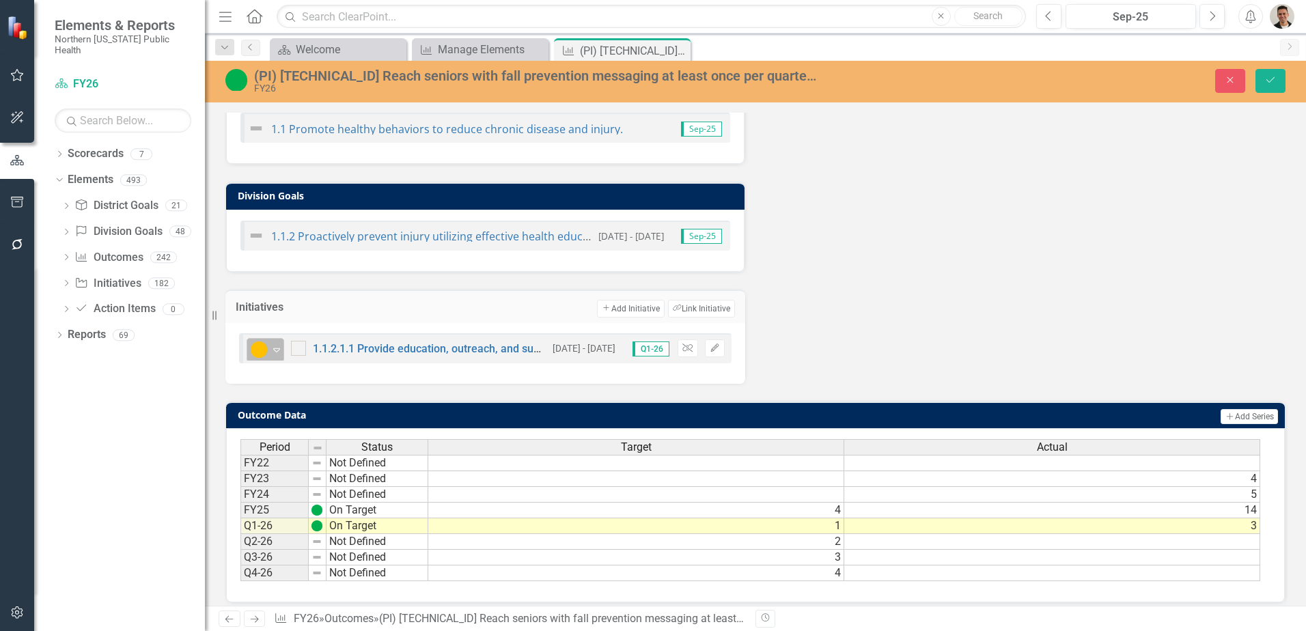
click at [265, 350] on img at bounding box center [259, 349] width 16 height 16
click at [1267, 91] on button "Save" at bounding box center [1270, 81] width 30 height 24
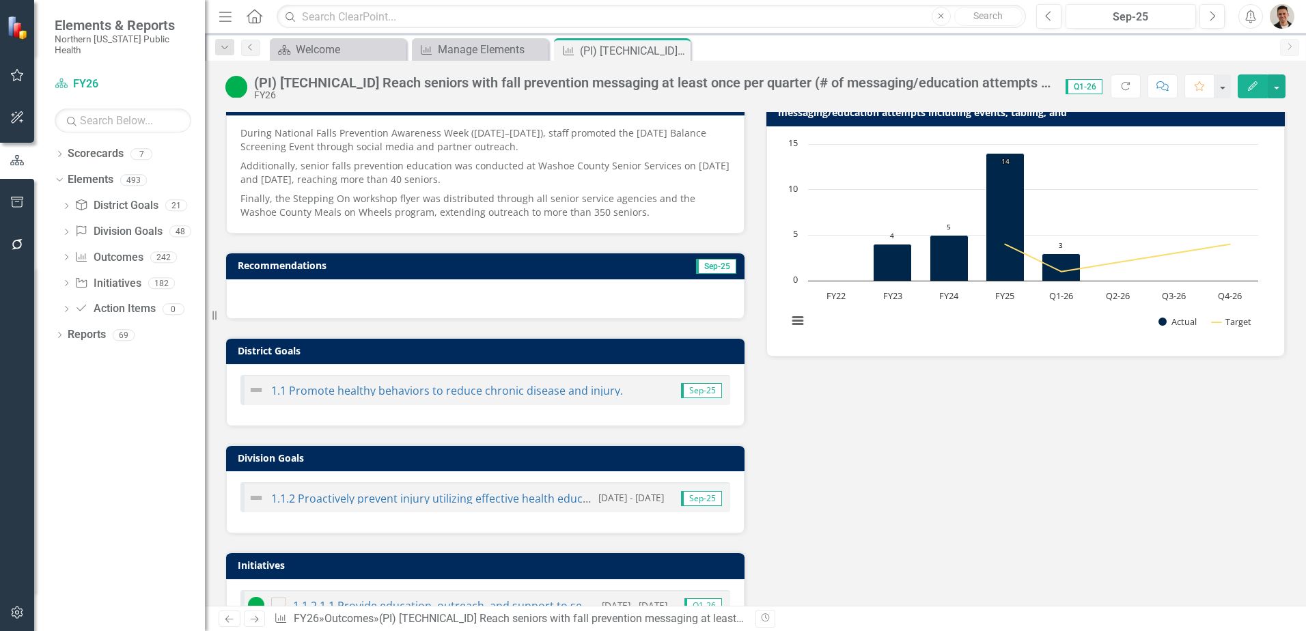
scroll to position [0, 0]
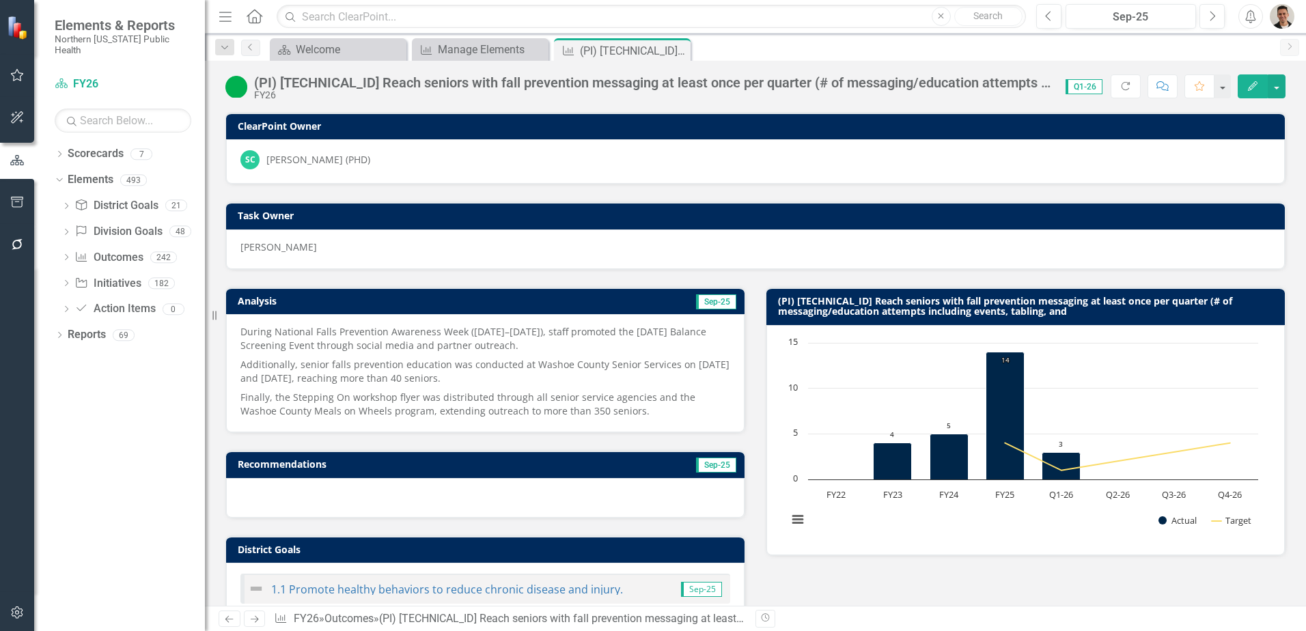
click at [342, 404] on span "Finally, the Stepping On workshop flyer was distributed through all senior serv…" at bounding box center [467, 404] width 455 height 27
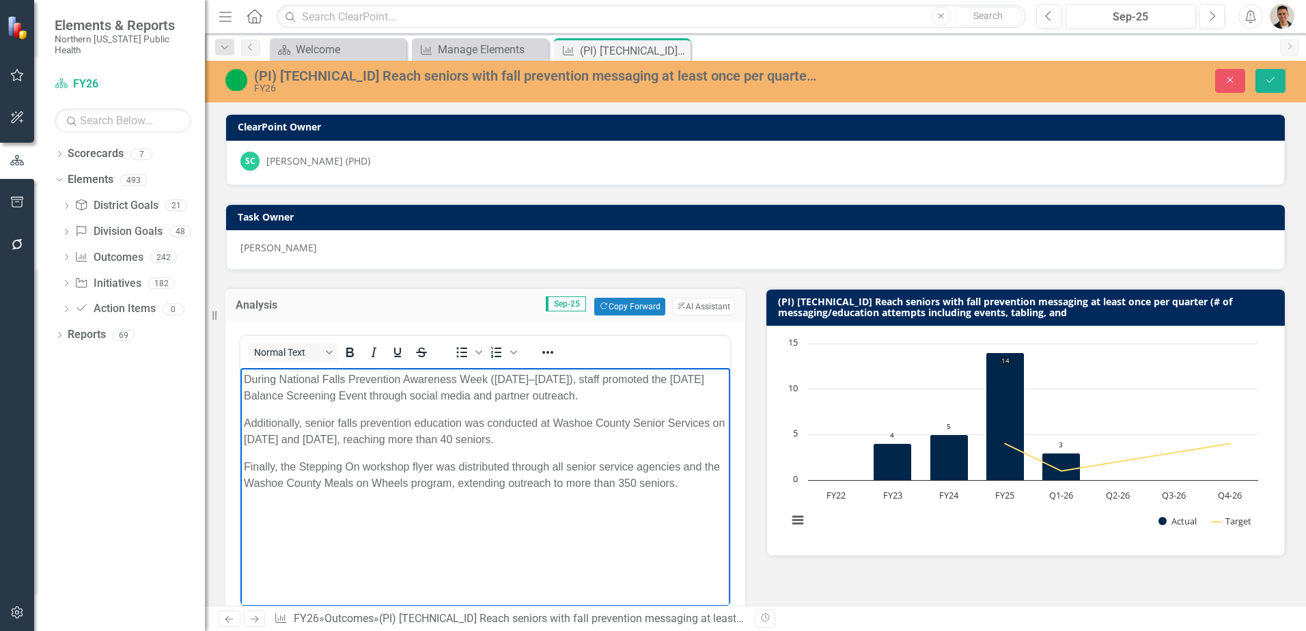
click at [359, 463] on span "Finally, the Stepping On workshop flyer was distributed through all senior serv…" at bounding box center [482, 475] width 476 height 28
drag, startPoint x: 1270, startPoint y: 85, endPoint x: 776, endPoint y: 6, distance: 500.6
click at [1270, 85] on icon "Save" at bounding box center [1270, 80] width 12 height 10
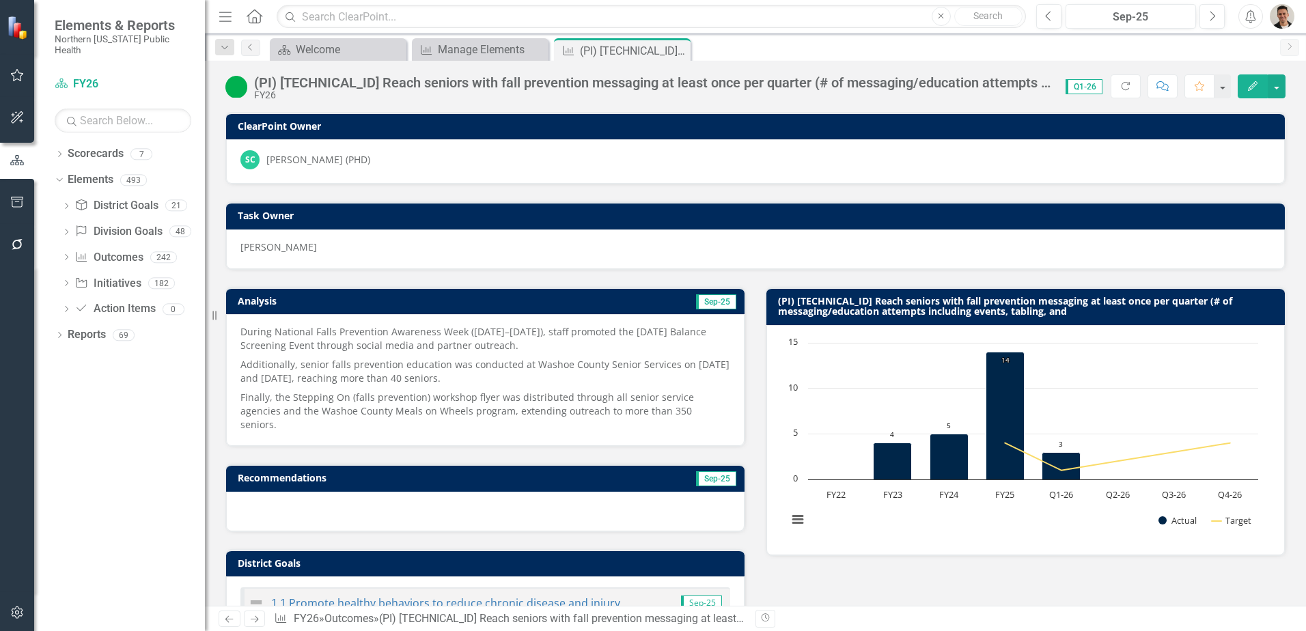
click at [369, 379] on span "Additionally, senior falls prevention education was conducted at Washoe County …" at bounding box center [484, 371] width 489 height 27
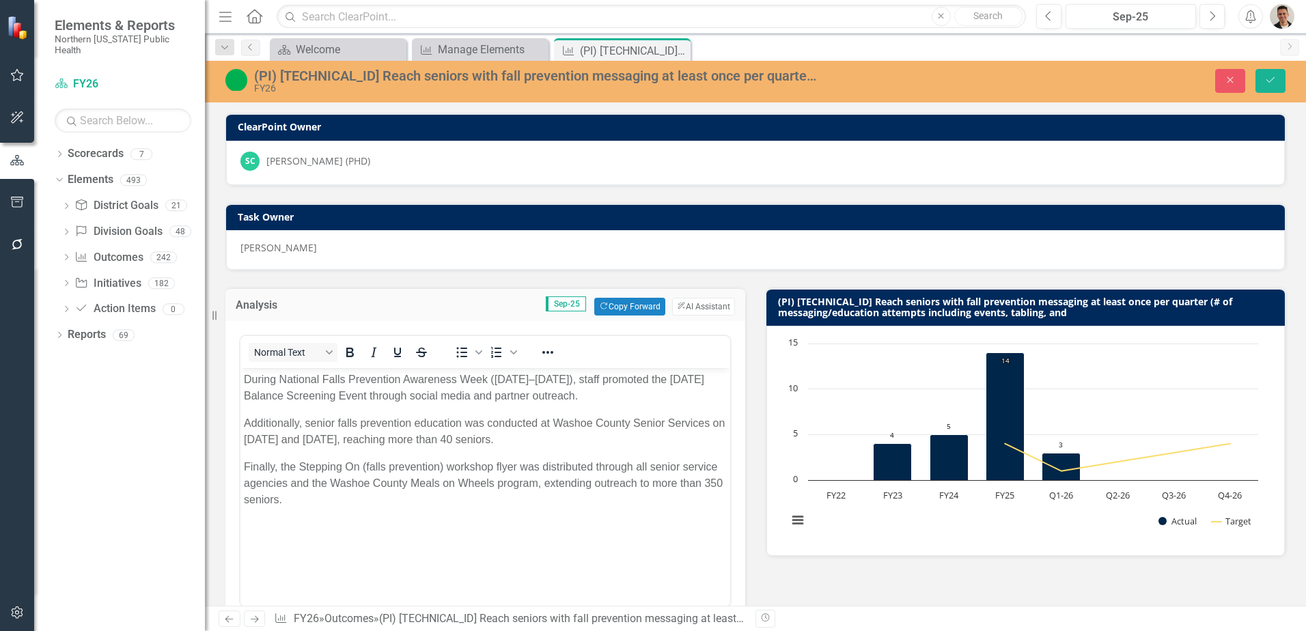
click at [384, 466] on span "Finally, the Stepping On (falls prevention) workshop flyer was distributed thro…" at bounding box center [483, 483] width 479 height 44
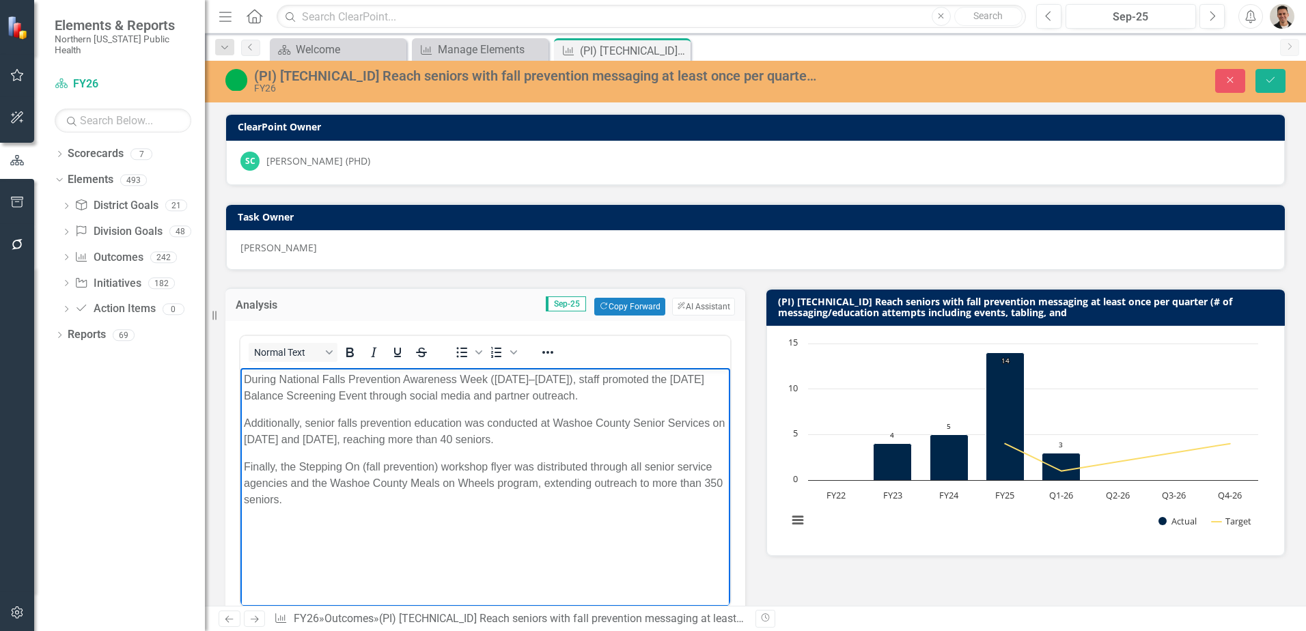
click at [436, 464] on span "Finally, the Stepping On (fall prevention) workshop flyer was distributed throu…" at bounding box center [483, 483] width 479 height 44
click at [569, 471] on span "Finally, the Stepping On (fall prevention workshop series) workshop flyer was d…" at bounding box center [483, 483] width 479 height 44
click at [572, 494] on p "Finally, the Stepping On (fall prevention workshop series) flyer was distribute…" at bounding box center [485, 483] width 483 height 49
click at [1267, 81] on icon "Save" at bounding box center [1270, 80] width 12 height 10
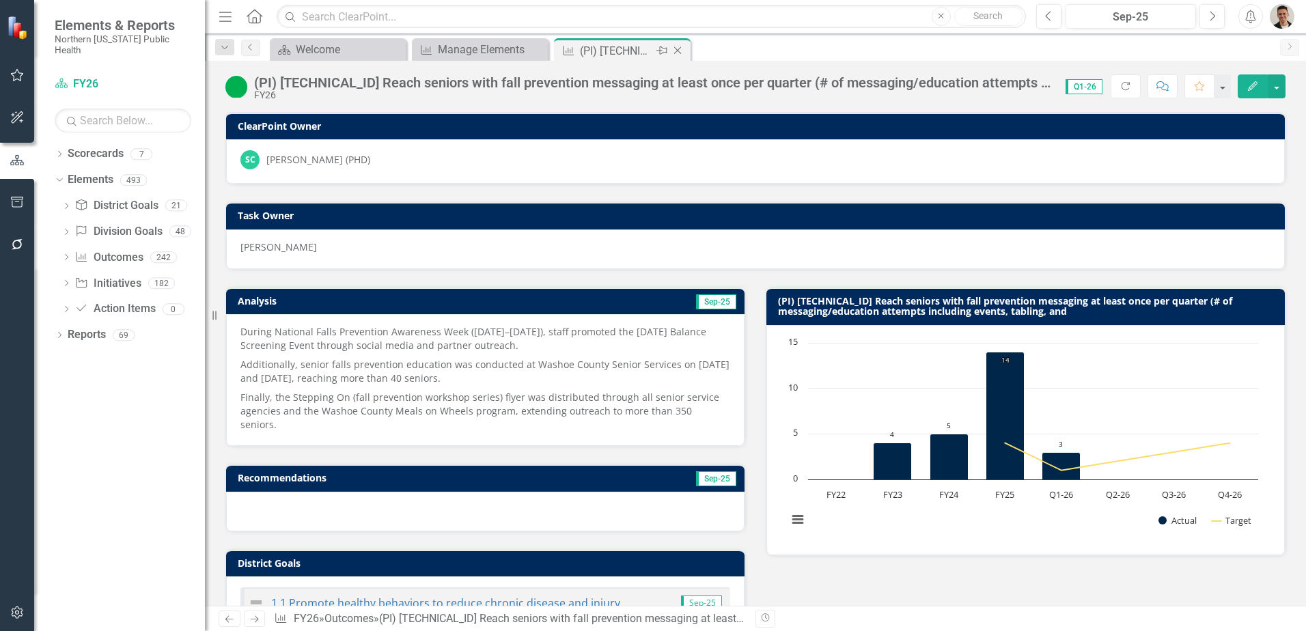
click at [678, 51] on icon at bounding box center [678, 51] width 8 height 8
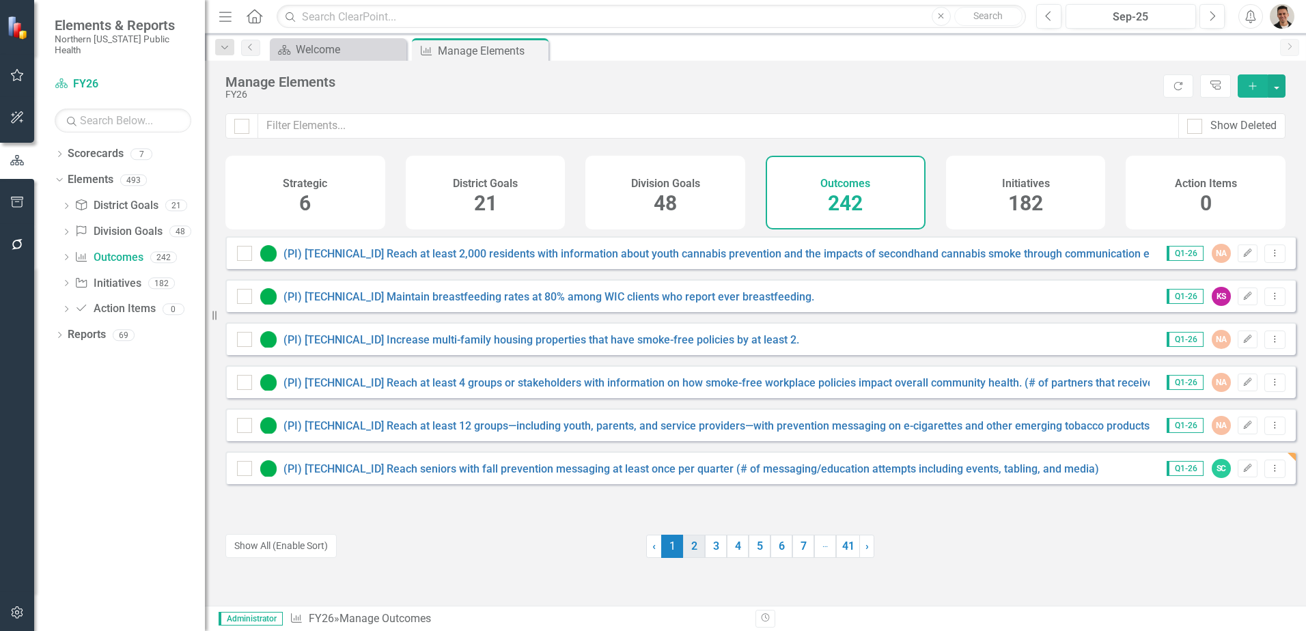
click at [686, 547] on link "2" at bounding box center [694, 546] width 22 height 23
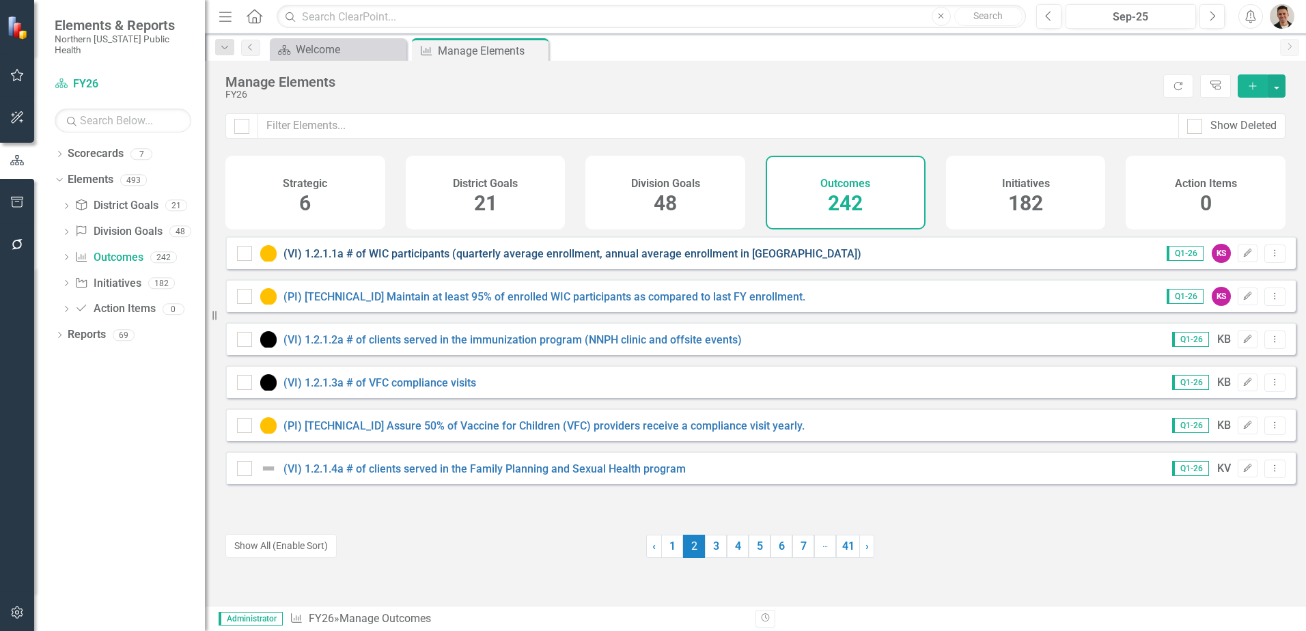
click at [399, 260] on link "(VI) 1.2.1.1a # of WIC participants (quarterly average enrollment, annual avera…" at bounding box center [572, 253] width 578 height 13
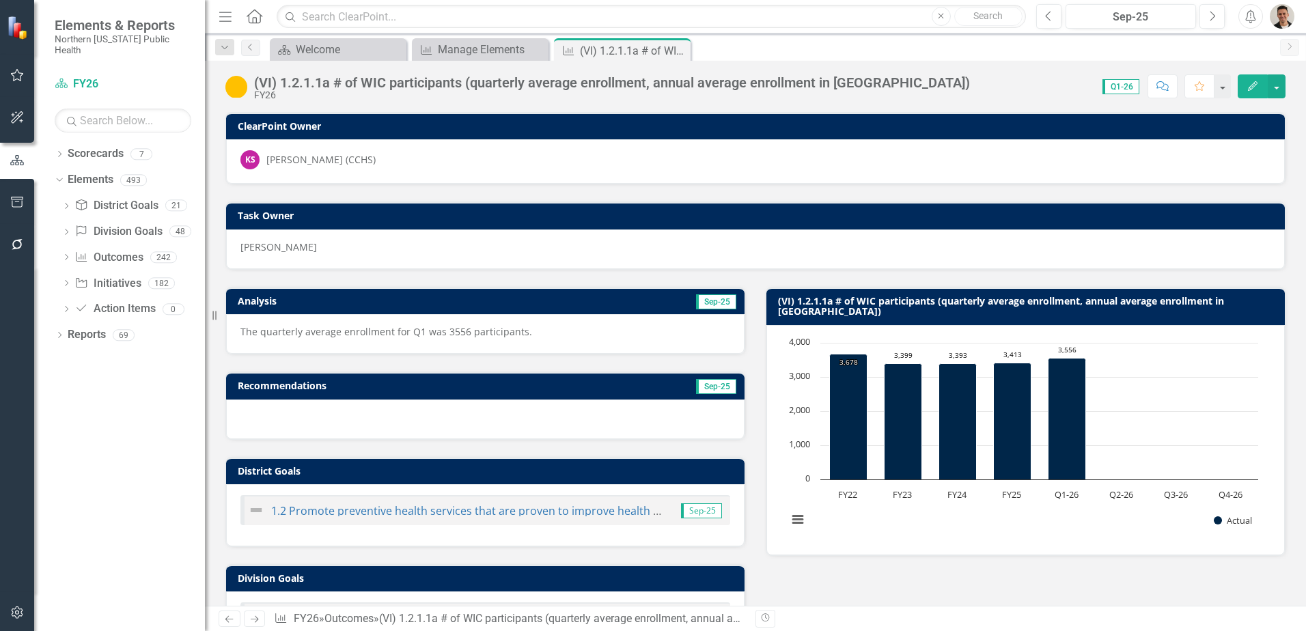
click at [494, 29] on div "Menu Home Search Close Search Previous Sep-25 Next Alerts User Edit Profile Dis…" at bounding box center [755, 16] width 1101 height 33
click at [493, 41] on div "Manage Elements" at bounding box center [483, 49] width 90 height 17
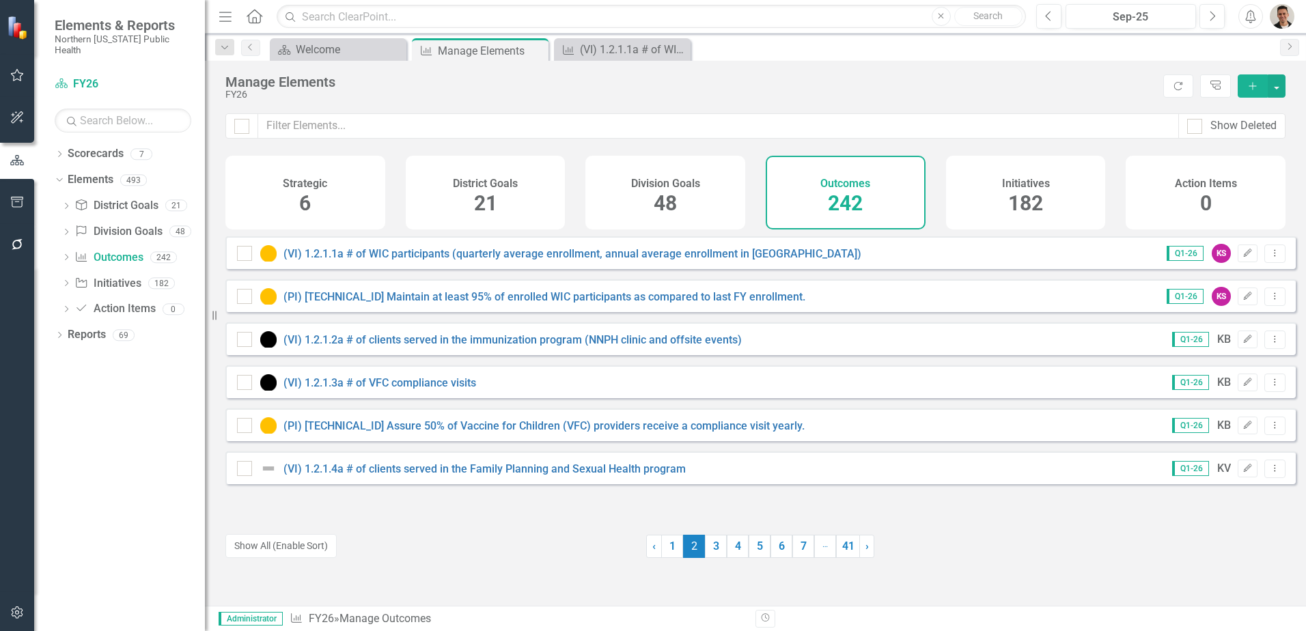
click at [569, 312] on div "(PI) 1.2.1.1 Maintain at least 95% of enrolled WIC participants as compared to …" at bounding box center [760, 295] width 1070 height 33
click at [573, 303] on link "(PI) [TECHNICAL_ID] Maintain at least 95% of enrolled WIC participants as compa…" at bounding box center [544, 296] width 522 height 13
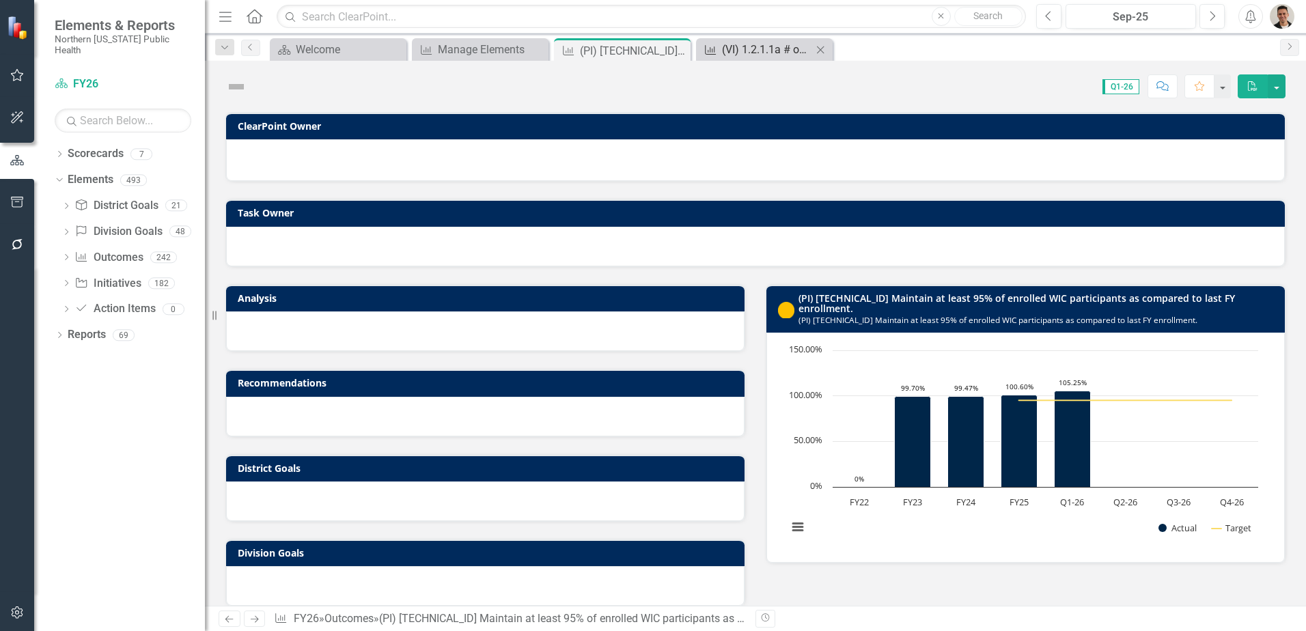
click at [744, 45] on div "(VI) 1.2.1.1a # of WIC participants (quarterly average enrollment, annual avera…" at bounding box center [767, 49] width 90 height 17
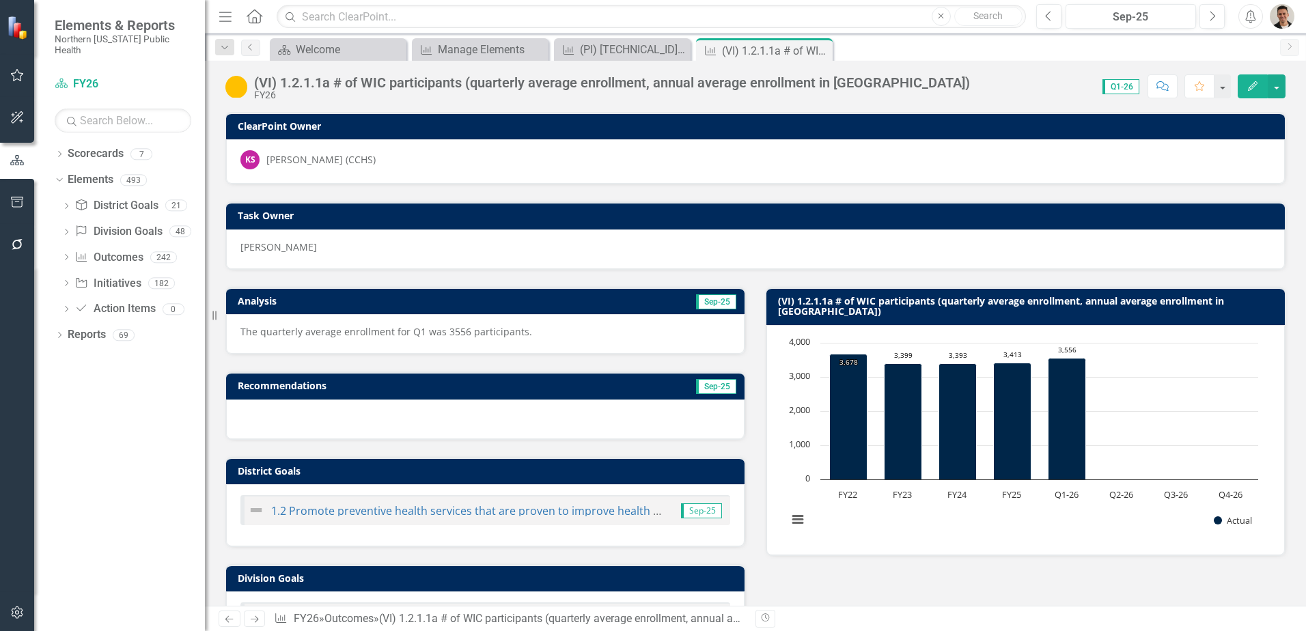
click at [483, 337] on p "The quarterly average enrollment for Q1 was 3556 participants." at bounding box center [485, 332] width 490 height 14
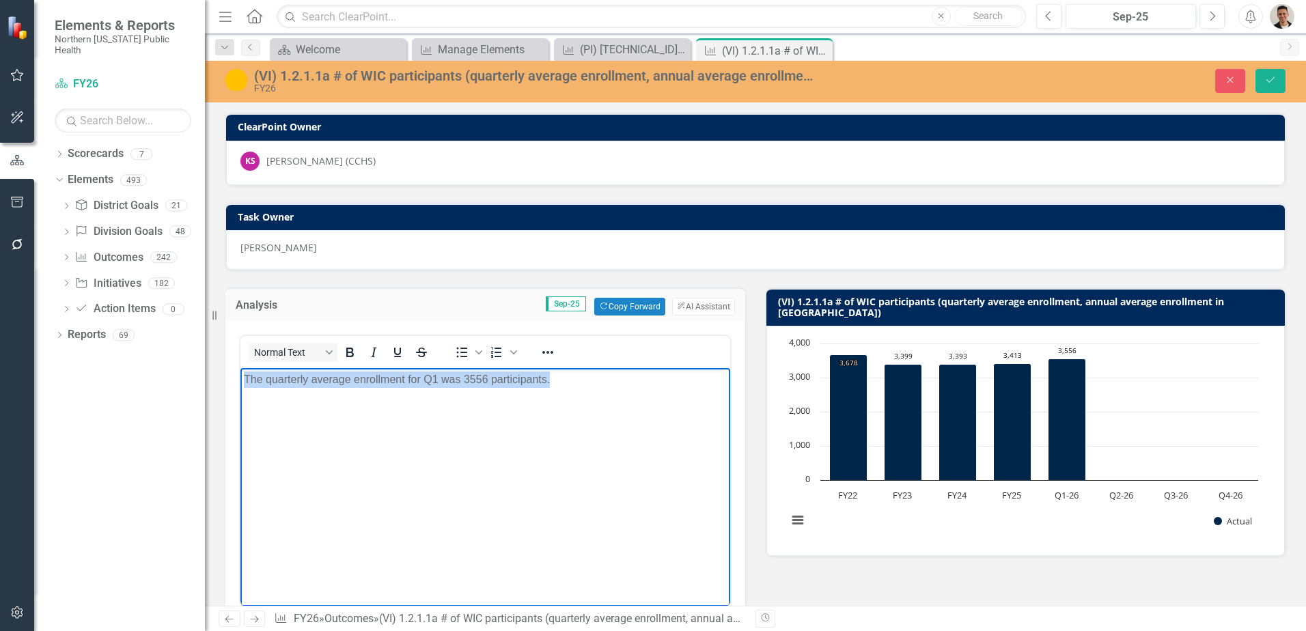
drag, startPoint x: 583, startPoint y: 391, endPoint x: 207, endPoint y: 402, distance: 376.5
click at [240, 402] on html "The quarterly average enrollment for Q1 was 3556 participants." at bounding box center [485, 470] width 490 height 205
click at [232, 60] on div "Dropdown Search Scorecard Welcome Close Outcome Manage Elements Close Outcome (…" at bounding box center [755, 46] width 1101 height 27
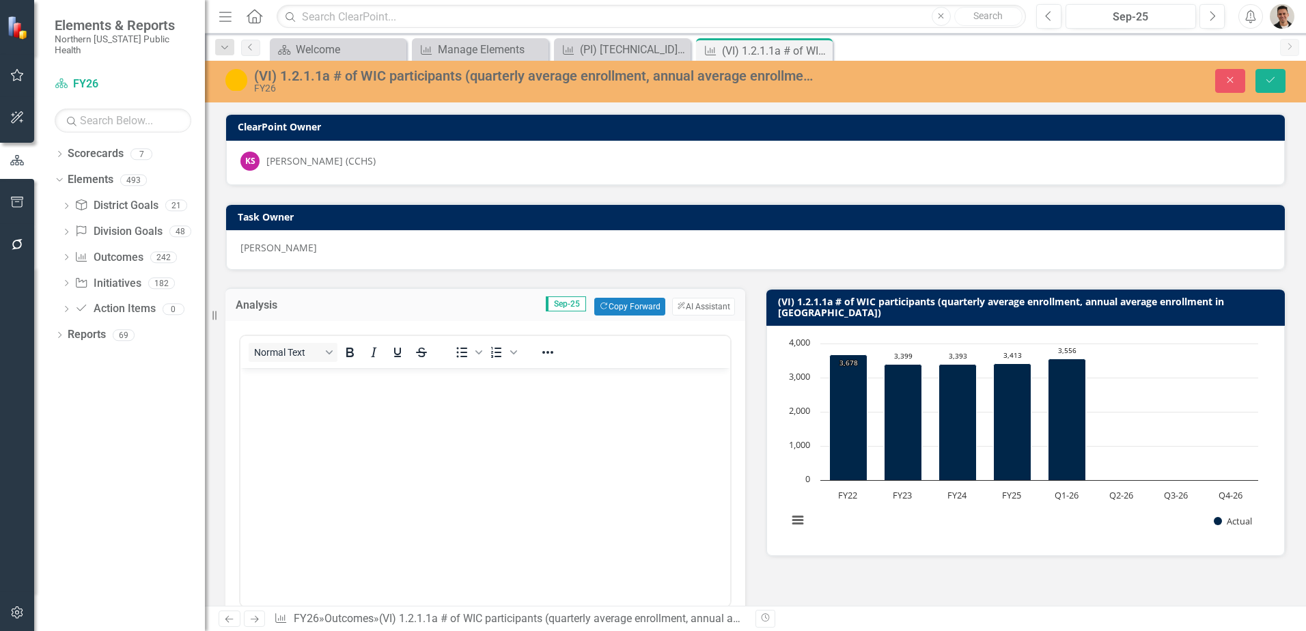
click at [233, 71] on img at bounding box center [236, 80] width 22 height 22
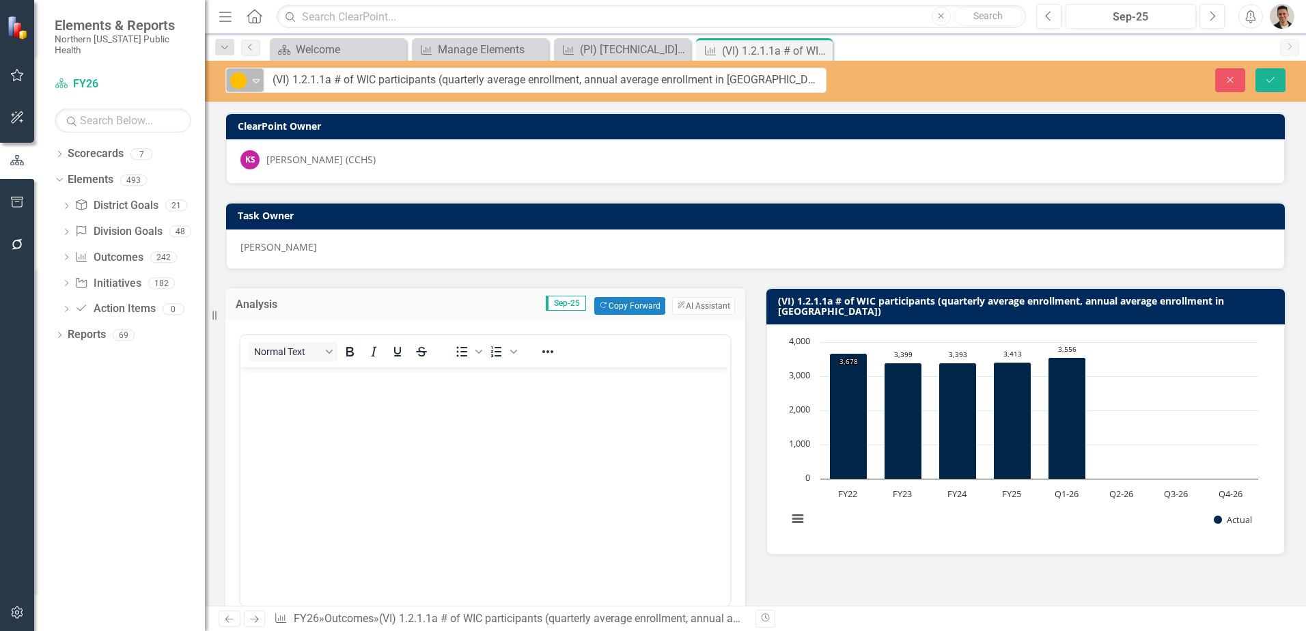
click at [235, 76] on img at bounding box center [238, 80] width 16 height 16
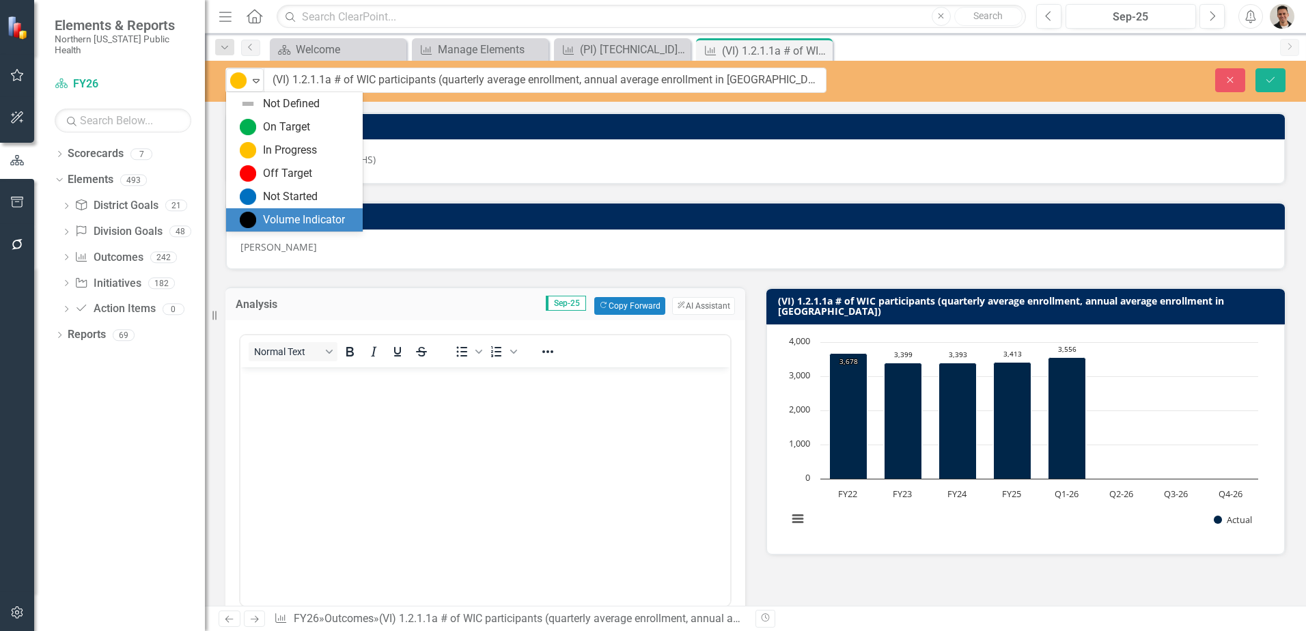
click at [271, 217] on div "Volume Indicator" at bounding box center [304, 220] width 82 height 16
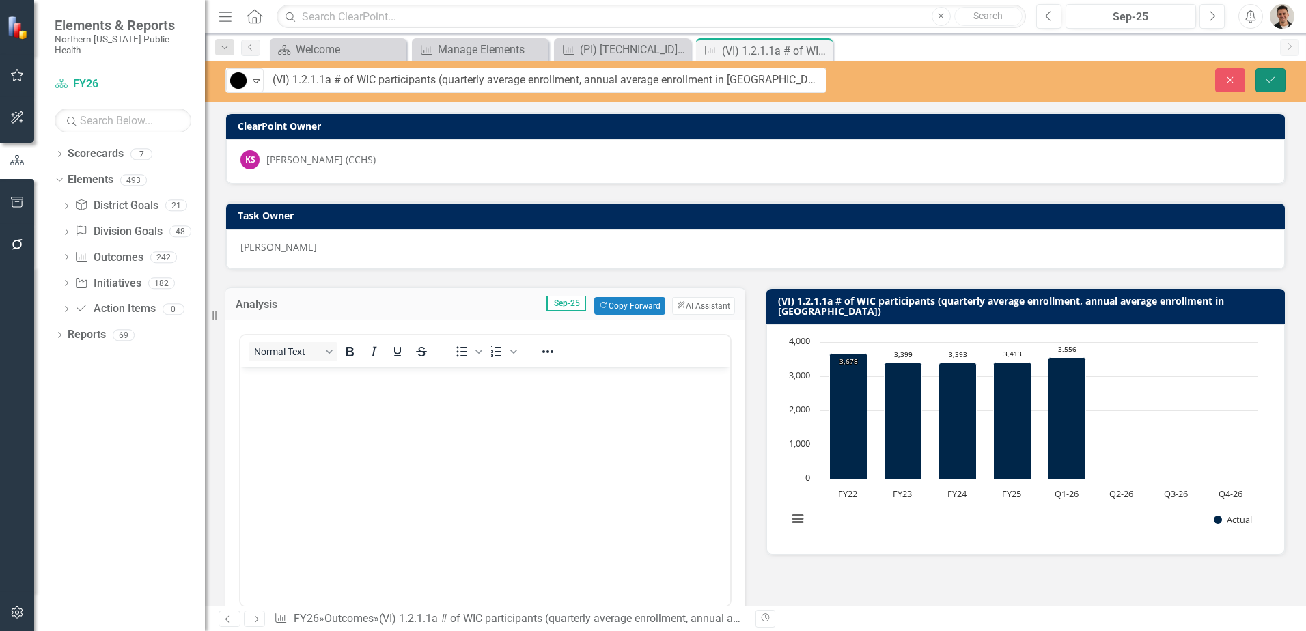
click at [1274, 76] on icon "Save" at bounding box center [1270, 80] width 12 height 10
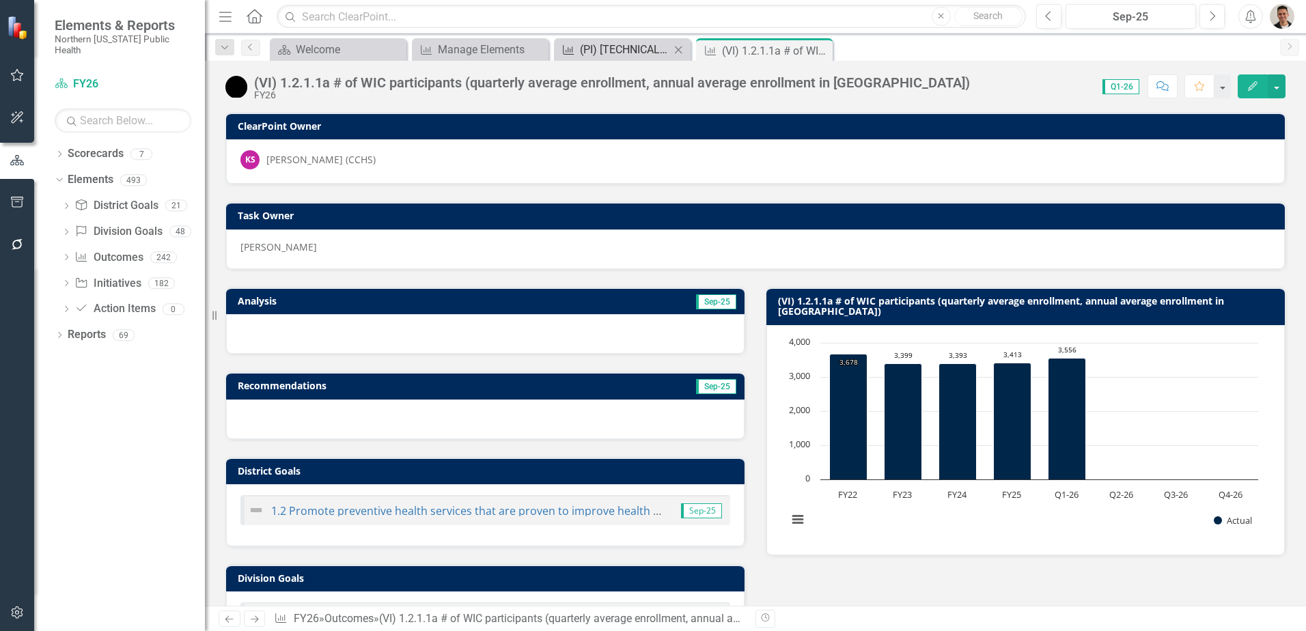
click at [623, 51] on div "(PI) [TECHNICAL_ID] Maintain at least 95% of enrolled WIC participants as compa…" at bounding box center [625, 49] width 90 height 17
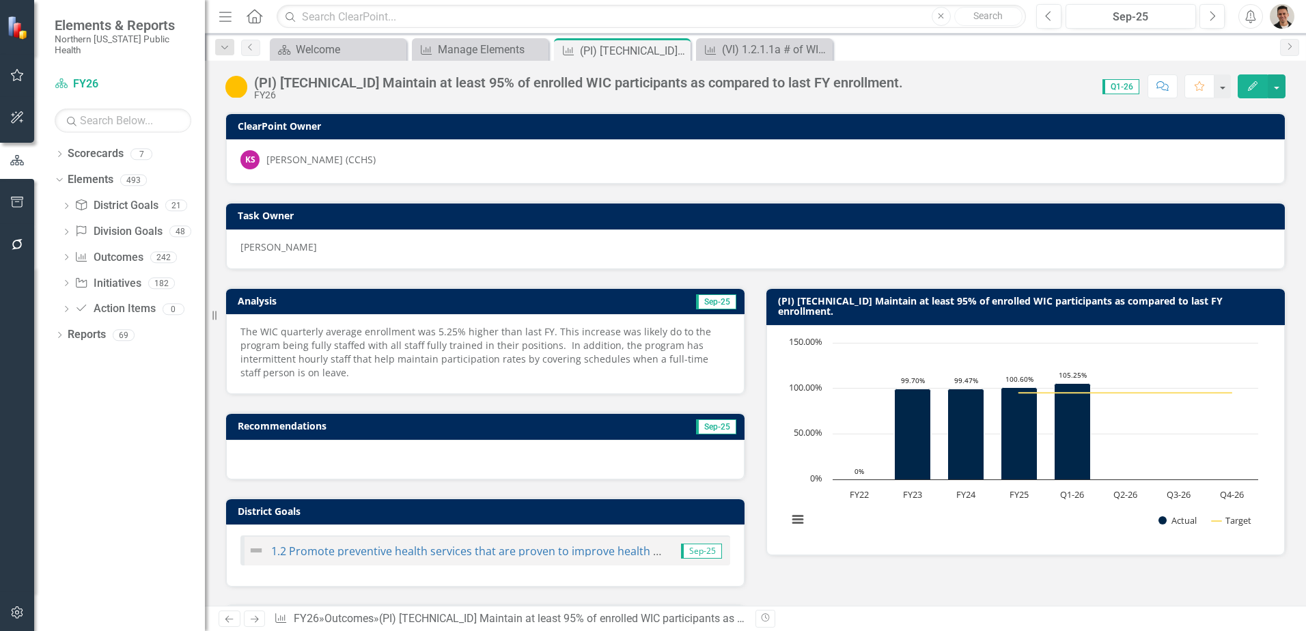
click at [367, 367] on p "The WIC quarterly average enrollment was 5.25% higher than last FY. This increa…" at bounding box center [485, 352] width 490 height 55
click at [368, 367] on p "The WIC quarterly average enrollment was 5.25% higher than last FY. This increa…" at bounding box center [485, 352] width 490 height 55
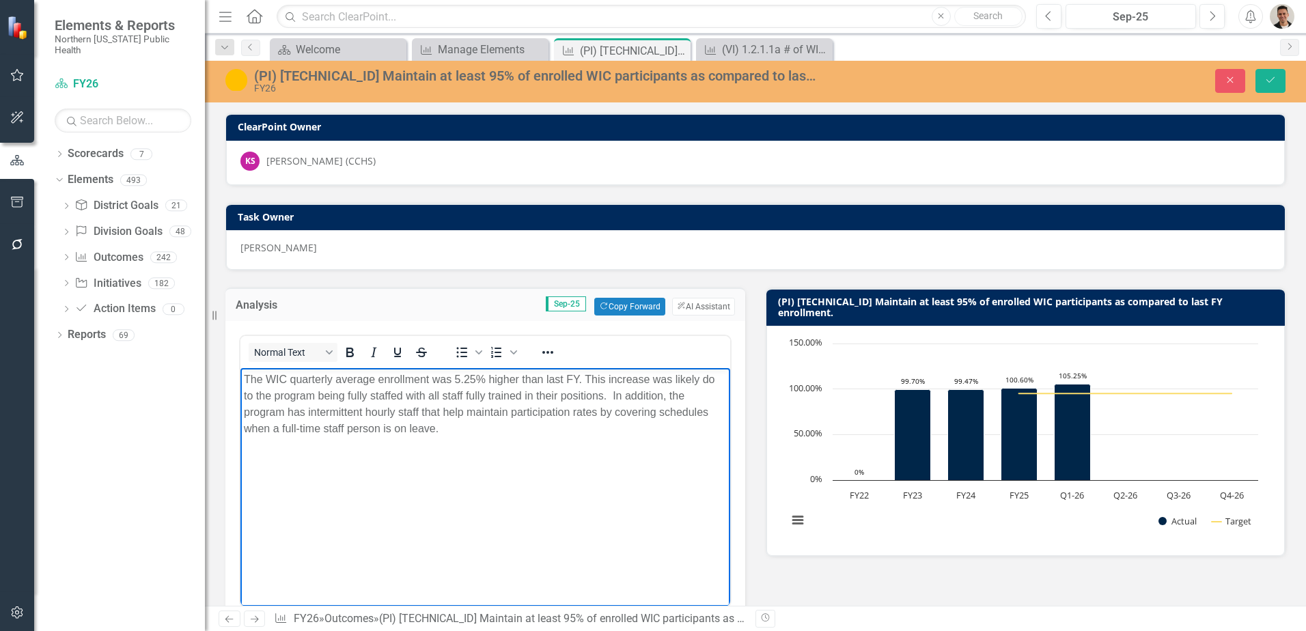
click at [248, 376] on p "The WIC quarterly average enrollment was 5.25% higher than last FY. This increa…" at bounding box center [485, 405] width 483 height 66
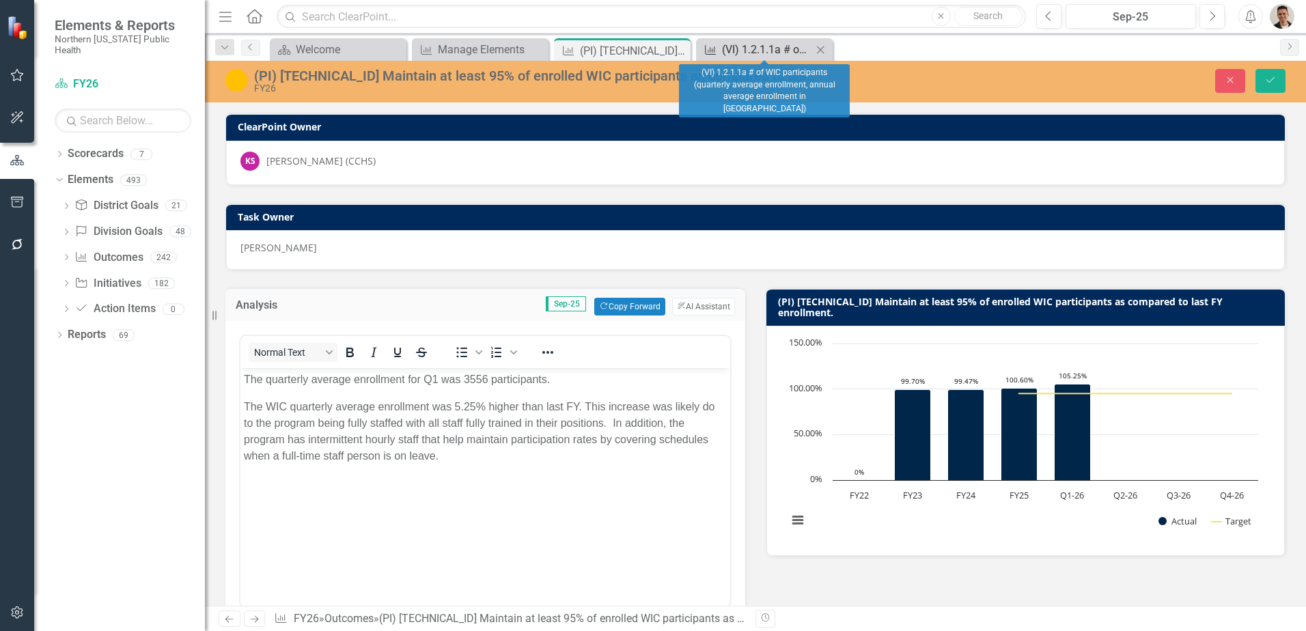
click at [726, 44] on div "(VI) 1.2.1.1a # of WIC participants (quarterly average enrollment, annual avera…" at bounding box center [767, 49] width 90 height 17
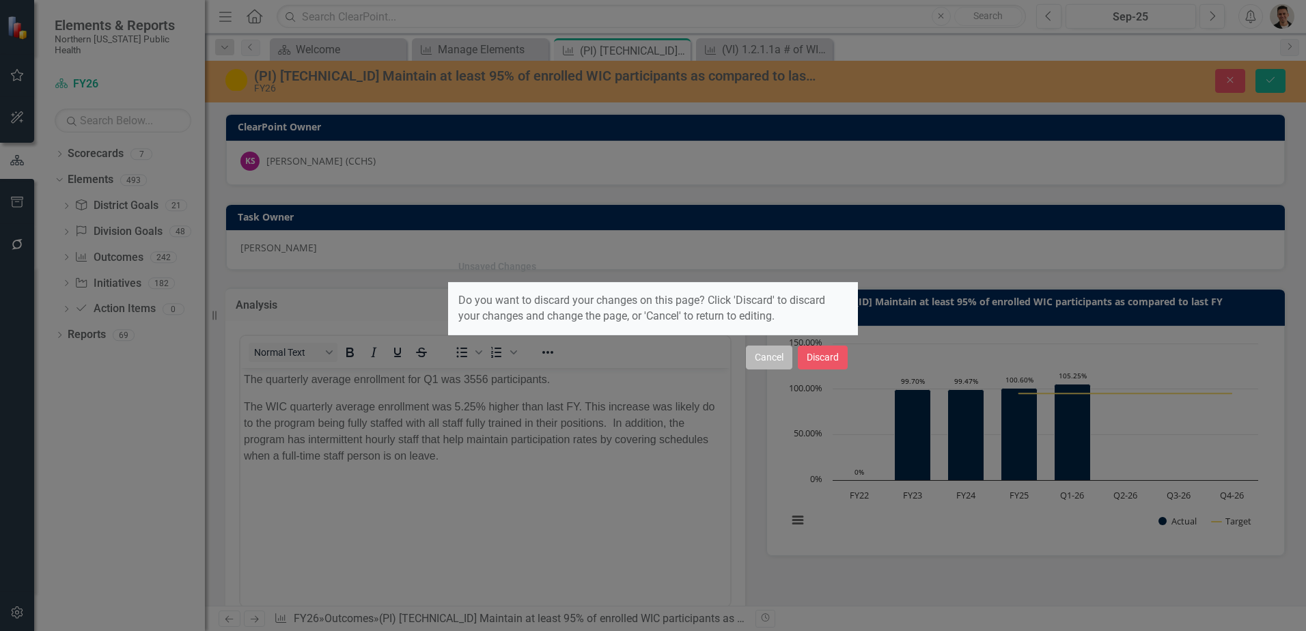
click at [780, 360] on button "Cancel" at bounding box center [769, 358] width 46 height 24
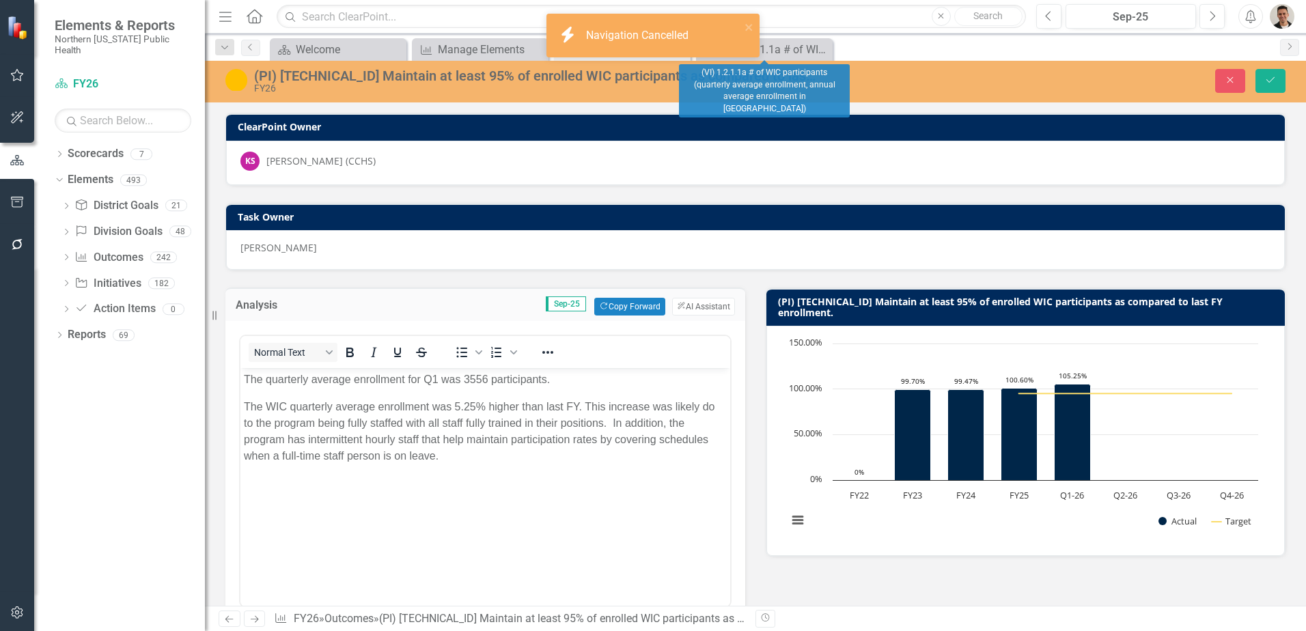
click at [561, 205] on div "Task Owner" at bounding box center [755, 217] width 1059 height 27
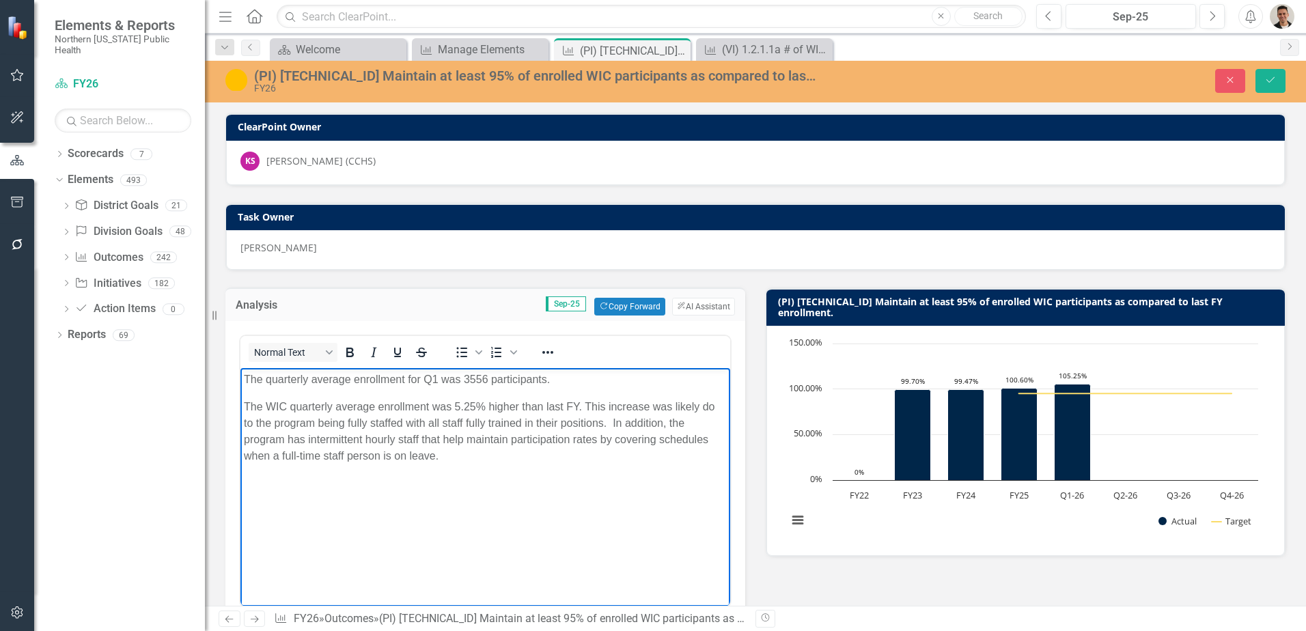
click at [471, 380] on p "The quarterly average enrollment for Q1 was 3556 participants." at bounding box center [485, 380] width 483 height 16
drag, startPoint x: 451, startPoint y: 407, endPoint x: 474, endPoint y: 779, distance: 372.2
click at [240, 410] on html "The quarterly average enrollment for Q1 was 3,556 participants. The WIC quarter…" at bounding box center [485, 470] width 490 height 205
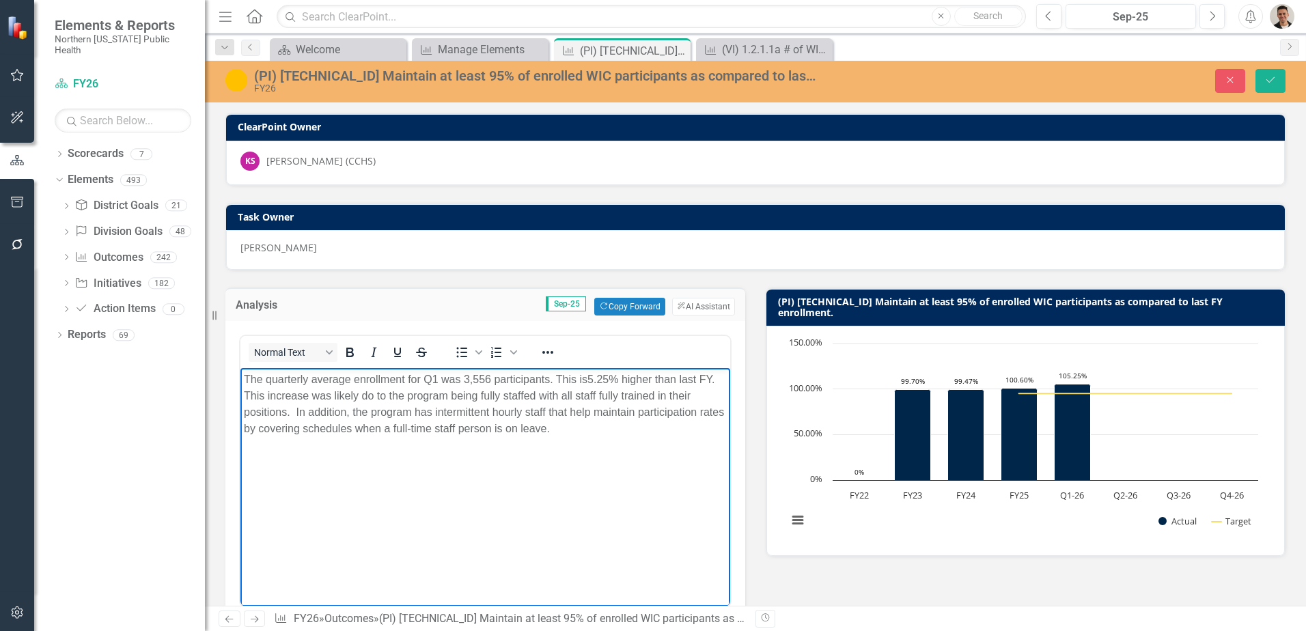
click at [355, 384] on p "The quarterly average enrollment for Q1 was 3,556 participants. This is 5.25% h…" at bounding box center [485, 405] width 483 height 66
drag, startPoint x: 384, startPoint y: 394, endPoint x: 418, endPoint y: 387, distance: 34.3
click at [384, 394] on p "The quarterly average enrollment for Q1 was 3,556 participants. This is 5.25% h…" at bounding box center [485, 405] width 483 height 66
click at [470, 395] on p "The quarterly average enrollment for Q1 was 3,556 participants. This is 5.25% h…" at bounding box center [485, 405] width 483 height 66
click at [508, 399] on p "The quarterly average enrollment for Q1 was 3,556 participants. This is 5.25% h…" at bounding box center [485, 405] width 483 height 66
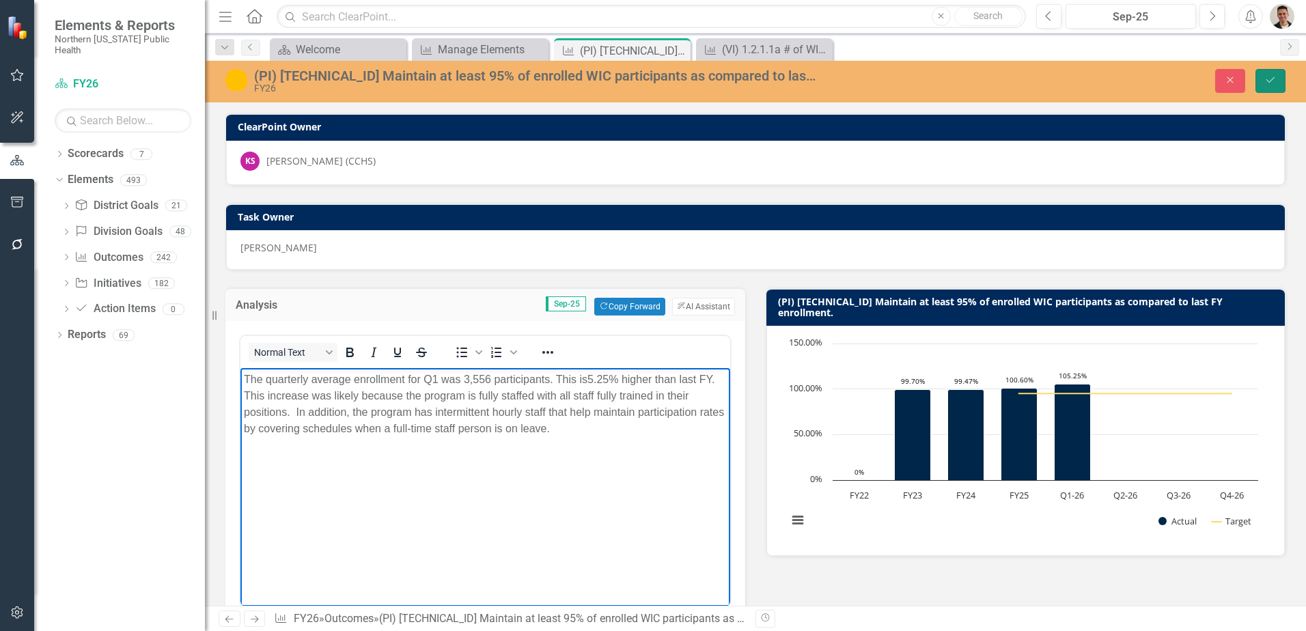
click at [1269, 87] on button "Save" at bounding box center [1270, 81] width 30 height 24
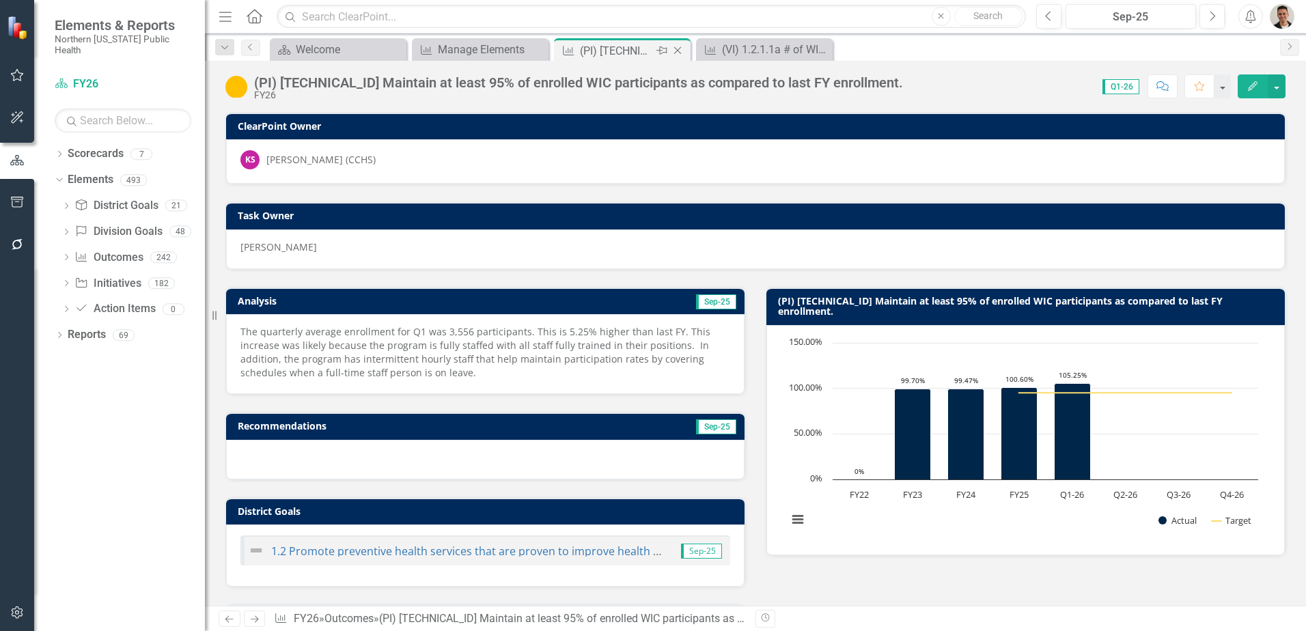
click at [677, 51] on icon at bounding box center [678, 51] width 8 height 8
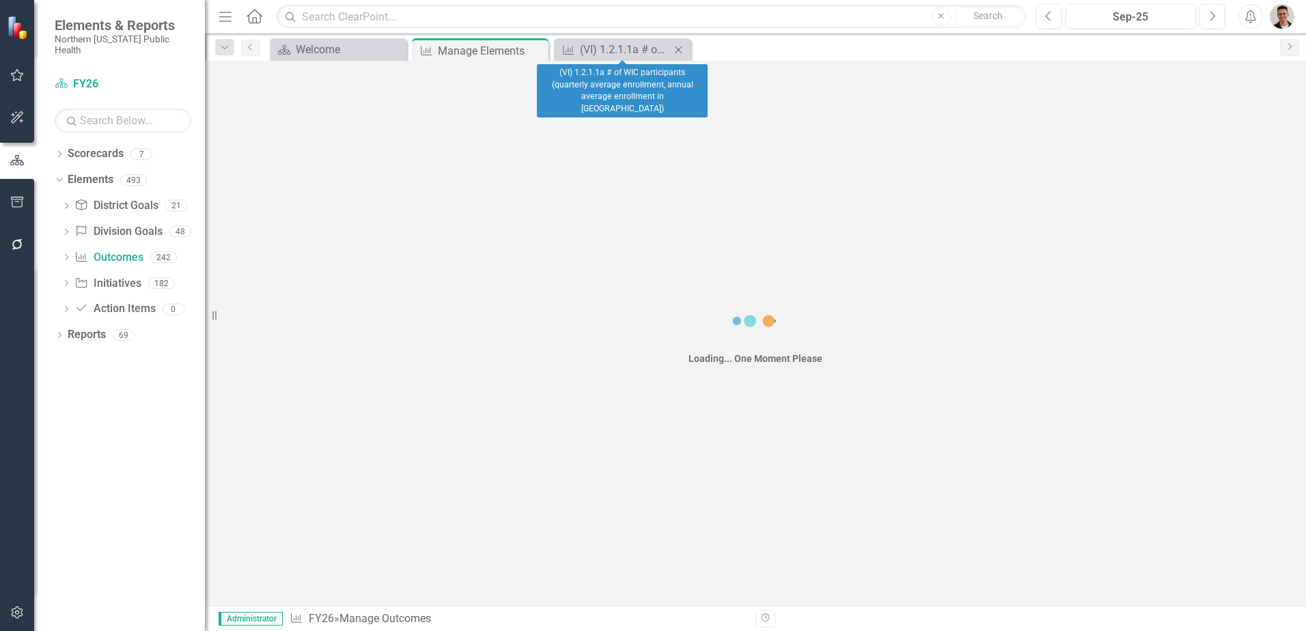
click at [680, 51] on icon at bounding box center [679, 50] width 8 height 8
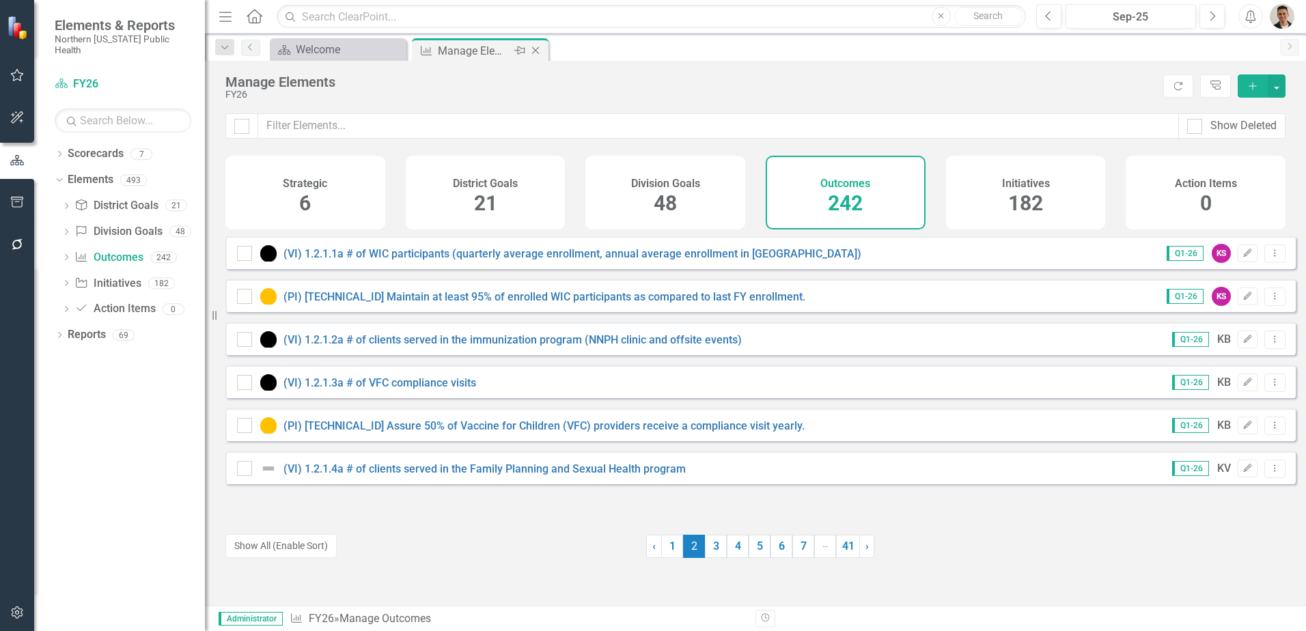
click at [540, 45] on icon "Close" at bounding box center [536, 50] width 14 height 11
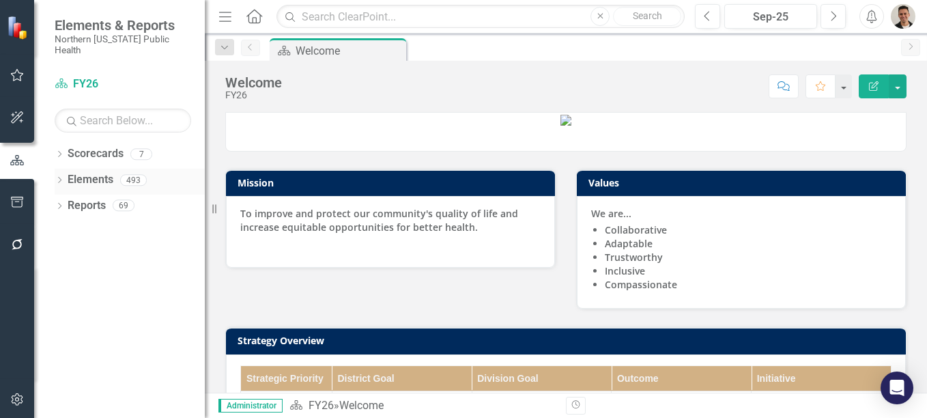
click at [60, 178] on icon "Dropdown" at bounding box center [60, 182] width 10 height 8
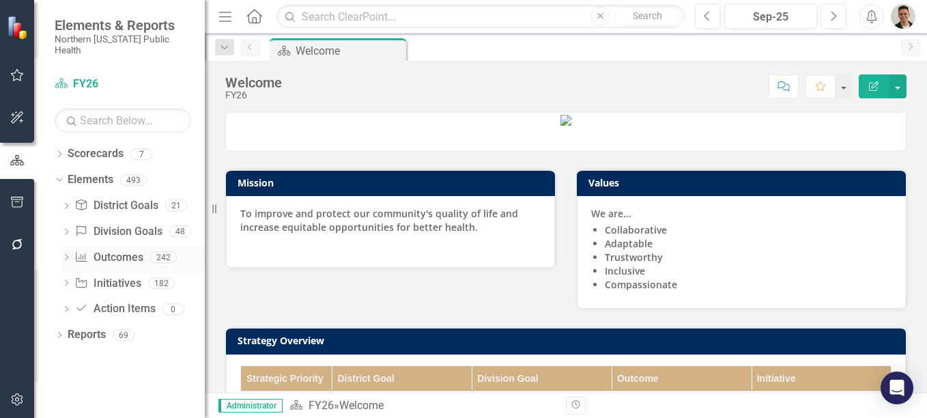
click at [124, 250] on link "Outcome Outcomes" at bounding box center [108, 258] width 68 height 16
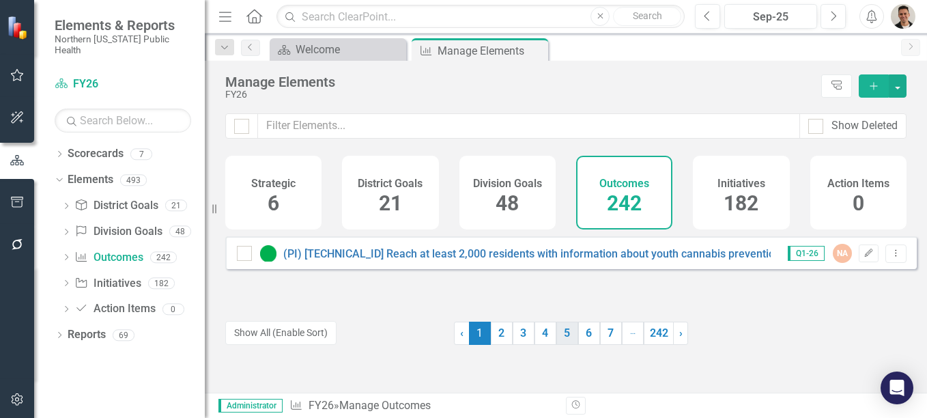
click at [561, 331] on link "5" at bounding box center [568, 333] width 22 height 23
click at [581, 334] on link "6" at bounding box center [589, 333] width 22 height 23
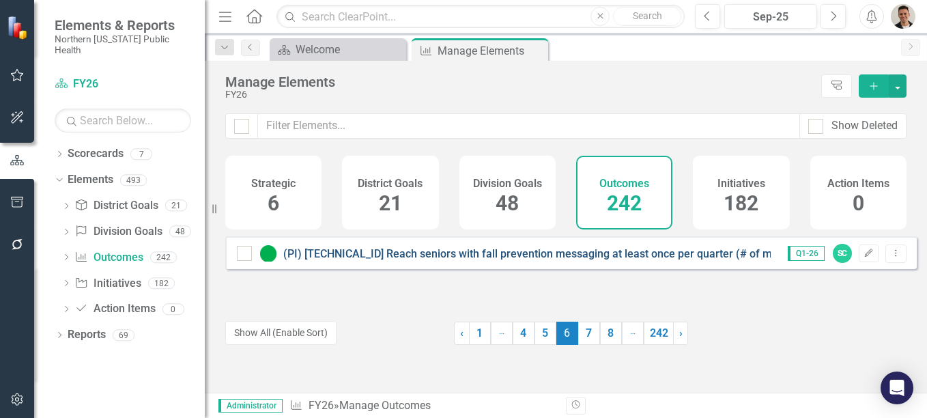
click at [507, 260] on link "(PI) [TECHNICAL_ID] Reach seniors with fall prevention messaging at least once …" at bounding box center [690, 253] width 815 height 13
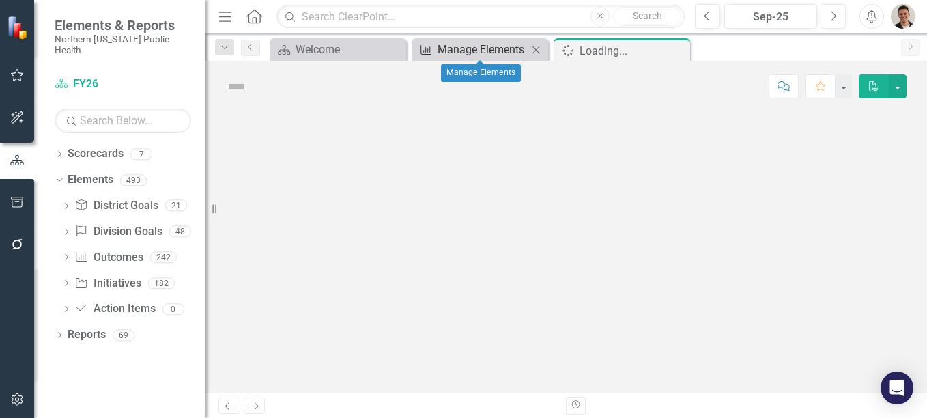
click at [495, 46] on div "Manage Elements" at bounding box center [483, 49] width 90 height 17
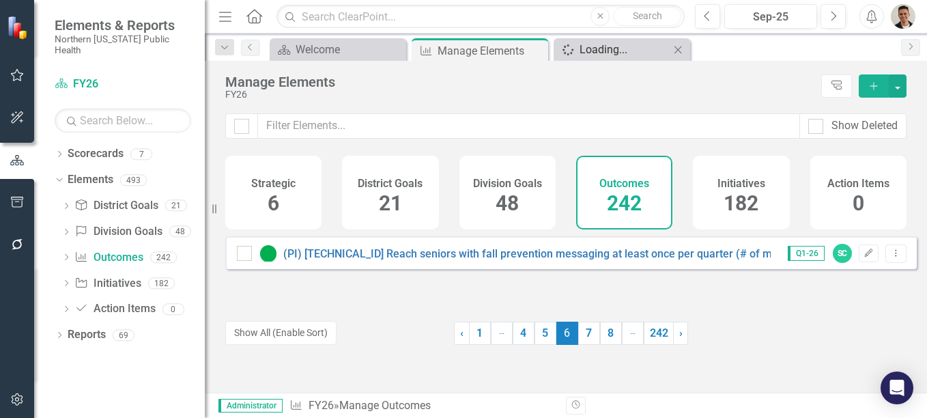
click at [621, 53] on div "Loading..." at bounding box center [625, 49] width 90 height 17
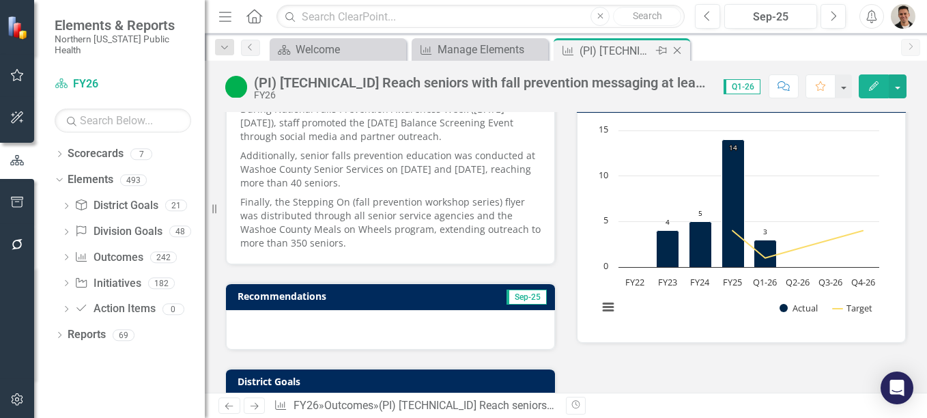
scroll to position [218, 0]
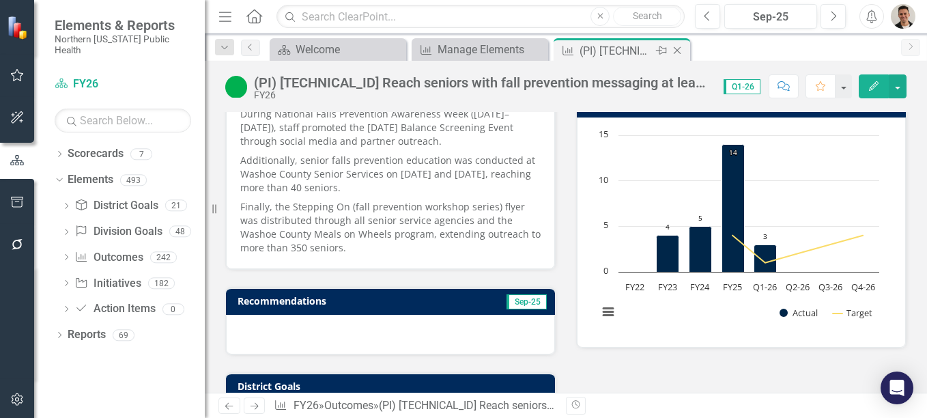
drag, startPoint x: 910, startPoint y: 181, endPoint x: 910, endPoint y: 163, distance: 18.4
click at [910, 163] on div "ClearPoint Owner SC Stephanie Chen (PHD) Task Owner Joe Dibble Analysis Sep-25 …" at bounding box center [566, 393] width 723 height 1033
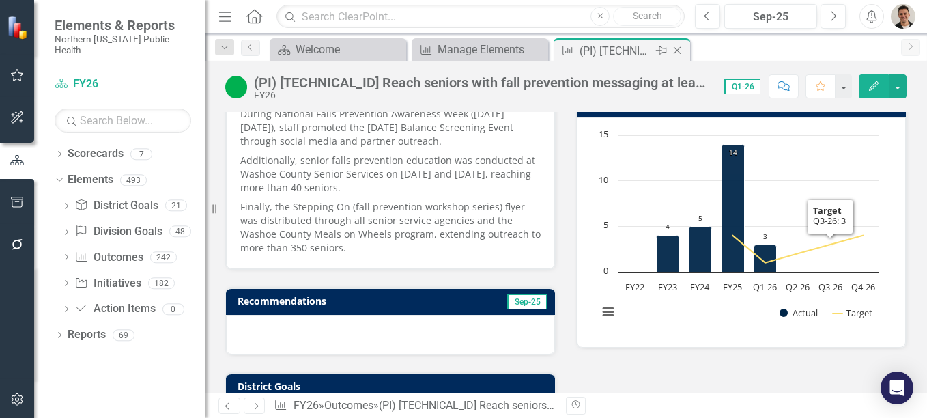
click at [678, 48] on icon "Close" at bounding box center [678, 50] width 14 height 11
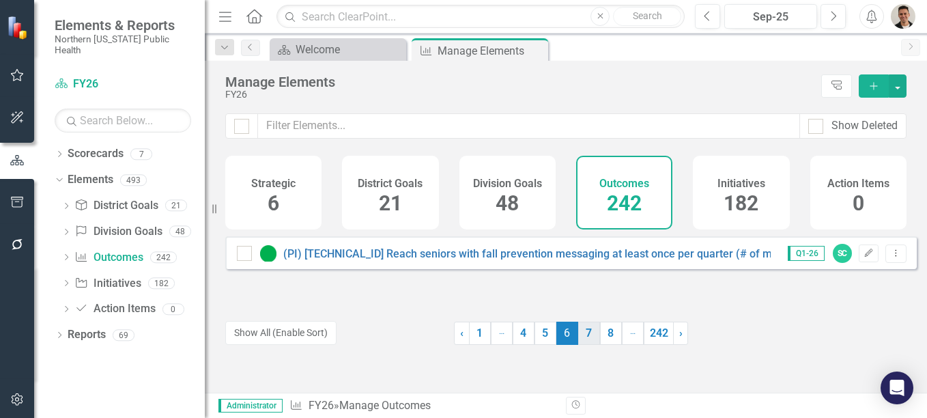
click at [579, 331] on link "7" at bounding box center [589, 333] width 22 height 23
click at [583, 332] on link "8" at bounding box center [589, 333] width 22 height 23
click at [584, 339] on link "9" at bounding box center [588, 333] width 22 height 23
click at [537, 333] on link "8" at bounding box center [544, 333] width 22 height 23
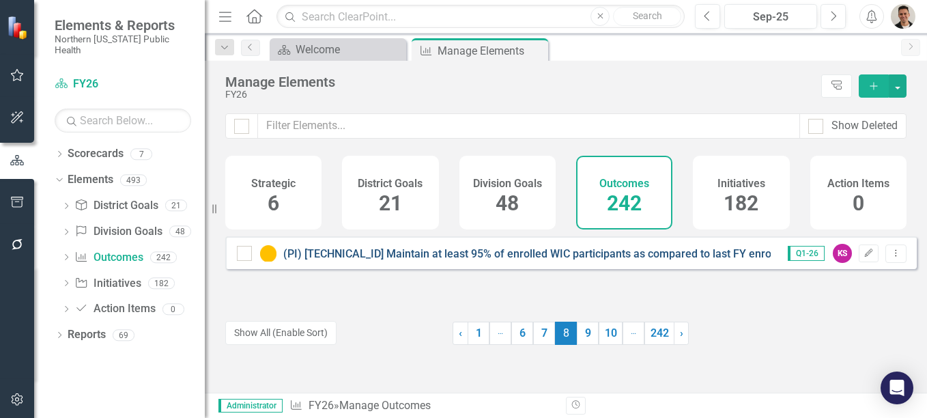
click at [489, 260] on link "(PI) [TECHNICAL_ID] Maintain at least 95% of enrolled WIC participants as compa…" at bounding box center [544, 253] width 522 height 13
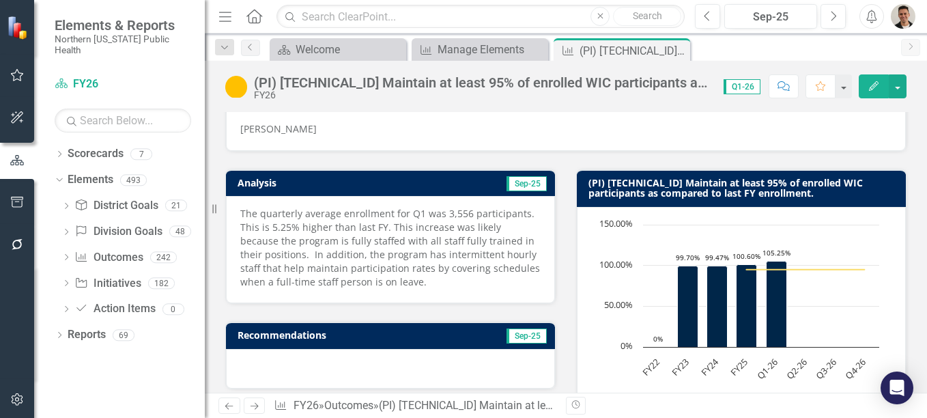
scroll to position [115, 0]
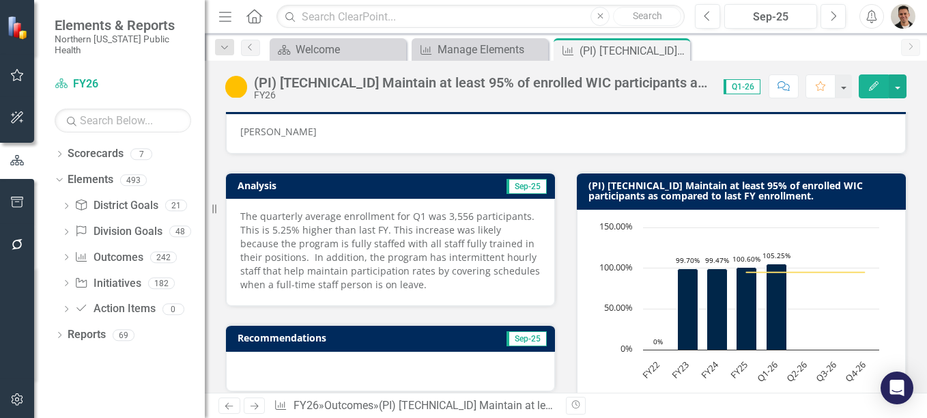
click at [238, 89] on img at bounding box center [236, 87] width 22 height 22
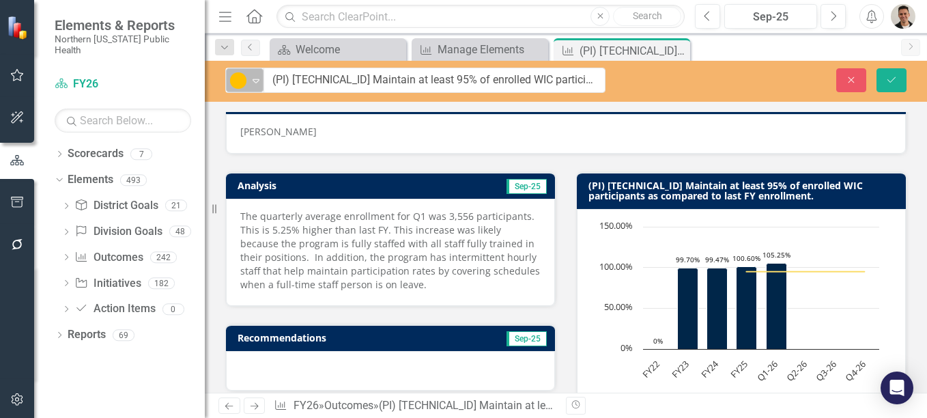
click at [244, 77] on img at bounding box center [238, 80] width 16 height 16
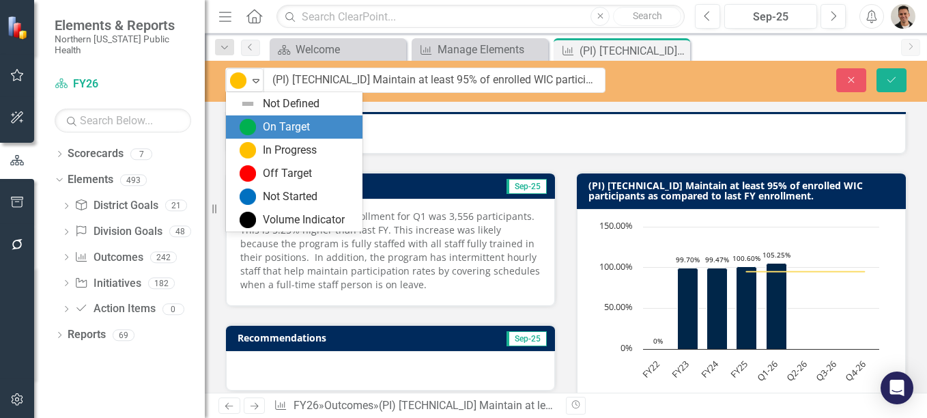
click at [279, 126] on div "On Target" at bounding box center [286, 128] width 47 height 16
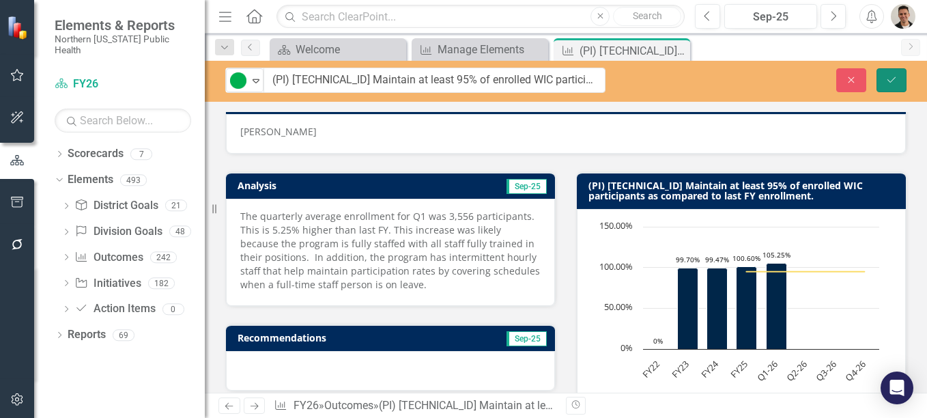
click at [898, 85] on button "Save" at bounding box center [892, 80] width 30 height 24
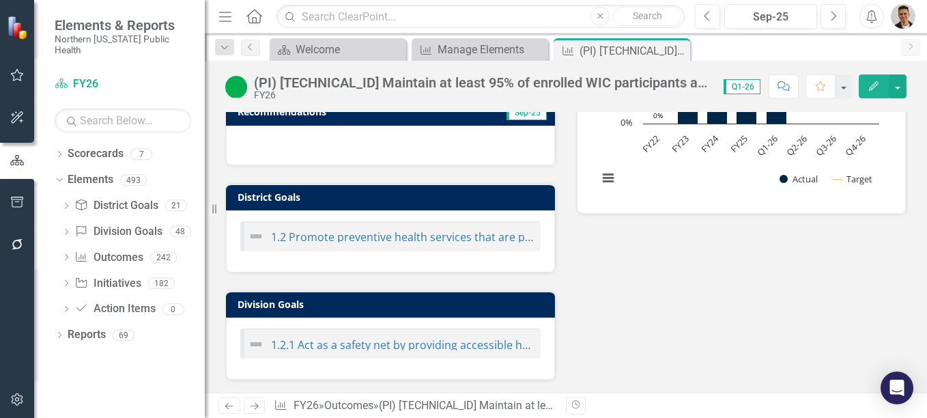
scroll to position [353, 0]
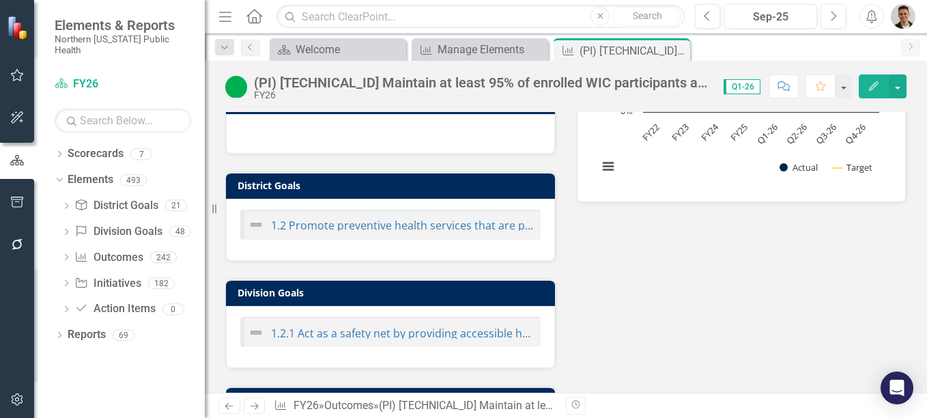
drag, startPoint x: 897, startPoint y: 235, endPoint x: 909, endPoint y: 235, distance: 12.3
click at [909, 235] on div "ClearPoint Owner KS Kelli Seals (CCHS) Task Owner Kelli Seals Analysis Sep-25 T…" at bounding box center [566, 244] width 723 height 1005
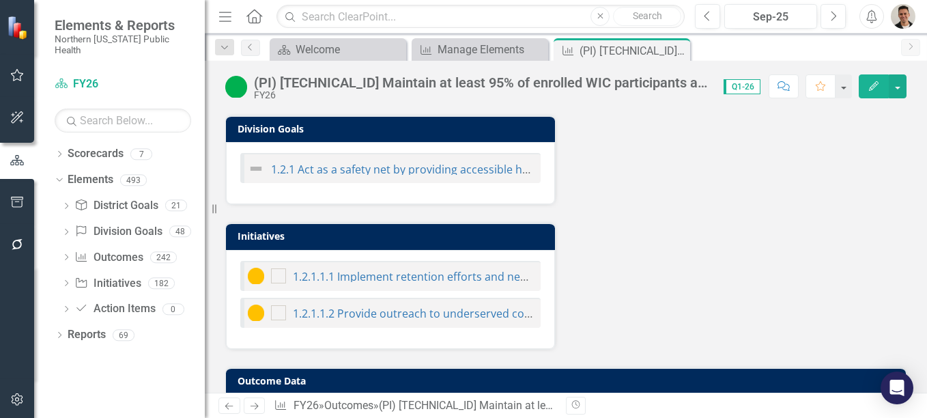
scroll to position [552, 0]
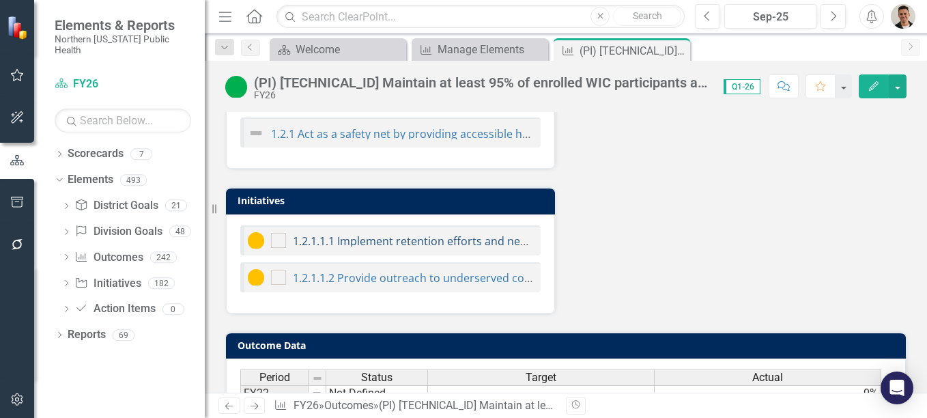
click at [412, 243] on link "1.2.1.1.1 Implement retention efforts and new participant recruitment and enrol…" at bounding box center [539, 241] width 493 height 15
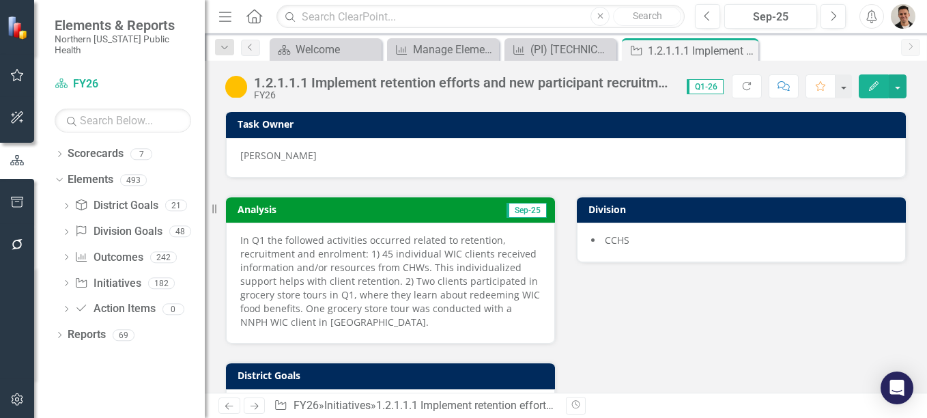
scroll to position [96, 0]
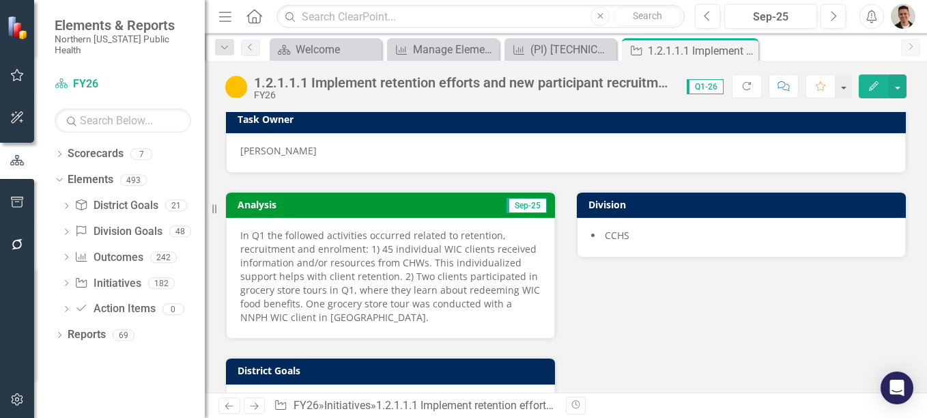
click at [321, 269] on p "In Q1 the followed activities occurred related to retention, recruitment and en…" at bounding box center [390, 277] width 300 height 96
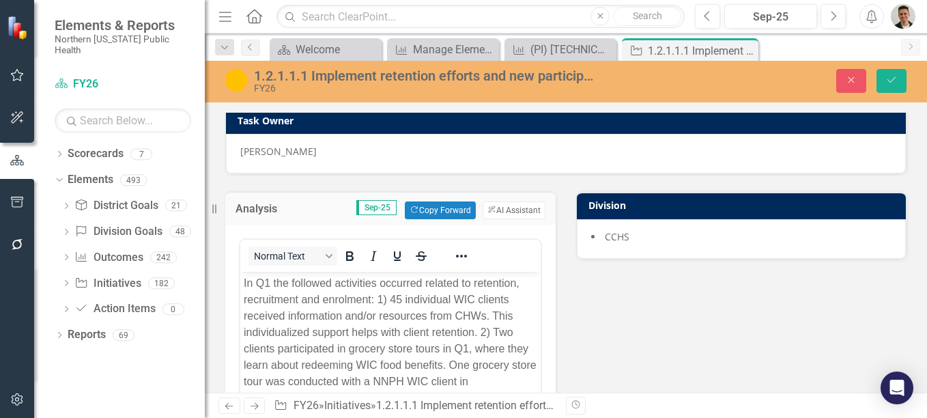
scroll to position [0, 0]
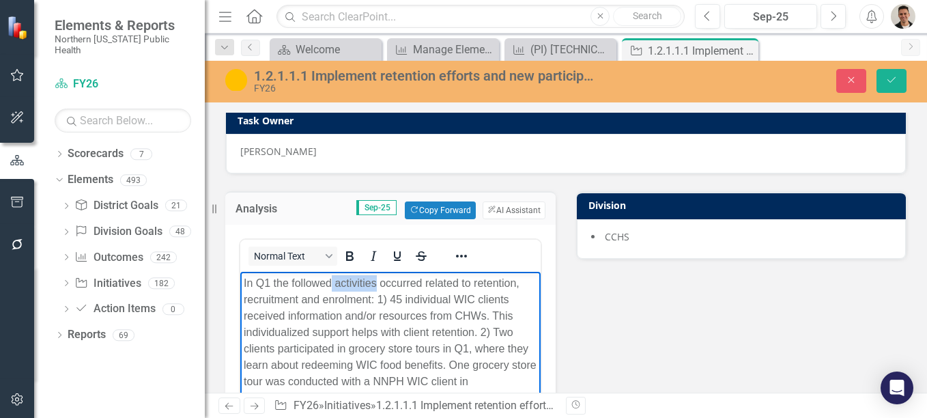
drag, startPoint x: 330, startPoint y: 283, endPoint x: 403, endPoint y: 278, distance: 73.2
click at [403, 278] on p "In Q1 the followed activities occurred related to retention, recruitment and en…" at bounding box center [391, 340] width 294 height 131
click at [378, 295] on p "In Q1 the following activities occurred related to retention, recruitment and e…" at bounding box center [391, 340] width 294 height 131
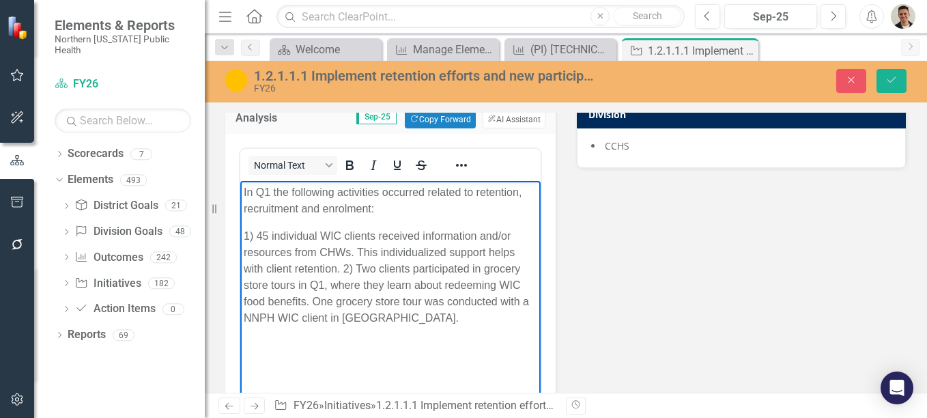
scroll to position [193, 0]
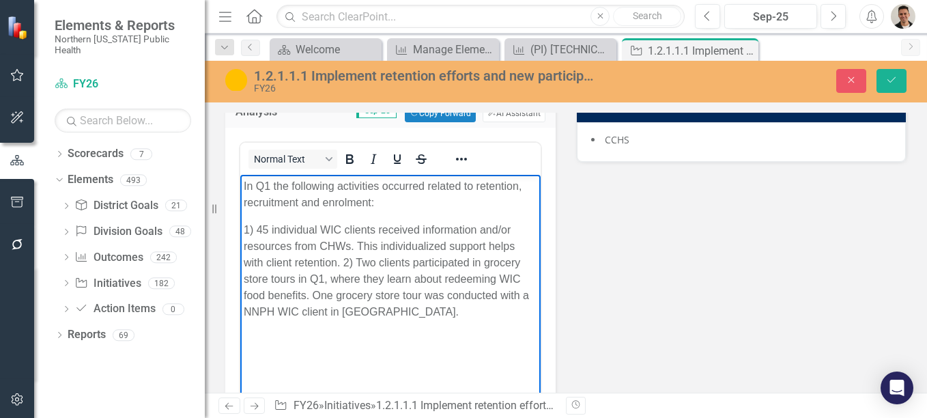
click at [341, 262] on p "1) 45 individual WIC clients received information and/or resources from CHWs. T…" at bounding box center [391, 271] width 294 height 98
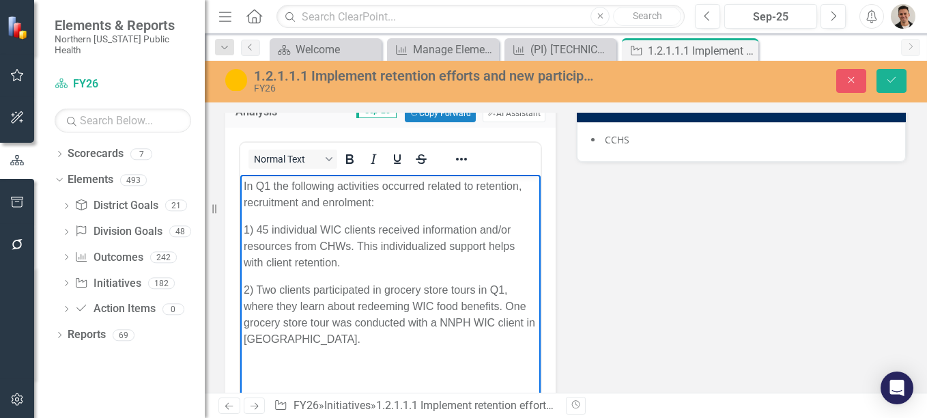
click at [326, 307] on p "2) Two clients participated in grocery store tours in Q1, where they learn abou…" at bounding box center [391, 315] width 294 height 66
click at [460, 327] on p "2) Two clients participated in grocery store tours in Q1, where they learned ab…" at bounding box center [391, 315] width 294 height 66
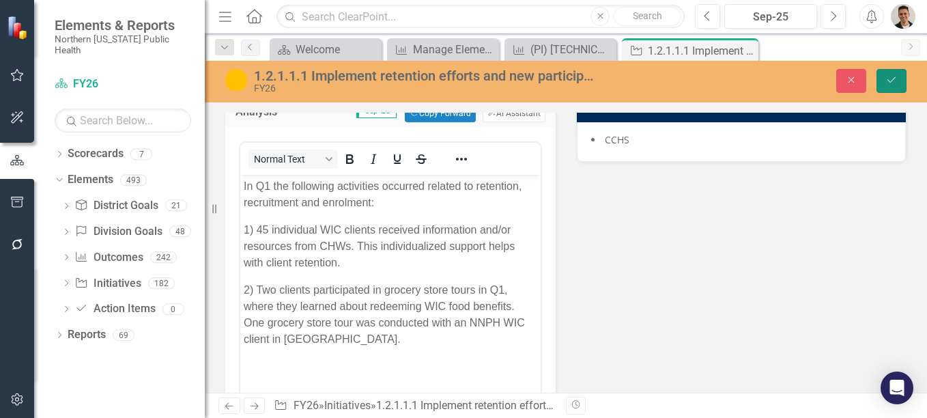
click at [884, 69] on button "Save" at bounding box center [892, 81] width 30 height 24
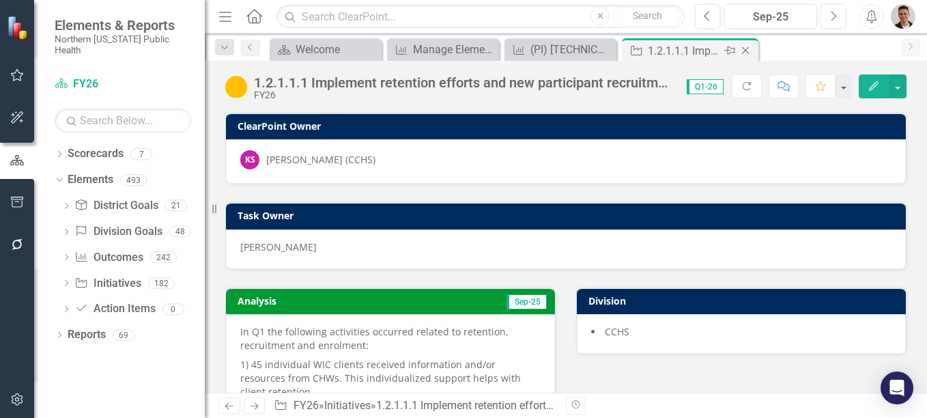
click at [747, 52] on icon at bounding box center [746, 51] width 8 height 8
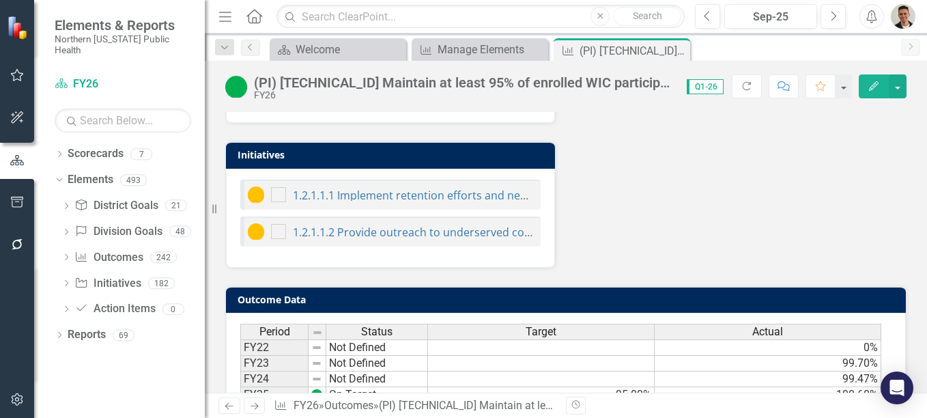
scroll to position [604, 0]
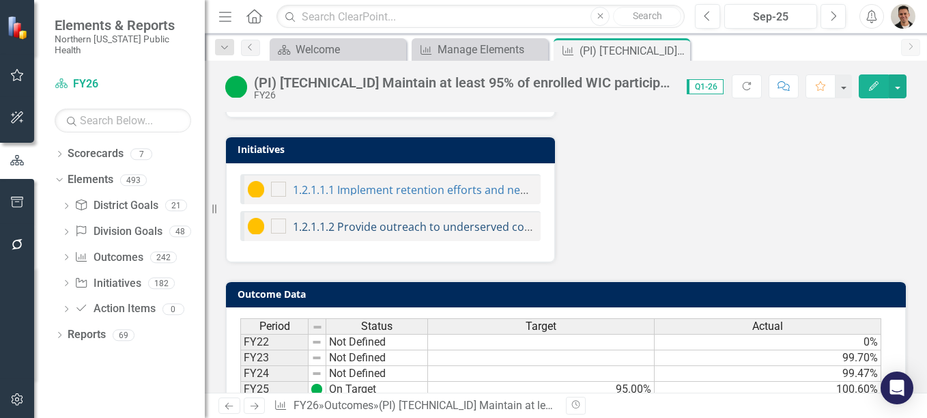
click at [387, 229] on link "1.2.1.1.2 Provide outreach to underserved communities." at bounding box center [438, 226] width 290 height 15
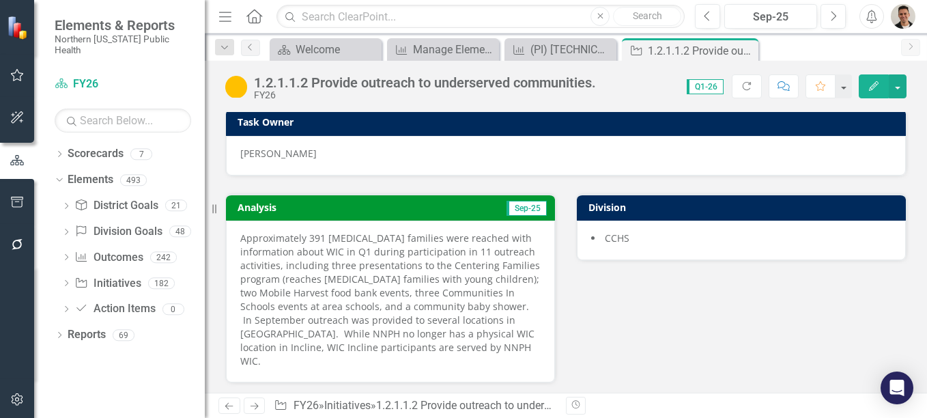
scroll to position [103, 0]
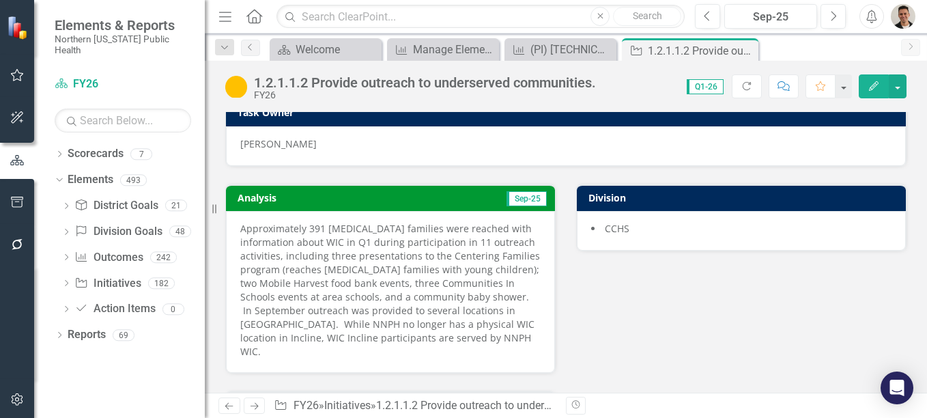
click at [348, 308] on p "Approximately 391 low income families were reached with information about WIC i…" at bounding box center [390, 290] width 300 height 137
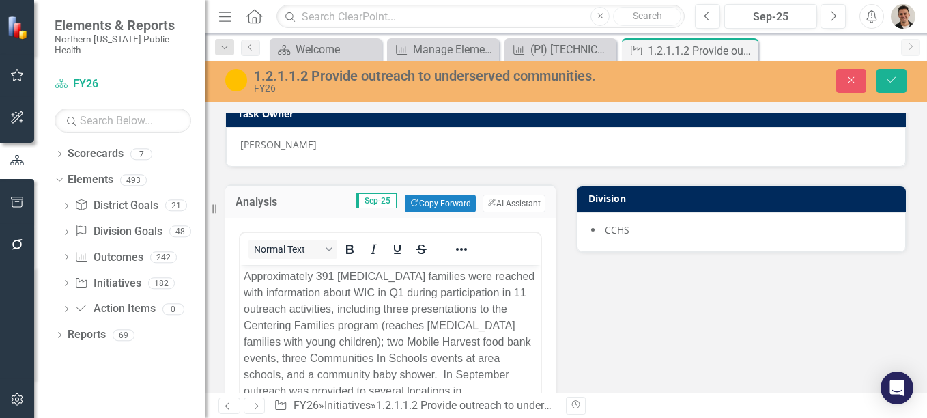
scroll to position [0, 0]
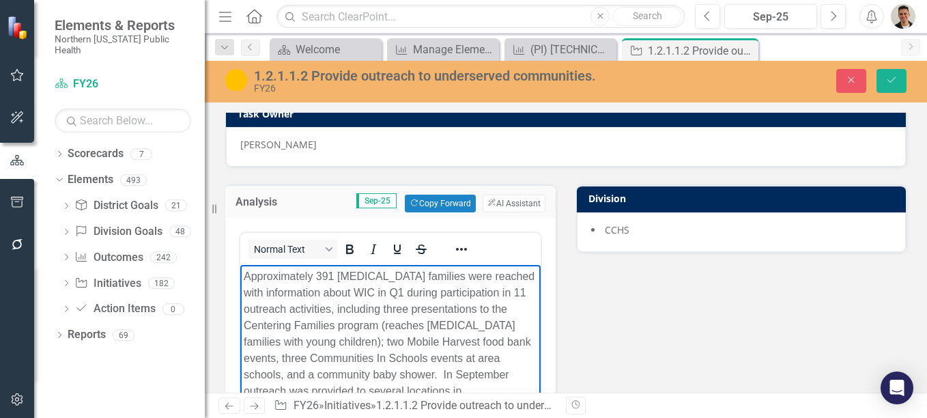
click at [372, 341] on p "Approximately 391 low income families were reached with information about WIC i…" at bounding box center [391, 358] width 294 height 180
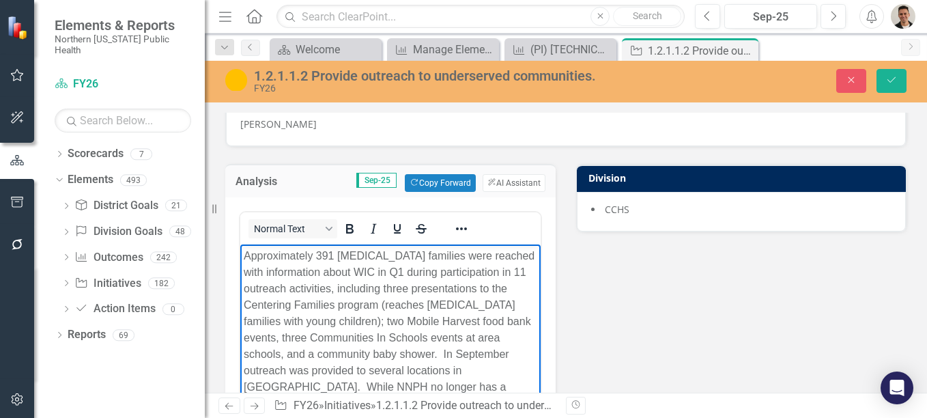
scroll to position [140, 0]
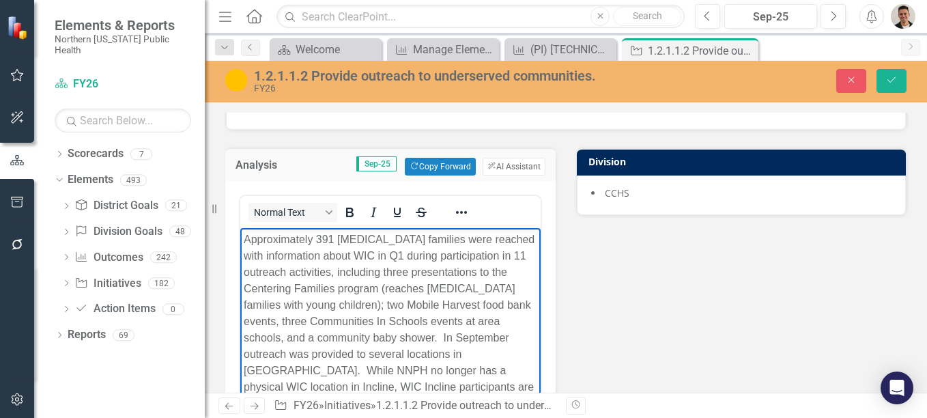
click at [503, 253] on p "Approximately 391 low income families were reached with information about WIC i…" at bounding box center [391, 322] width 294 height 180
click at [359, 354] on p "Approximately 391 low income families were reached with information about WIC i…" at bounding box center [391, 322] width 294 height 180
click at [400, 327] on p "Approximately 391 low-income families were reached with information about WIC i…" at bounding box center [391, 322] width 294 height 180
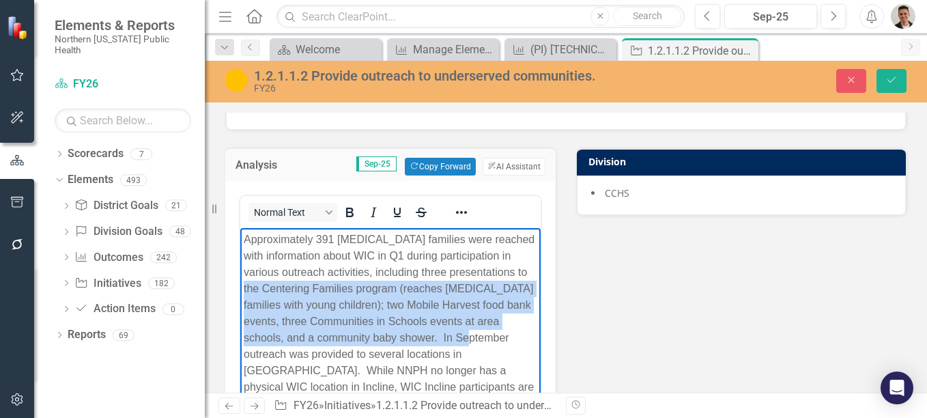
drag, startPoint x: 447, startPoint y: 335, endPoint x: 558, endPoint y: 255, distance: 136.5
click at [541, 255] on html "Approximately 391 low-income families were reached with information about WIC i…" at bounding box center [390, 330] width 300 height 205
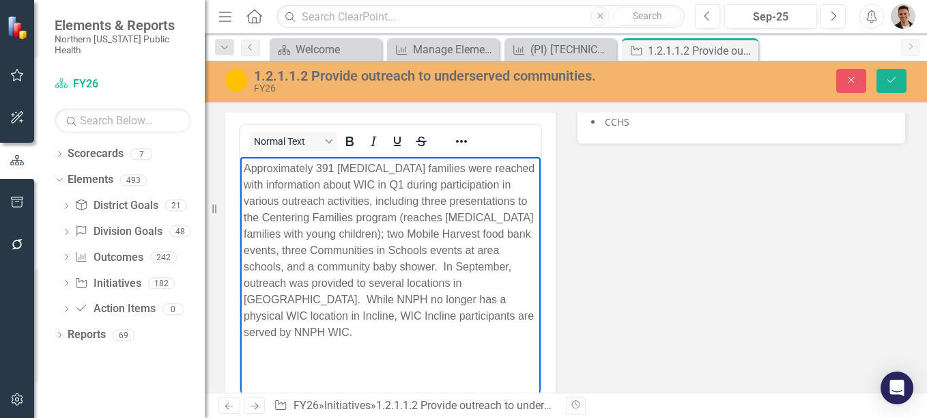
scroll to position [217, 0]
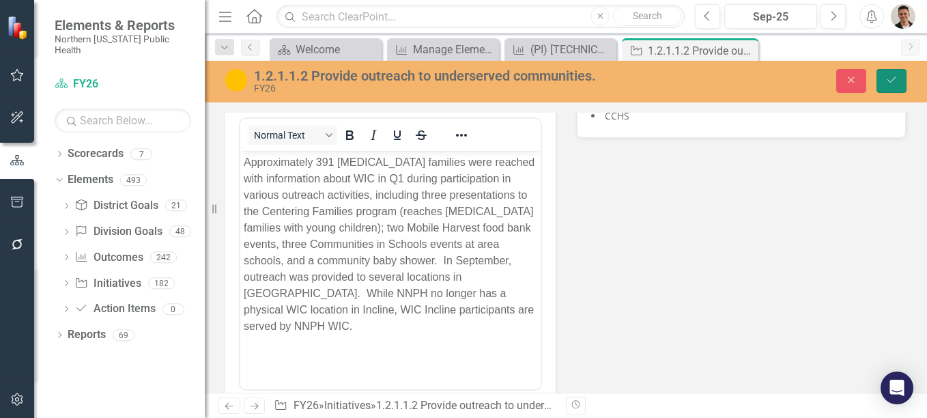
click at [877, 76] on button "Save" at bounding box center [892, 81] width 30 height 24
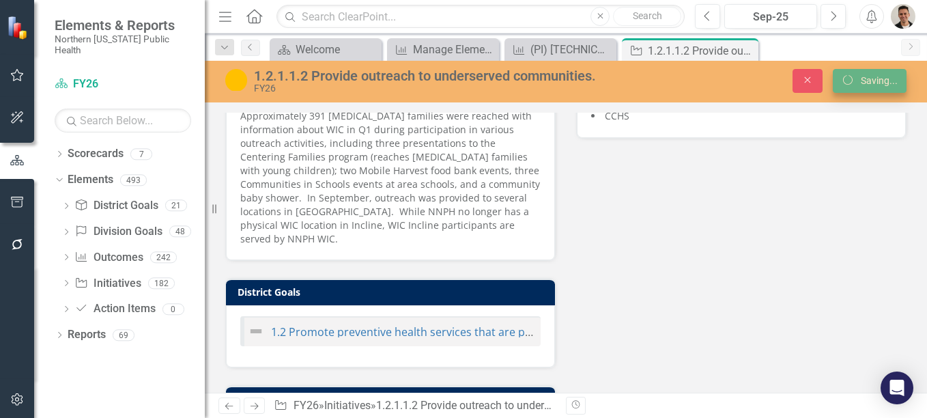
scroll to position [211, 0]
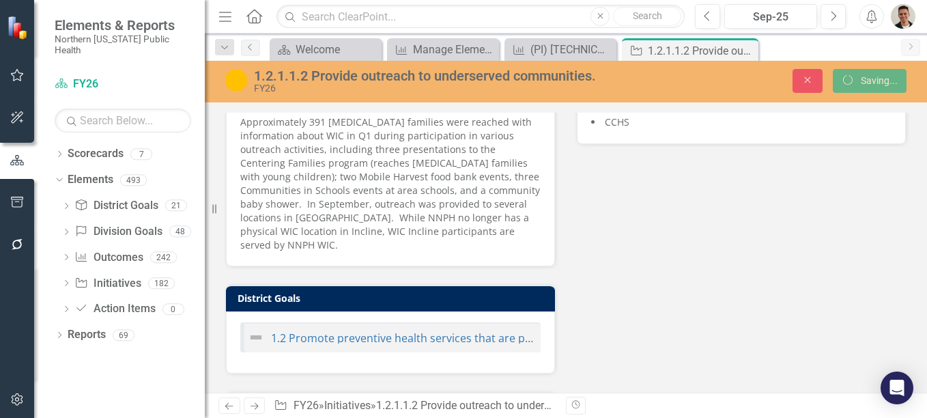
click at [267, 156] on p "Approximately 391 low-income families were reached with information about WIC i…" at bounding box center [390, 183] width 300 height 137
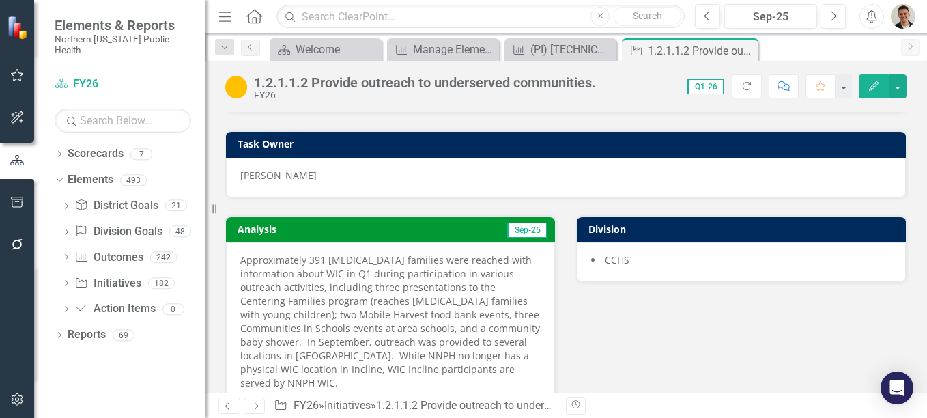
scroll to position [82, 0]
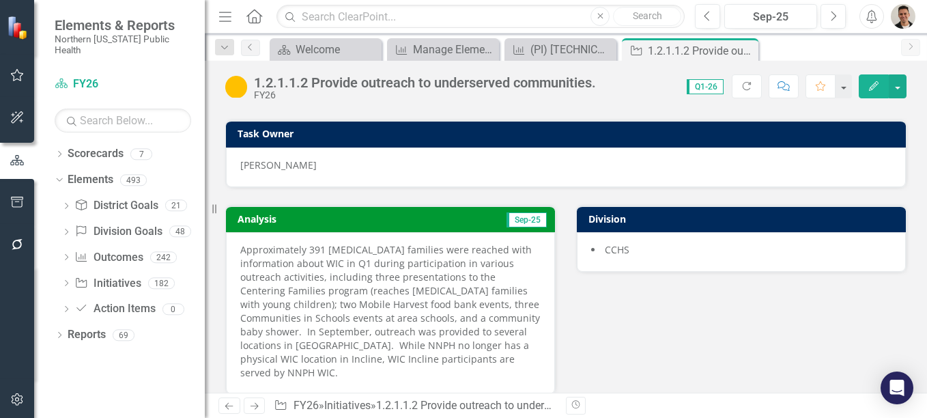
click at [397, 298] on p "Approximately 391 low-income families were reached with information about WIC i…" at bounding box center [390, 311] width 300 height 137
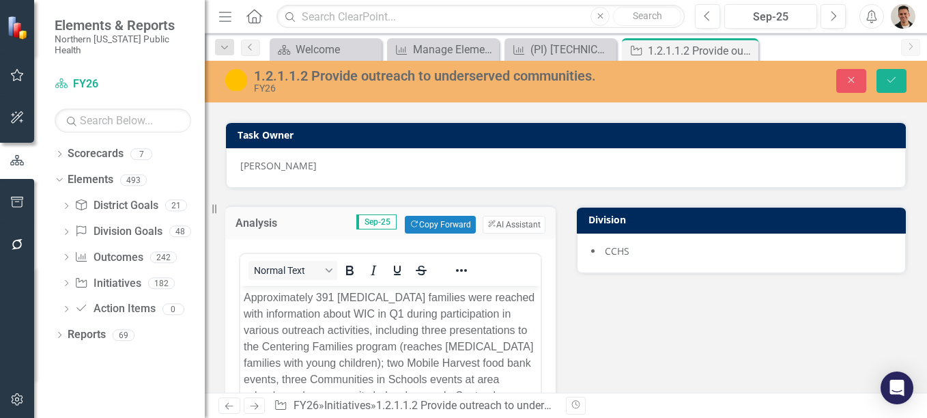
scroll to position [0, 0]
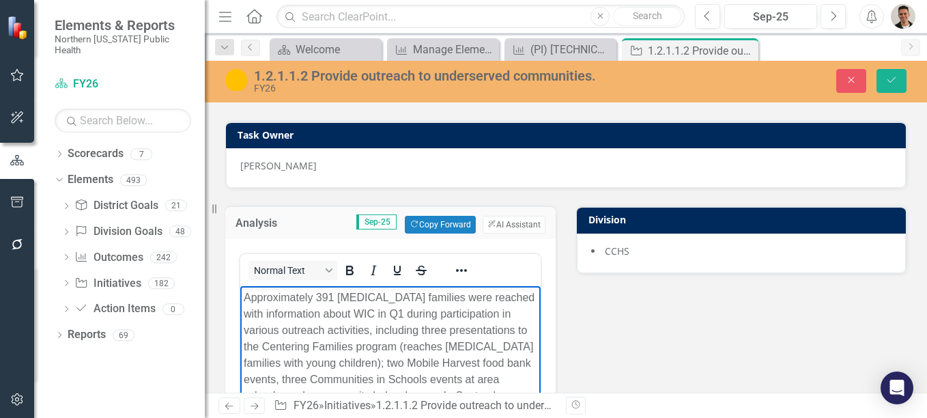
click at [382, 311] on p "Approximately 391 low-income families were reached with information about WIC i…" at bounding box center [391, 380] width 294 height 180
click at [473, 312] on p "Approximately 391 low-income families were reached with information about WIC i…" at bounding box center [391, 380] width 294 height 180
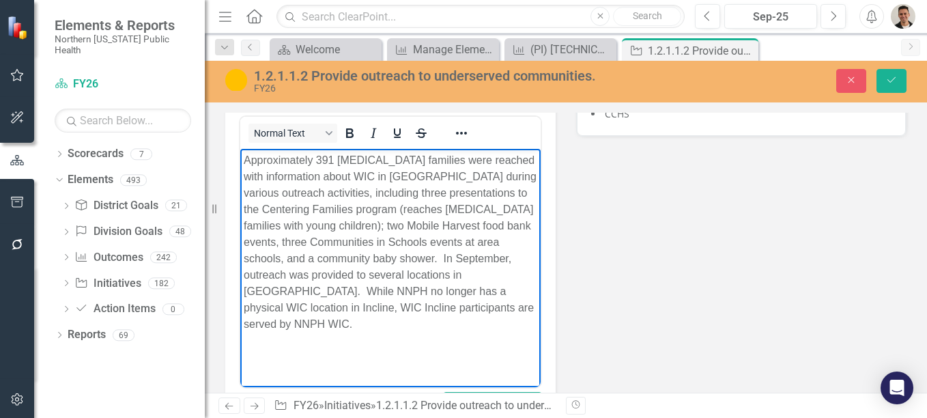
scroll to position [222, 0]
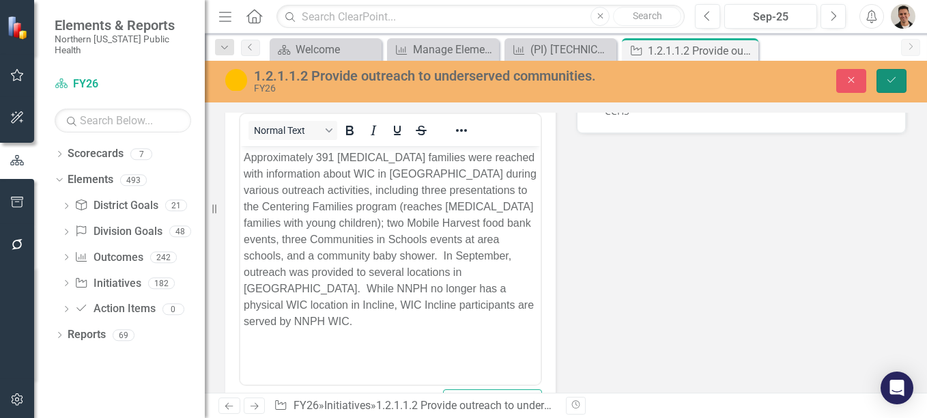
click at [891, 70] on button "Save" at bounding box center [892, 81] width 30 height 24
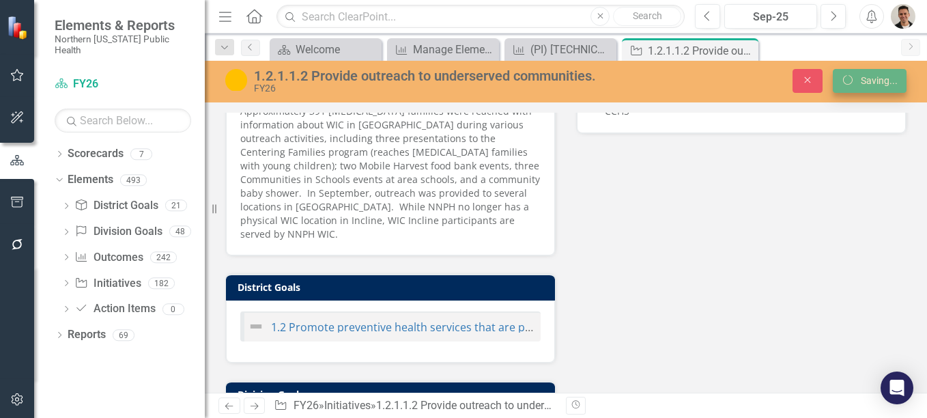
scroll to position [216, 0]
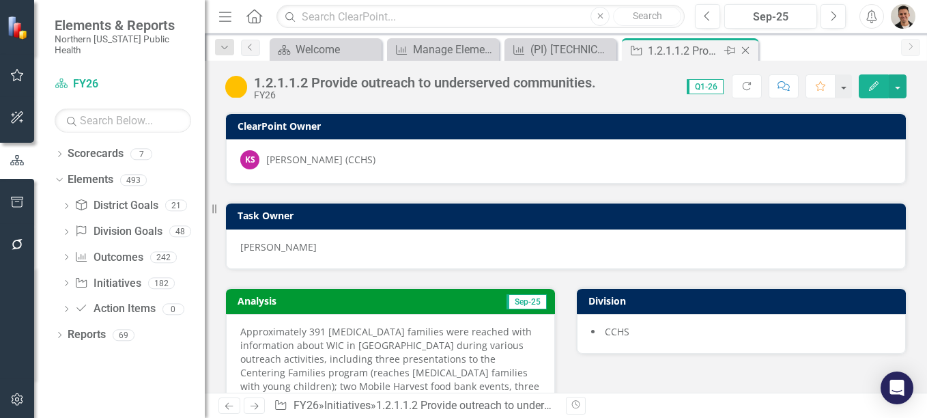
click at [749, 48] on icon "Close" at bounding box center [746, 50] width 14 height 11
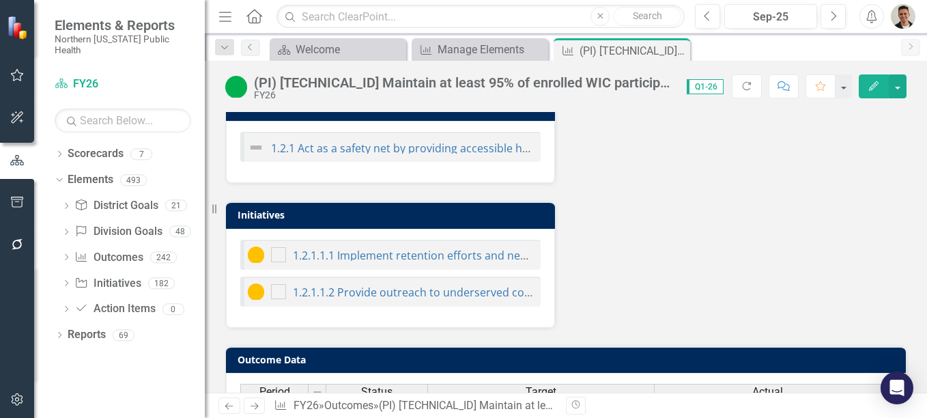
scroll to position [563, 0]
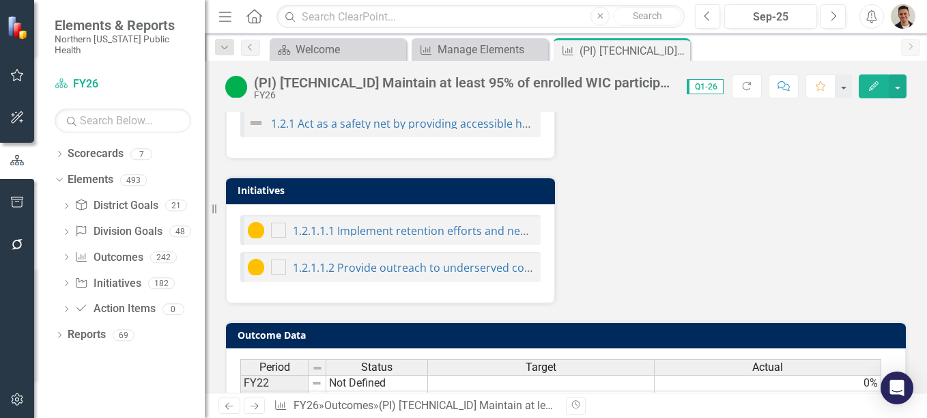
click at [251, 232] on img at bounding box center [256, 230] width 16 height 16
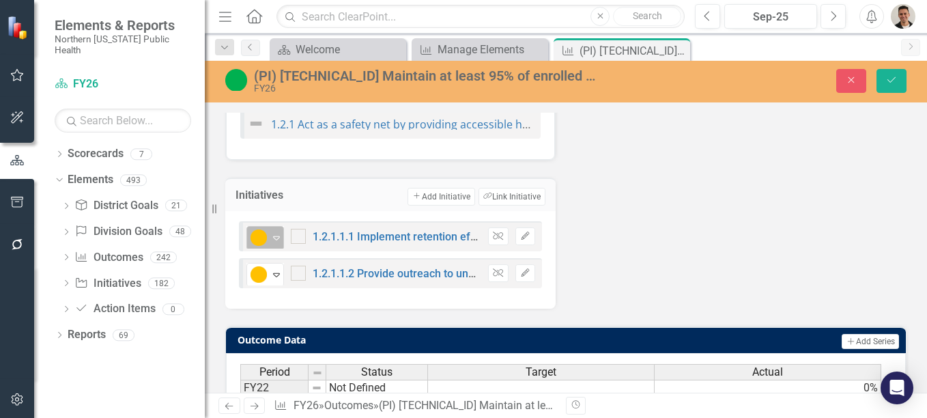
click at [256, 233] on img at bounding box center [259, 237] width 16 height 16
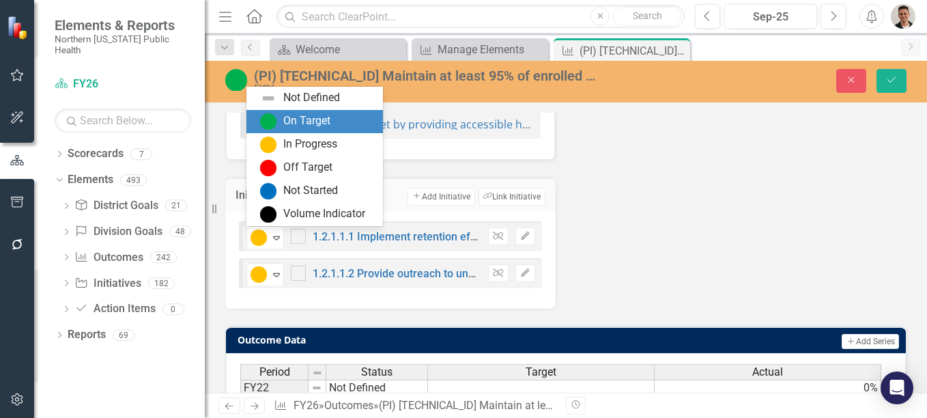
click at [315, 124] on div "On Target" at bounding box center [306, 121] width 47 height 16
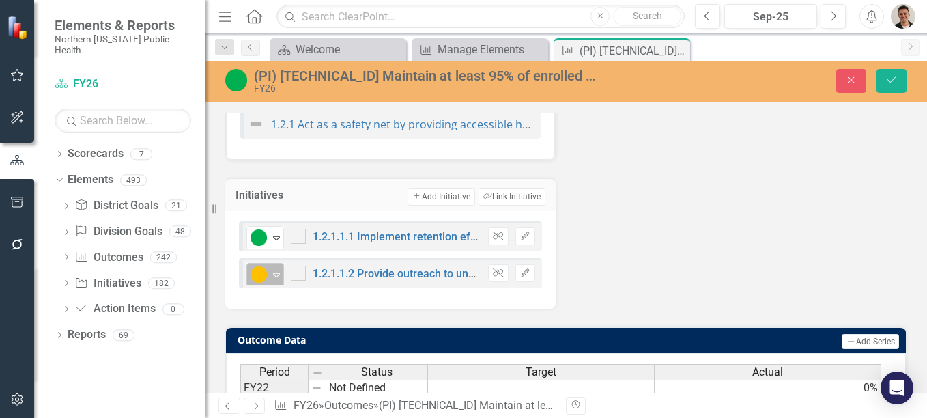
click at [258, 279] on img at bounding box center [259, 274] width 16 height 16
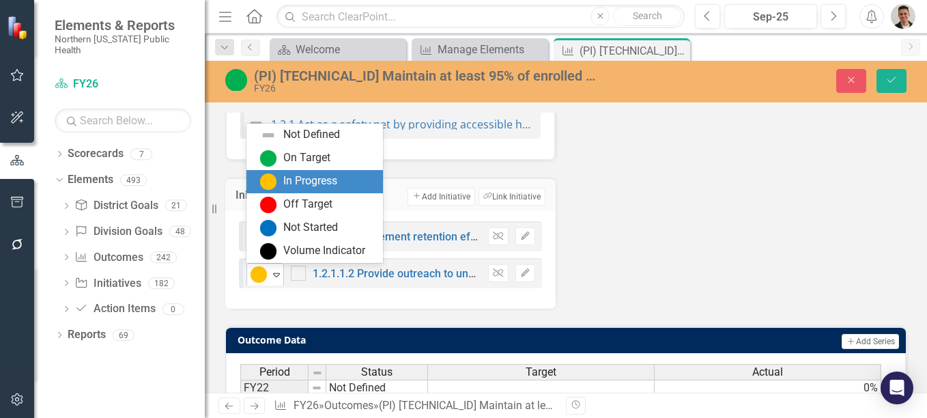
click at [258, 277] on img at bounding box center [259, 274] width 16 height 16
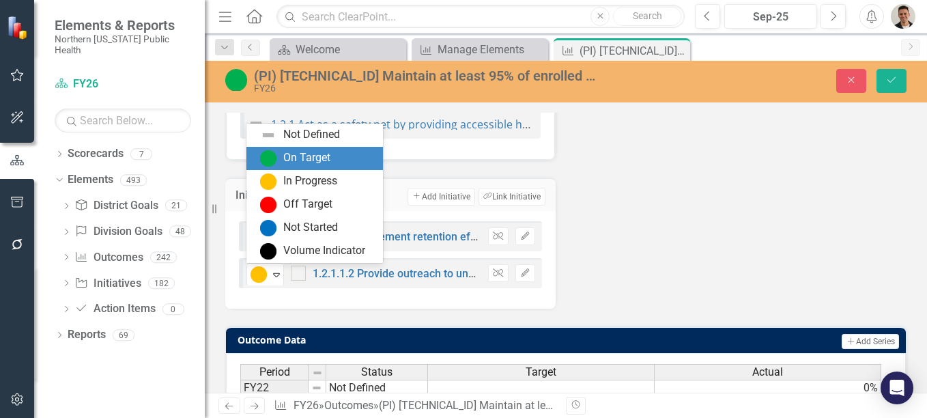
click at [294, 154] on div "On Target" at bounding box center [306, 158] width 47 height 16
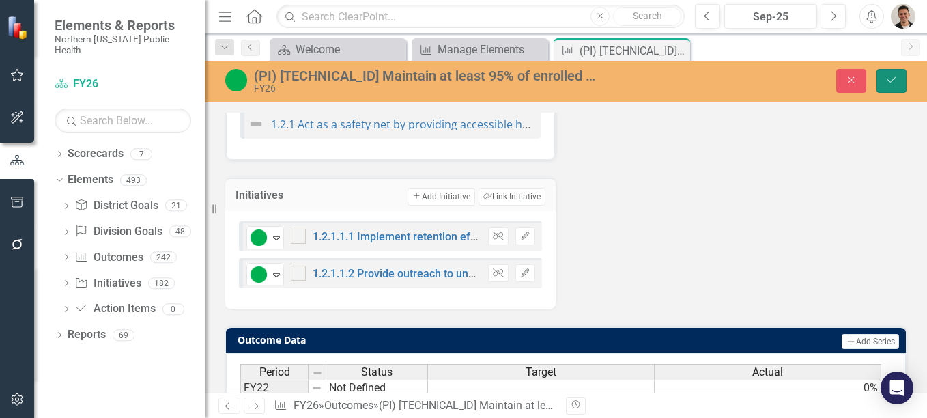
click at [887, 83] on icon "Save" at bounding box center [892, 80] width 12 height 10
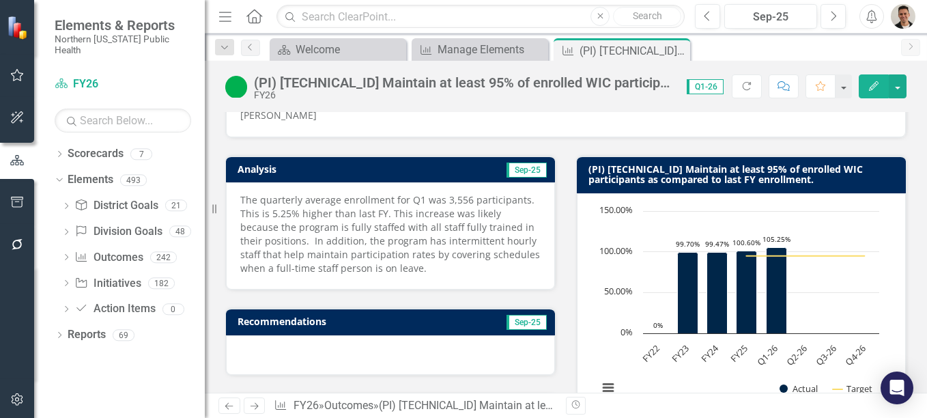
scroll to position [16, 0]
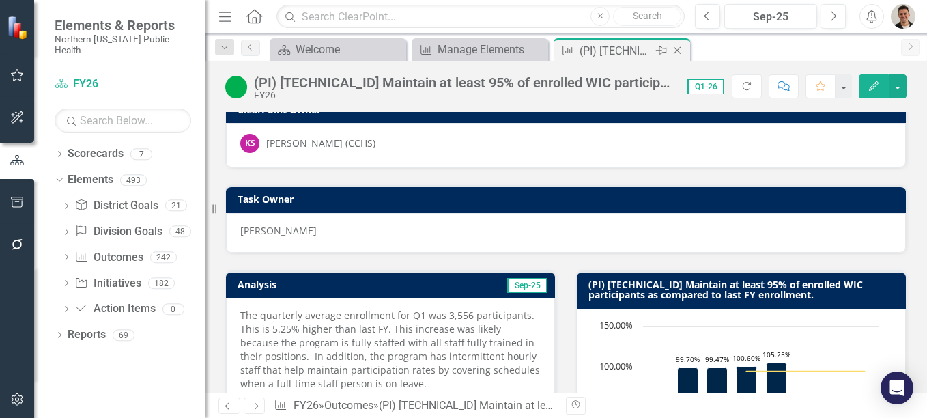
click at [682, 48] on icon "Close" at bounding box center [678, 50] width 14 height 11
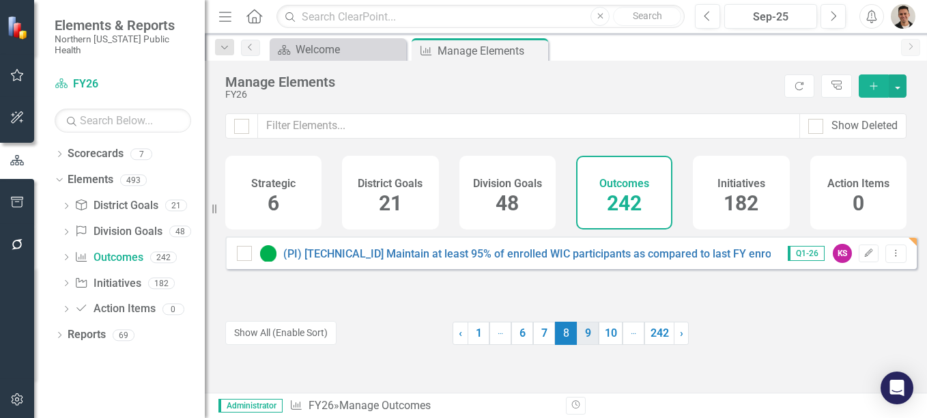
click at [582, 338] on link "9" at bounding box center [588, 333] width 22 height 23
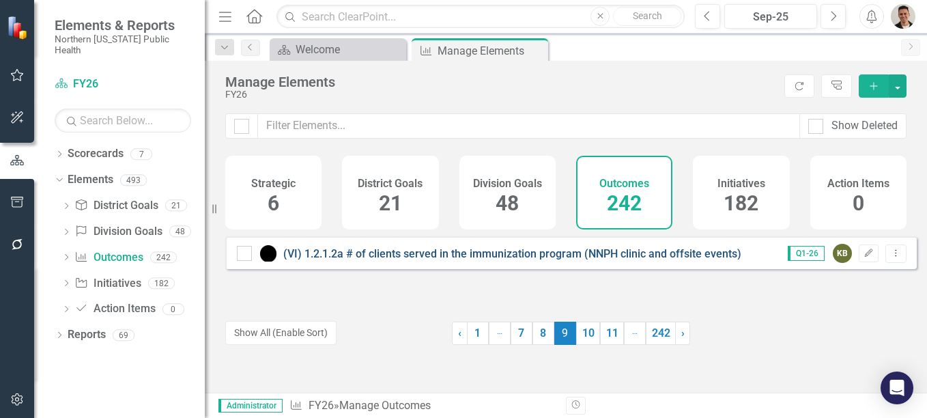
click at [522, 260] on link "(VI) 1.2.1.2a # of clients served in the immunization program (NNPH clinic and …" at bounding box center [512, 253] width 458 height 13
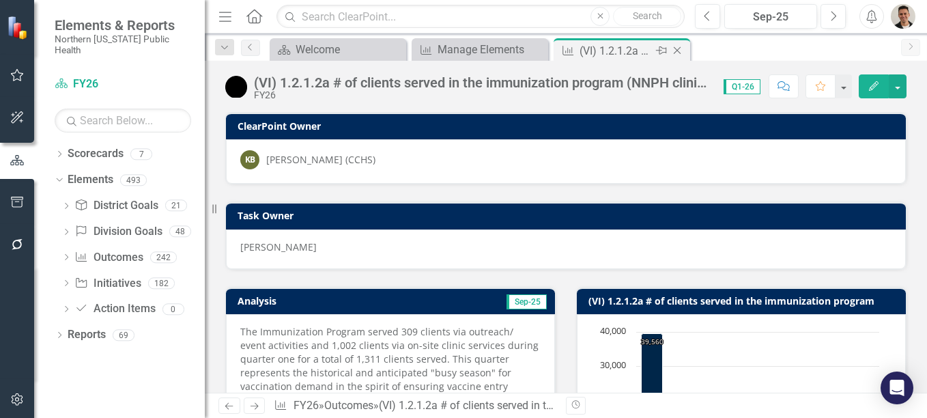
click at [677, 51] on icon "Close" at bounding box center [678, 50] width 14 height 11
